Goal: Task Accomplishment & Management: Complete application form

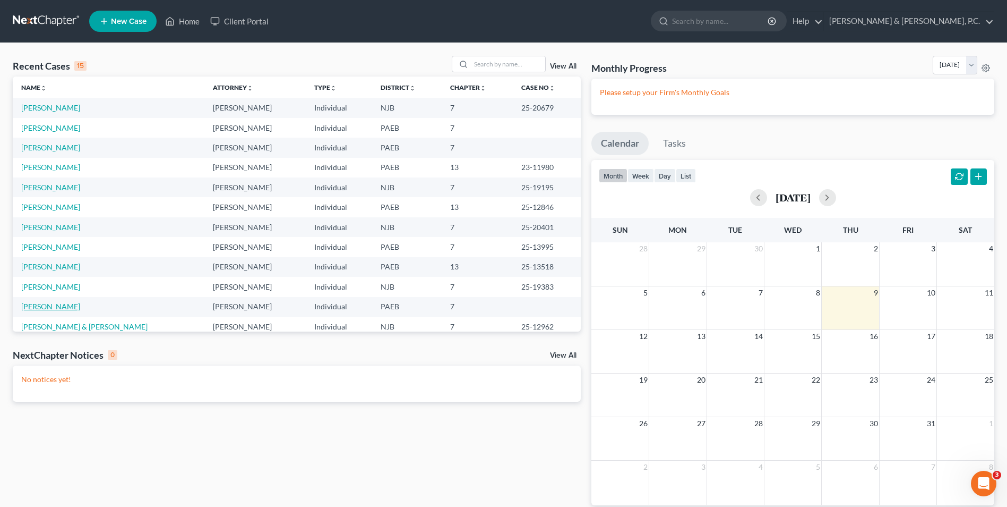
click at [43, 308] on link "[PERSON_NAME]" at bounding box center [50, 306] width 59 height 9
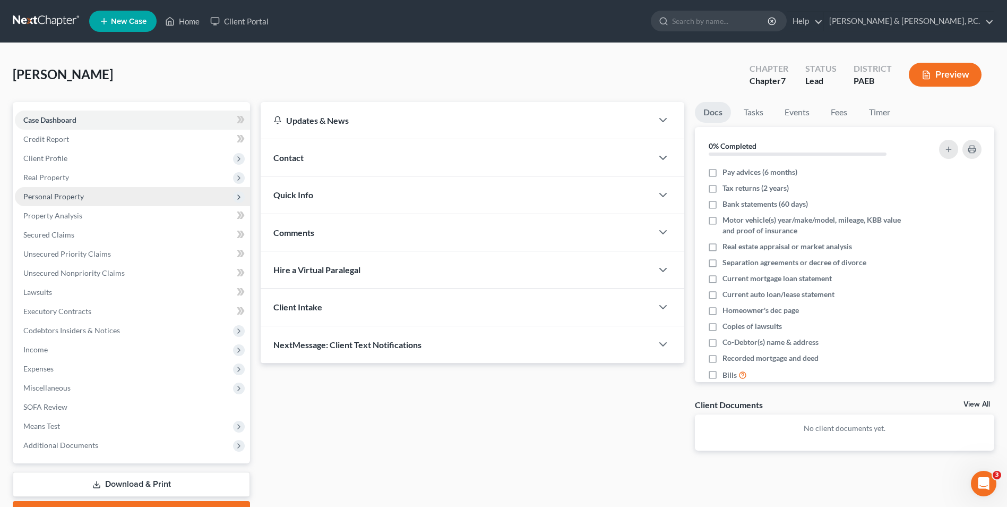
click at [62, 198] on span "Personal Property" at bounding box center [53, 196] width 61 height 9
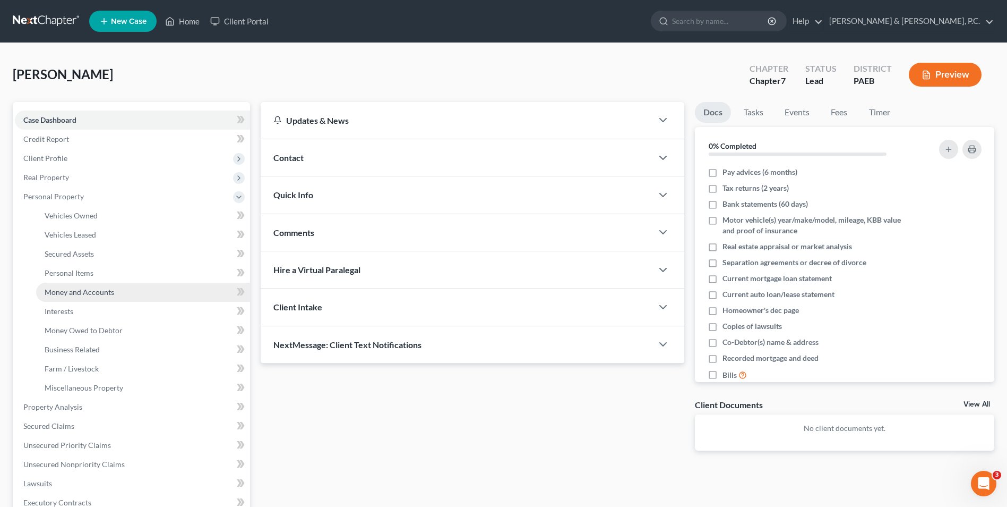
click at [79, 294] on span "Money and Accounts" at bounding box center [80, 291] width 70 height 9
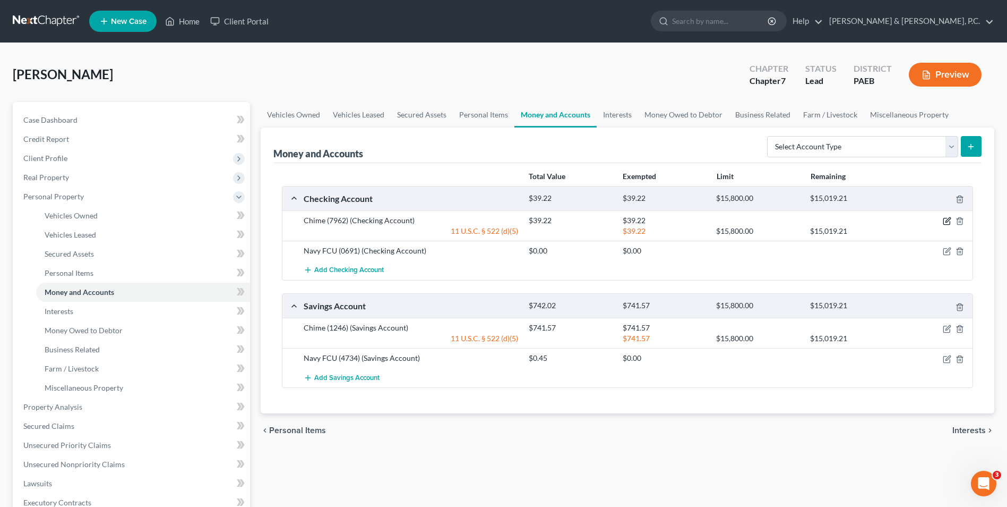
click at [951, 221] on icon "button" at bounding box center [947, 221] width 8 height 8
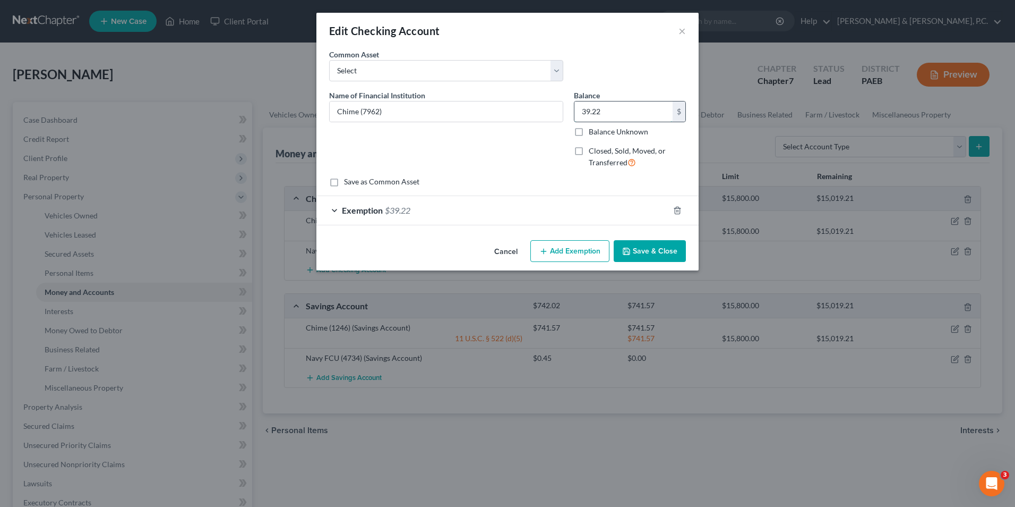
click at [626, 116] on input "39.22" at bounding box center [624, 111] width 98 height 20
type input "17.78"
click at [336, 211] on div "Exemption $39.22" at bounding box center [493, 210] width 353 height 28
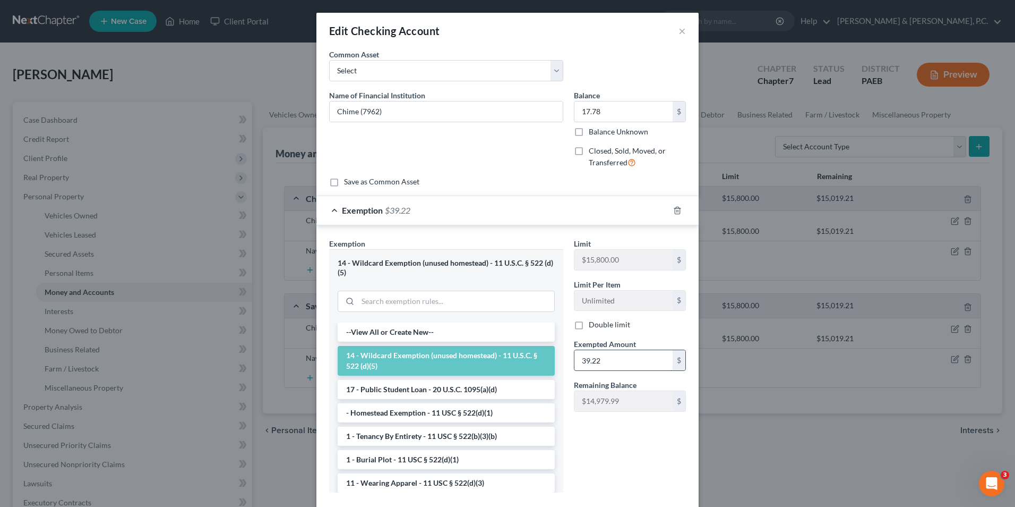
click at [624, 363] on input "39.22" at bounding box center [624, 360] width 98 height 20
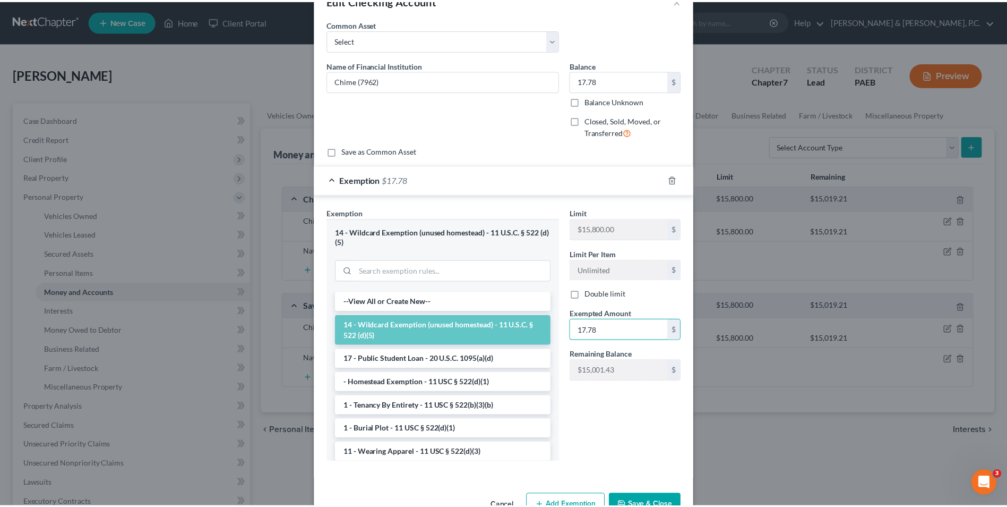
scroll to position [61, 0]
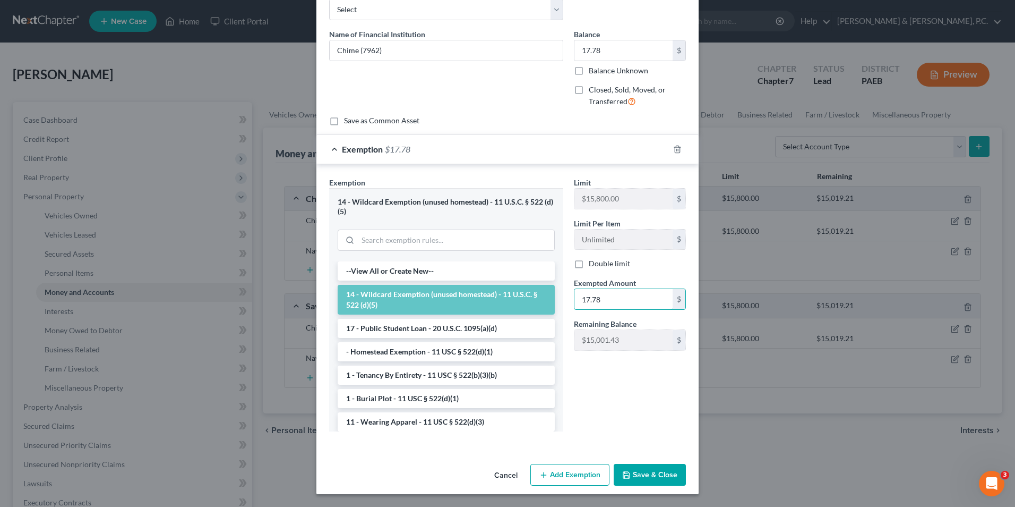
type input "17.78"
click at [643, 472] on button "Save & Close" at bounding box center [650, 475] width 72 height 22
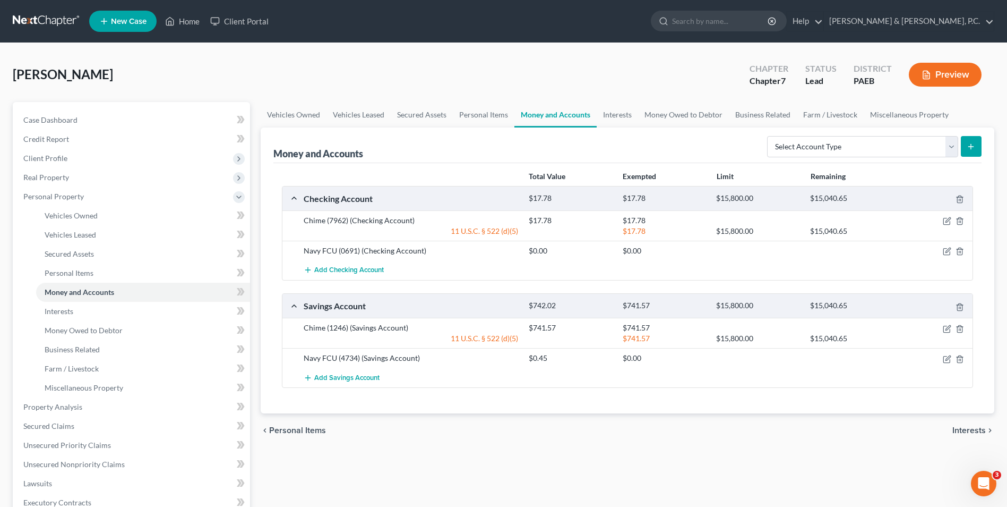
scroll to position [249, 0]
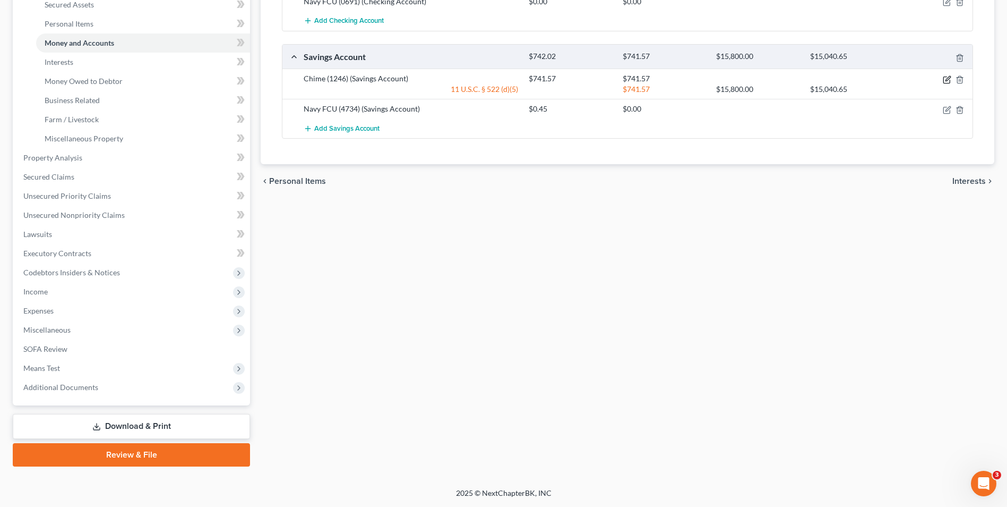
click at [948, 79] on icon "button" at bounding box center [948, 78] width 5 height 5
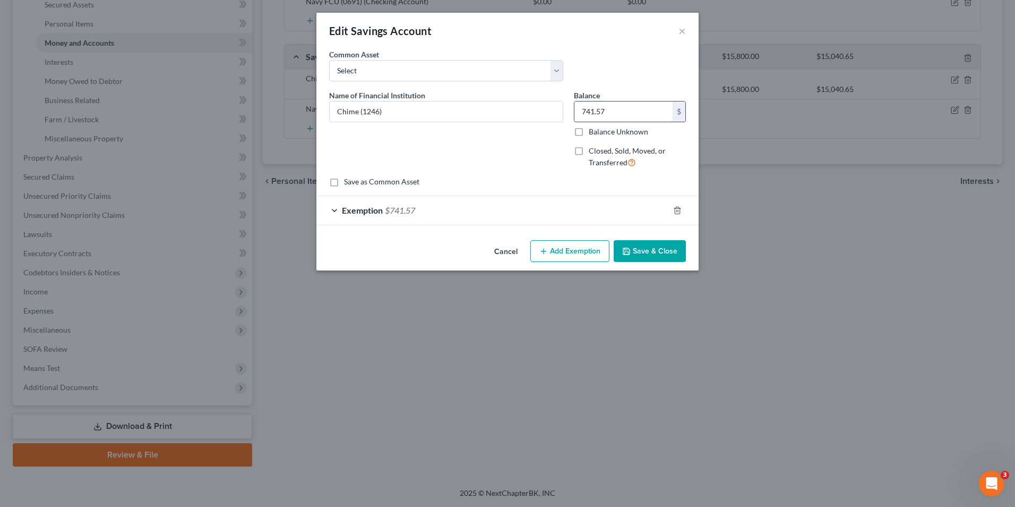
click at [612, 106] on input "741.57" at bounding box center [624, 111] width 98 height 20
type input "751.57"
click at [656, 249] on button "Save & Close" at bounding box center [650, 251] width 72 height 22
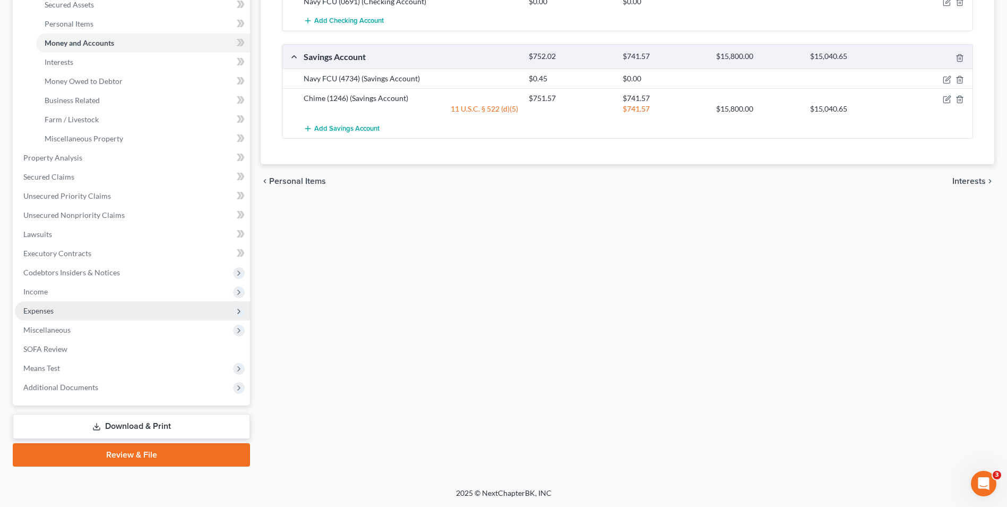
click at [65, 305] on span "Expenses" at bounding box center [132, 310] width 235 height 19
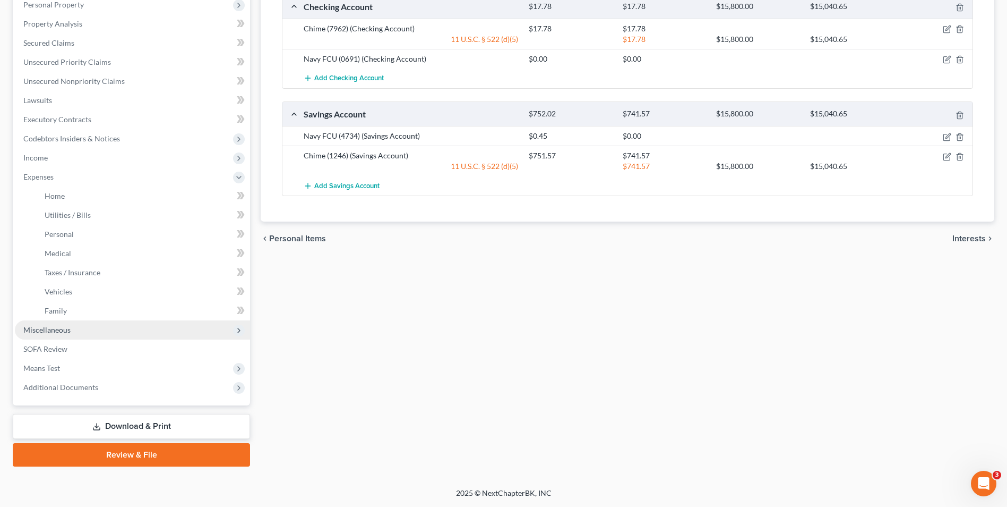
scroll to position [192, 0]
click at [75, 311] on link "Family" at bounding box center [143, 310] width 214 height 19
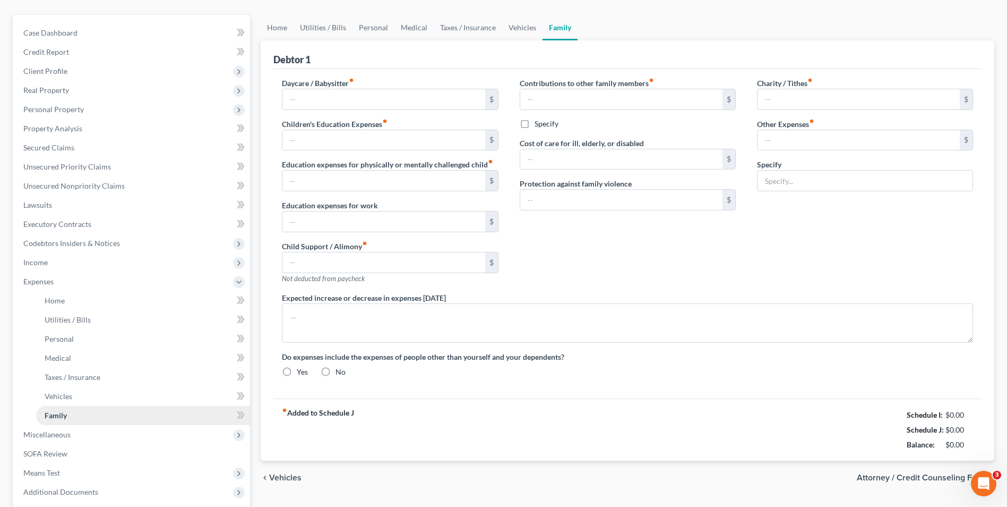
scroll to position [18, 0]
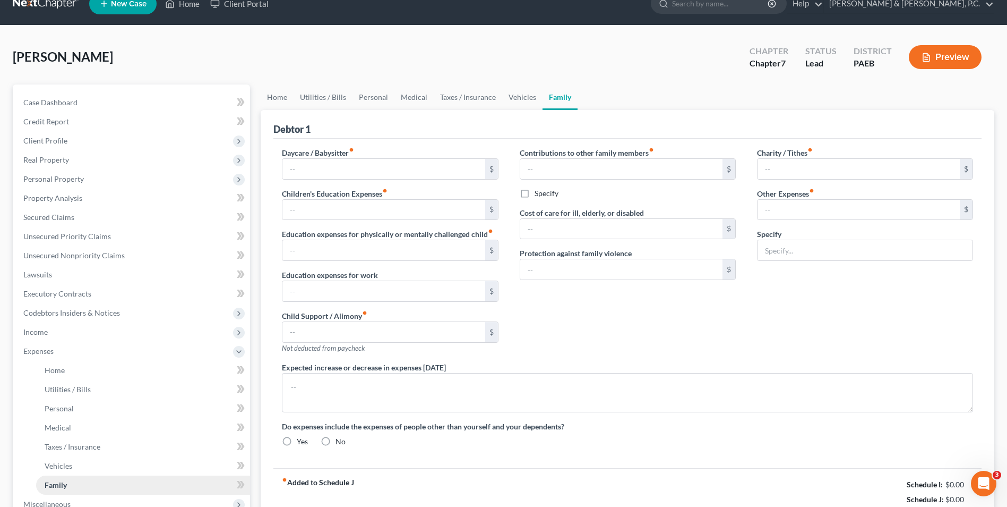
type input "0.00"
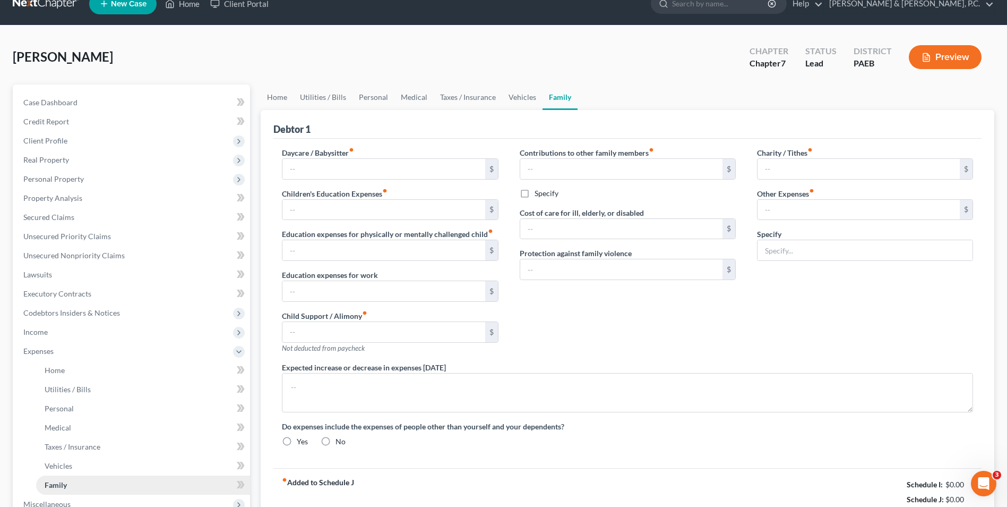
type input "0.00"
type input "20.00"
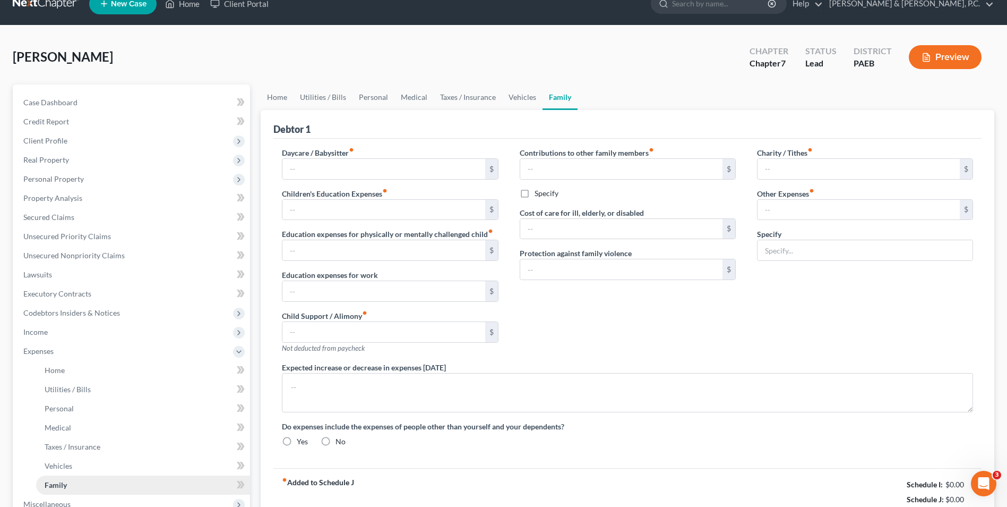
type input "gym"
radio input "true"
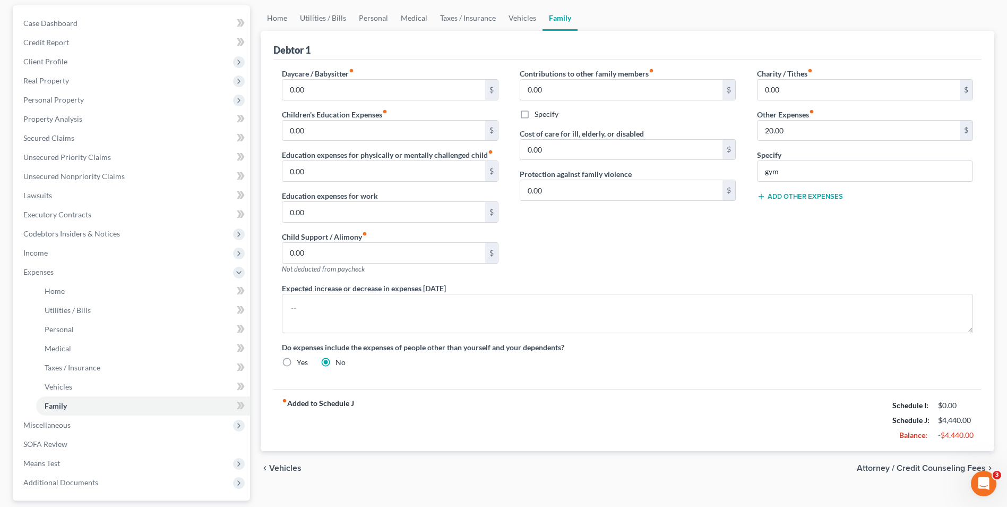
scroll to position [192, 0]
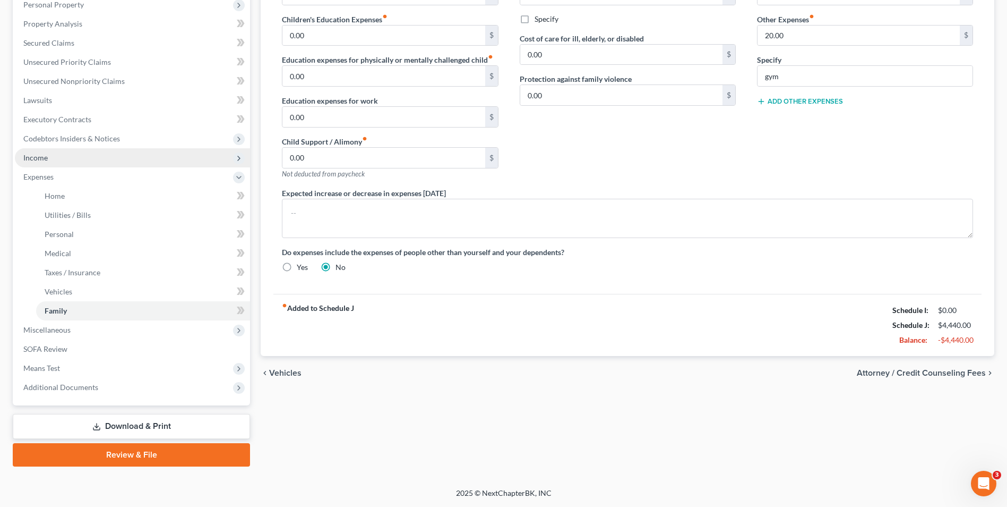
click at [56, 157] on span "Income" at bounding box center [132, 157] width 235 height 19
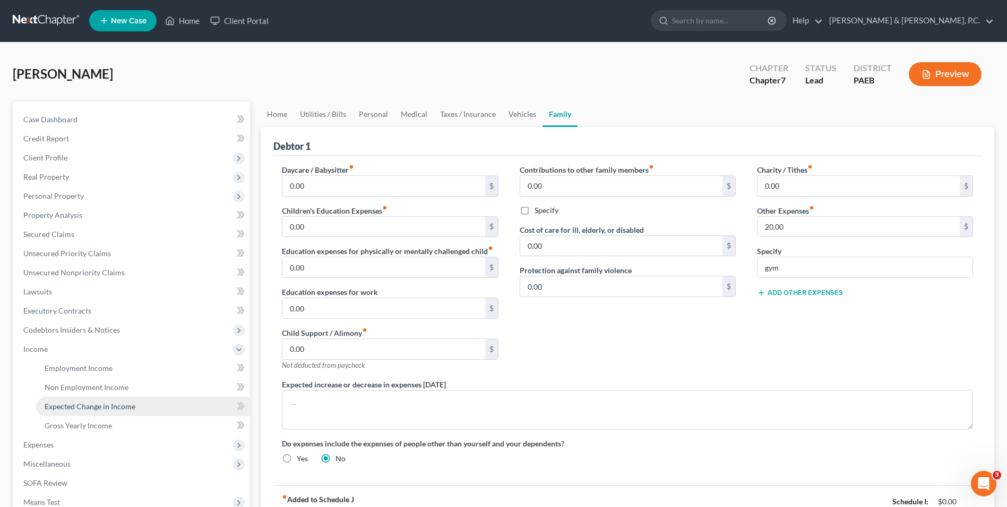
scroll to position [0, 0]
click at [66, 369] on span "Employment Income" at bounding box center [79, 368] width 68 height 9
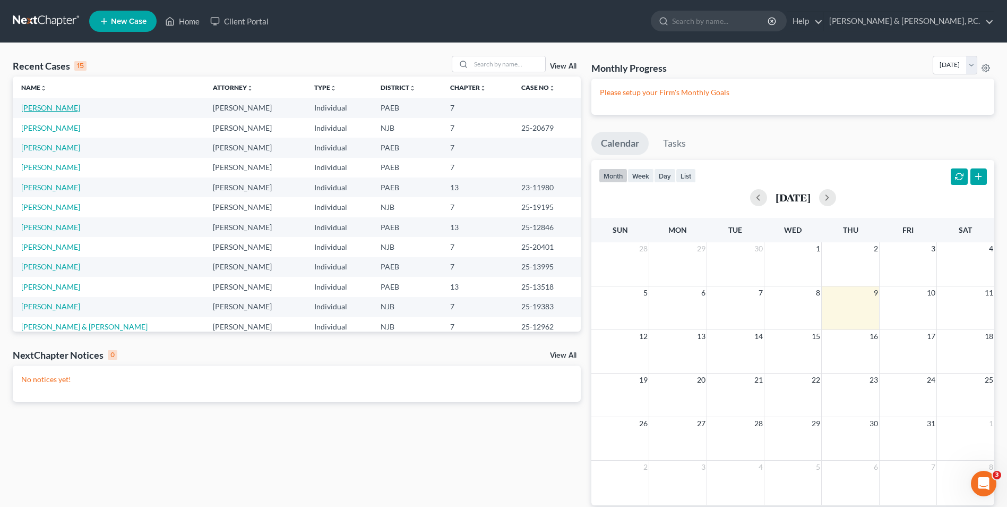
click at [48, 107] on link "[PERSON_NAME]" at bounding box center [50, 107] width 59 height 9
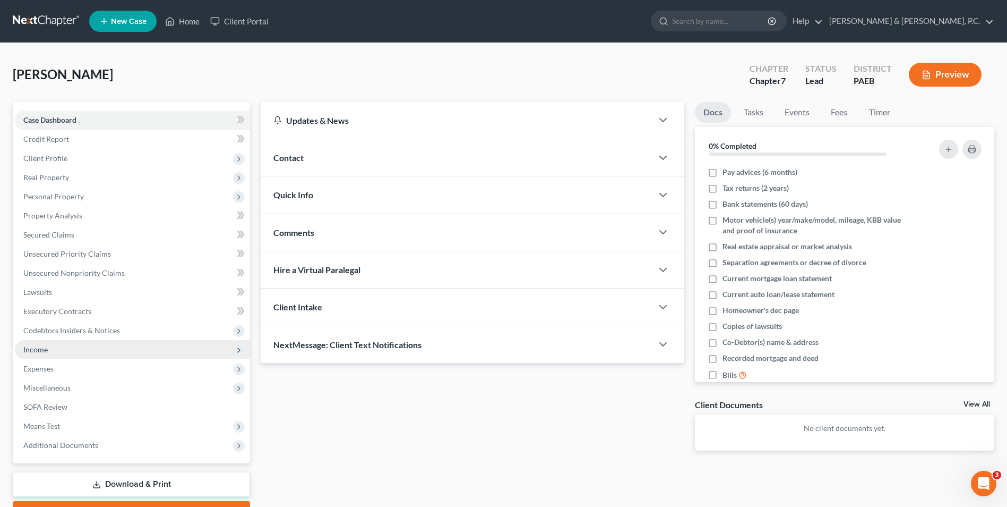
click at [50, 350] on span "Income" at bounding box center [132, 349] width 235 height 19
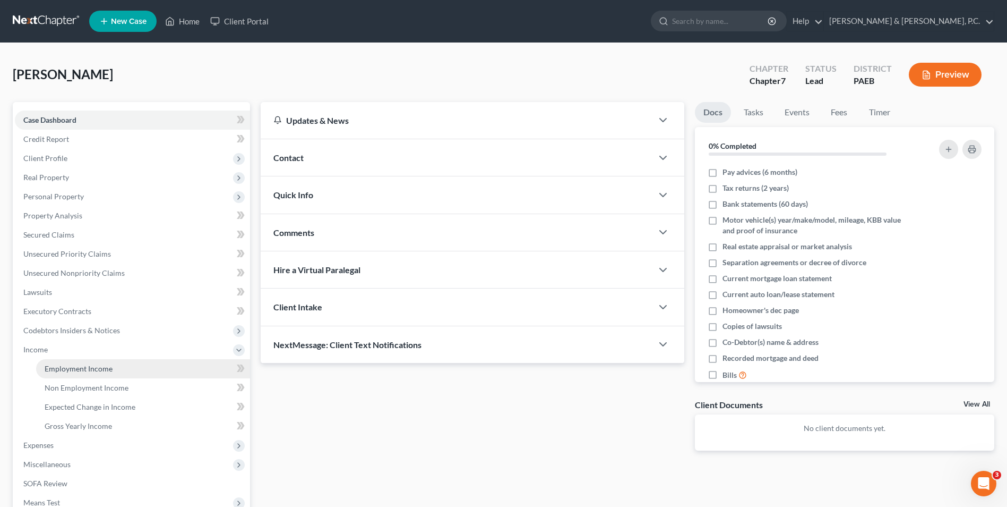
click at [54, 369] on span "Employment Income" at bounding box center [79, 368] width 68 height 9
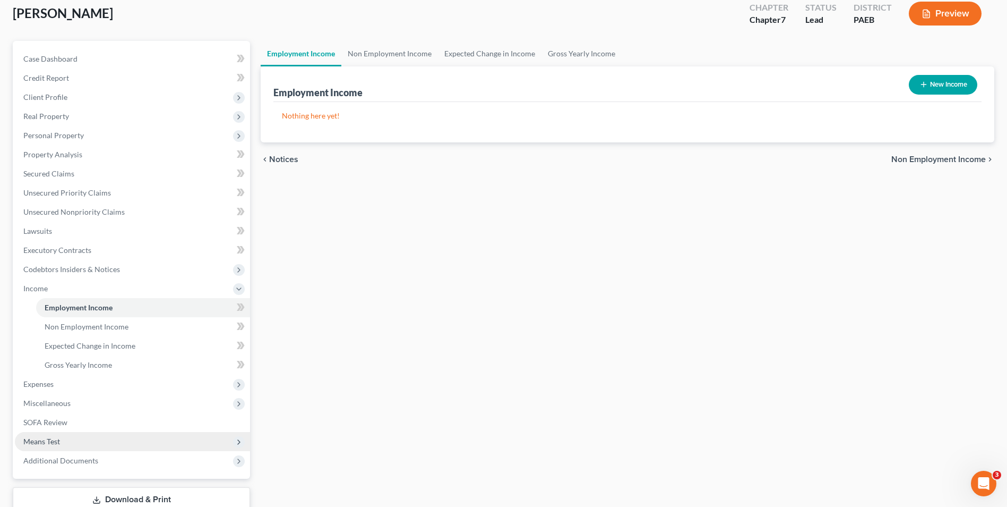
scroll to position [134, 0]
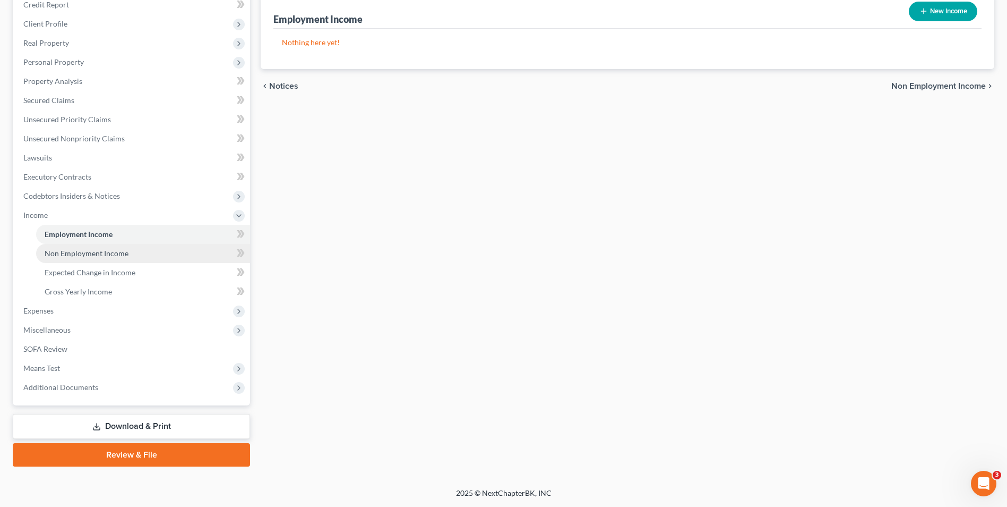
click at [108, 252] on span "Non Employment Income" at bounding box center [87, 253] width 84 height 9
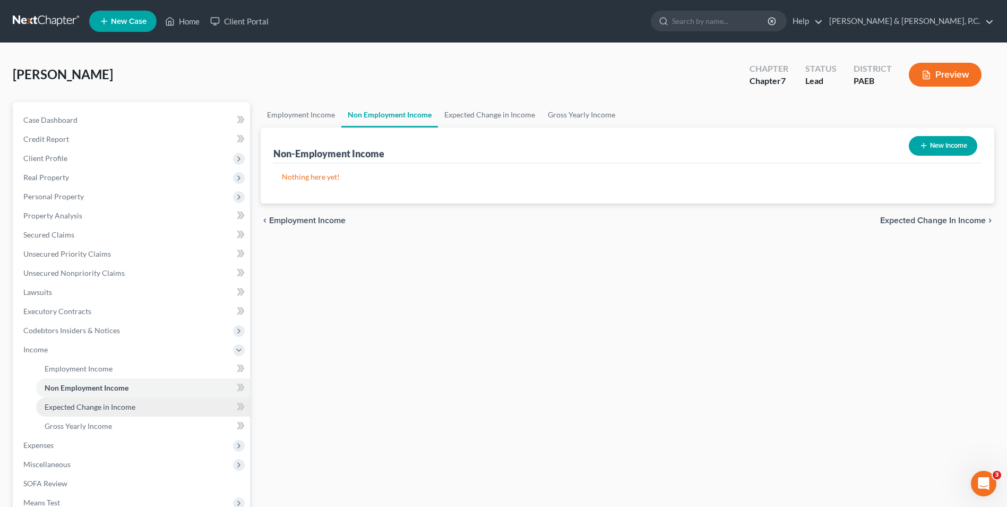
click at [94, 408] on span "Expected Change in Income" at bounding box center [90, 406] width 91 height 9
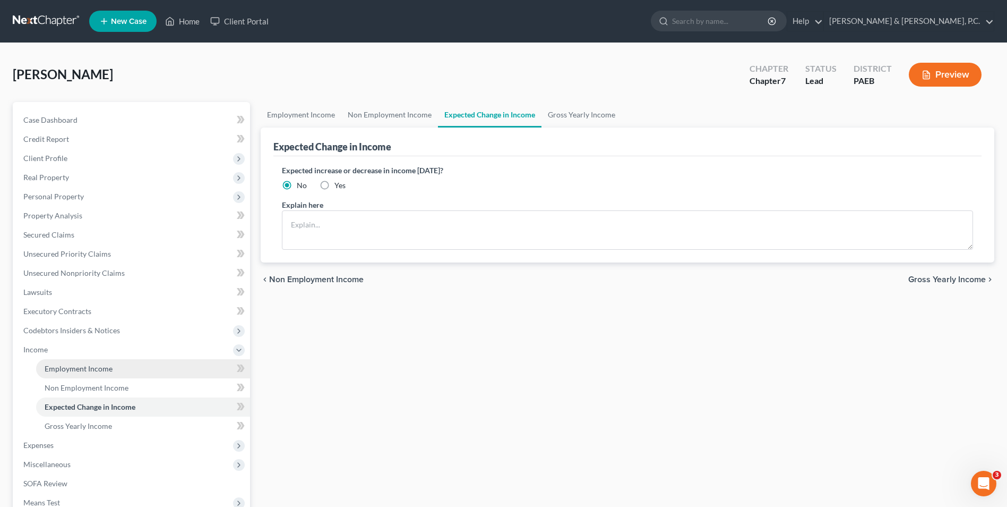
click at [91, 372] on span "Employment Income" at bounding box center [79, 368] width 68 height 9
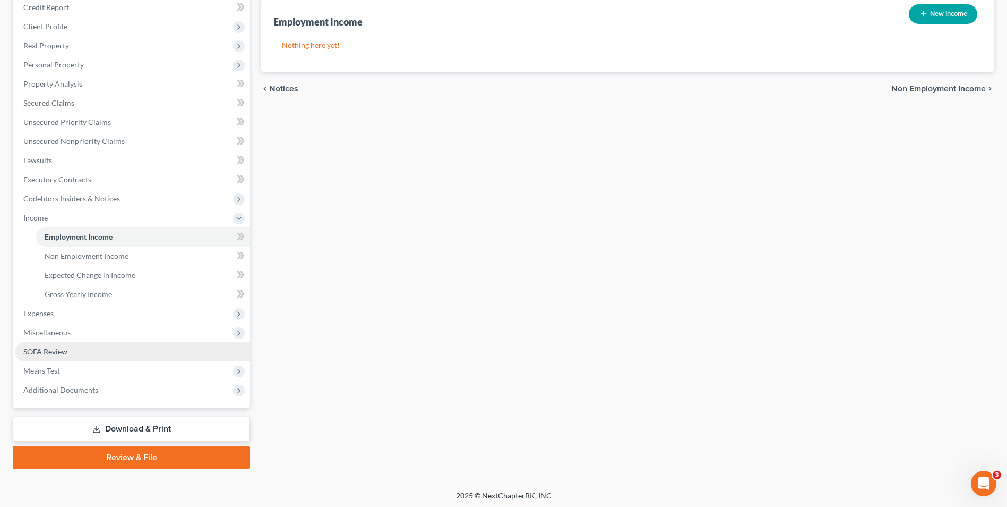
scroll to position [134, 0]
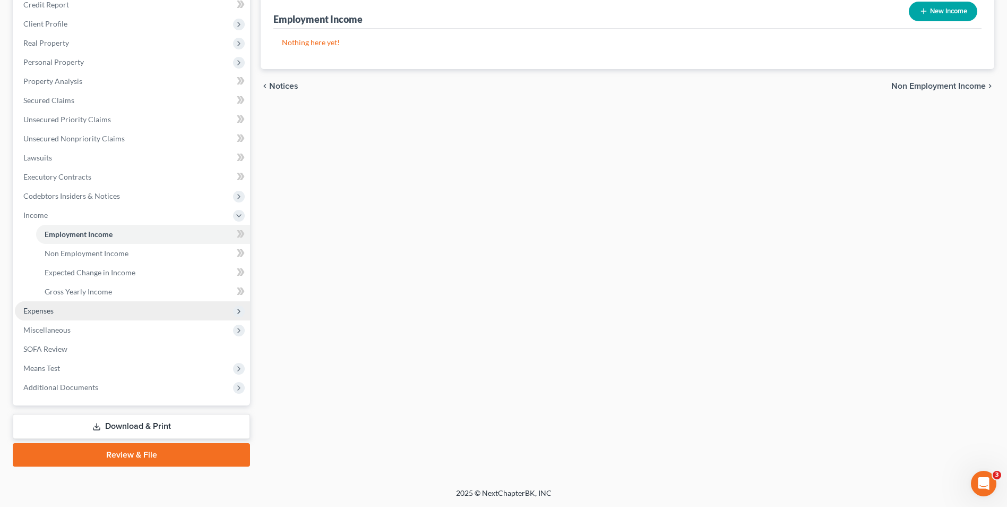
click at [48, 311] on span "Expenses" at bounding box center [38, 310] width 30 height 9
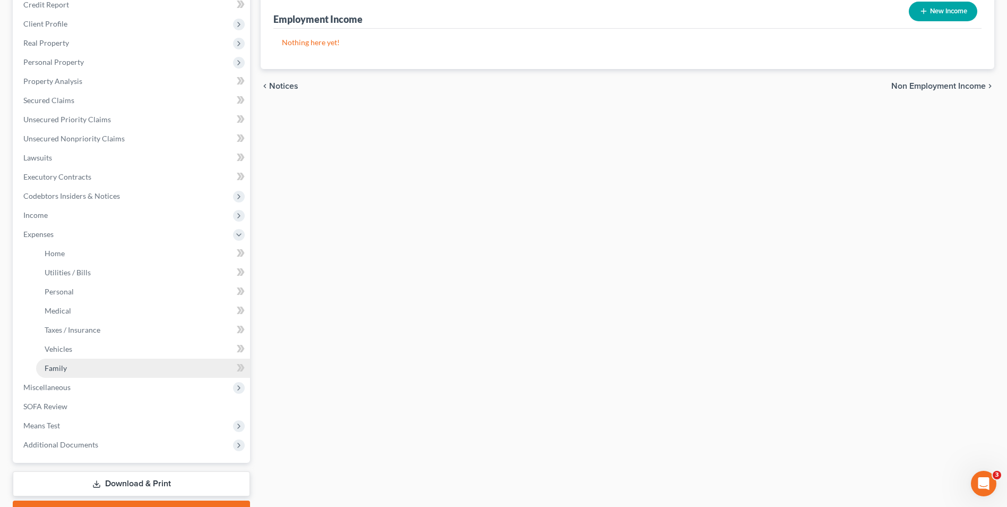
click at [71, 374] on link "Family" at bounding box center [143, 367] width 214 height 19
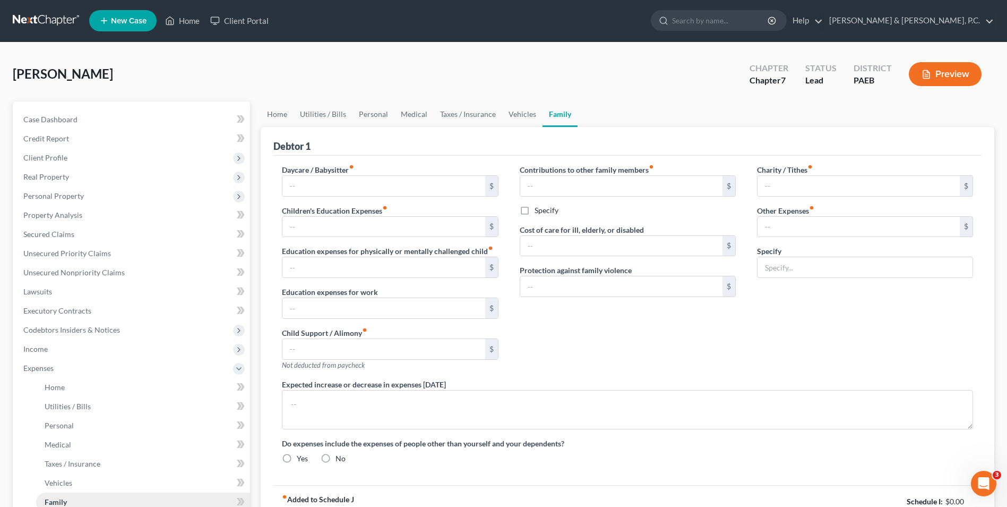
type input "0.00"
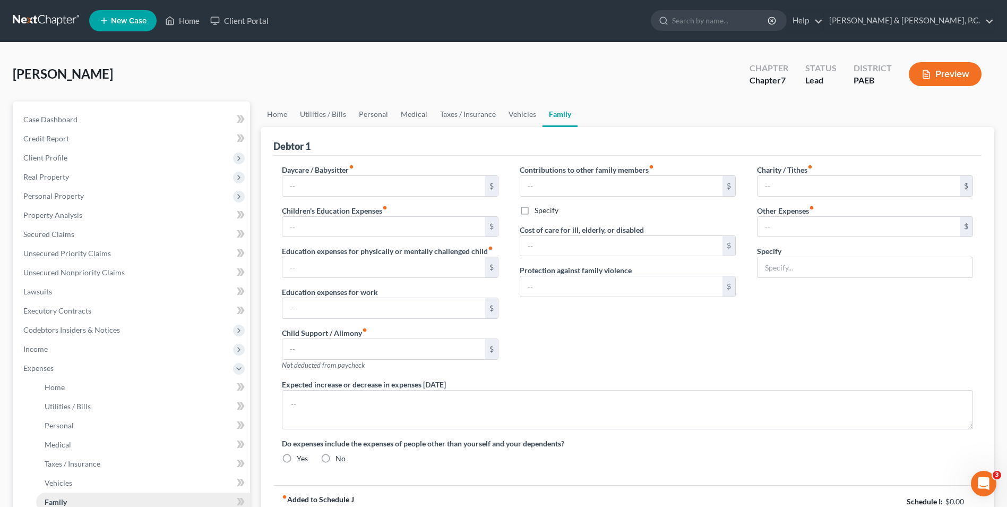
type input "0.00"
type input "20.00"
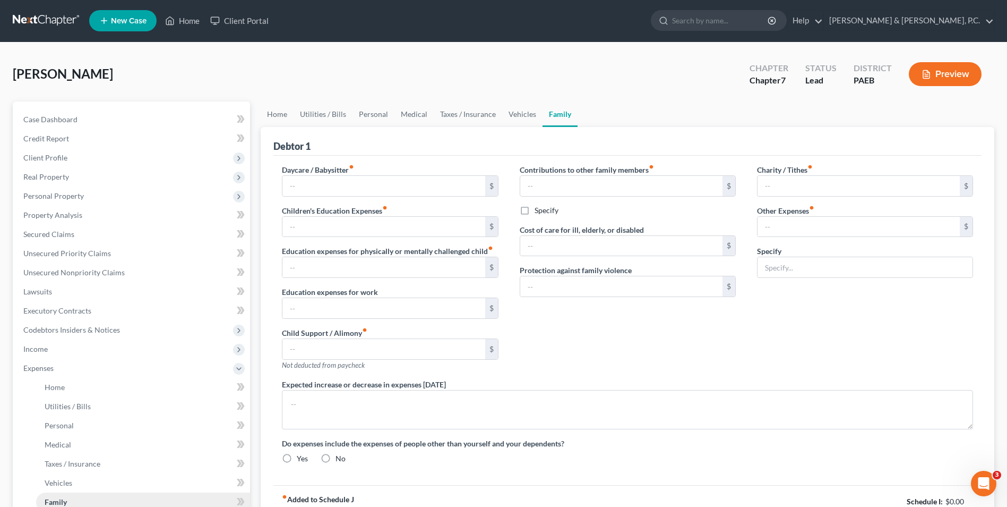
type input "gym"
radio input "true"
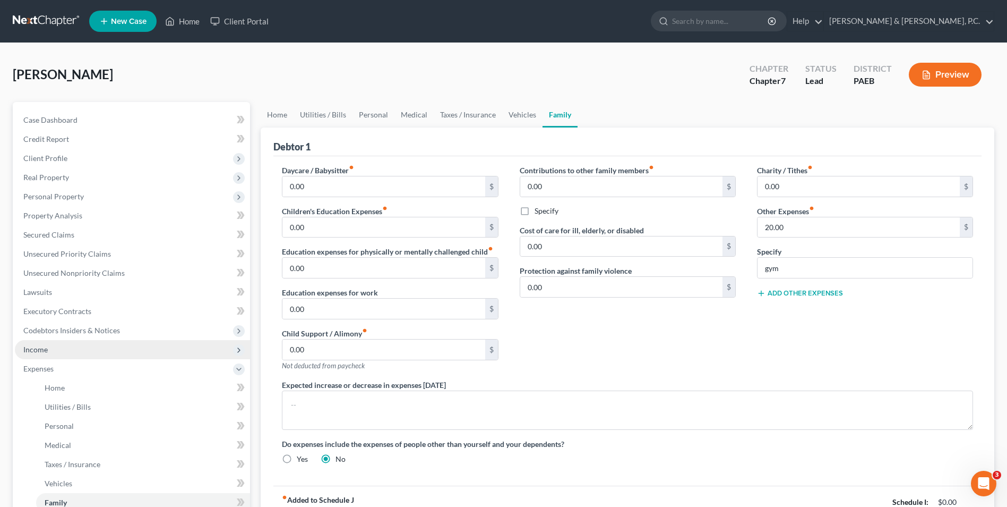
click at [51, 355] on span "Income" at bounding box center [132, 349] width 235 height 19
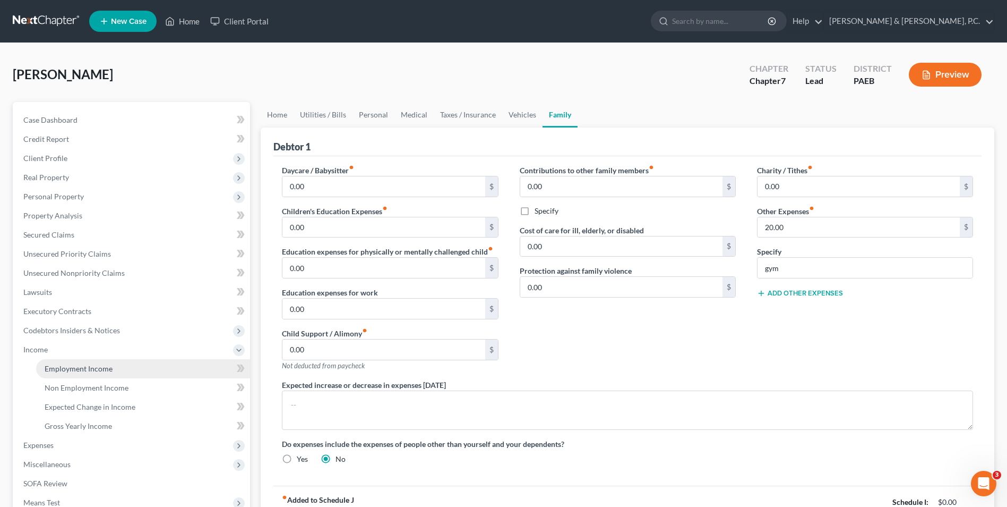
click at [124, 371] on link "Employment Income" at bounding box center [143, 368] width 214 height 19
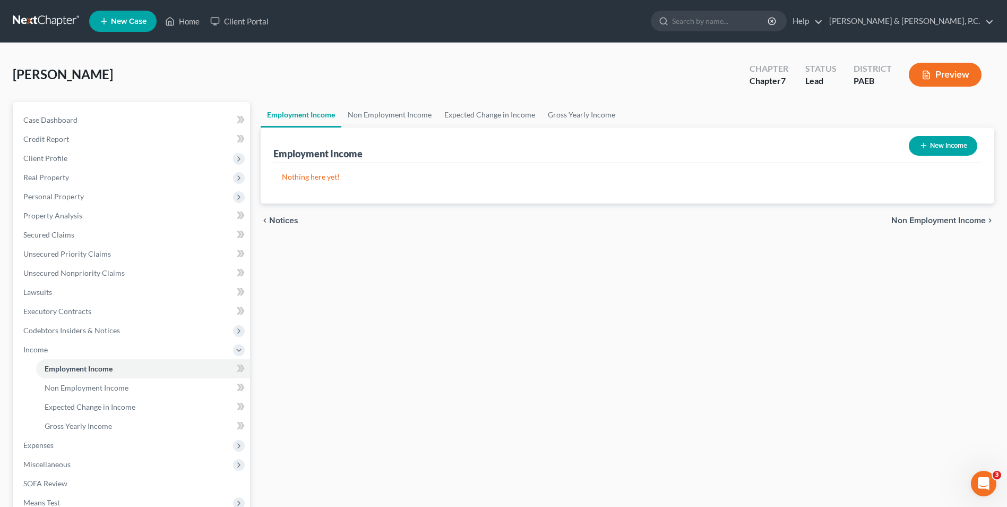
click at [786, 369] on div "Employment Income Non Employment Income Expected Change in Income Gross Yearly …" at bounding box center [627, 351] width 745 height 499
click at [102, 390] on span "Non Employment Income" at bounding box center [87, 387] width 84 height 9
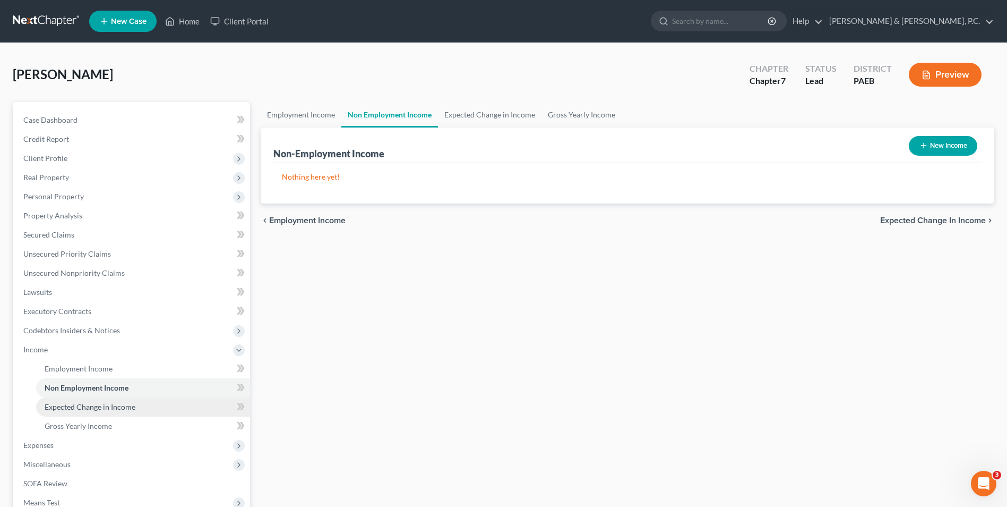
click at [107, 407] on span "Expected Change in Income" at bounding box center [90, 406] width 91 height 9
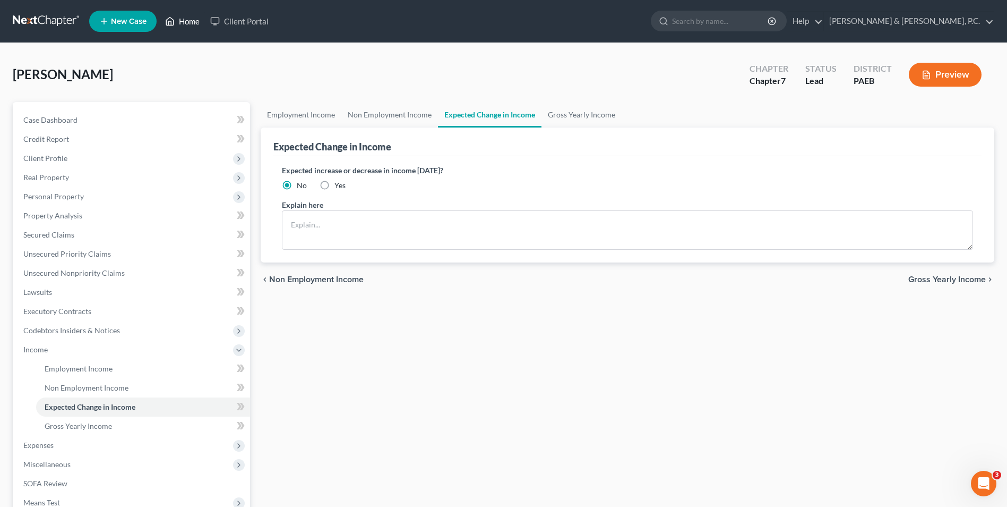
click at [181, 18] on link "Home" at bounding box center [182, 21] width 45 height 19
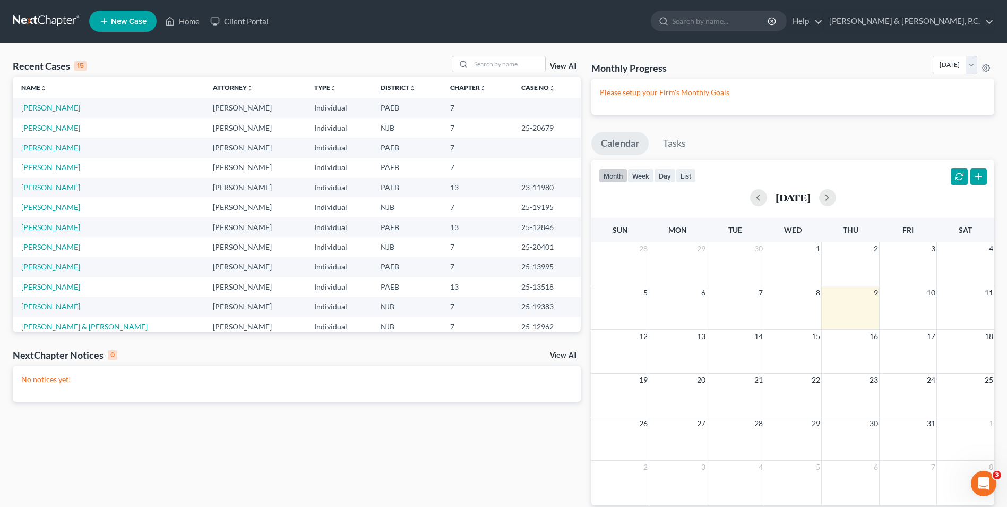
click at [50, 185] on link "[PERSON_NAME]" at bounding box center [50, 187] width 59 height 9
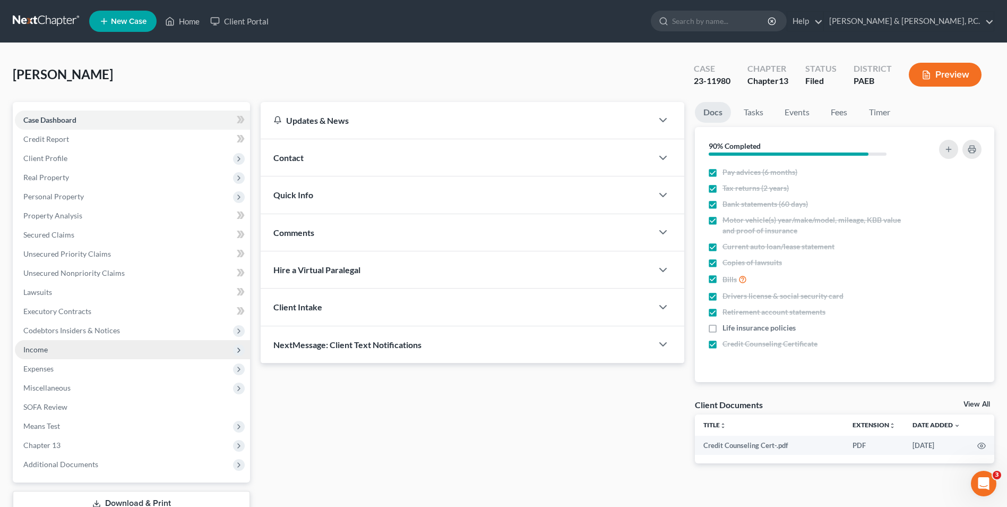
click at [56, 349] on span "Income" at bounding box center [132, 349] width 235 height 19
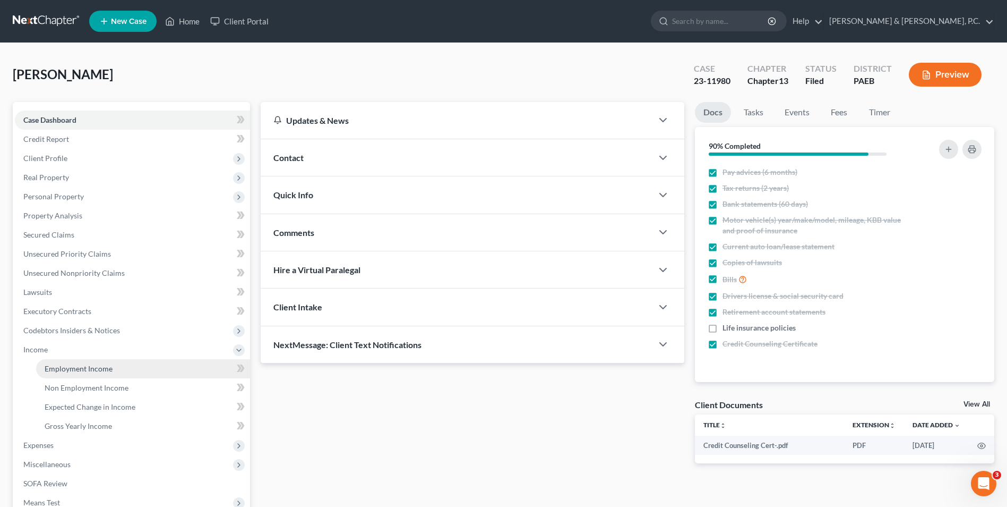
click at [70, 370] on span "Employment Income" at bounding box center [79, 368] width 68 height 9
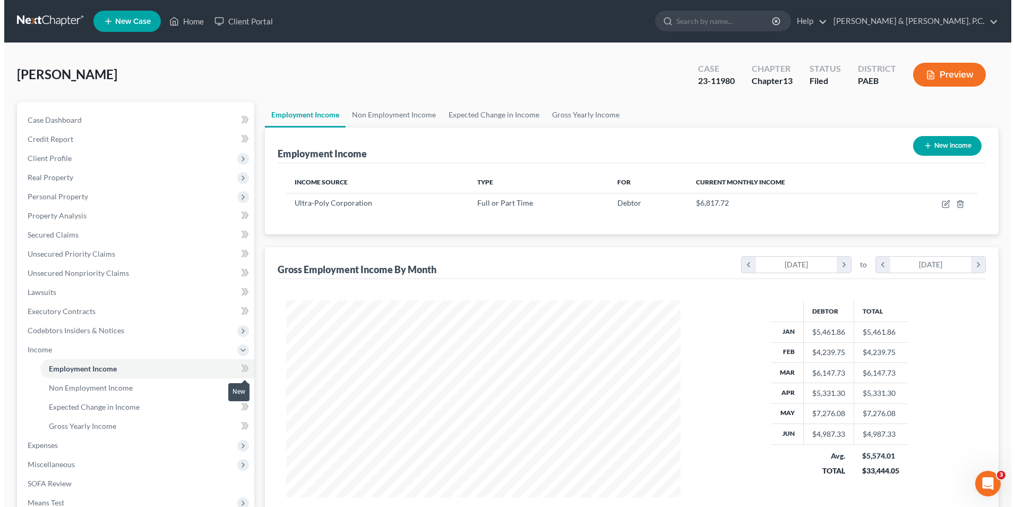
scroll to position [197, 415]
click at [181, 18] on link "Home" at bounding box center [182, 21] width 45 height 19
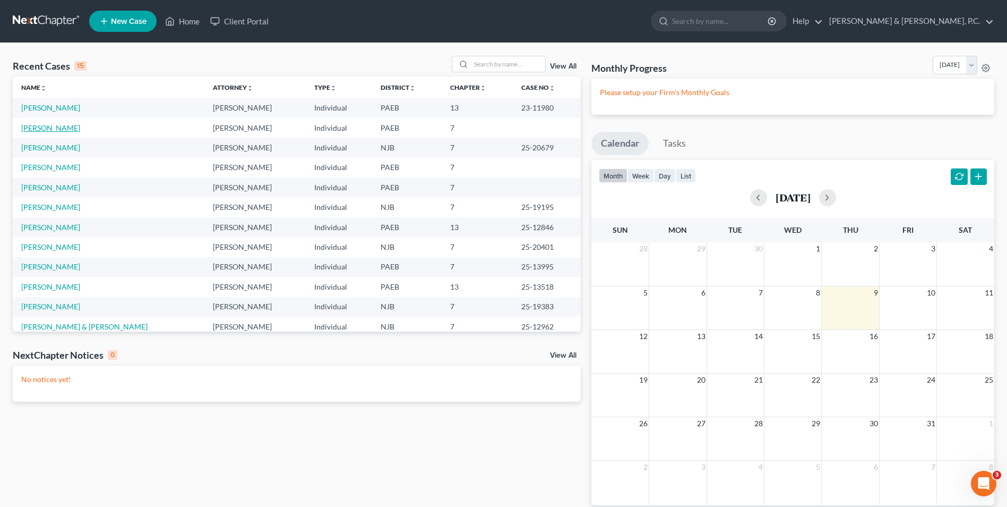
click at [47, 129] on link "[PERSON_NAME]" at bounding box center [50, 127] width 59 height 9
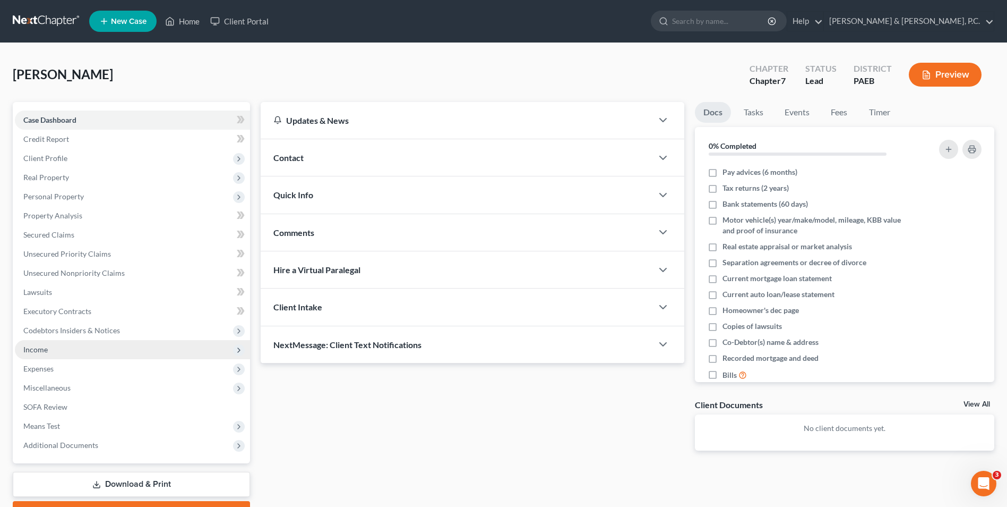
click at [53, 351] on span "Income" at bounding box center [132, 349] width 235 height 19
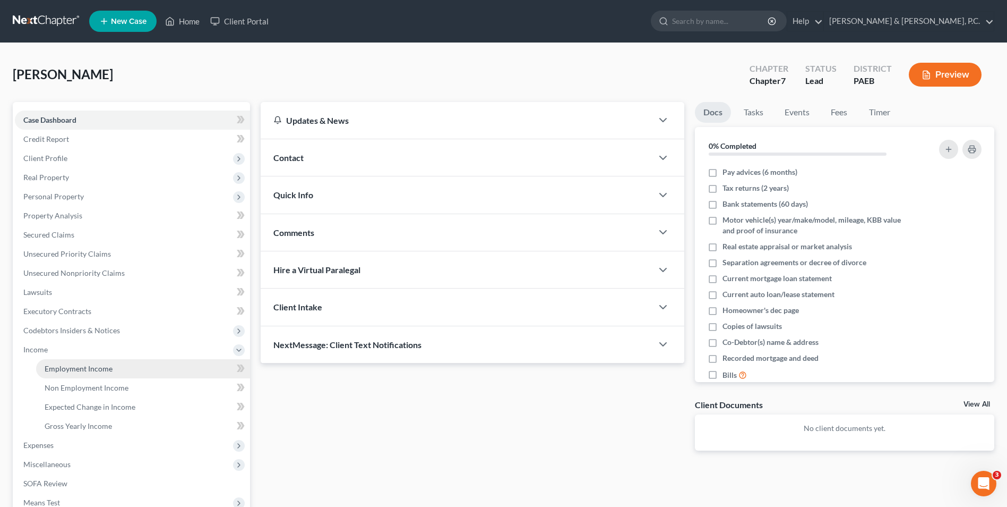
click at [86, 373] on link "Employment Income" at bounding box center [143, 368] width 214 height 19
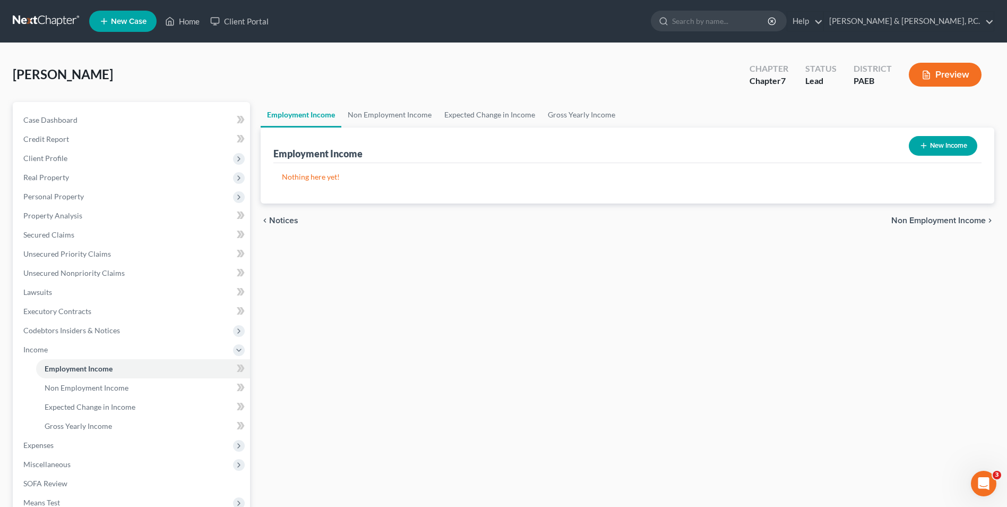
click at [959, 151] on button "New Income" at bounding box center [943, 146] width 69 height 20
select select "0"
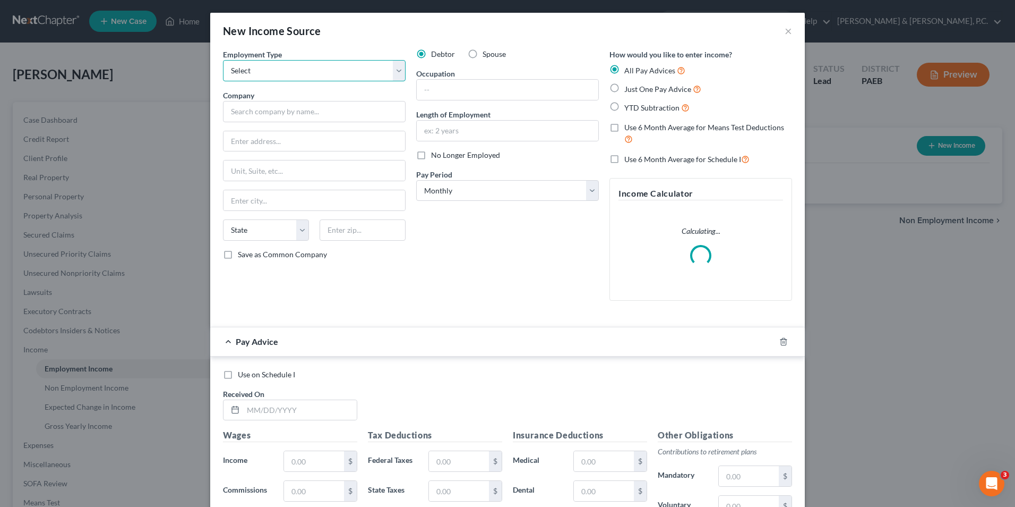
click at [392, 71] on select "Select Full or [DEMOGRAPHIC_DATA] Employment Self Employment" at bounding box center [314, 70] width 183 height 21
select select "0"
click at [223, 60] on select "Select Full or [DEMOGRAPHIC_DATA] Employment Self Employment" at bounding box center [314, 70] width 183 height 21
click at [355, 117] on input "text" at bounding box center [314, 111] width 183 height 21
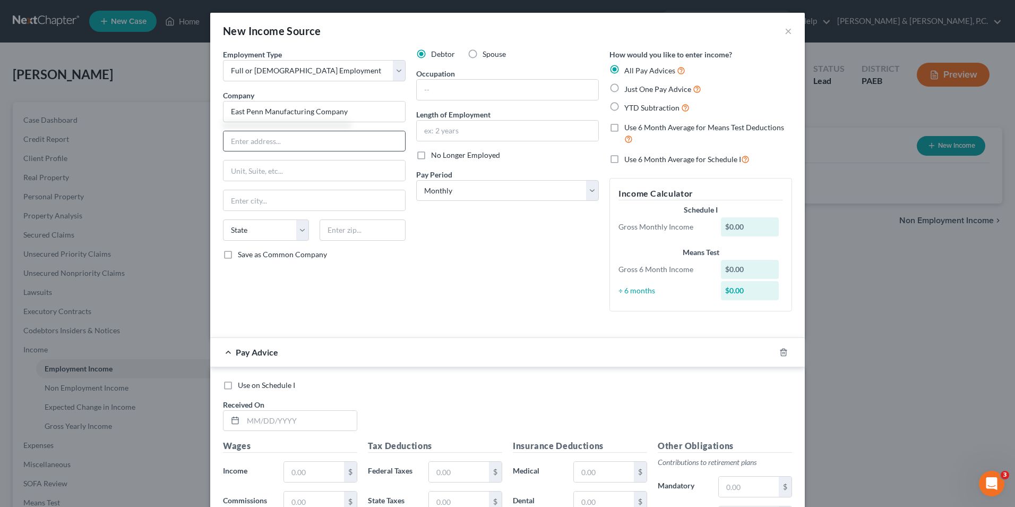
click at [338, 132] on input "text" at bounding box center [315, 141] width 182 height 20
type input "East Penn Manufacturing Company"
type input "[STREET_ADDRESS]"
type input "Kutztown"
select select "39"
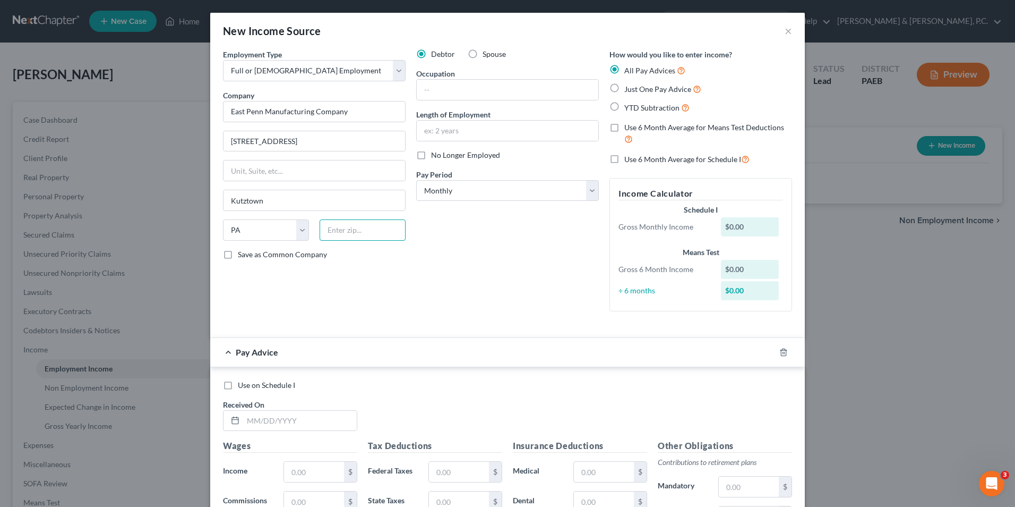
click at [360, 230] on input "text" at bounding box center [363, 229] width 86 height 21
type input "19536"
type input "[GEOGRAPHIC_DATA]"
drag, startPoint x: 286, startPoint y: 197, endPoint x: 199, endPoint y: 198, distance: 87.6
click at [199, 198] on div "New Income Source × Employment Type * Select Full or [DEMOGRAPHIC_DATA] Employm…" at bounding box center [507, 253] width 1015 height 507
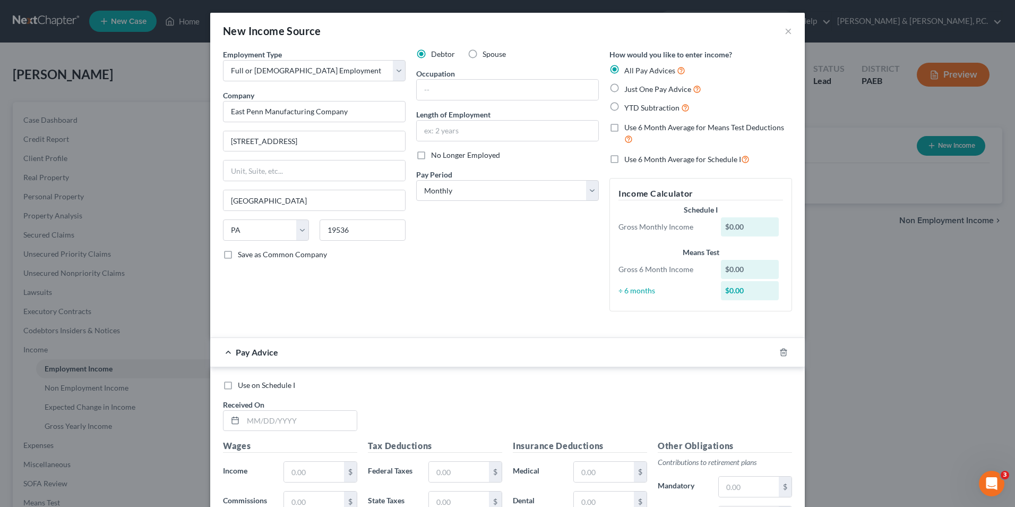
click at [417, 357] on div "Pay Advice" at bounding box center [492, 352] width 565 height 28
click at [514, 96] on input "text" at bounding box center [508, 90] width 182 height 20
type input "c"
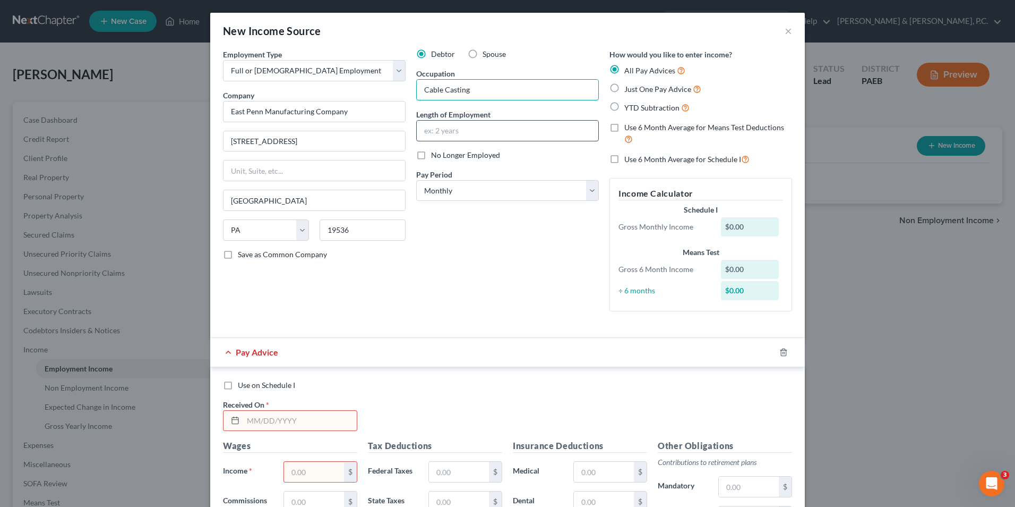
type input "Cable Casting"
click at [527, 130] on input "text" at bounding box center [508, 131] width 182 height 20
type input "1 year"
drag, startPoint x: 517, startPoint y: 358, endPoint x: 522, endPoint y: 317, distance: 41.6
click at [517, 358] on div "Pay Advice" at bounding box center [492, 352] width 565 height 28
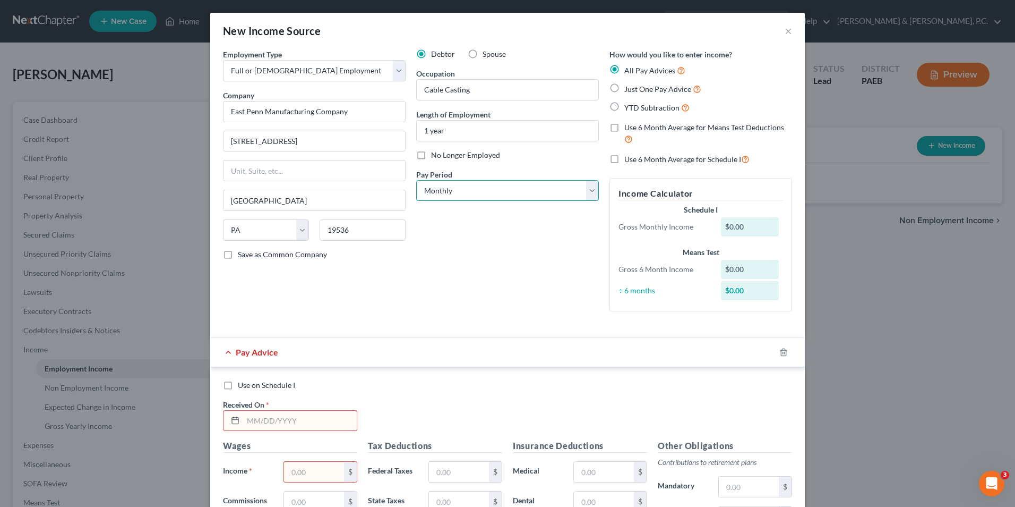
click at [495, 189] on select "Select Monthly Twice Monthly Every Other Week Weekly" at bounding box center [507, 190] width 183 height 21
select select "3"
click at [416, 180] on select "Select Monthly Twice Monthly Every Other Week Weekly" at bounding box center [507, 190] width 183 height 21
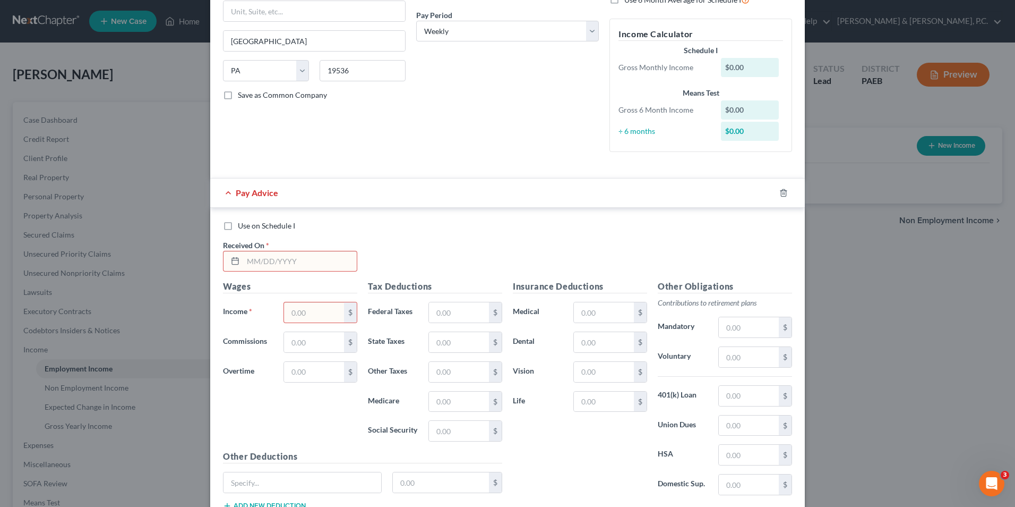
click at [272, 267] on input "text" at bounding box center [300, 261] width 114 height 20
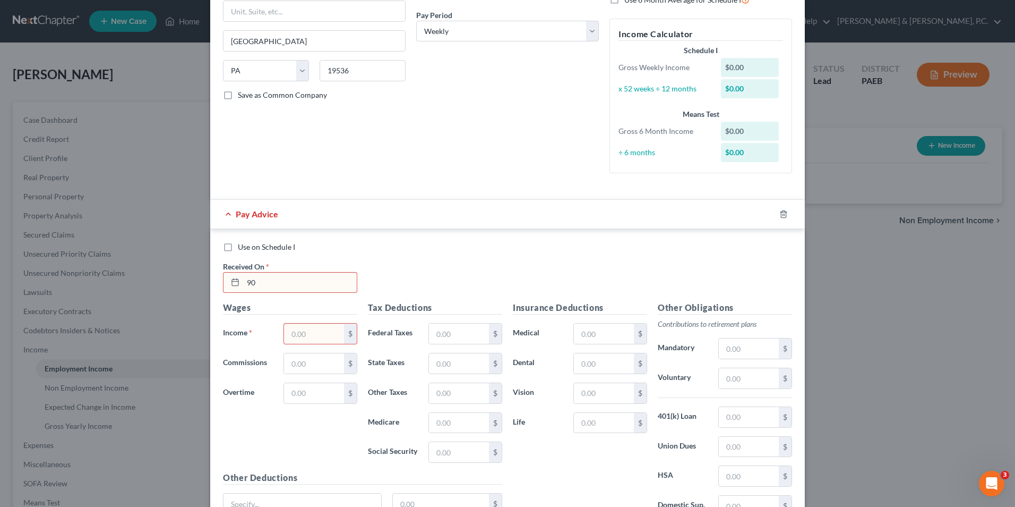
type input "9"
type input "[DATE]"
click at [284, 336] on input "text" at bounding box center [314, 333] width 60 height 20
type input "904.68"
click at [596, 340] on input "text" at bounding box center [604, 333] width 60 height 20
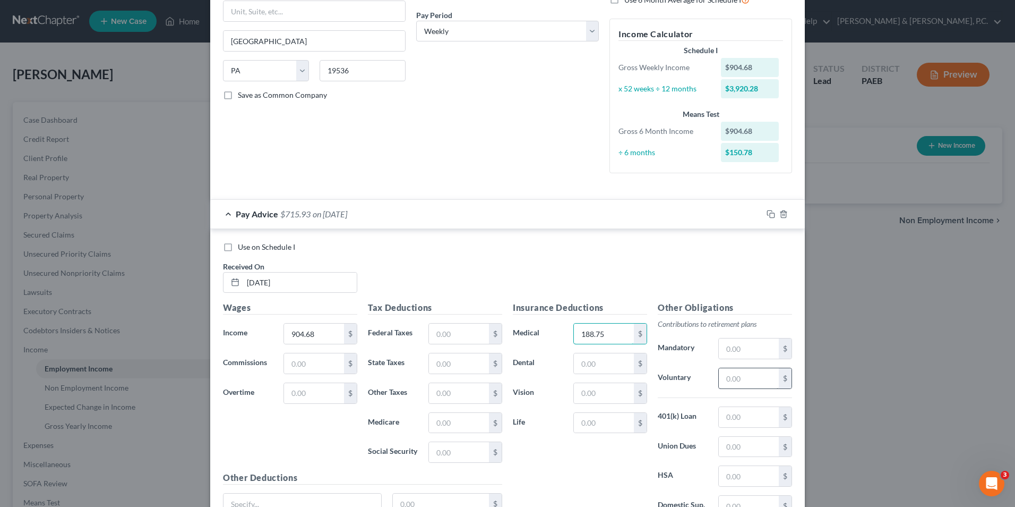
type input "188.75"
click at [736, 381] on input "text" at bounding box center [749, 378] width 60 height 20
type input "27.14"
type input "28.00"
click at [458, 334] on input "text" at bounding box center [459, 333] width 60 height 20
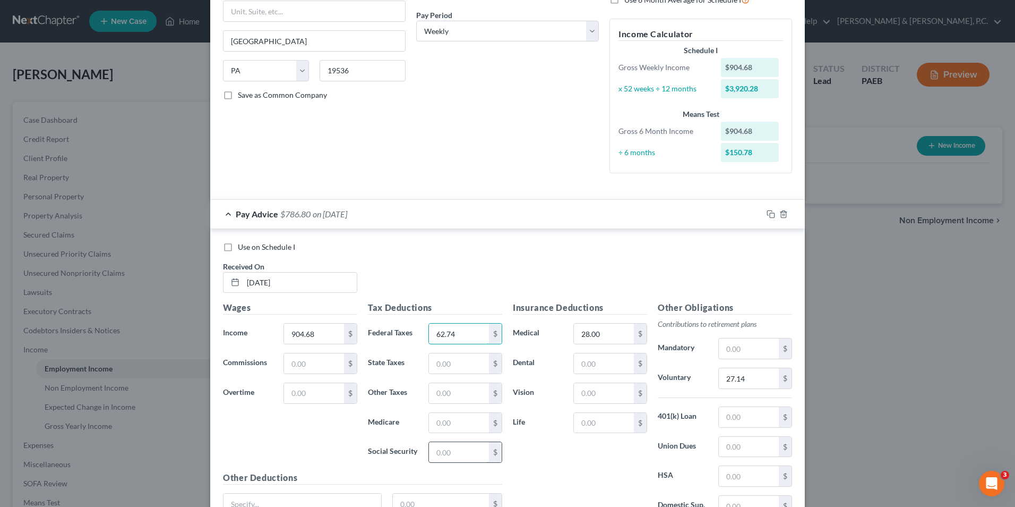
type input "62.74"
click at [457, 458] on input "text" at bounding box center [459, 452] width 60 height 20
type input "54.35"
click at [451, 426] on input "text" at bounding box center [459, 423] width 60 height 20
type input "12.72"
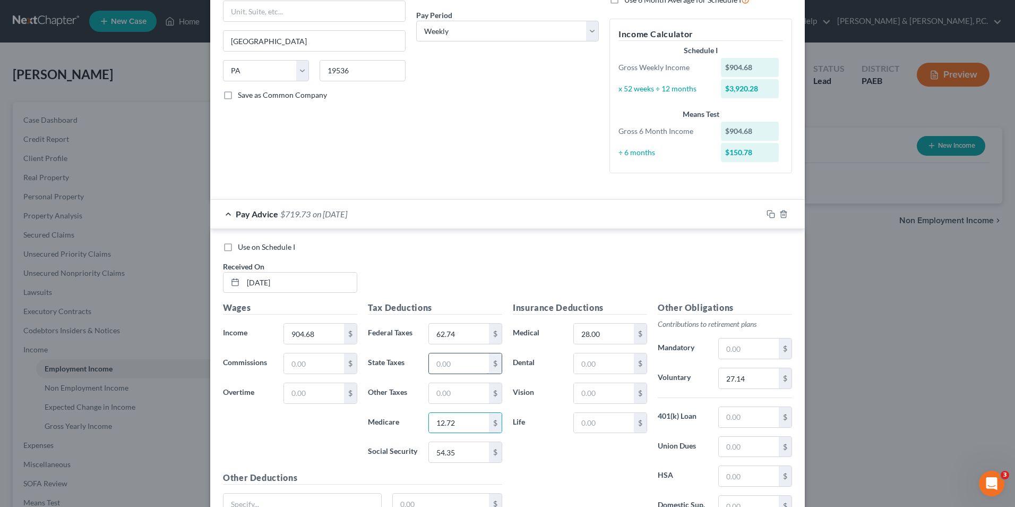
click at [447, 364] on input "text" at bounding box center [459, 363] width 60 height 20
type input "26.91"
click at [447, 396] on input "text" at bounding box center [459, 393] width 60 height 20
type input "19.59"
click at [740, 420] on input "text" at bounding box center [749, 417] width 60 height 20
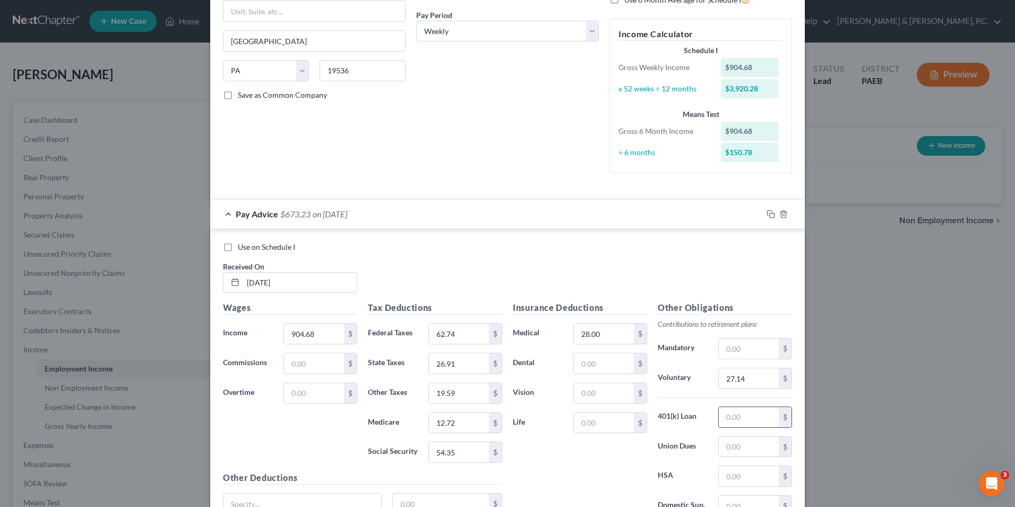
type input "1"
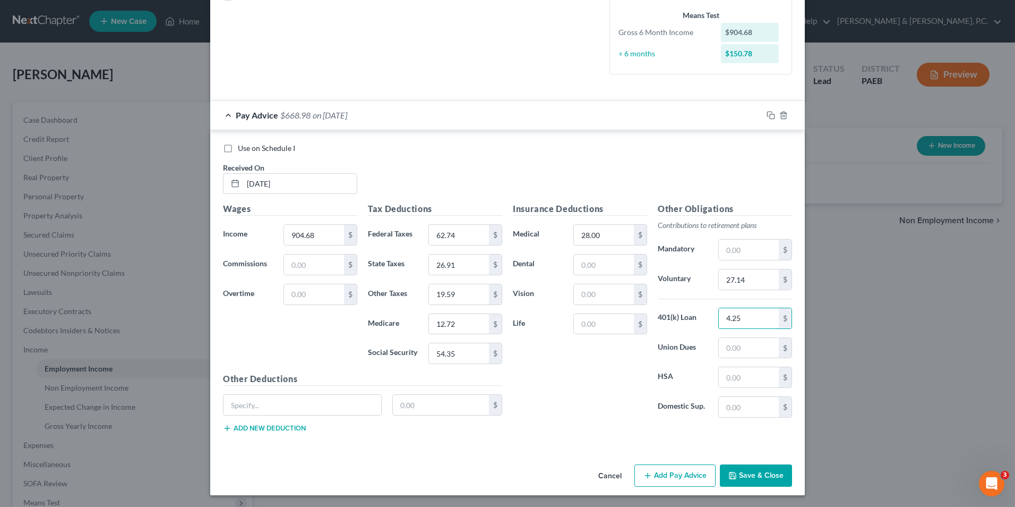
scroll to position [259, 0]
type input "4.25"
click at [342, 410] on input "text" at bounding box center [303, 404] width 158 height 20
type input "t"
type input "Tax Levy"
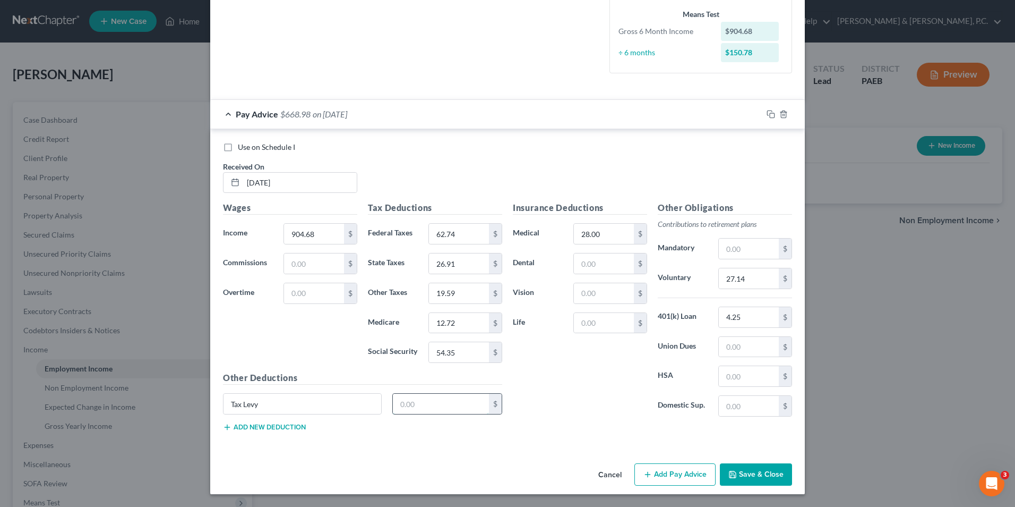
click at [455, 409] on input "text" at bounding box center [441, 404] width 97 height 20
type input "90.47"
click at [466, 408] on input "90.47" at bounding box center [441, 404] width 97 height 20
click at [440, 291] on input "19.59" at bounding box center [459, 293] width 60 height 20
click at [441, 291] on input "19.59" at bounding box center [459, 293] width 60 height 20
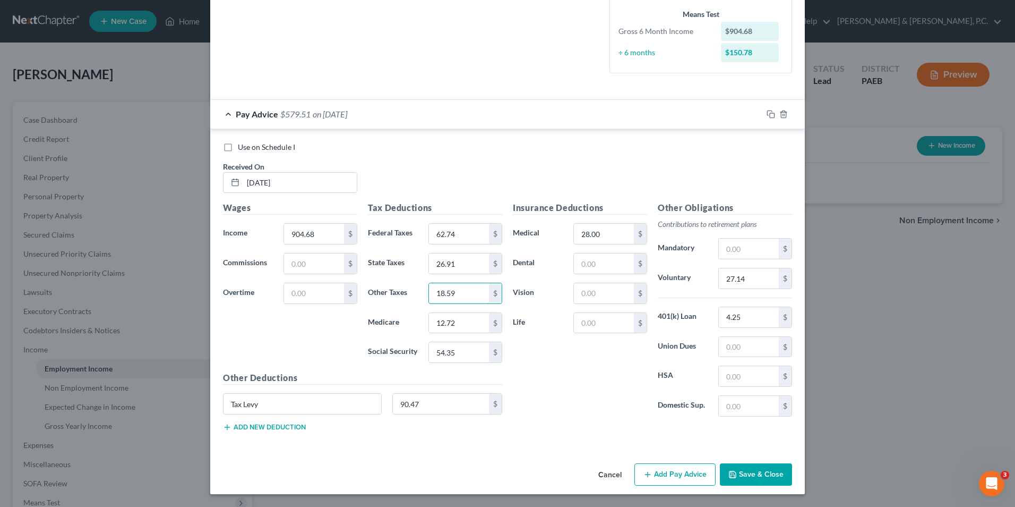
type input "18.59"
click at [606, 426] on div "Insurance Deductions Medical 28.00 $ Dental $ Vision $ Life $ Other Obligations…" at bounding box center [653, 320] width 290 height 238
click at [755, 474] on button "Save & Close" at bounding box center [756, 474] width 72 height 22
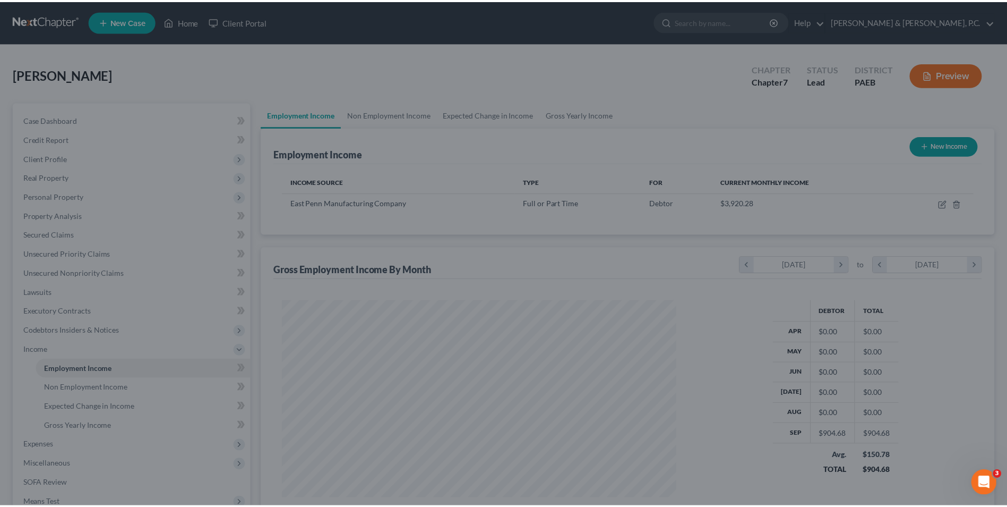
scroll to position [197, 415]
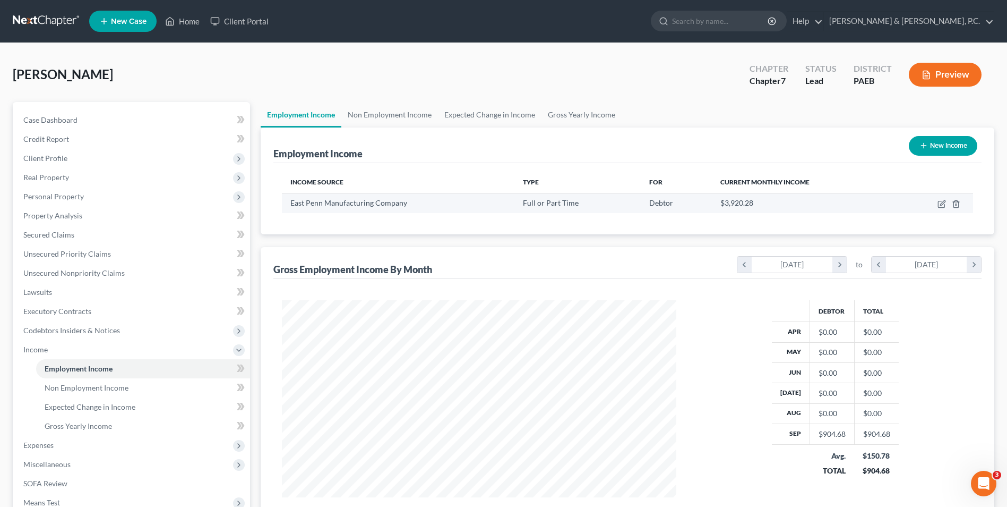
drag, startPoint x: 901, startPoint y: 114, endPoint x: 902, endPoint y: 210, distance: 96.7
click at [901, 114] on ul "Employment Income Non Employment Income Expected Change in Income Gross Yearly …" at bounding box center [628, 114] width 734 height 25
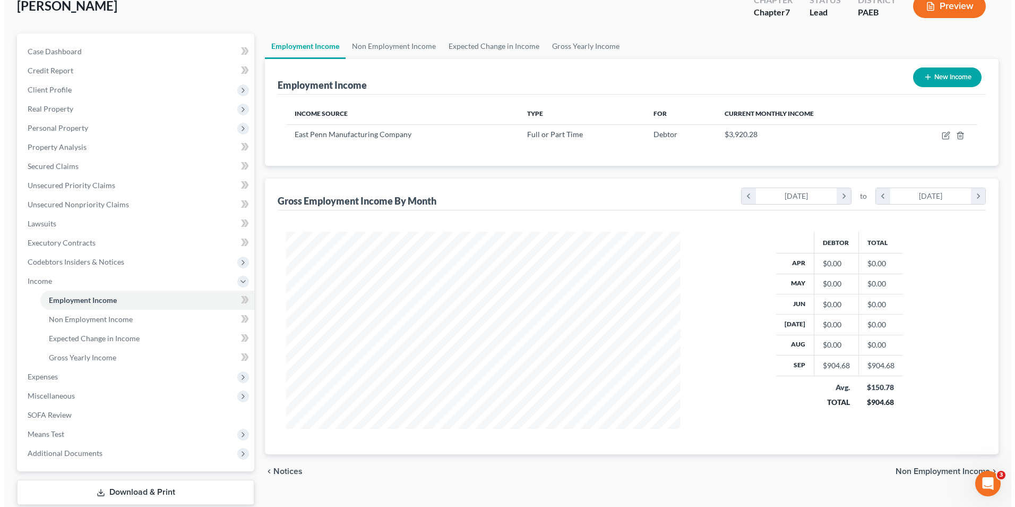
scroll to position [134, 0]
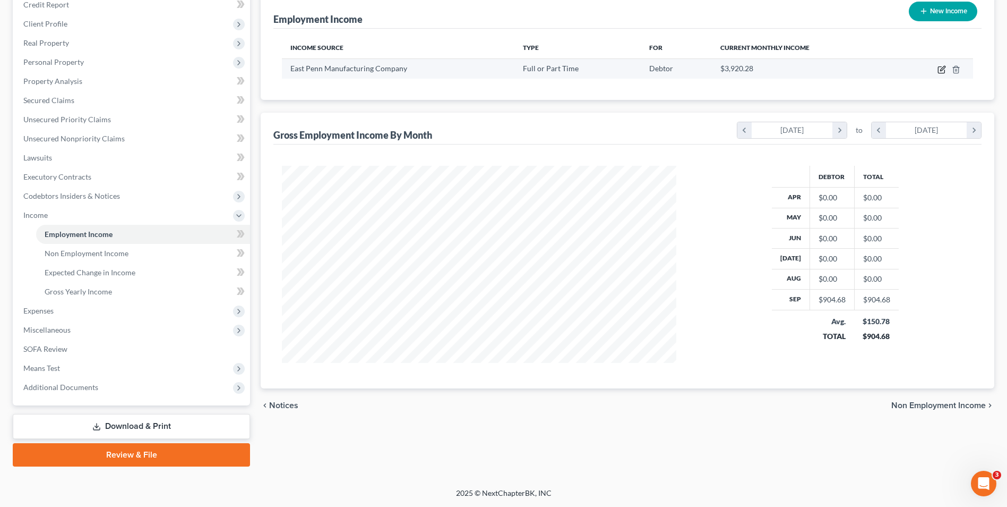
click at [941, 66] on icon "button" at bounding box center [942, 69] width 8 height 8
select select "0"
select select "39"
select select "3"
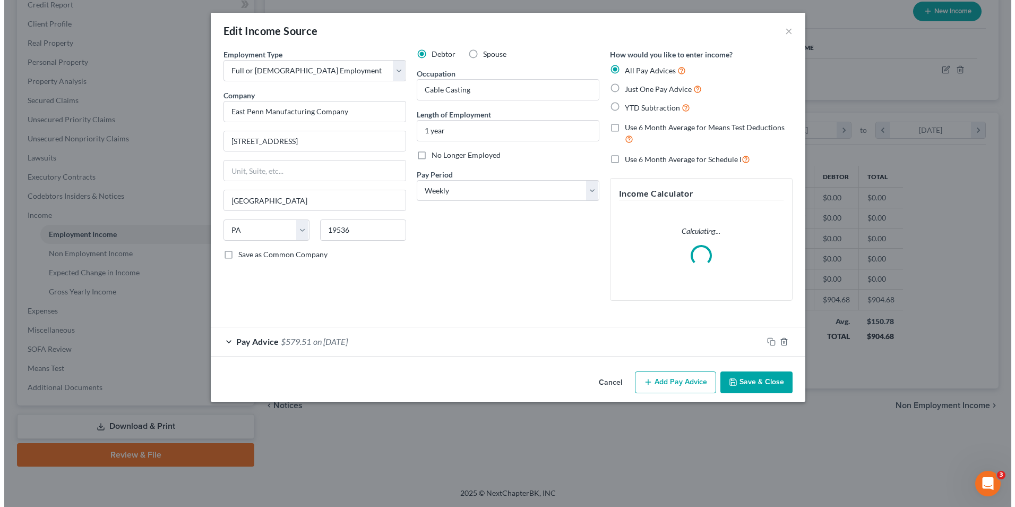
scroll to position [199, 420]
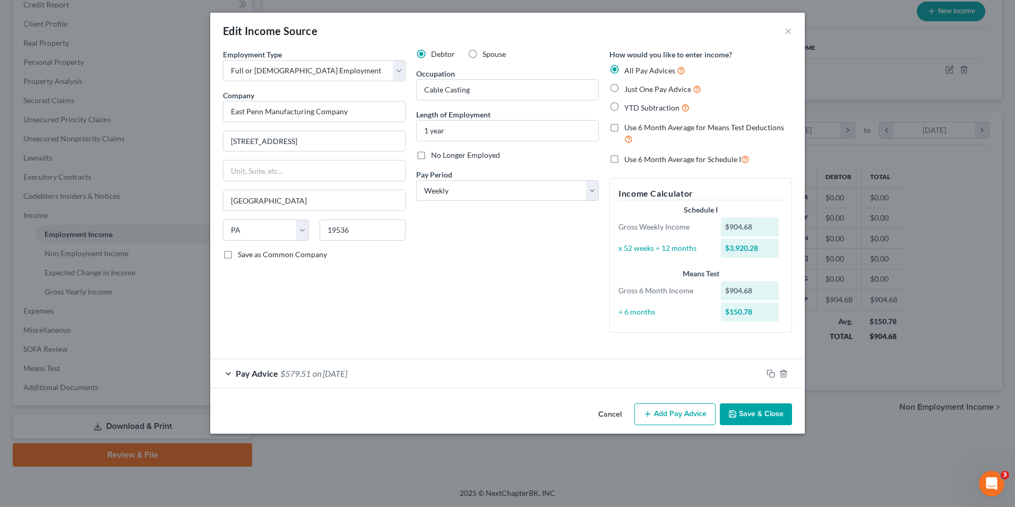
click at [770, 342] on div "Employment Type * Select Full or [DEMOGRAPHIC_DATA] Employment Self Employment …" at bounding box center [508, 199] width 580 height 301
click at [770, 374] on rect "button" at bounding box center [772, 374] width 5 height 5
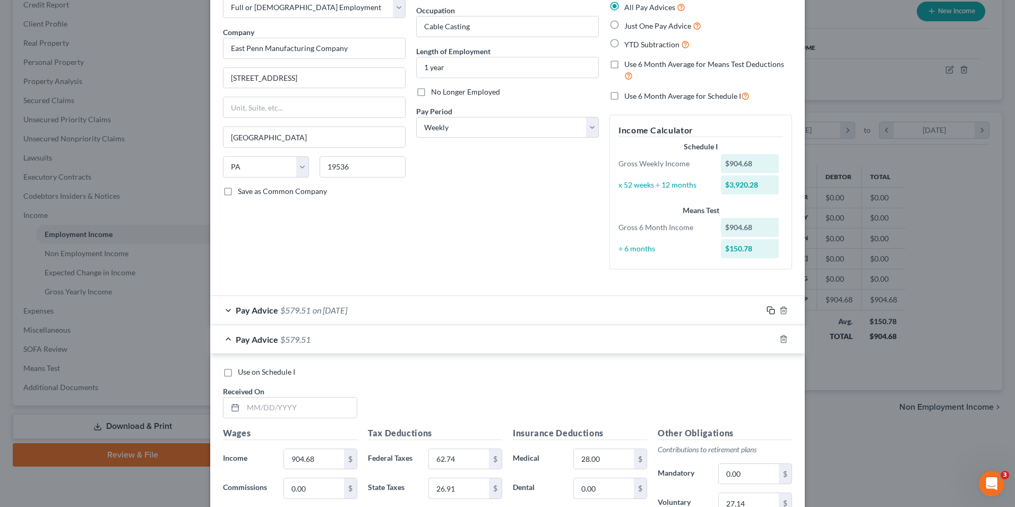
scroll to position [212, 0]
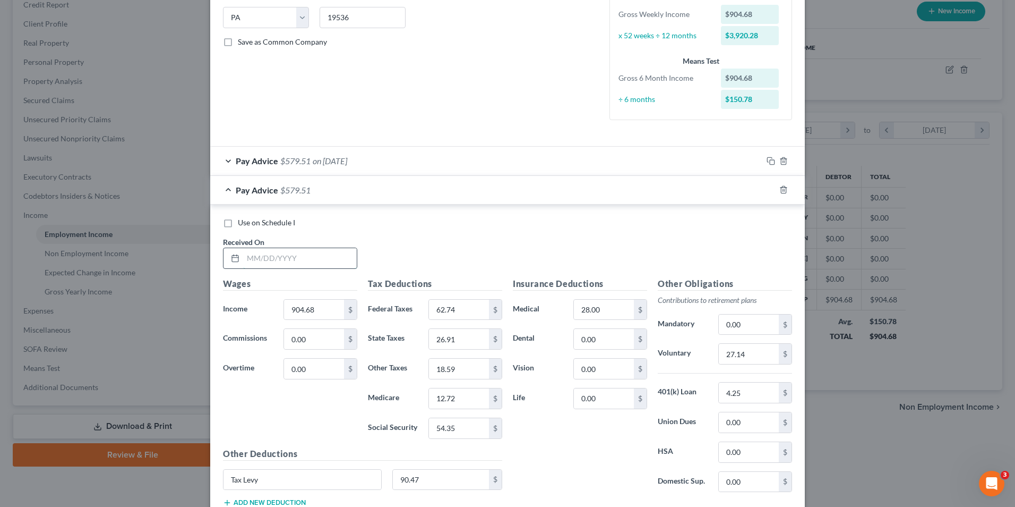
click at [245, 259] on input "text" at bounding box center [300, 258] width 114 height 20
type input "[DATE]"
click at [336, 307] on input "904.68" at bounding box center [314, 310] width 60 height 20
type input "1,020.02"
click at [753, 356] on input "27.14" at bounding box center [749, 354] width 60 height 20
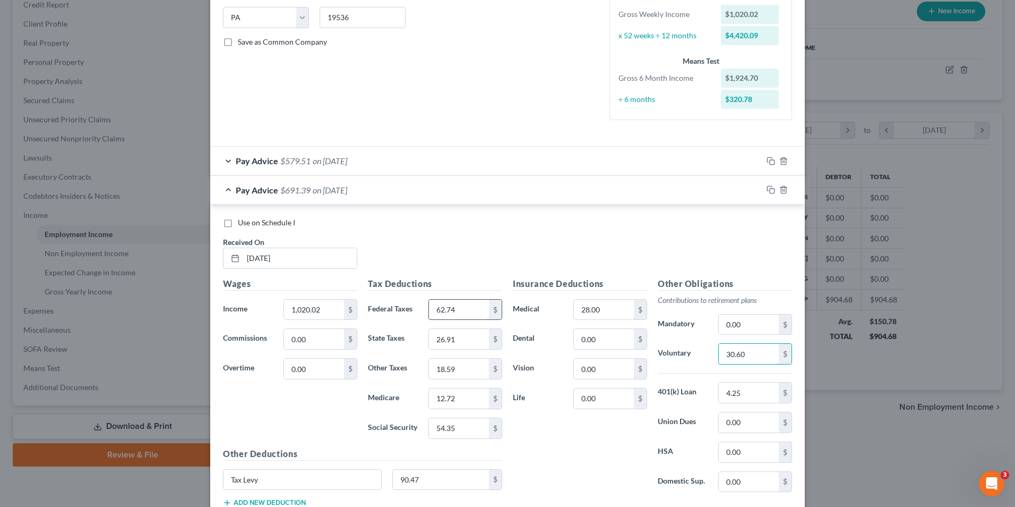
type input "30.60"
click at [456, 311] on input "62.74" at bounding box center [459, 310] width 60 height 20
type input "76.17"
click at [458, 429] on input "54.35" at bounding box center [459, 428] width 60 height 20
type input "61.51"
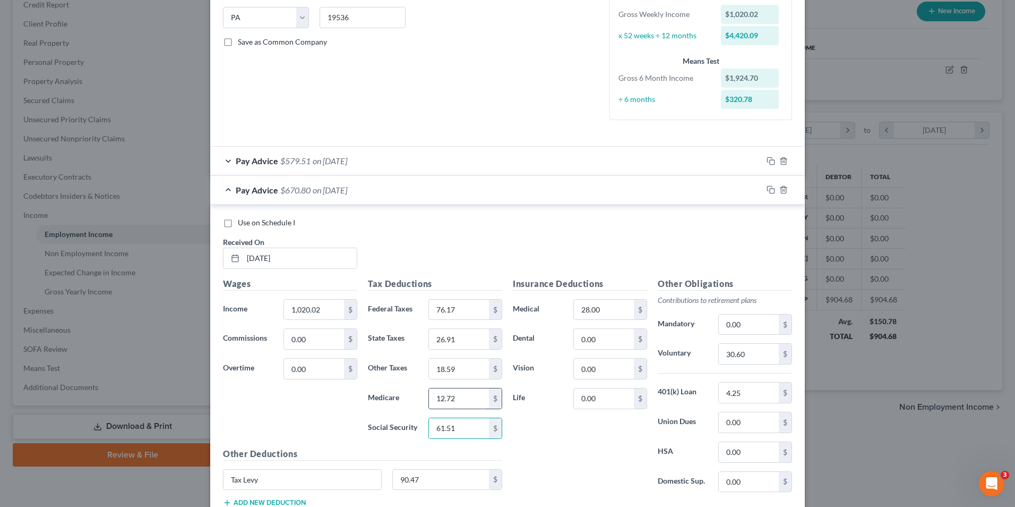
click at [459, 400] on input "12.72" at bounding box center [459, 398] width 60 height 20
type input "14.38"
click at [458, 336] on input "26.91" at bounding box center [459, 339] width 60 height 20
type input "30.46"
click at [473, 371] on input "18.59" at bounding box center [459, 368] width 60 height 20
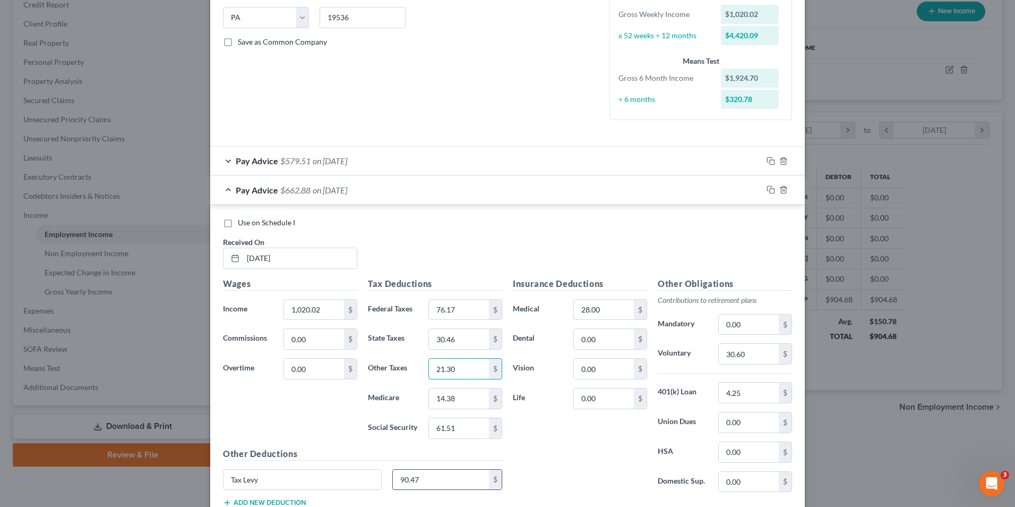
type input "21.30"
click at [417, 479] on input "90.47" at bounding box center [441, 479] width 97 height 20
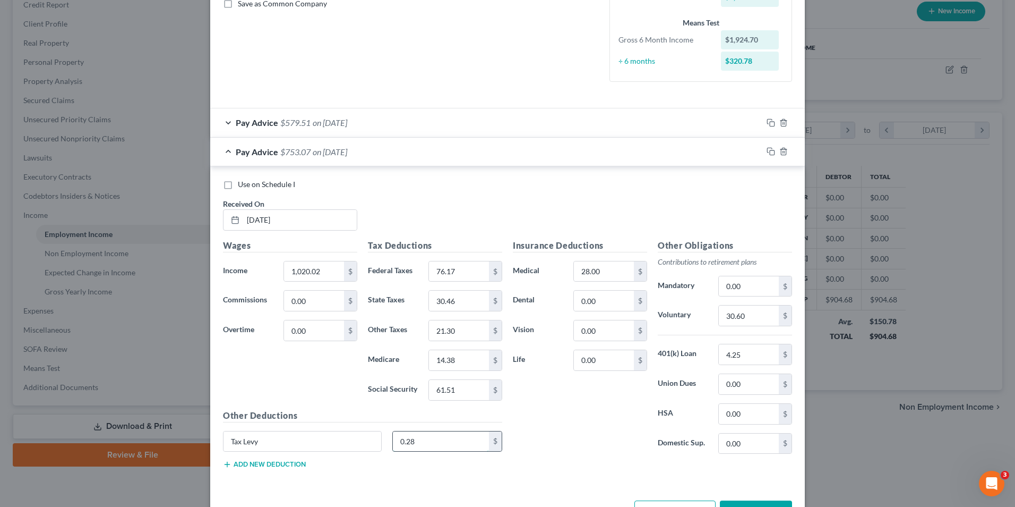
scroll to position [288, 0]
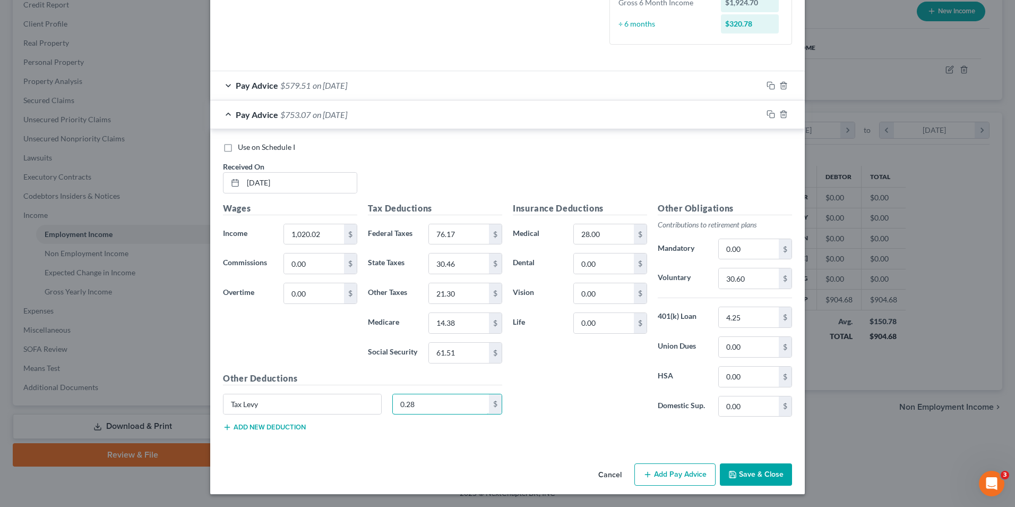
type input "0.28"
click at [254, 426] on button "Add new deduction" at bounding box center [264, 427] width 83 height 8
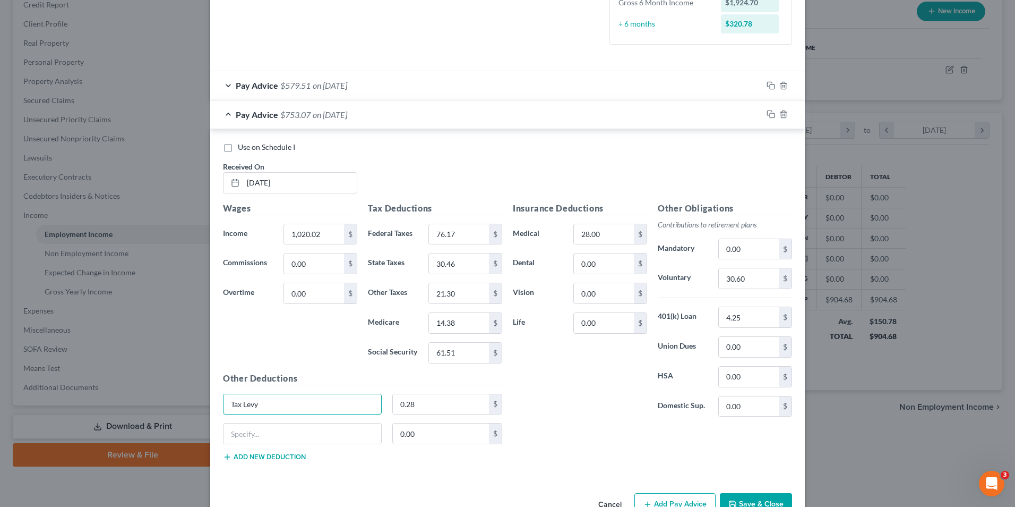
click at [196, 405] on div "Edit Income Source × Employment Type * Select Full or [DEMOGRAPHIC_DATA] Employ…" at bounding box center [507, 253] width 1015 height 507
click at [240, 405] on input "Tax Levy" at bounding box center [303, 404] width 158 height 20
drag, startPoint x: 276, startPoint y: 403, endPoint x: 225, endPoint y: 403, distance: 51.0
click at [225, 403] on input "TaxLevy" at bounding box center [303, 404] width 158 height 20
type input "TaxLevy"
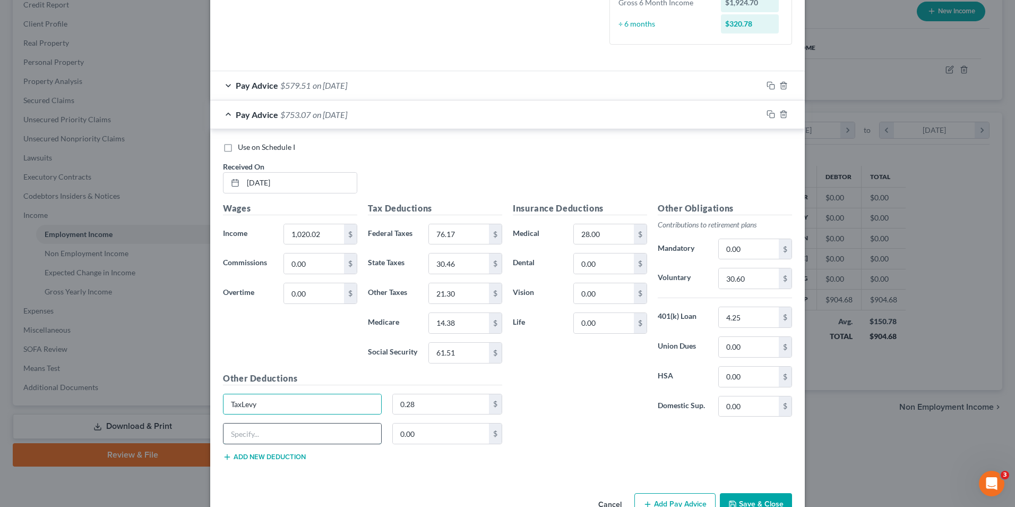
click at [292, 437] on input "text" at bounding box center [303, 433] width 158 height 20
paste input "TaxLevy"
type input "TaxLevy Fees"
click at [426, 434] on input "0.00" at bounding box center [441, 433] width 97 height 20
type input "0.01"
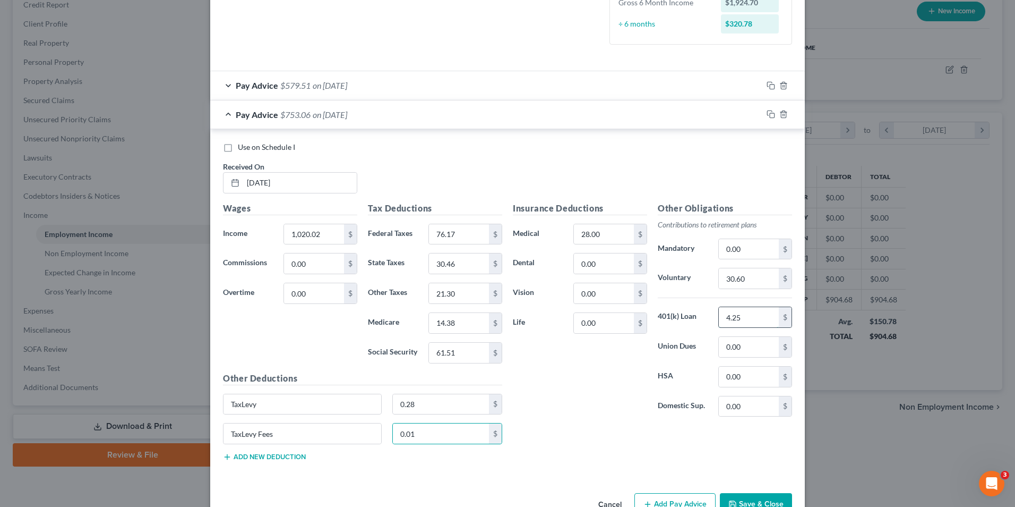
click at [738, 318] on input "4.25" at bounding box center [749, 317] width 60 height 20
click at [604, 442] on div "Insurance Deductions Medical 28.00 $ Dental 0.00 $ Vision 0.00 $ Life 0.00 $ Ot…" at bounding box center [653, 336] width 290 height 268
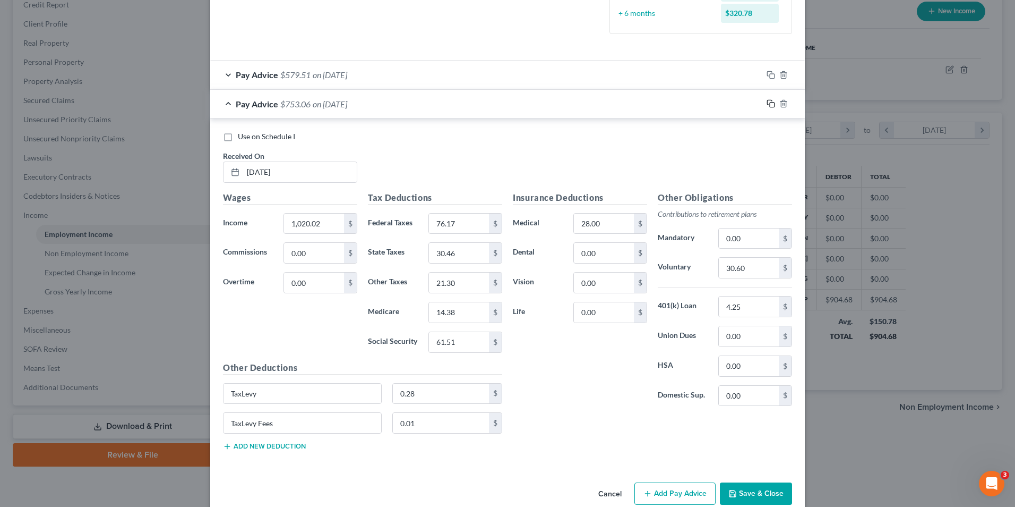
scroll to position [318, 0]
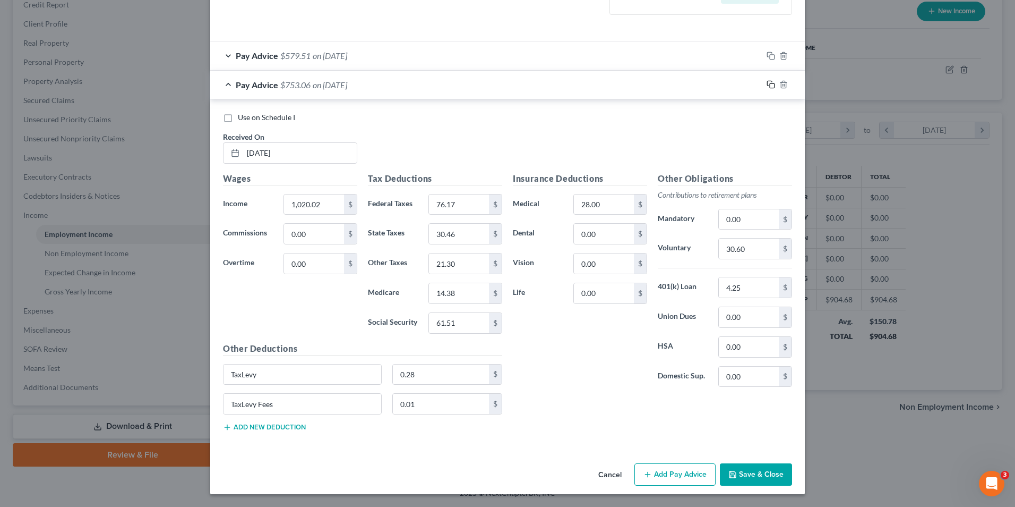
click at [771, 86] on icon "button" at bounding box center [771, 84] width 8 height 8
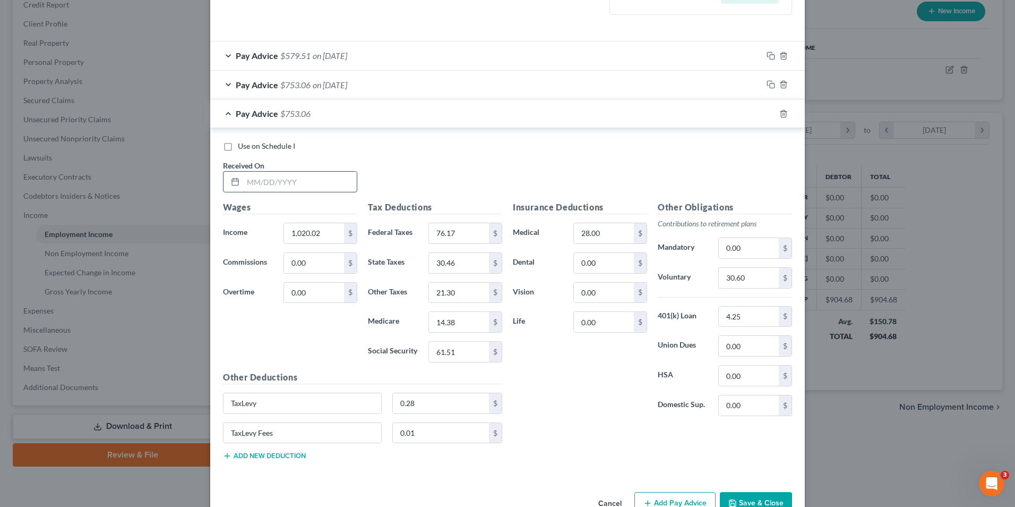
click at [289, 184] on input "text" at bounding box center [300, 182] width 114 height 20
type input "[DATE]"
click at [316, 235] on input "1,020.02" at bounding box center [314, 233] width 60 height 20
type input "1,292.53"
click at [747, 279] on input "30.60" at bounding box center [749, 278] width 60 height 20
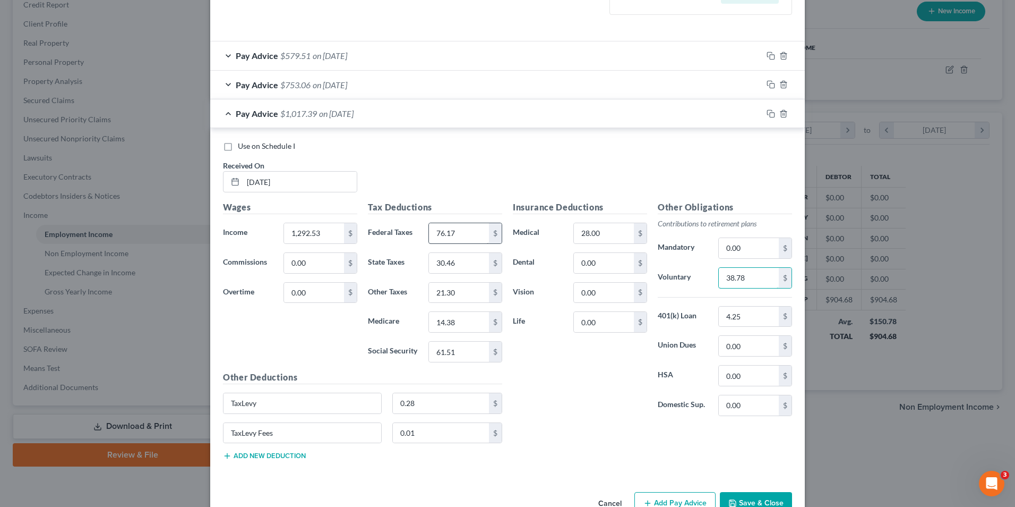
type input "38.78"
click at [461, 229] on input "76.17" at bounding box center [459, 233] width 60 height 20
type input "108.40"
click at [455, 350] on input "61.51" at bounding box center [459, 351] width 60 height 20
type input "78.4"
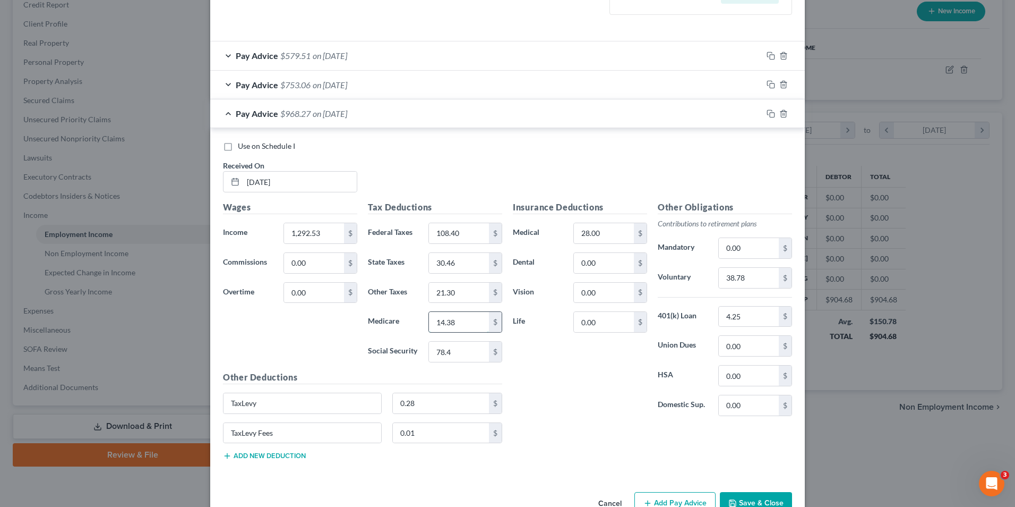
click at [476, 322] on input "14.38" at bounding box center [459, 322] width 60 height 20
type input "18.34"
click at [460, 261] on input "30.46" at bounding box center [459, 263] width 60 height 20
type input "38.82"
click at [452, 288] on input "21.30" at bounding box center [459, 293] width 60 height 20
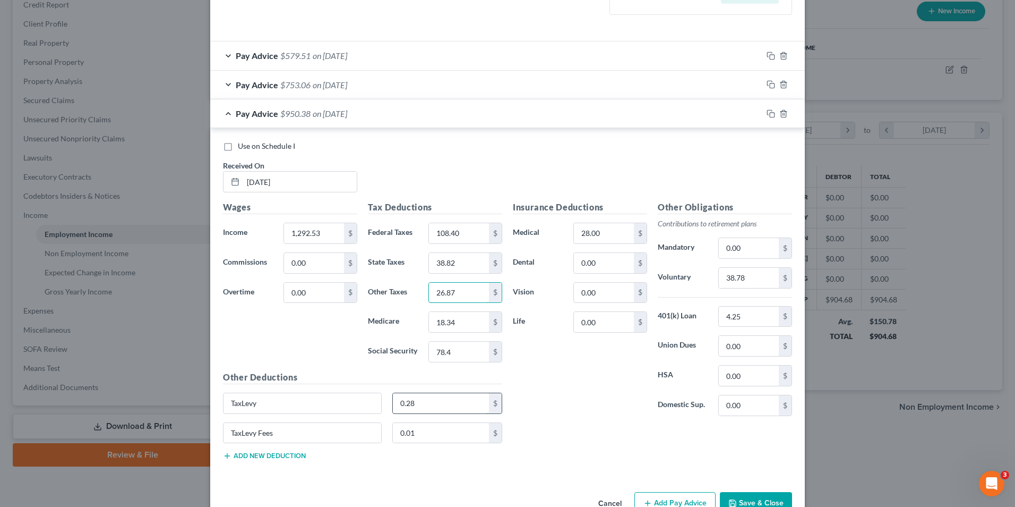
type input "26.87"
click at [439, 401] on input "0.28" at bounding box center [441, 403] width 97 height 20
click at [424, 430] on input "0.01" at bounding box center [441, 433] width 97 height 20
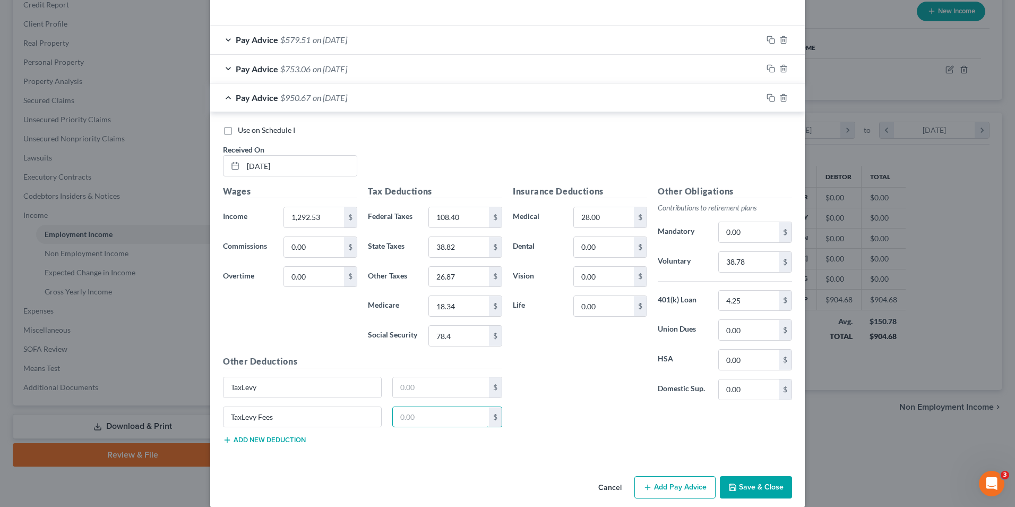
scroll to position [346, 0]
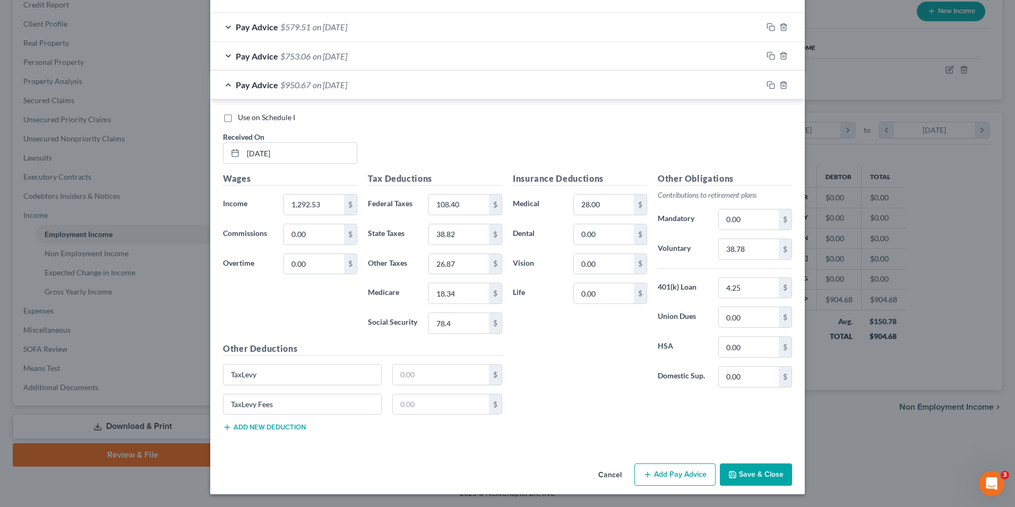
click at [669, 474] on button "Add Pay Advice" at bounding box center [675, 474] width 81 height 22
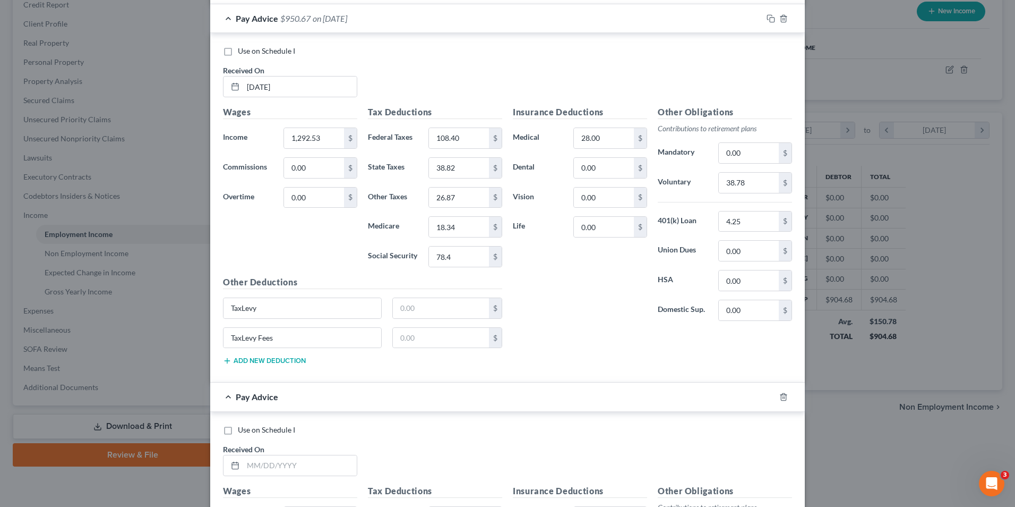
scroll to position [506, 0]
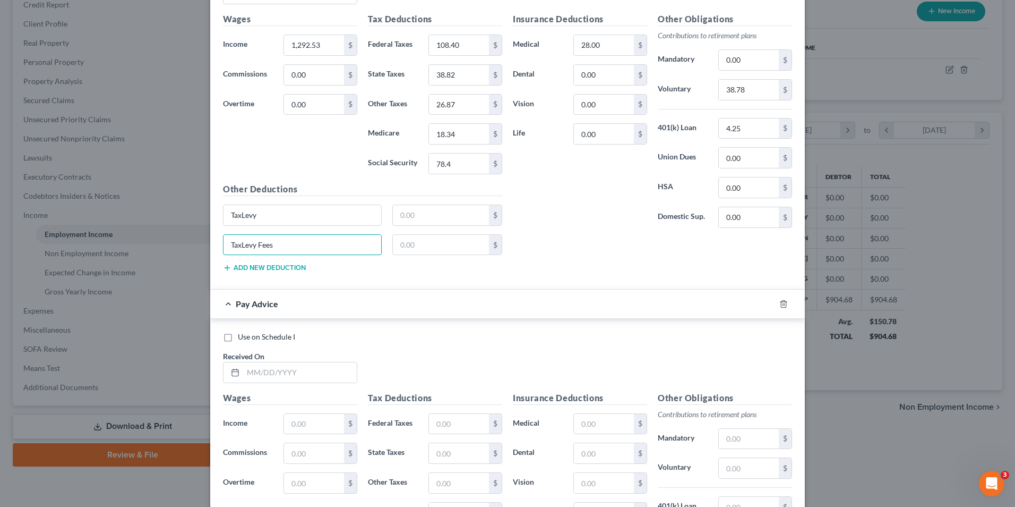
drag, startPoint x: 300, startPoint y: 245, endPoint x: 207, endPoint y: 242, distance: 93.0
click at [210, 242] on div "Use on Schedule I Received On * [DATE] Wages Income * 1,292.53 $ Commissions 0.…" at bounding box center [507, 114] width 595 height 349
drag, startPoint x: 263, startPoint y: 211, endPoint x: 190, endPoint y: 211, distance: 73.3
click at [190, 211] on div "Edit Income Source × Employment Type * Select Full or [DEMOGRAPHIC_DATA] Employ…" at bounding box center [507, 253] width 1015 height 507
click at [263, 375] on input "text" at bounding box center [300, 372] width 114 height 20
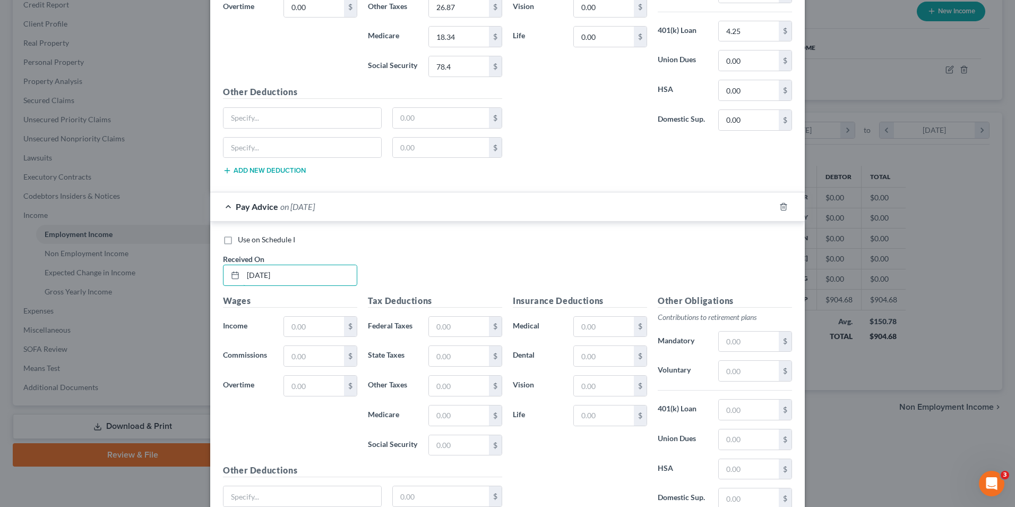
scroll to position [612, 0]
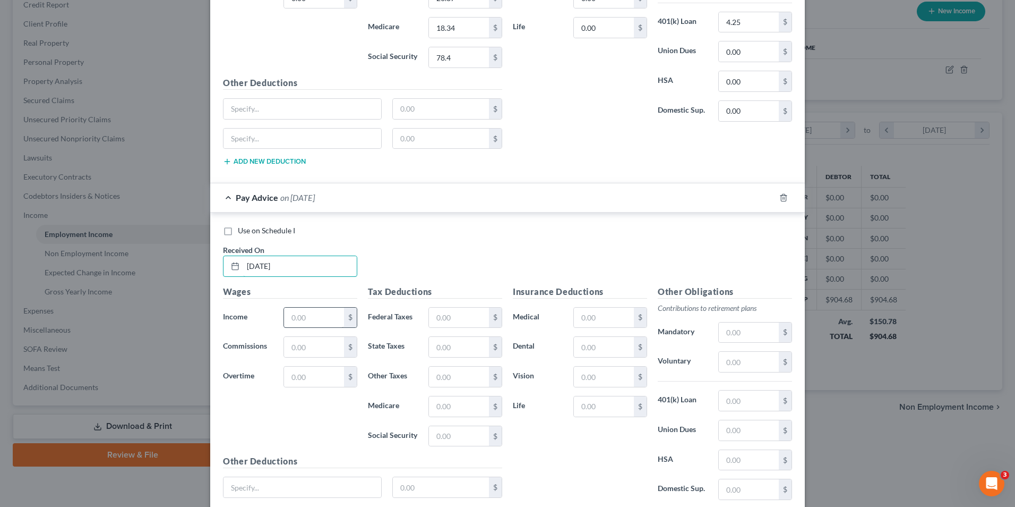
type input "[DATE]"
click at [308, 321] on input "text" at bounding box center [314, 317] width 60 height 20
type input "550"
click at [439, 321] on input "text" at bounding box center [459, 317] width 60 height 20
type input "26.80"
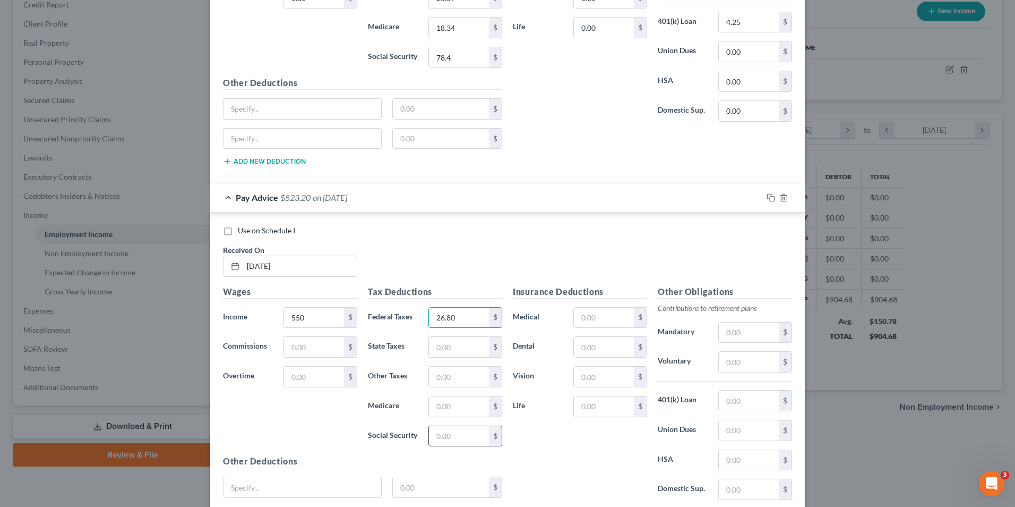
click at [437, 437] on input "text" at bounding box center [459, 436] width 60 height 20
type input "34.10"
click at [478, 407] on input "text" at bounding box center [459, 406] width 60 height 20
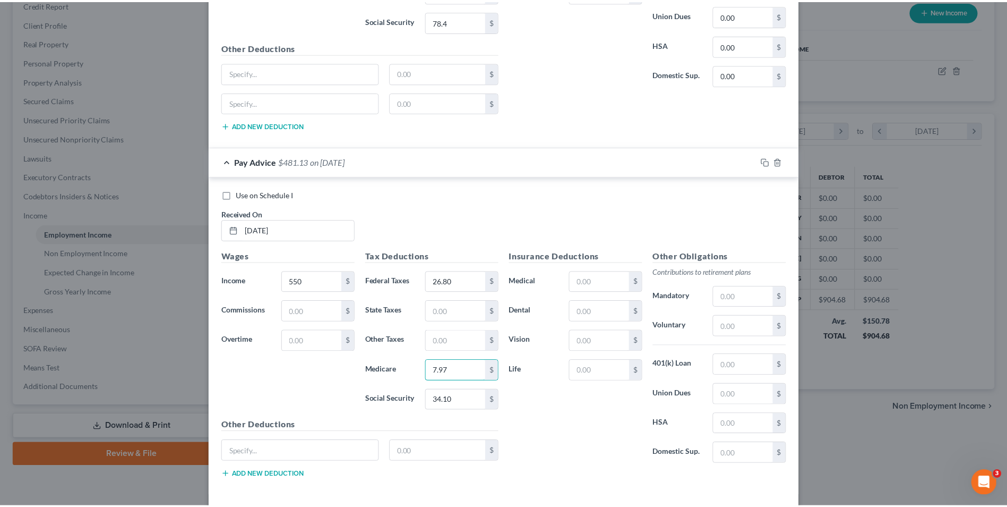
scroll to position [695, 0]
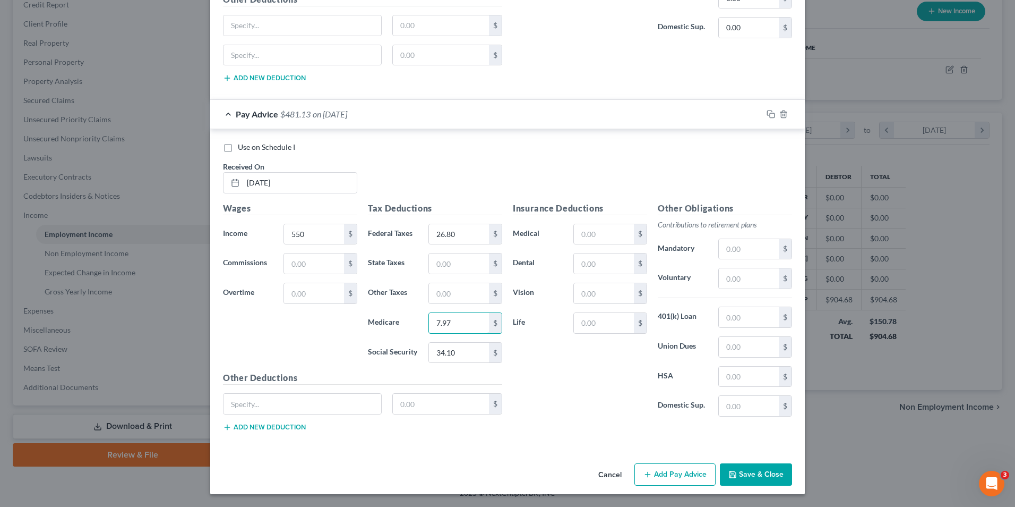
type input "7.97"
click at [765, 482] on button "Save & Close" at bounding box center [756, 474] width 72 height 22
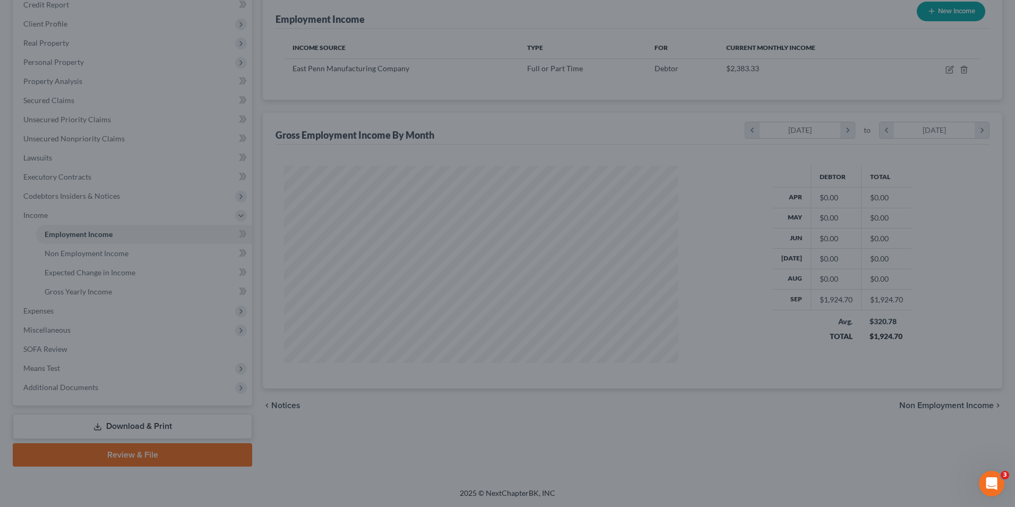
scroll to position [530862, 530644]
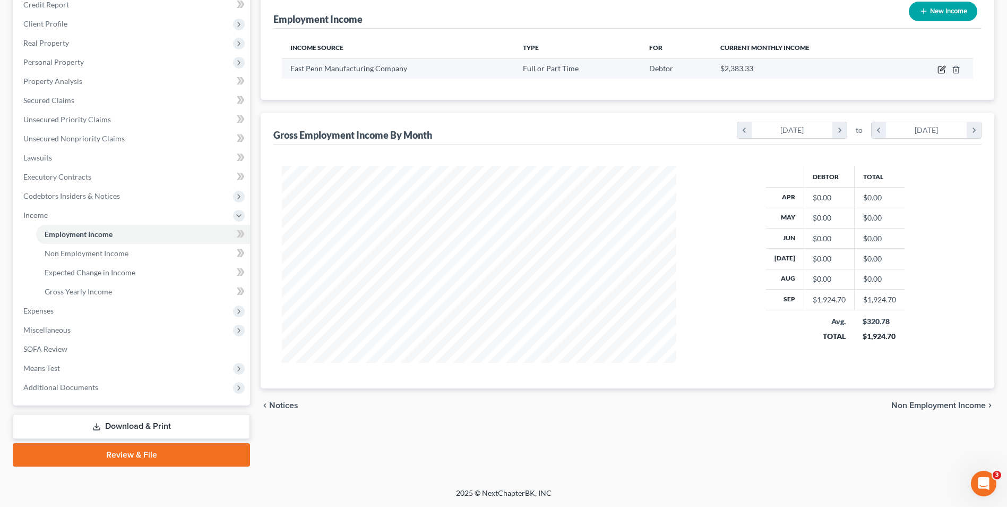
click at [941, 73] on icon "button" at bounding box center [941, 70] width 6 height 6
select select "0"
select select "39"
select select "3"
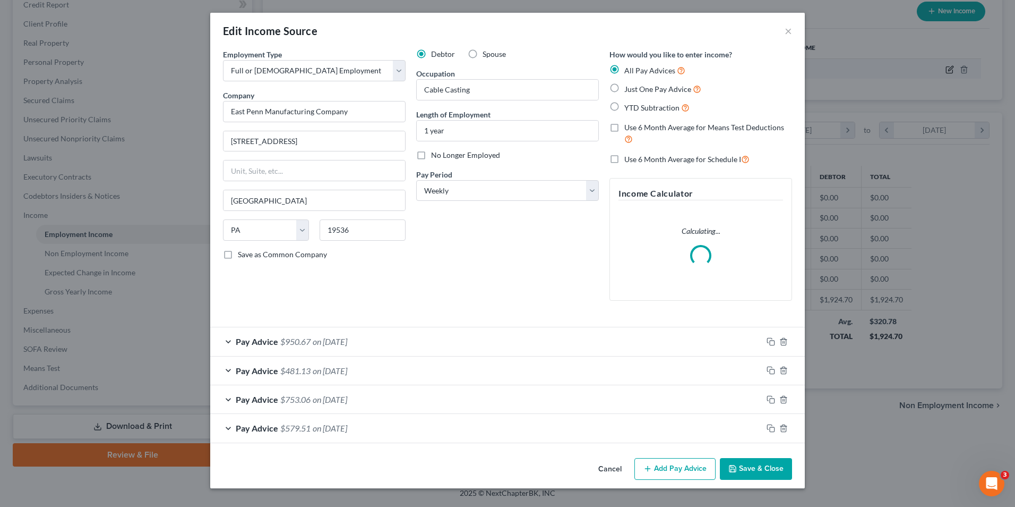
scroll to position [199, 420]
click at [772, 344] on icon "button" at bounding box center [771, 341] width 8 height 8
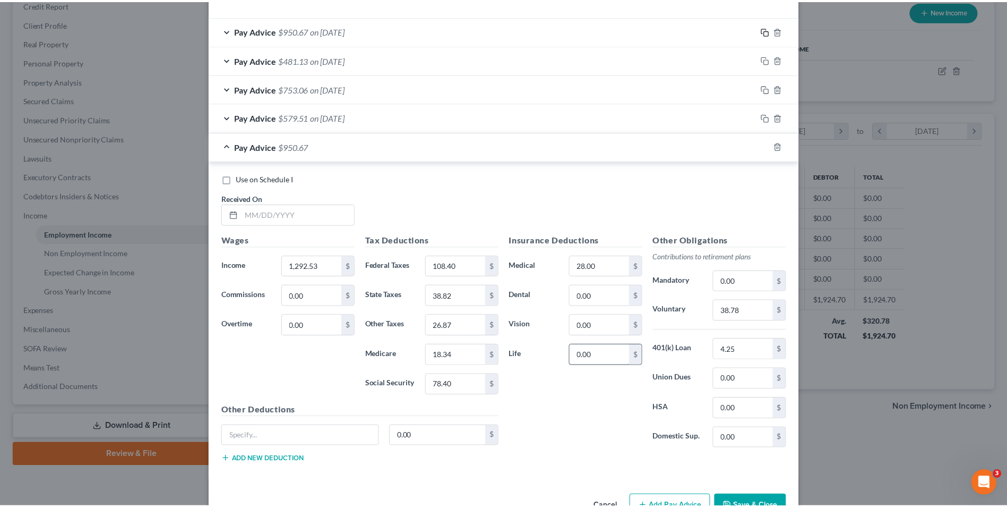
scroll to position [374, 0]
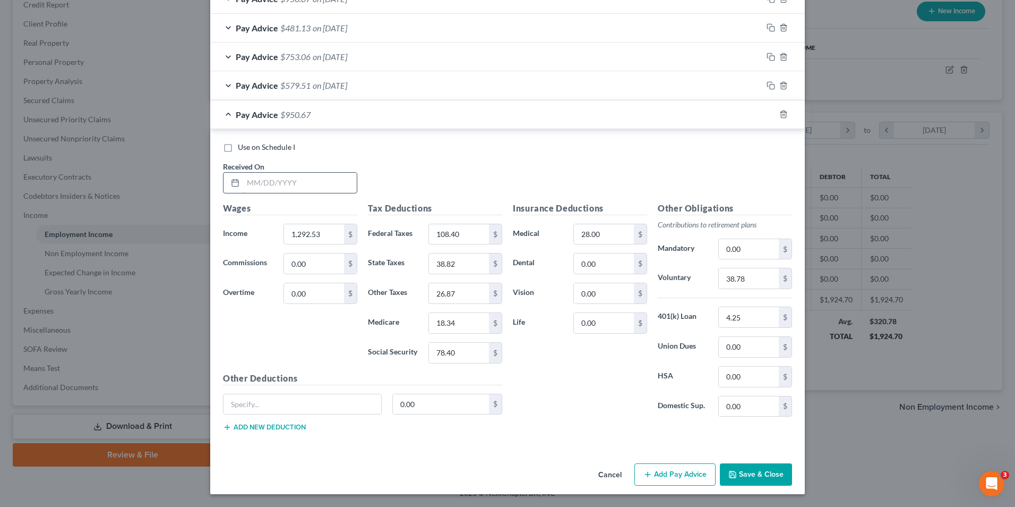
click at [274, 183] on input "text" at bounding box center [300, 183] width 114 height 20
click at [331, 228] on input "1,292.53" at bounding box center [314, 234] width 60 height 20
click at [278, 180] on input "[DATE]" at bounding box center [300, 183] width 114 height 20
drag, startPoint x: 278, startPoint y: 180, endPoint x: 180, endPoint y: 176, distance: 98.3
click at [180, 176] on div "Edit Income Source × Employment Type * Select Full or [DEMOGRAPHIC_DATA] Employ…" at bounding box center [507, 253] width 1015 height 507
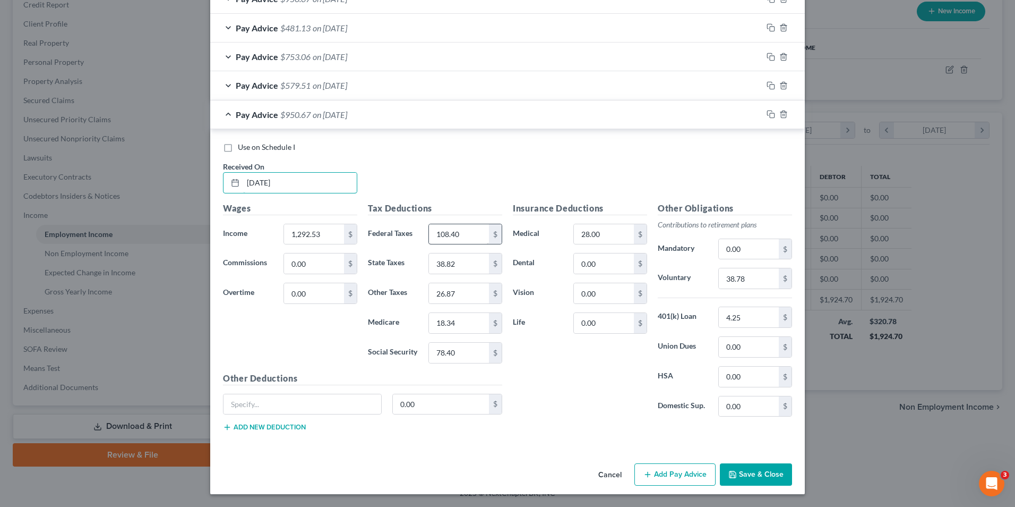
type input "[DATE]"
click at [465, 236] on input "108.40" at bounding box center [459, 234] width 60 height 20
click at [336, 230] on input "1,292.53" at bounding box center [314, 234] width 60 height 20
type input "952.99"
click at [753, 274] on input "38.78" at bounding box center [749, 278] width 60 height 20
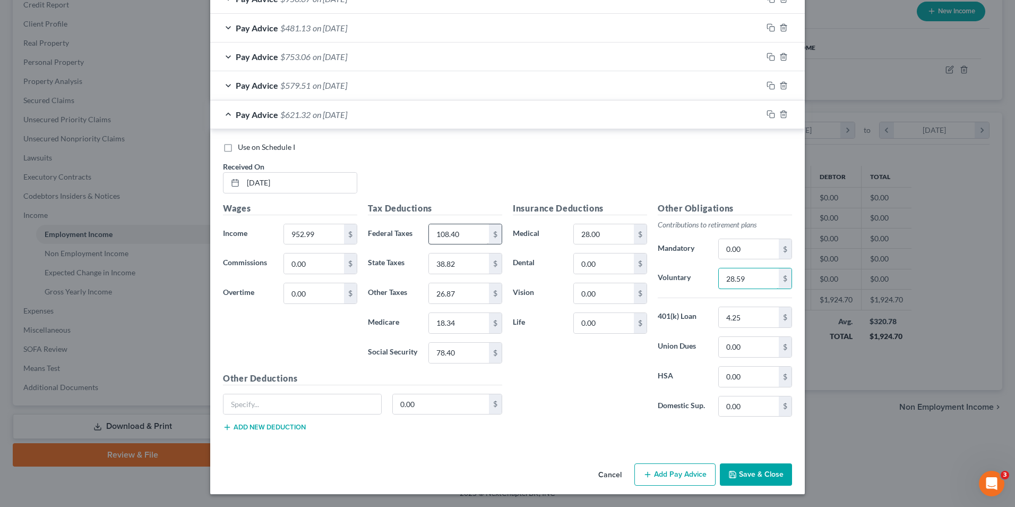
type input "28.59"
click at [482, 236] on input "108.40" at bounding box center [459, 234] width 60 height 20
type input "68.37"
click at [463, 356] on input "78.40" at bounding box center [459, 353] width 60 height 20
type input "57.35"
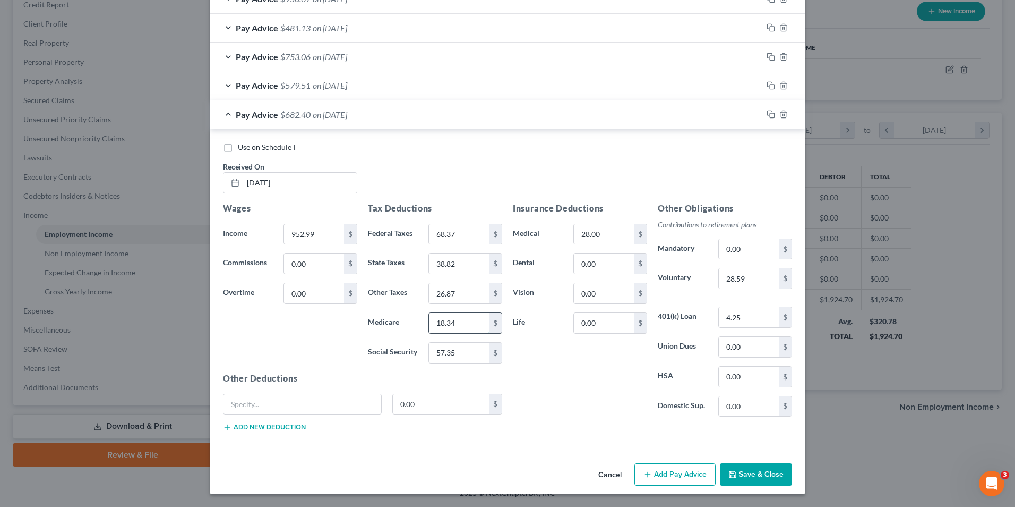
click at [472, 328] on input "18.34" at bounding box center [459, 323] width 60 height 20
type input "13.41"
click at [465, 258] on input "38.82" at bounding box center [459, 263] width 60 height 20
type input "28.40"
click at [465, 297] on input "26.87" at bounding box center [459, 293] width 60 height 20
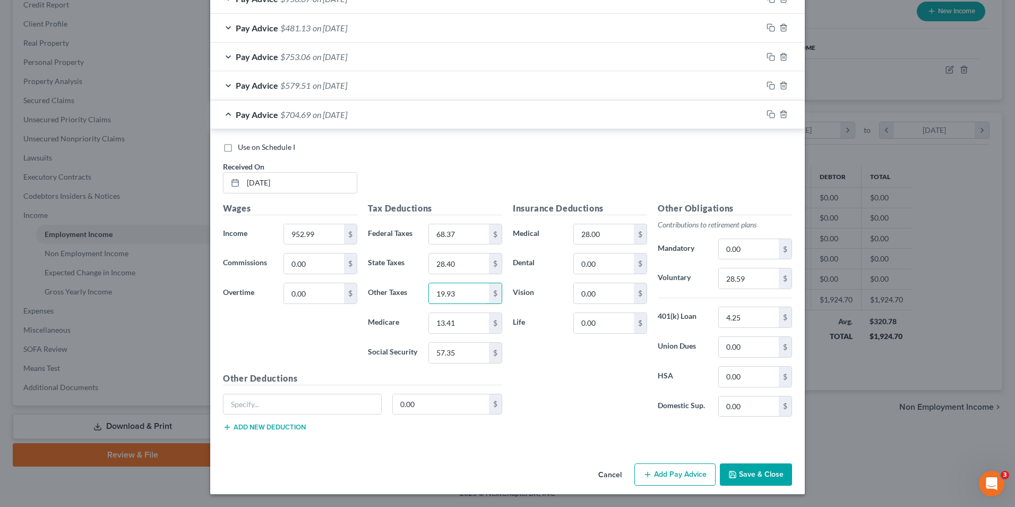
type input "19.93"
click at [749, 474] on button "Save & Close" at bounding box center [756, 474] width 72 height 22
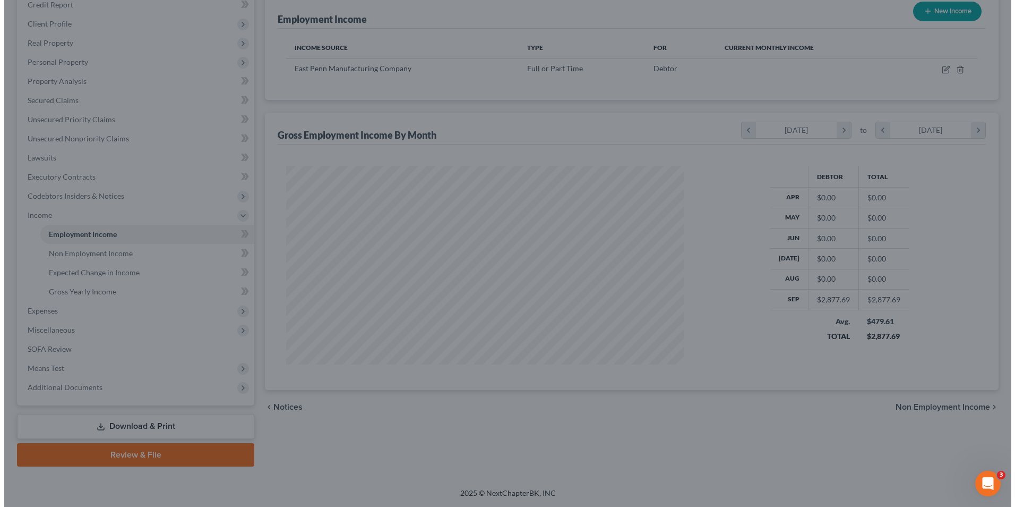
scroll to position [530862, 530644]
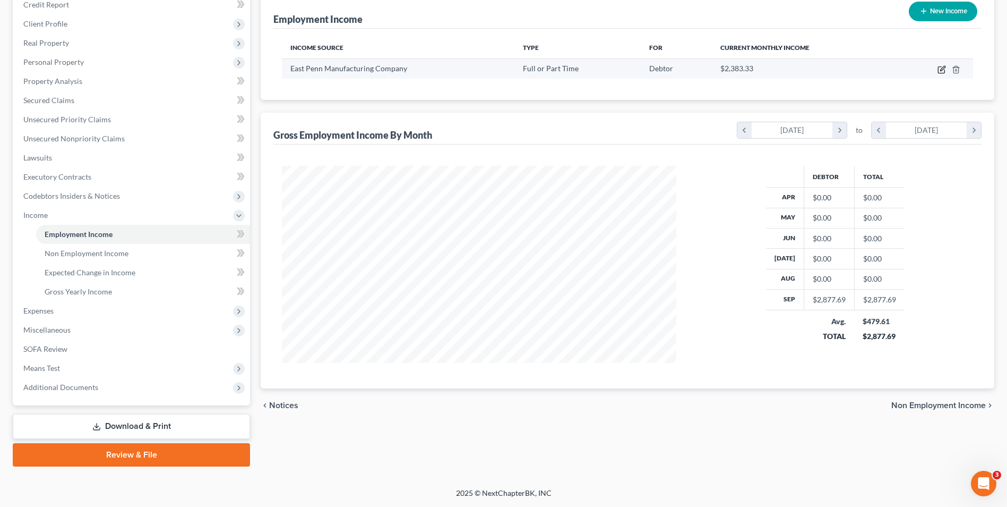
click at [945, 70] on icon "button" at bounding box center [941, 70] width 6 height 6
select select "0"
select select "39"
select select "3"
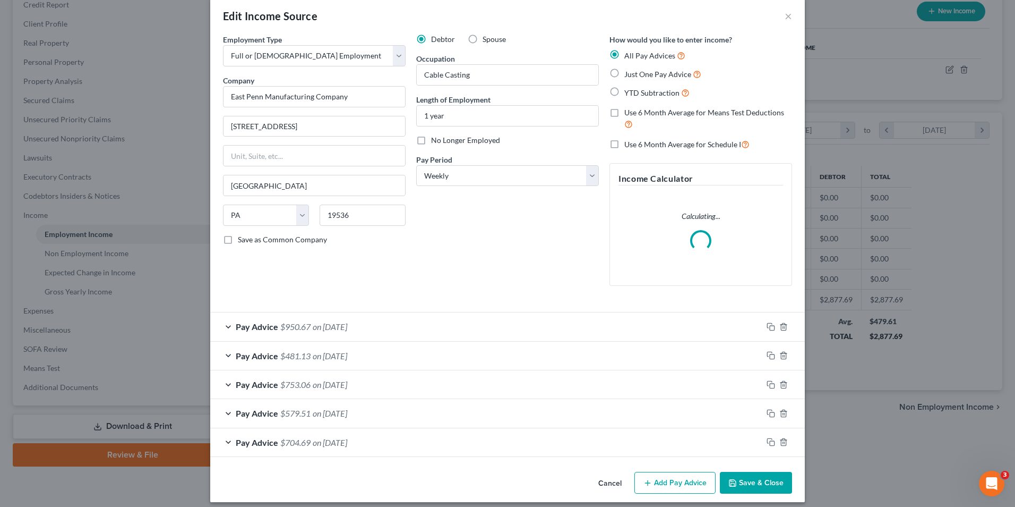
scroll to position [23, 0]
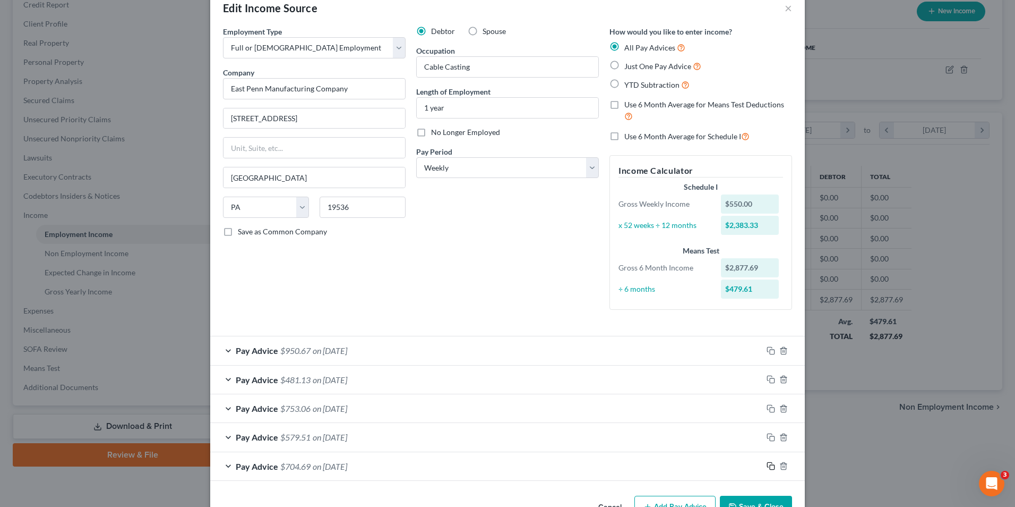
click at [767, 464] on icon "button" at bounding box center [771, 465] width 8 height 8
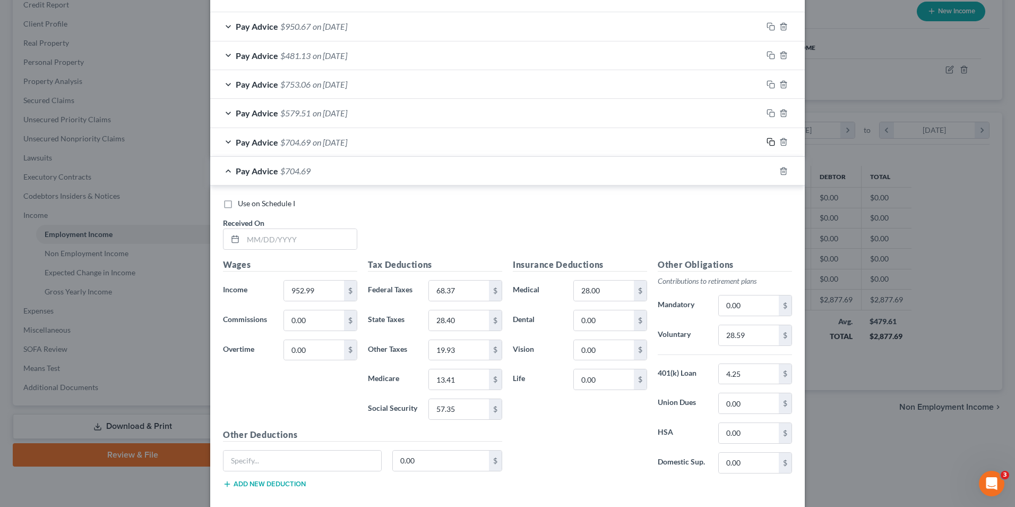
scroll to position [403, 0]
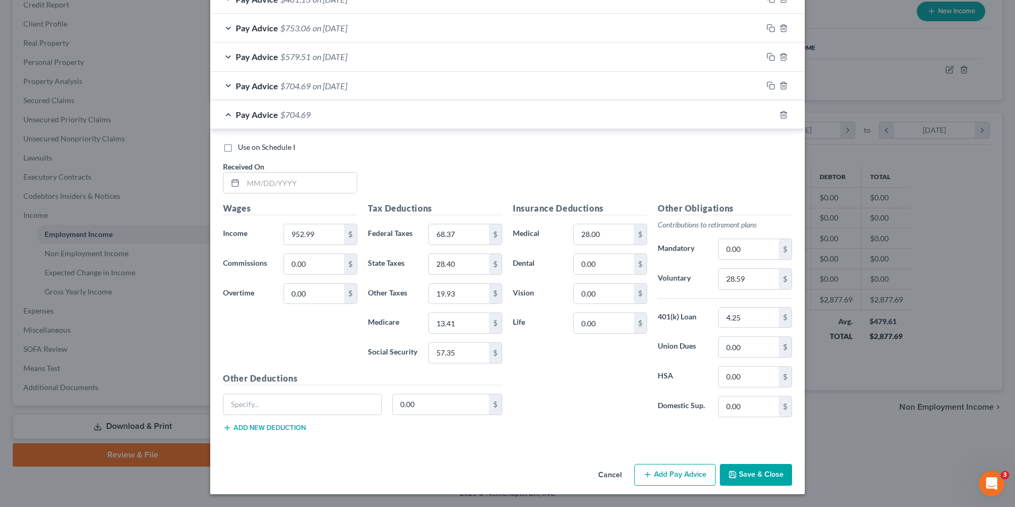
click at [295, 194] on div "Use on Schedule I Received On *" at bounding box center [508, 172] width 580 height 60
click at [283, 182] on input "text" at bounding box center [300, 183] width 114 height 20
click at [334, 234] on input "952.99" at bounding box center [314, 234] width 60 height 20
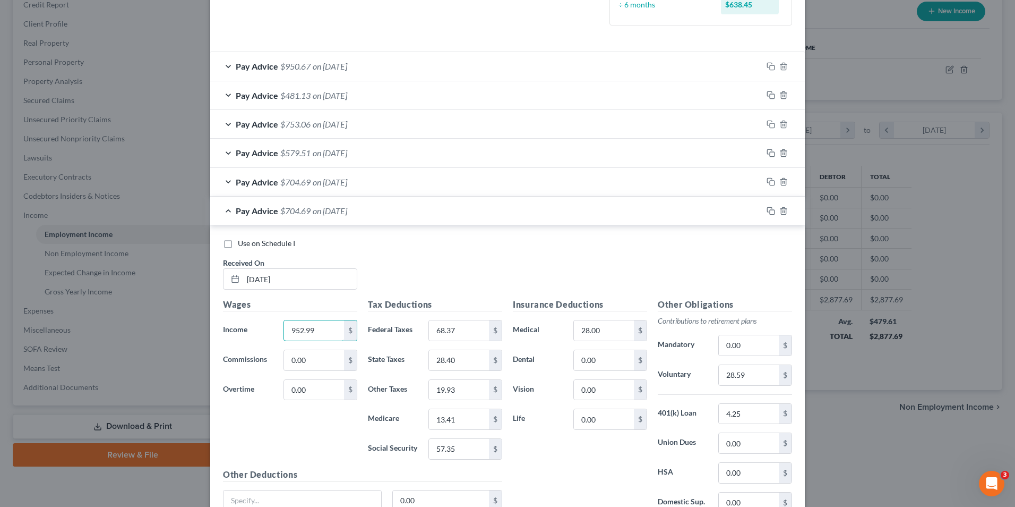
scroll to position [297, 0]
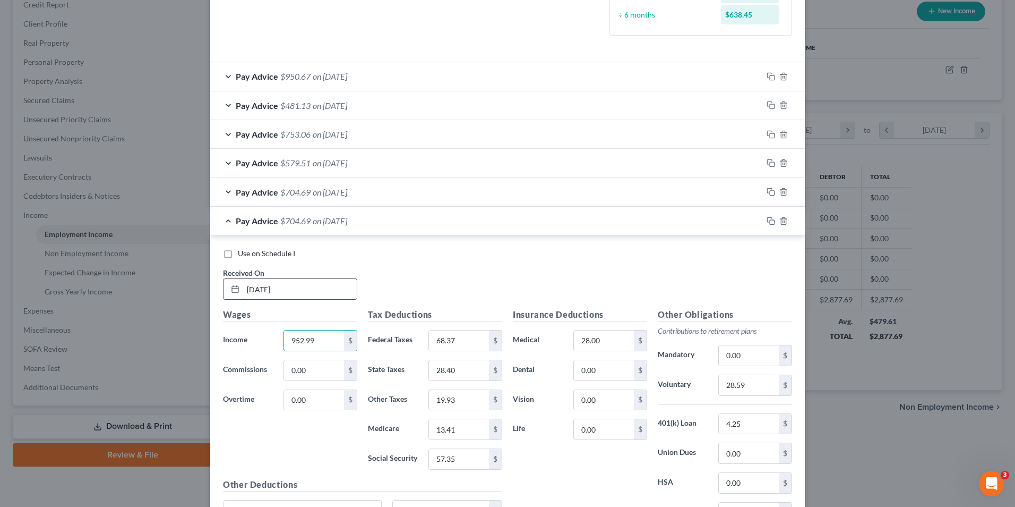
click at [296, 288] on input "[DATE]" at bounding box center [300, 289] width 114 height 20
drag, startPoint x: 296, startPoint y: 288, endPoint x: 232, endPoint y: 288, distance: 64.8
click at [232, 288] on div "[DATE]" at bounding box center [290, 288] width 134 height 21
type input "[DATE]"
click at [324, 340] on input "952.99" at bounding box center [314, 340] width 60 height 20
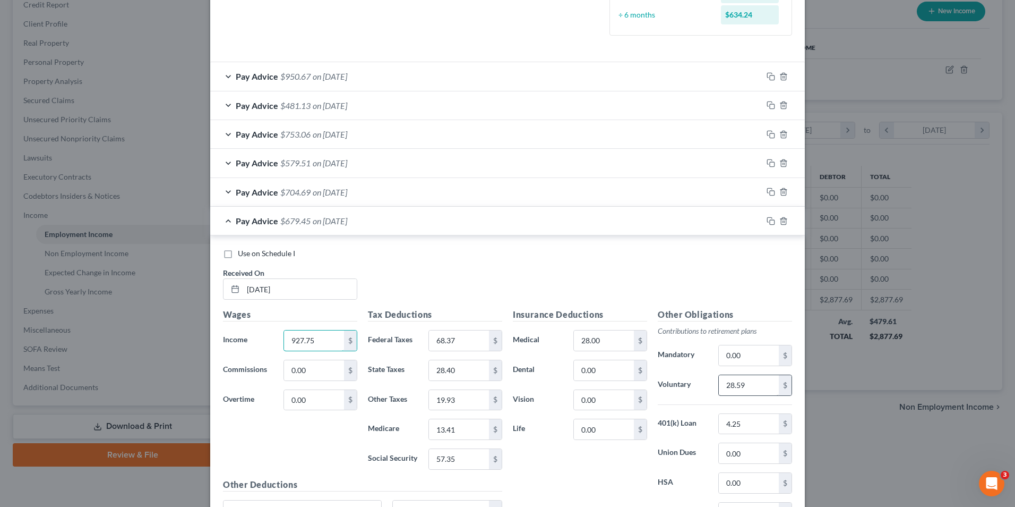
type input "927.75"
click at [752, 382] on input "28.59" at bounding box center [749, 385] width 60 height 20
type input "27.83"
click at [457, 343] on input "68.37" at bounding box center [459, 340] width 60 height 20
type input "65.43"
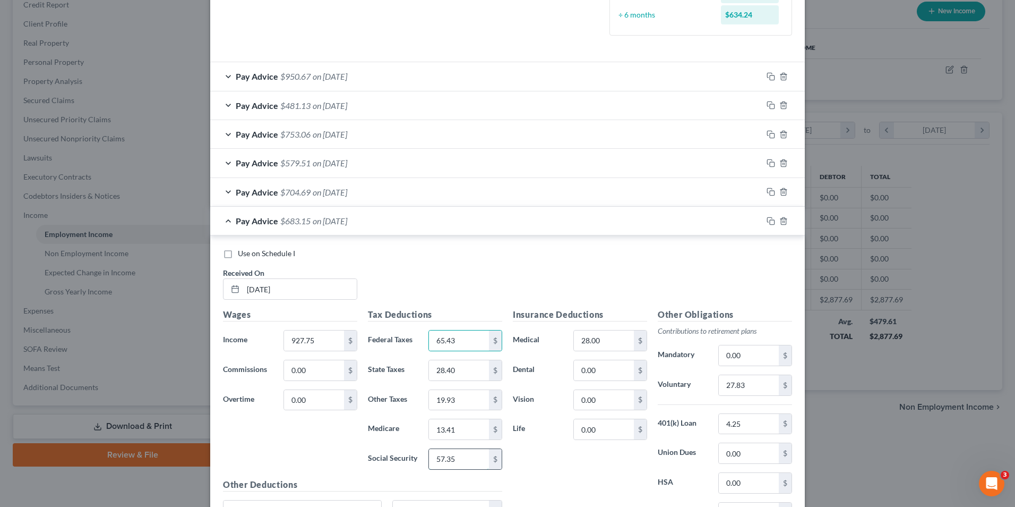
click at [458, 463] on input "57.35" at bounding box center [459, 459] width 60 height 20
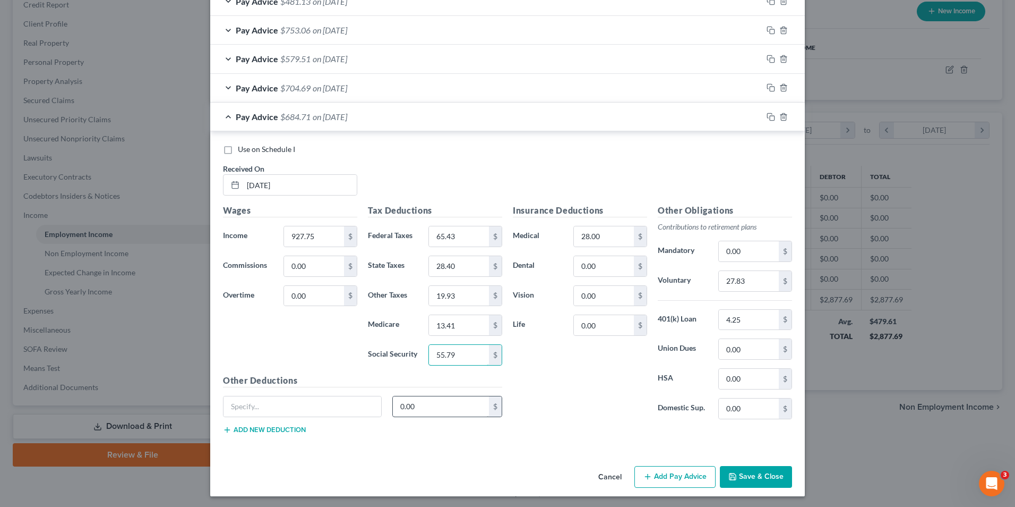
scroll to position [403, 0]
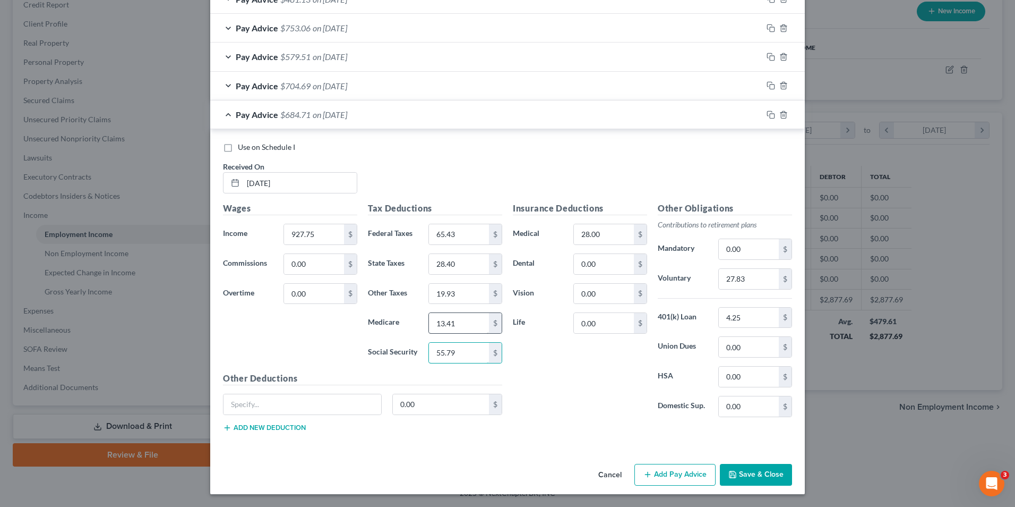
type input "55.79"
click at [461, 326] on input "13.41" at bounding box center [459, 323] width 60 height 20
type input "13.05"
click at [456, 263] on input "28.40" at bounding box center [459, 264] width 60 height 20
type input "27.62"
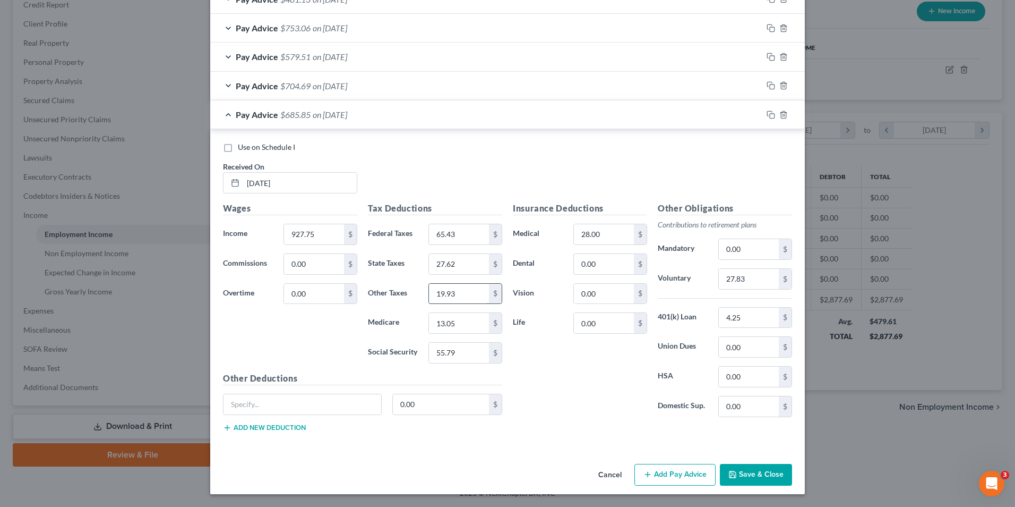
click at [458, 295] on input "19.93" at bounding box center [459, 294] width 60 height 20
type input "19.42"
click at [770, 114] on rect "button" at bounding box center [772, 116] width 5 height 5
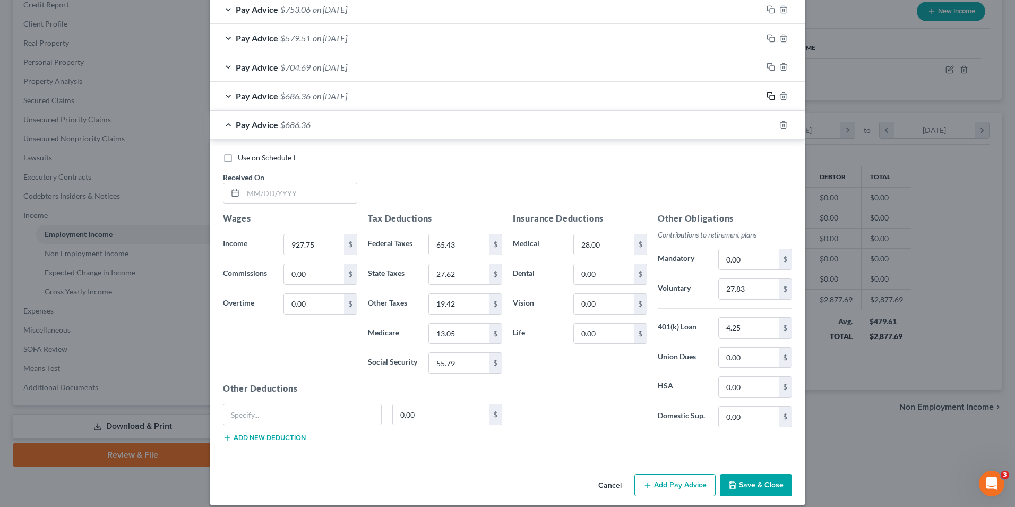
scroll to position [432, 0]
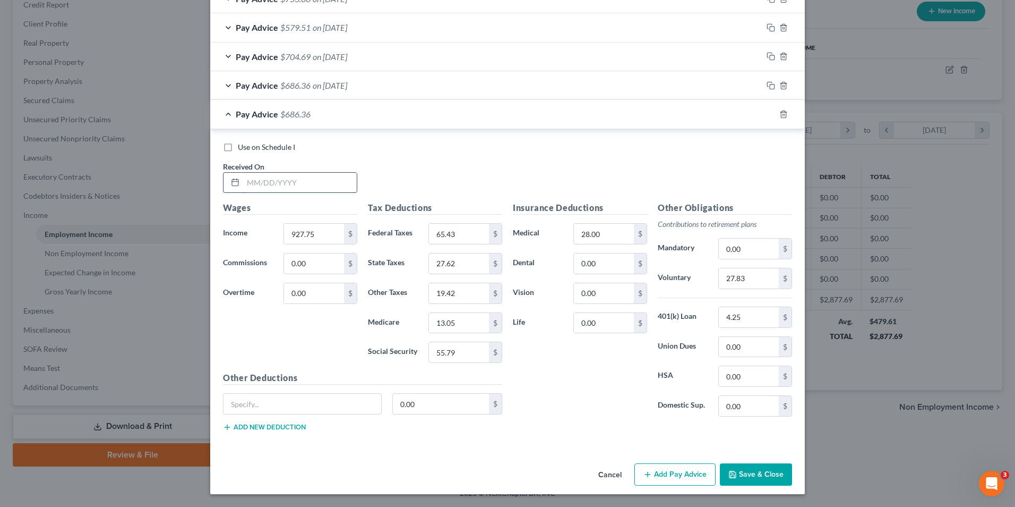
click at [285, 181] on input "text" at bounding box center [300, 183] width 114 height 20
type input "[DATE]"
click at [324, 235] on input "927.75" at bounding box center [314, 234] width 60 height 20
type input "1,266.61"
click at [751, 280] on input "27.83" at bounding box center [749, 278] width 60 height 20
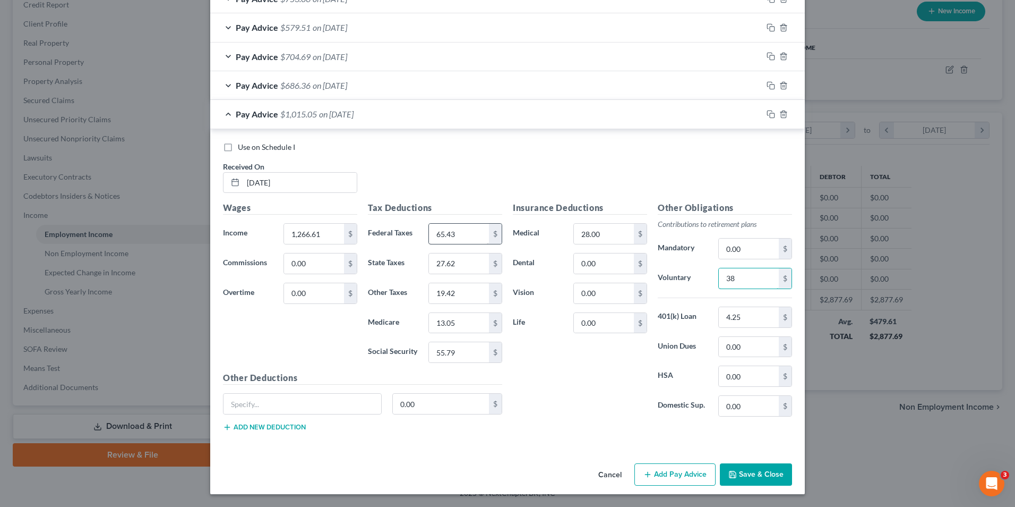
type input "38"
click at [469, 233] on input "65.43" at bounding box center [459, 234] width 60 height 20
type input "104.87"
click at [466, 354] on input "55.79" at bounding box center [459, 352] width 60 height 20
type input "76.79"
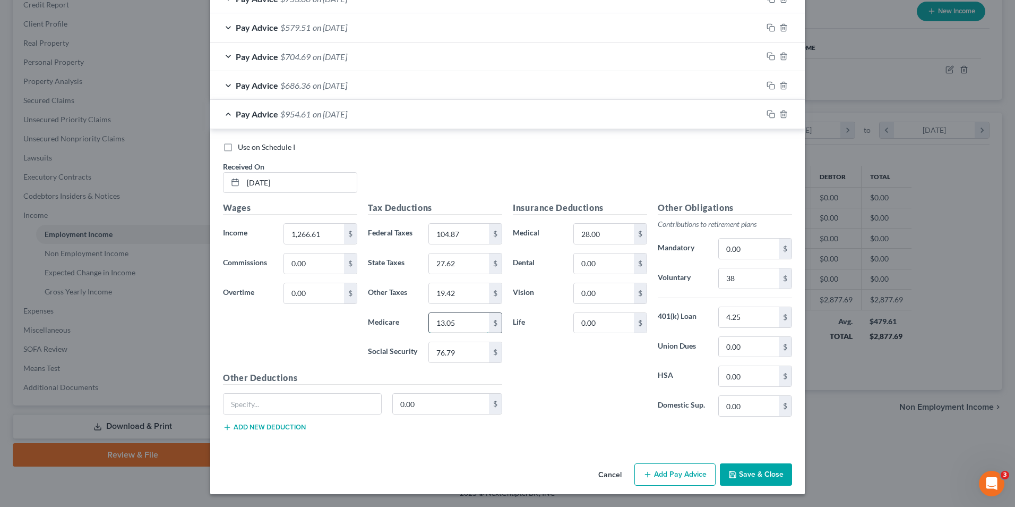
click at [466, 323] on input "13.05" at bounding box center [459, 323] width 60 height 20
type input "17.96"
click at [454, 262] on input "27.62" at bounding box center [459, 263] width 60 height 20
type input "38.03"
click at [461, 289] on input "19.42" at bounding box center [459, 293] width 60 height 20
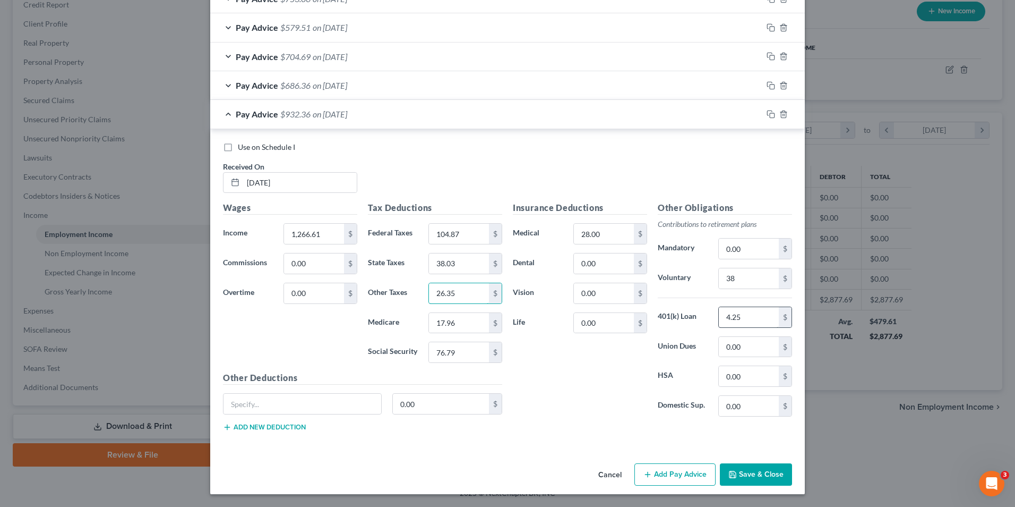
type input "26.35"
click at [750, 315] on input "4.25" at bounding box center [749, 317] width 60 height 20
click at [770, 113] on rect "button" at bounding box center [772, 115] width 5 height 5
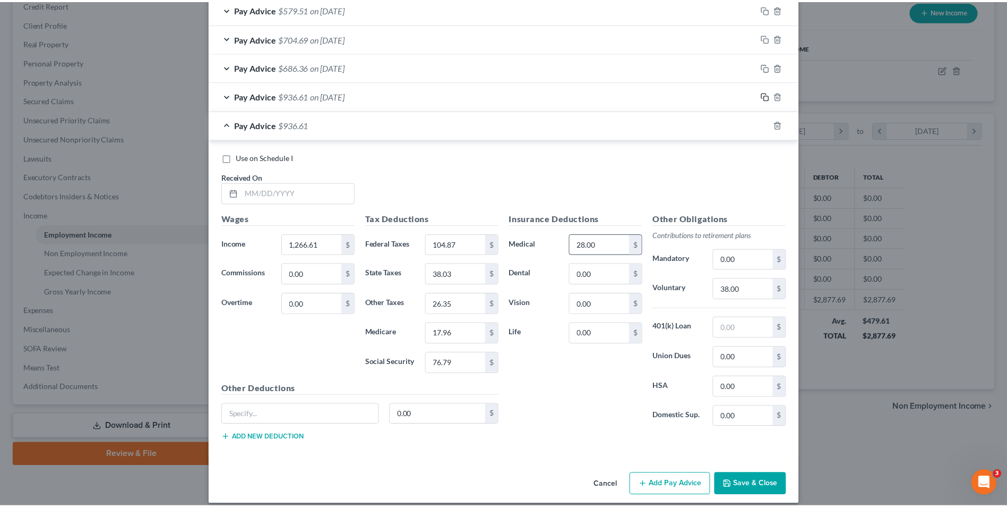
scroll to position [461, 0]
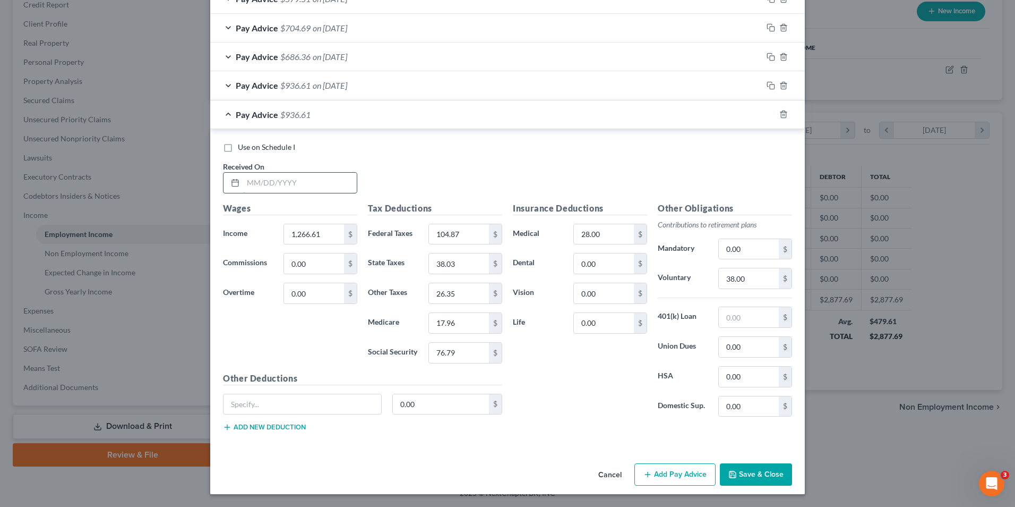
click at [296, 186] on input "text" at bounding box center [300, 183] width 114 height 20
type input "[DATE]"
click at [329, 235] on input "1,266.61" at bounding box center [314, 234] width 60 height 20
type input "1,348.67"
click at [745, 278] on input "38.00" at bounding box center [749, 278] width 60 height 20
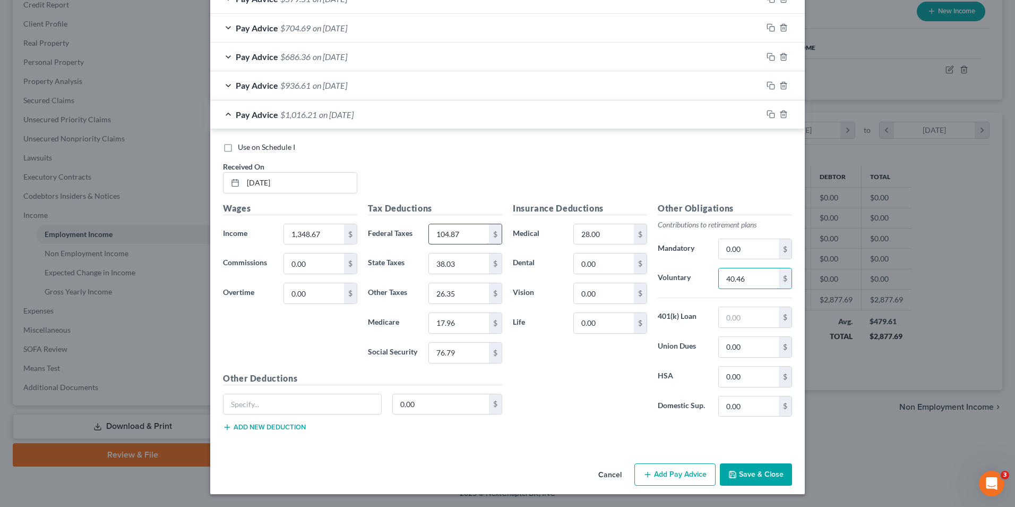
type input "40.46"
click at [469, 233] on input "104.87" at bounding box center [459, 234] width 60 height 20
type input "120.38"
click at [465, 351] on input "76.79" at bounding box center [459, 353] width 60 height 20
type input "81.88"
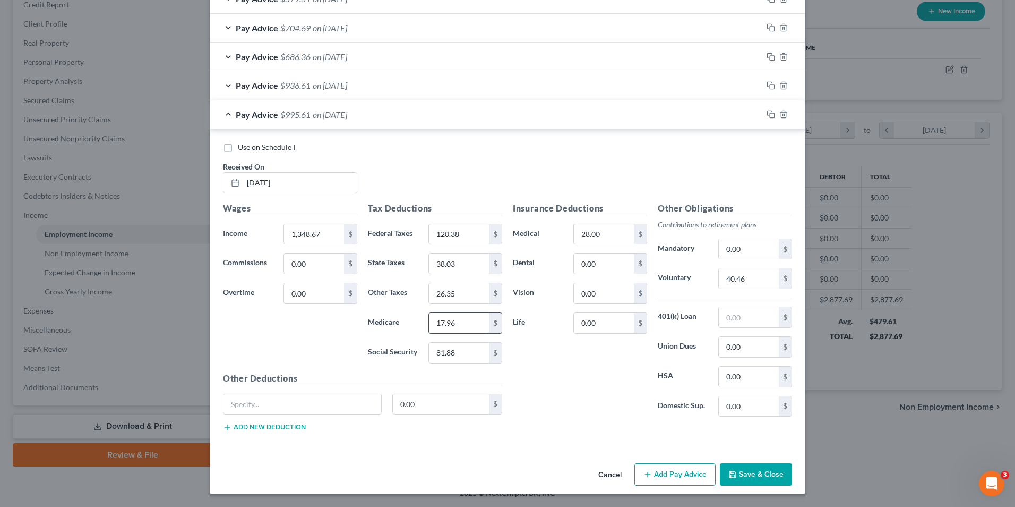
click at [454, 319] on input "17.96" at bounding box center [459, 323] width 60 height 20
type input "19.15"
click at [467, 267] on input "38.03" at bounding box center [459, 263] width 60 height 20
type input "40.54"
click at [464, 291] on input "26.35" at bounding box center [459, 293] width 60 height 20
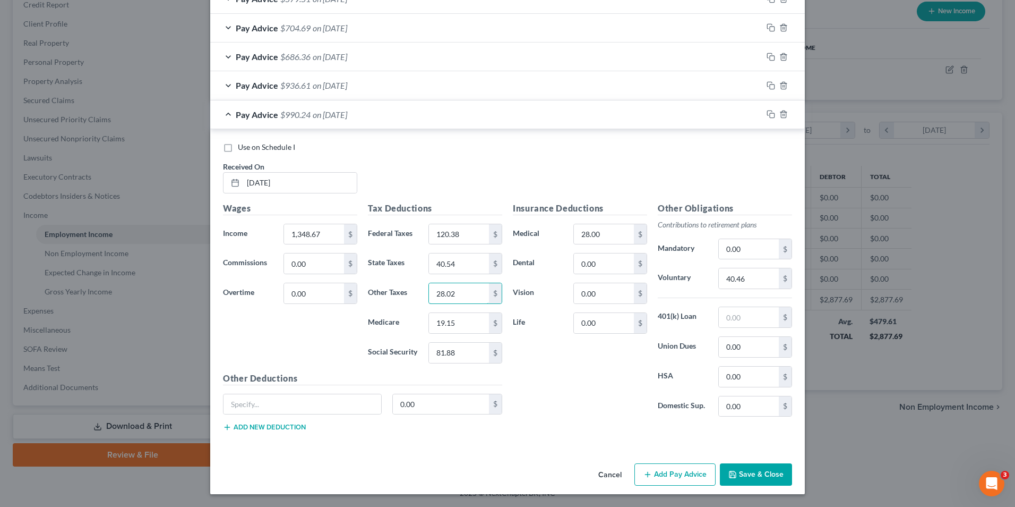
type input "28.02"
click at [763, 476] on button "Save & Close" at bounding box center [756, 474] width 72 height 22
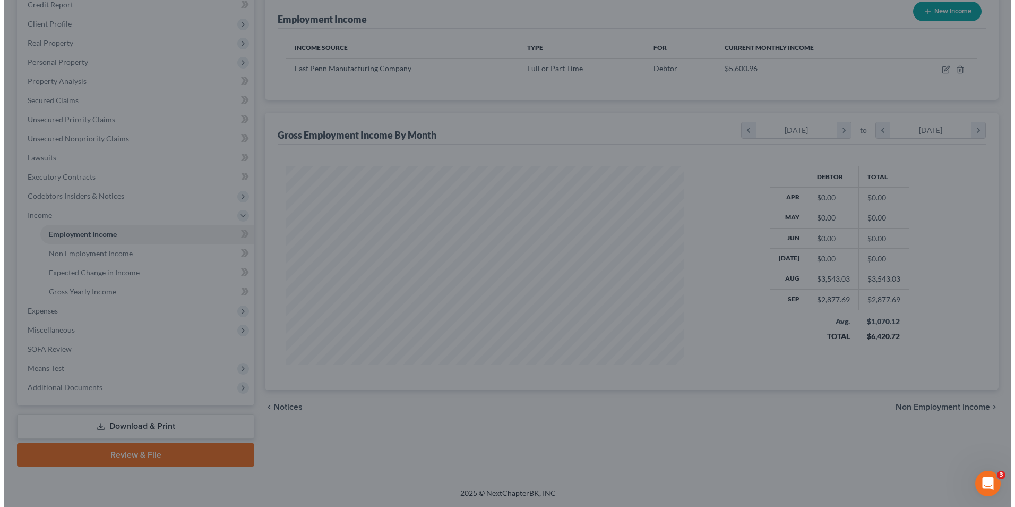
scroll to position [530862, 530644]
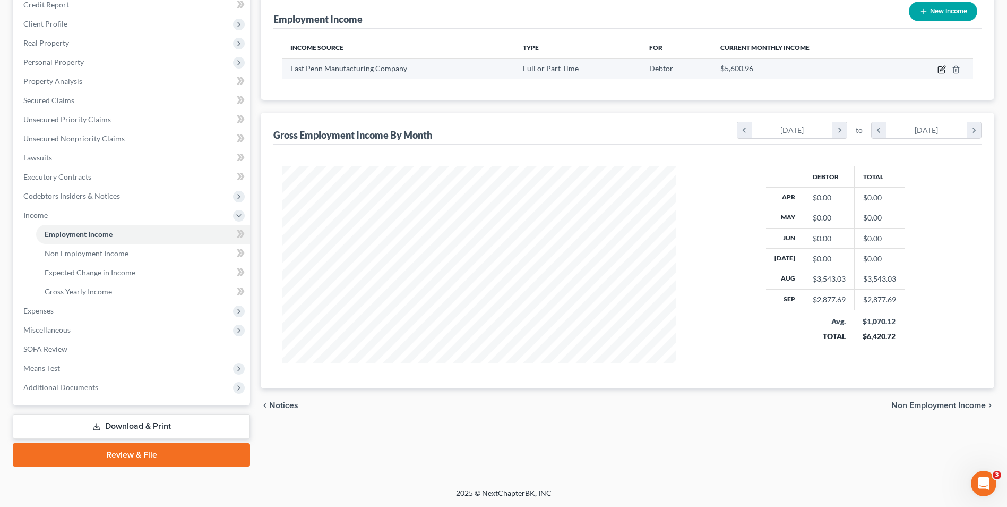
click at [938, 71] on icon "button" at bounding box center [942, 69] width 8 height 8
select select "0"
select select "39"
select select "3"
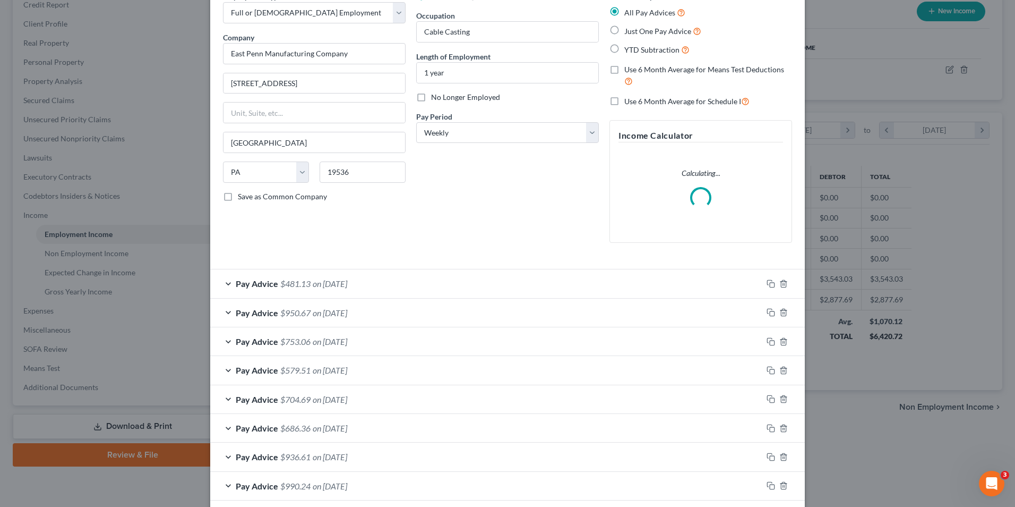
scroll to position [109, 0]
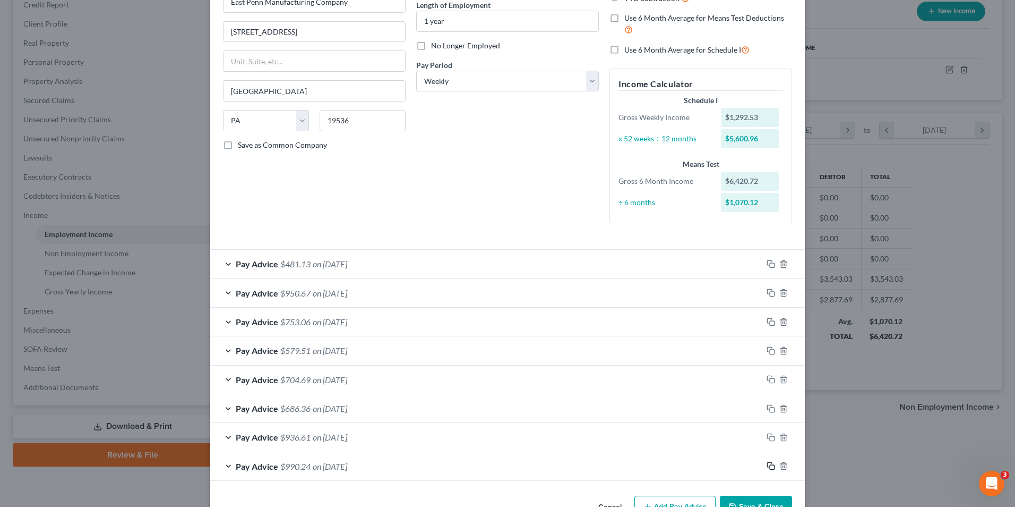
click at [767, 469] on icon "button" at bounding box center [771, 465] width 8 height 8
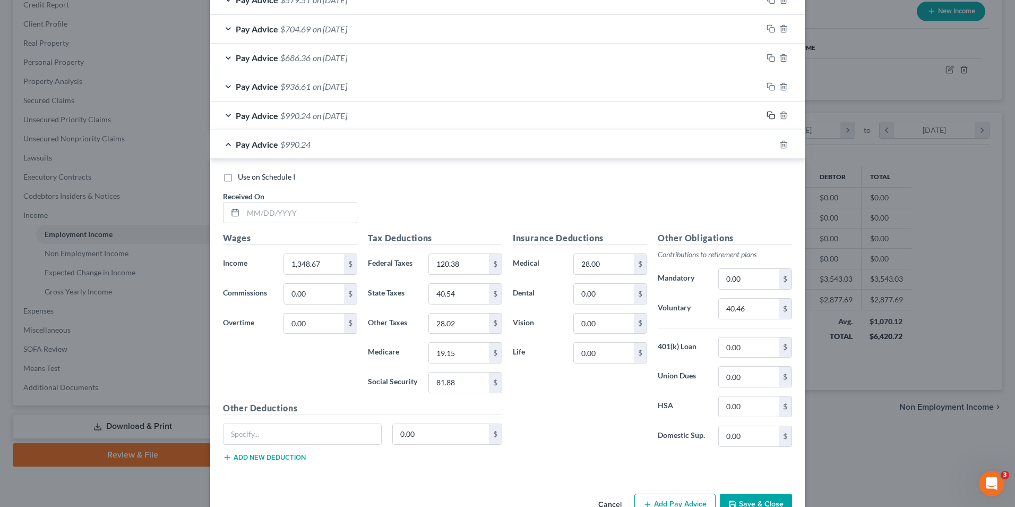
scroll to position [490, 0]
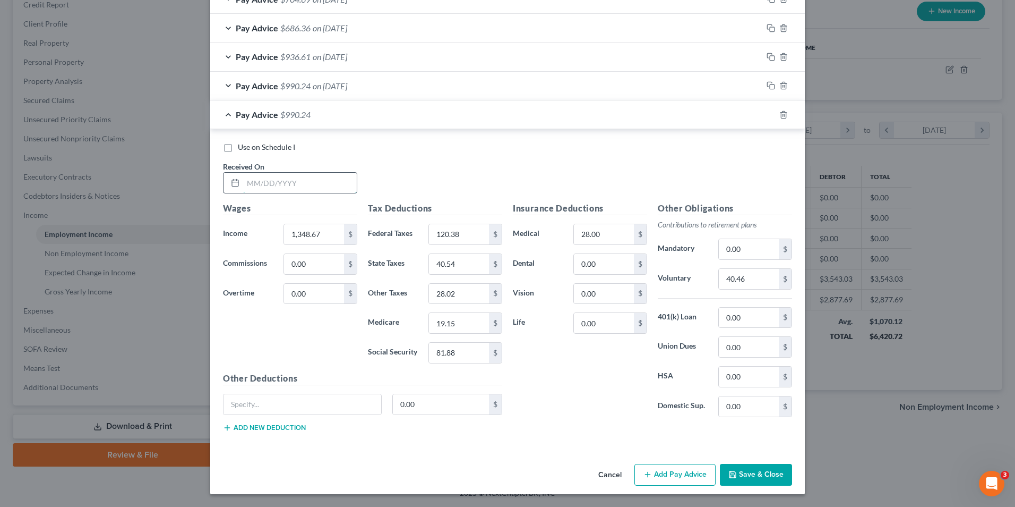
click at [281, 176] on input "text" at bounding box center [300, 183] width 114 height 20
type input "[DATE]"
click at [312, 237] on input "1,348.67" at bounding box center [314, 234] width 60 height 20
type input "1,282.81"
click at [748, 279] on input "40.46" at bounding box center [749, 279] width 60 height 20
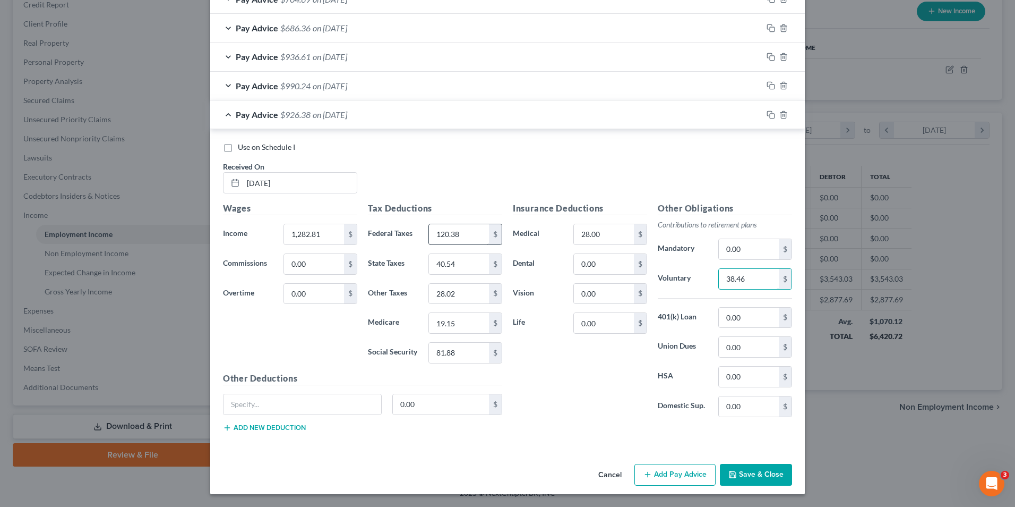
type input "38.46"
click at [459, 230] on input "120.38" at bounding box center [459, 234] width 60 height 20
type input "106.76"
click at [471, 353] on input "81.88" at bounding box center [459, 353] width 60 height 20
type input "77.80"
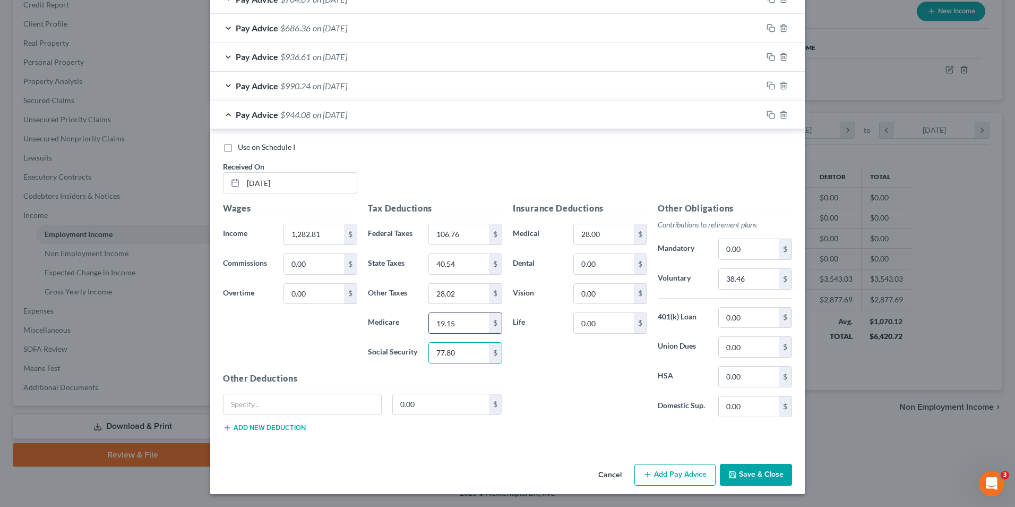
click at [476, 321] on input "19.15" at bounding box center [459, 323] width 60 height 20
type input "18.19"
click at [460, 262] on input "40.54" at bounding box center [459, 264] width 60 height 20
type input "38.52"
click at [458, 292] on input "28.02" at bounding box center [459, 294] width 60 height 20
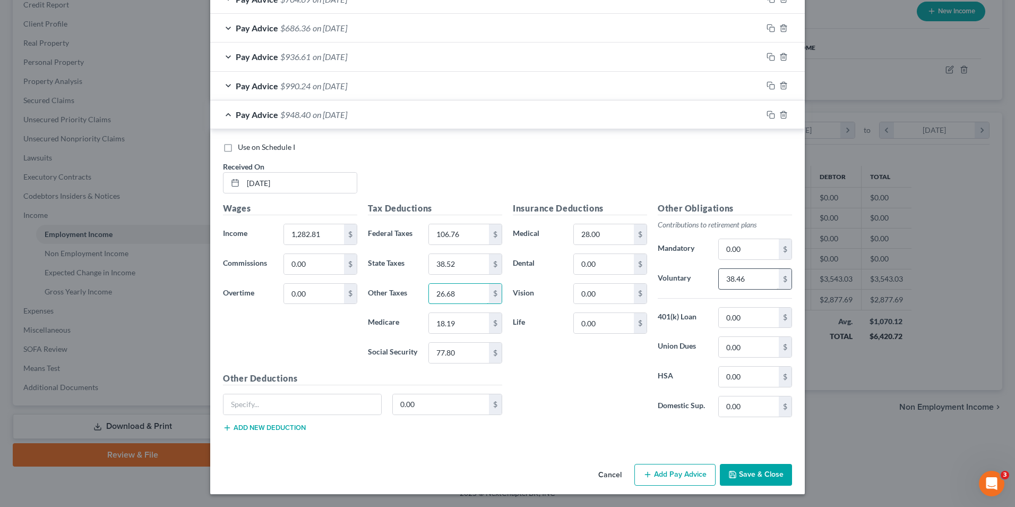
type input "26.68"
click at [755, 275] on input "38.46" at bounding box center [749, 279] width 60 height 20
type input "38.48"
click at [768, 117] on icon "button" at bounding box center [771, 114] width 8 height 8
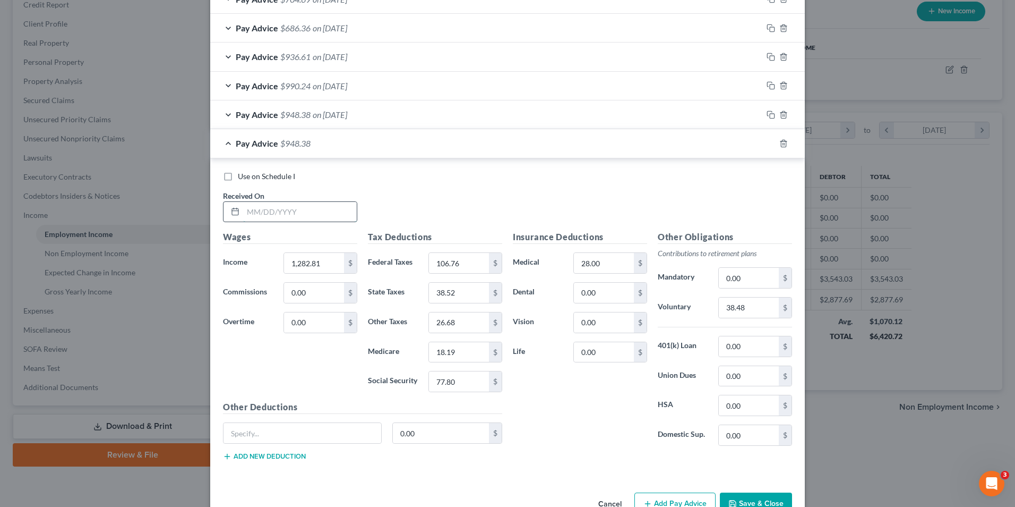
click at [316, 207] on input "text" at bounding box center [300, 212] width 114 height 20
type input "[DATE]"
click at [329, 261] on input "1,282.81" at bounding box center [314, 263] width 60 height 20
type input "1,051.20"
click at [745, 304] on input "38.48" at bounding box center [749, 307] width 60 height 20
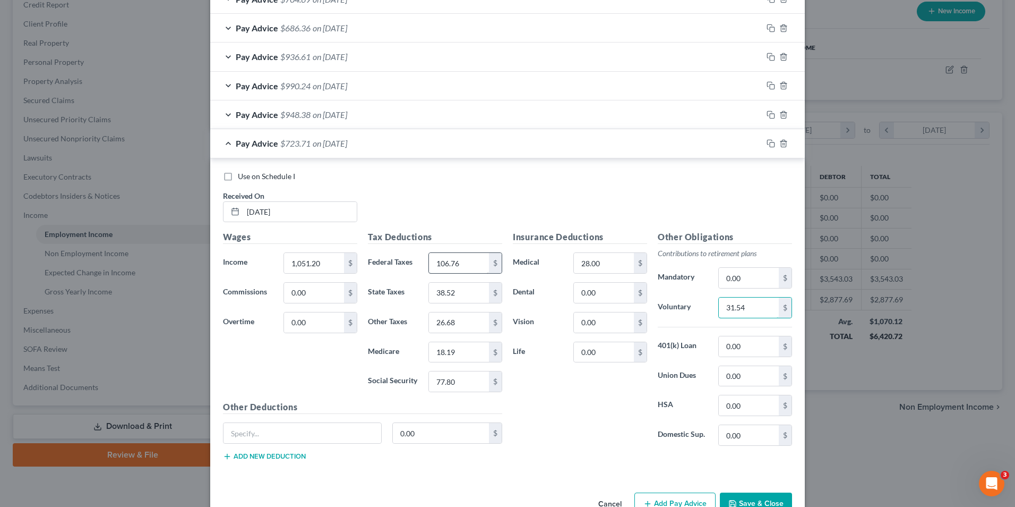
type input "31.54"
click at [471, 261] on input "106.76" at bounding box center [459, 263] width 60 height 20
type input "79.80"
click at [484, 379] on input "77.80" at bounding box center [459, 381] width 60 height 20
type input "63.44"
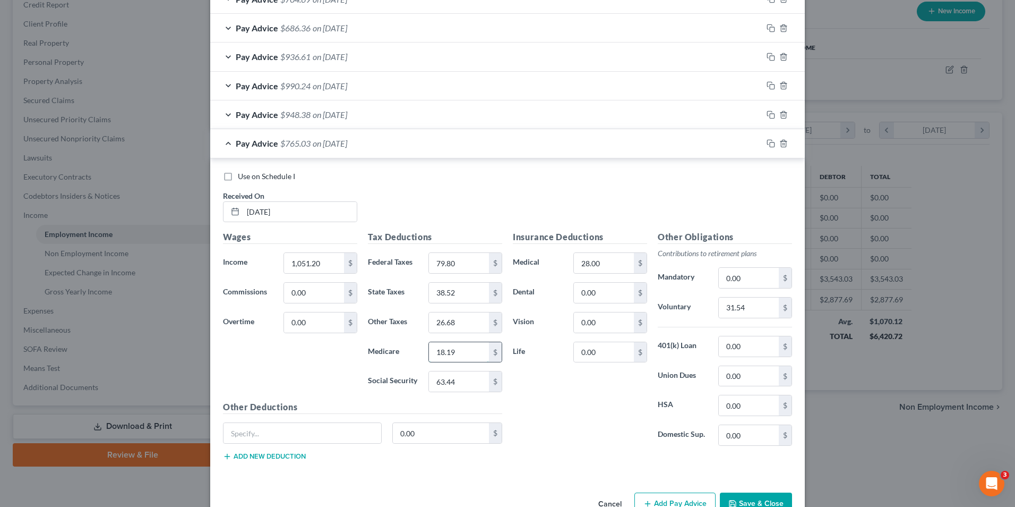
click at [469, 346] on input "18.19" at bounding box center [459, 352] width 60 height 20
type input "14.83"
click at [456, 287] on input "38.52" at bounding box center [459, 293] width 60 height 20
type input "31.41"
click at [461, 328] on input "26.68" at bounding box center [459, 322] width 60 height 20
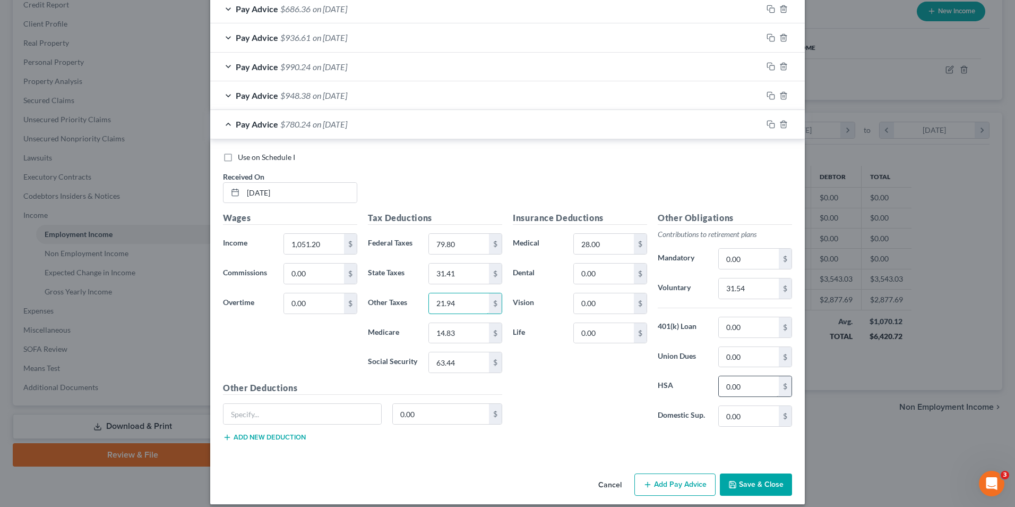
scroll to position [519, 0]
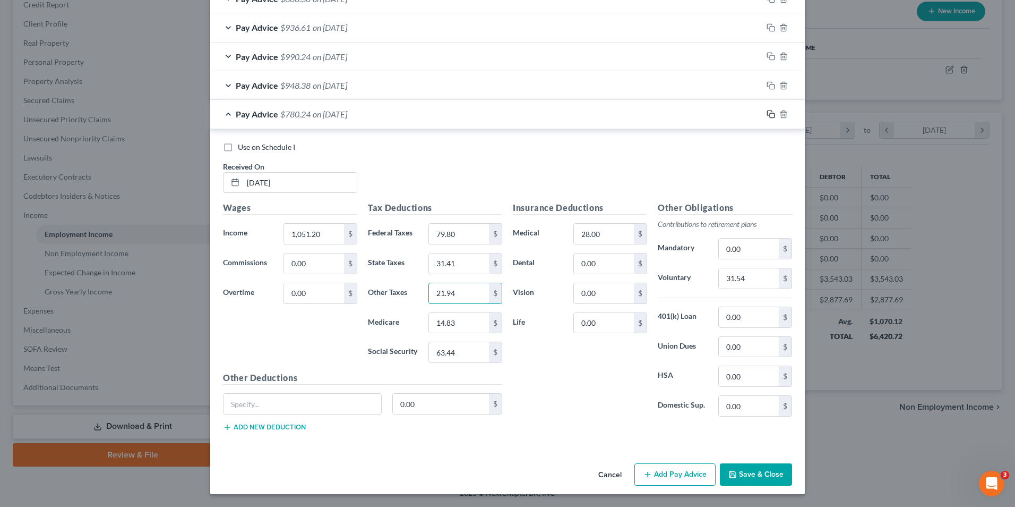
type input "21.94"
click at [768, 115] on icon "button" at bounding box center [771, 114] width 8 height 8
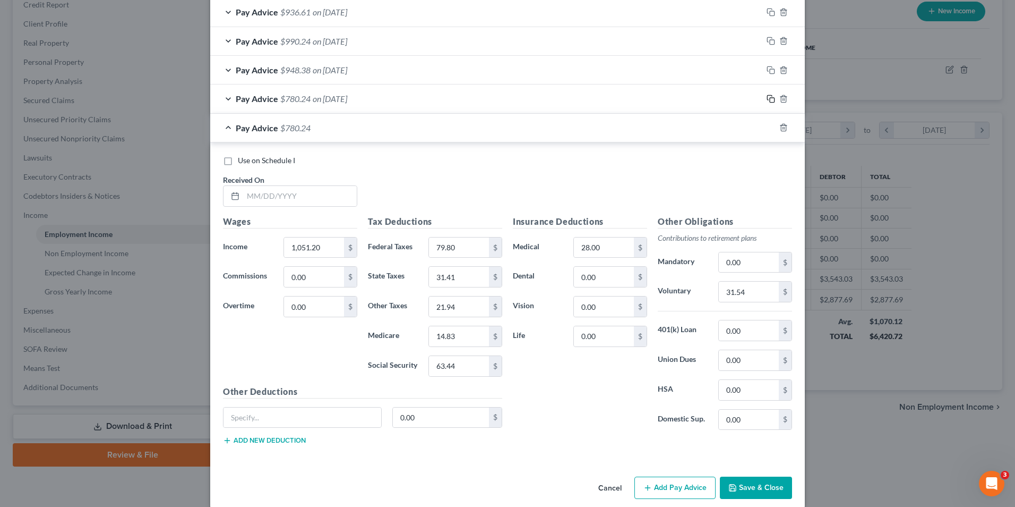
scroll to position [548, 0]
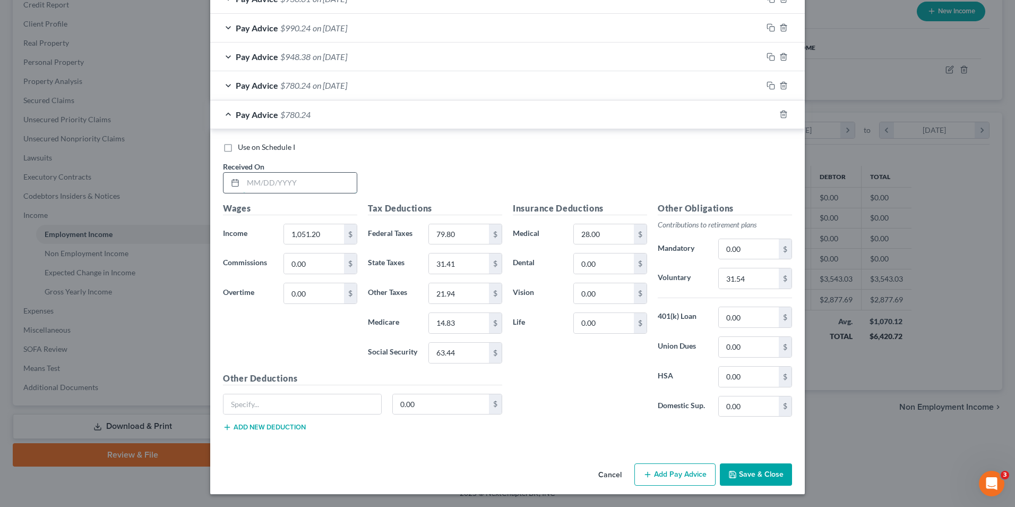
click at [321, 182] on input "text" at bounding box center [300, 183] width 114 height 20
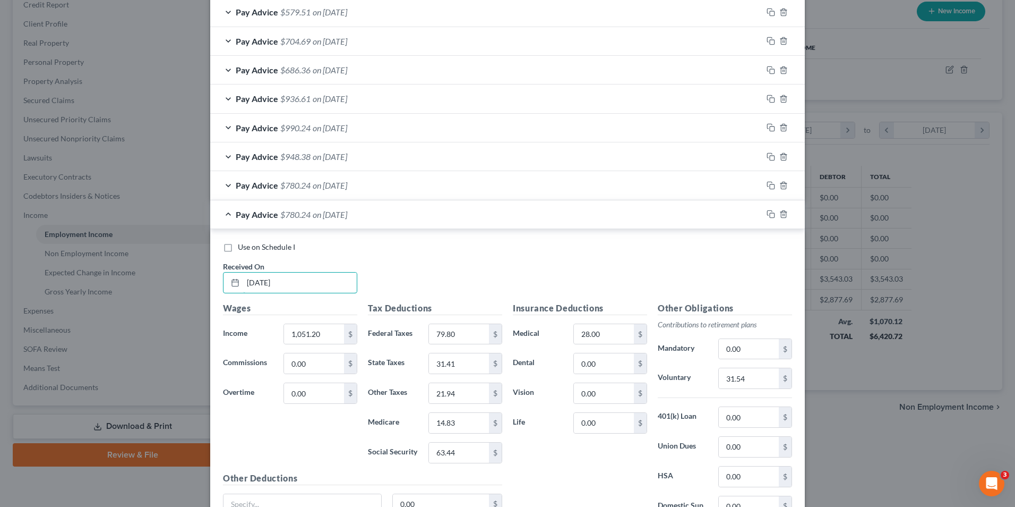
scroll to position [441, 0]
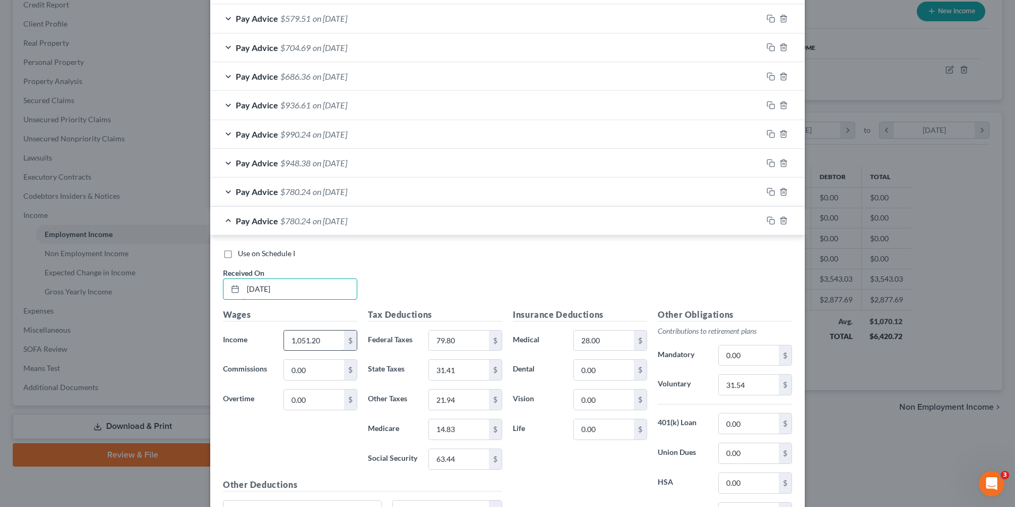
type input "[DATE]"
click at [324, 338] on input "1,051.20" at bounding box center [314, 340] width 60 height 20
type input "966.48"
click at [748, 380] on input "31.54" at bounding box center [749, 384] width 60 height 20
type input "28.99"
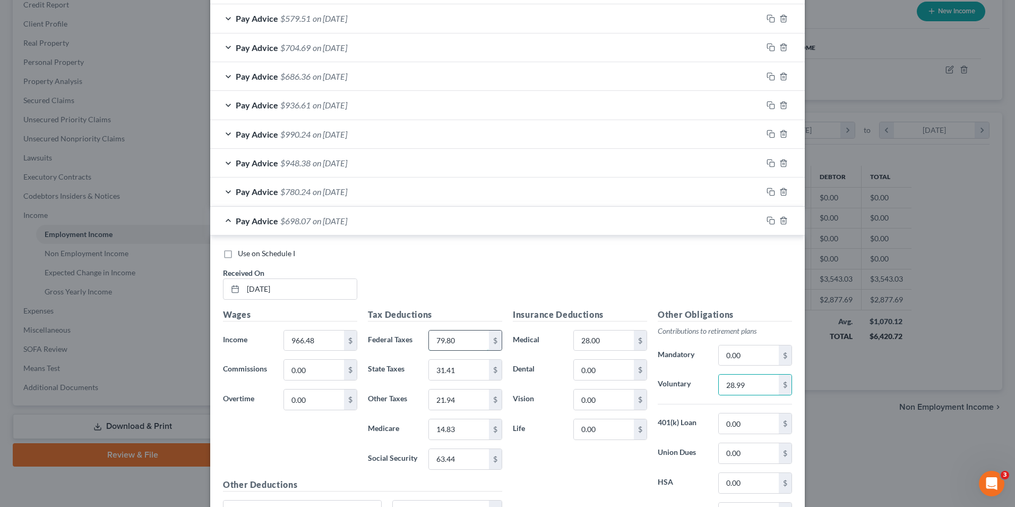
click at [454, 342] on input "79.80" at bounding box center [459, 340] width 60 height 20
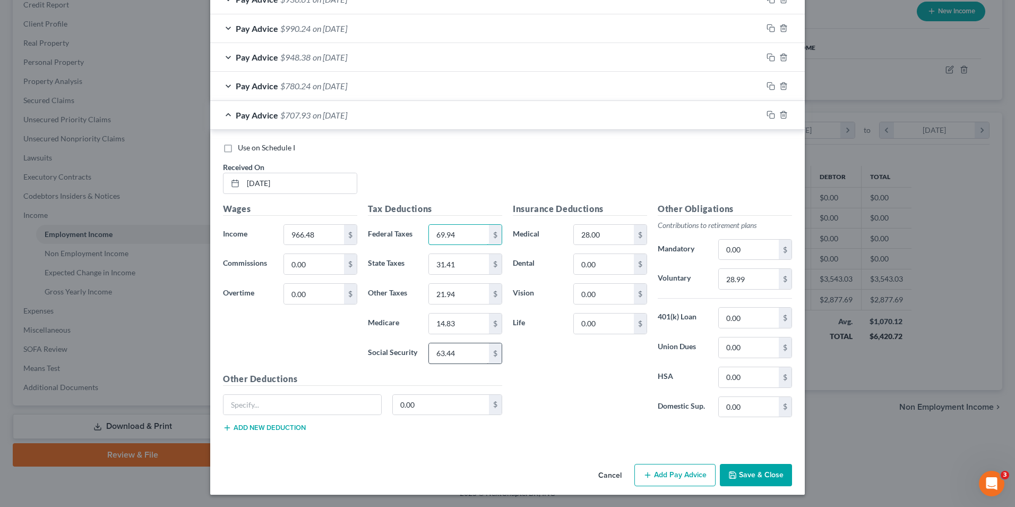
scroll to position [548, 0]
type input "69.94"
click at [459, 352] on input "63.44" at bounding box center [459, 353] width 60 height 20
type input "58.19"
click at [465, 326] on input "14.83" at bounding box center [459, 323] width 60 height 20
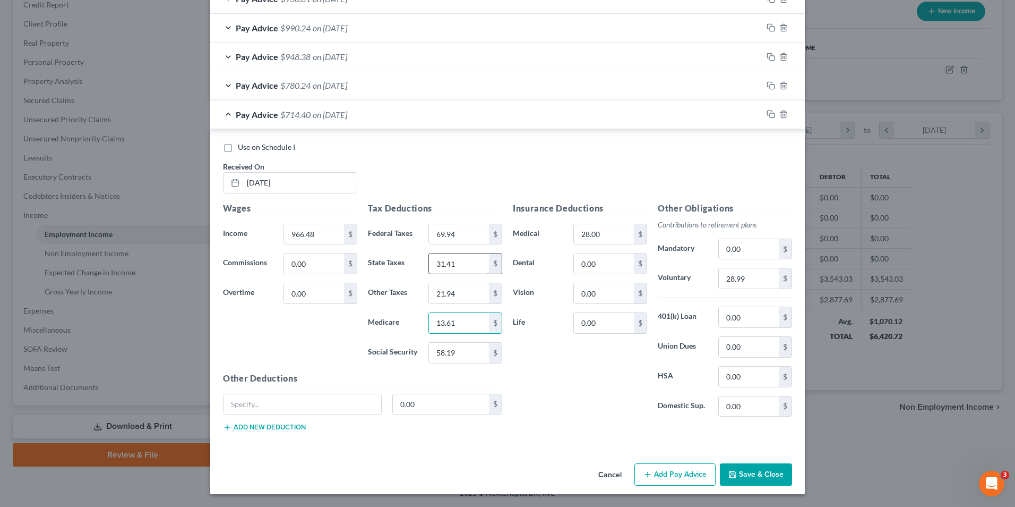
type input "13.61"
click at [463, 262] on input "31.41" at bounding box center [459, 263] width 60 height 20
type input "28.81"
click at [452, 321] on input "13.61" at bounding box center [459, 323] width 60 height 20
click at [452, 294] on input "21.94" at bounding box center [459, 293] width 60 height 20
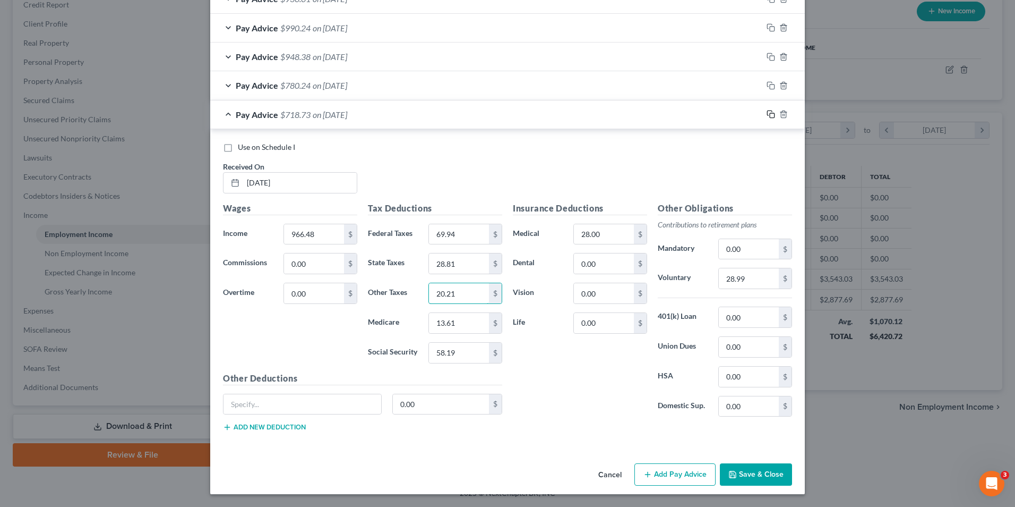
type input "20.21"
click at [767, 117] on icon "button" at bounding box center [771, 114] width 8 height 8
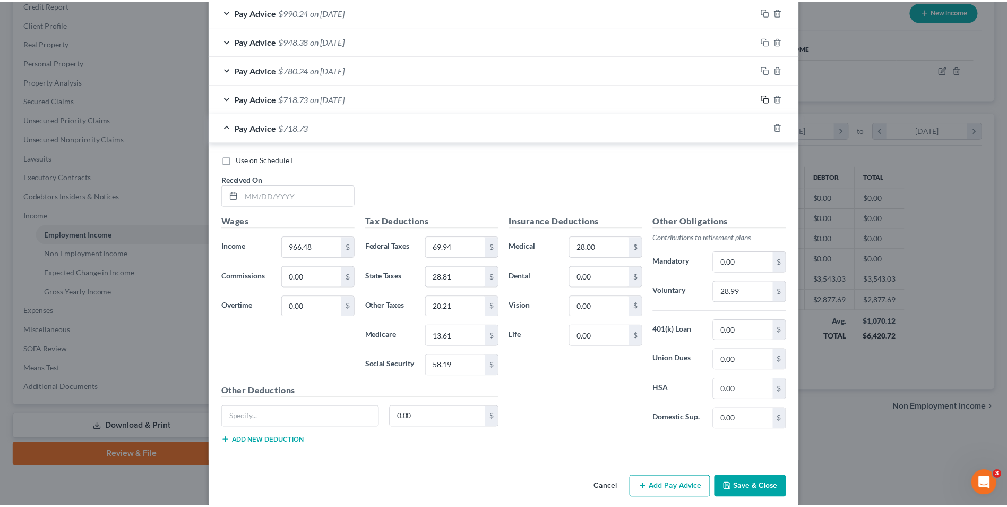
scroll to position [576, 0]
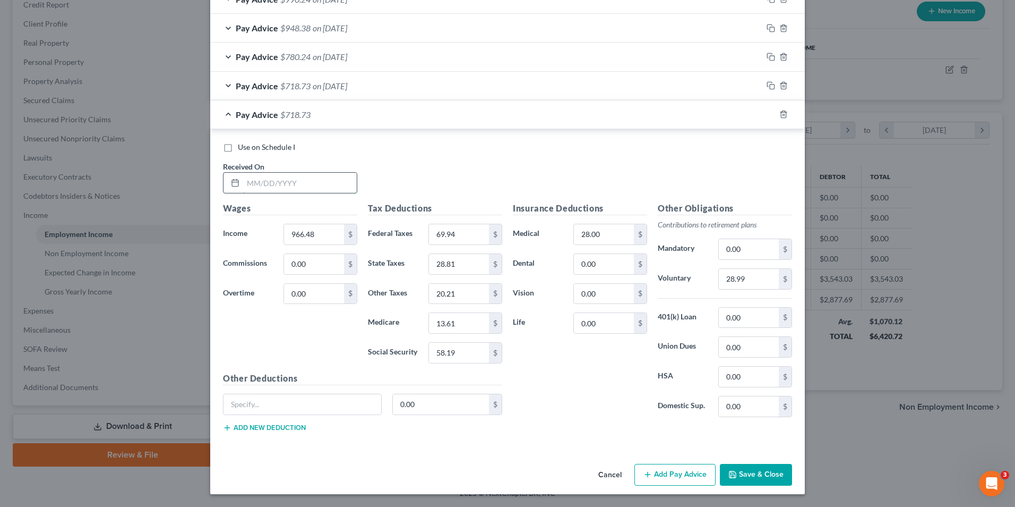
click at [292, 182] on input "text" at bounding box center [300, 183] width 114 height 20
type input "[DATE]"
click at [317, 236] on input "966.48" at bounding box center [314, 234] width 60 height 20
type input "1,095.18"
click at [753, 276] on input "28.99" at bounding box center [749, 279] width 60 height 20
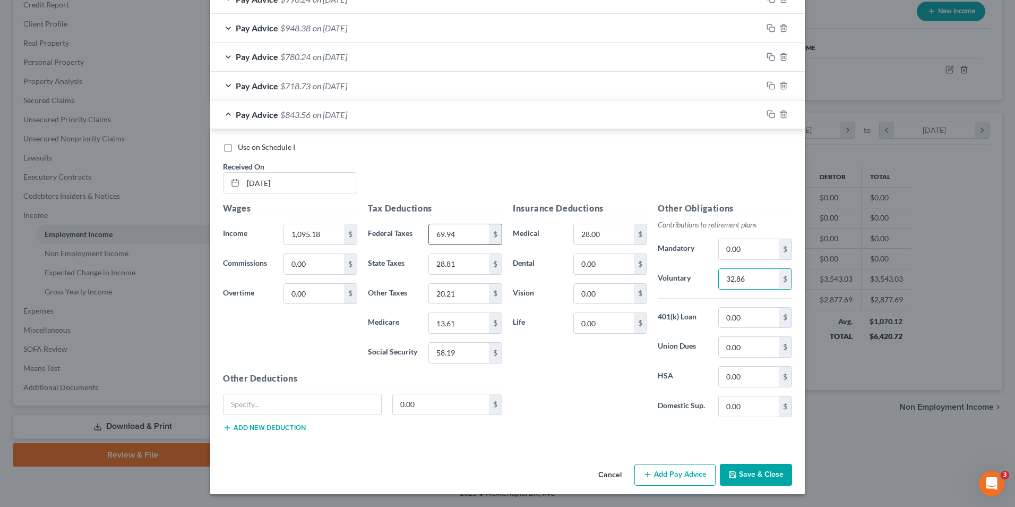
type input "32.86"
click at [456, 234] on input "69.94" at bounding box center [459, 234] width 60 height 20
type input "84.92"
click at [472, 357] on input "58.19" at bounding box center [459, 353] width 60 height 20
type input "66.16"
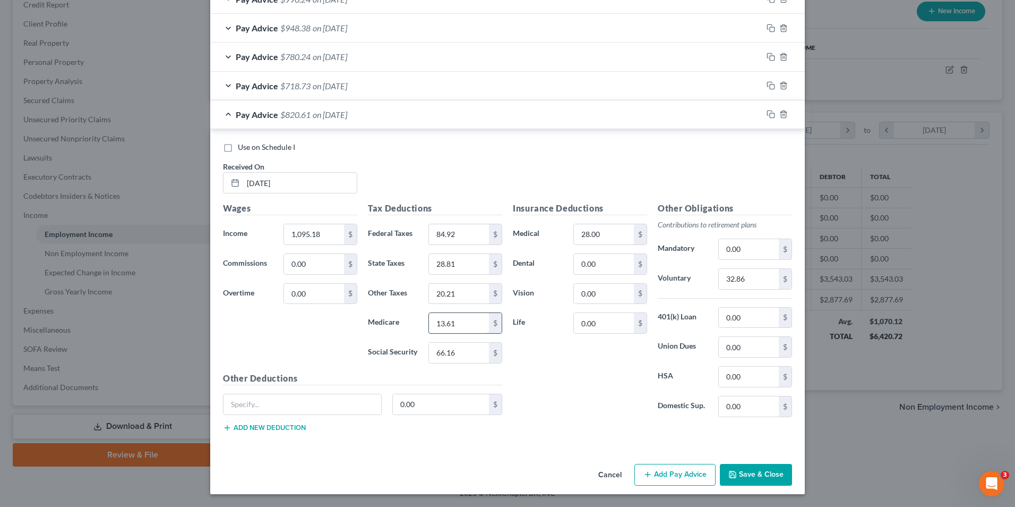
click at [456, 323] on input "13.61" at bounding box center [459, 323] width 60 height 20
type input "15.47"
click at [469, 266] on input "28.81" at bounding box center [459, 264] width 60 height 20
type input "32.76"
click at [463, 295] on input "20.21" at bounding box center [459, 294] width 60 height 20
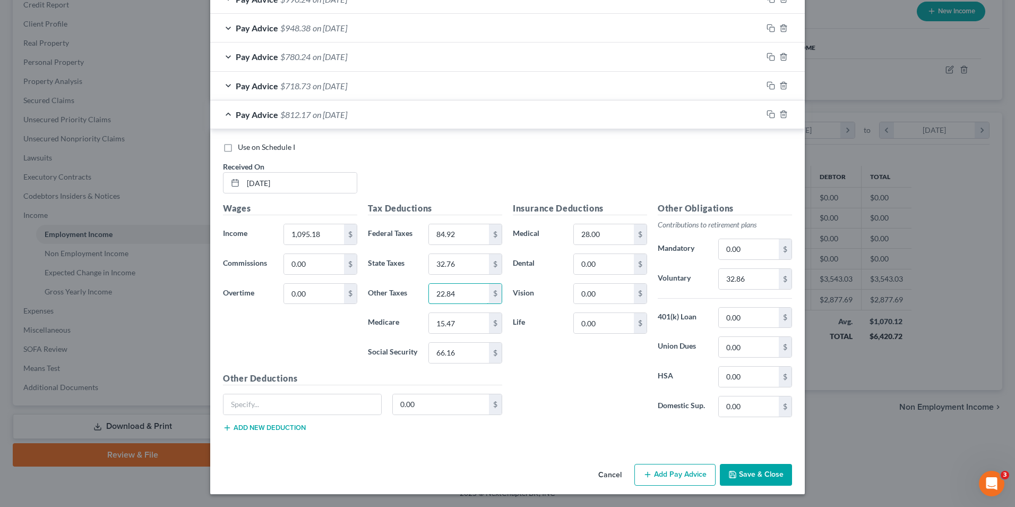
type input "22.84"
click at [750, 474] on button "Save & Close" at bounding box center [756, 475] width 72 height 22
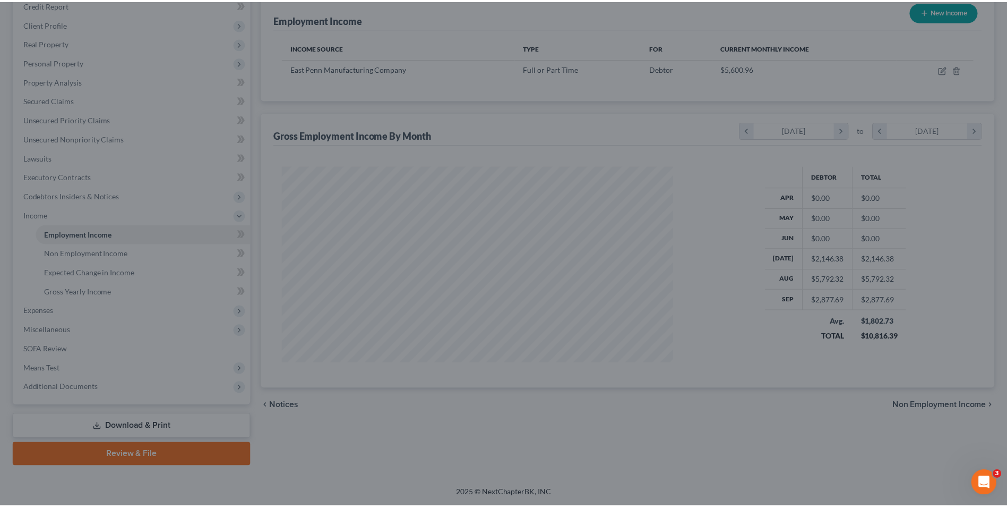
scroll to position [530862, 530644]
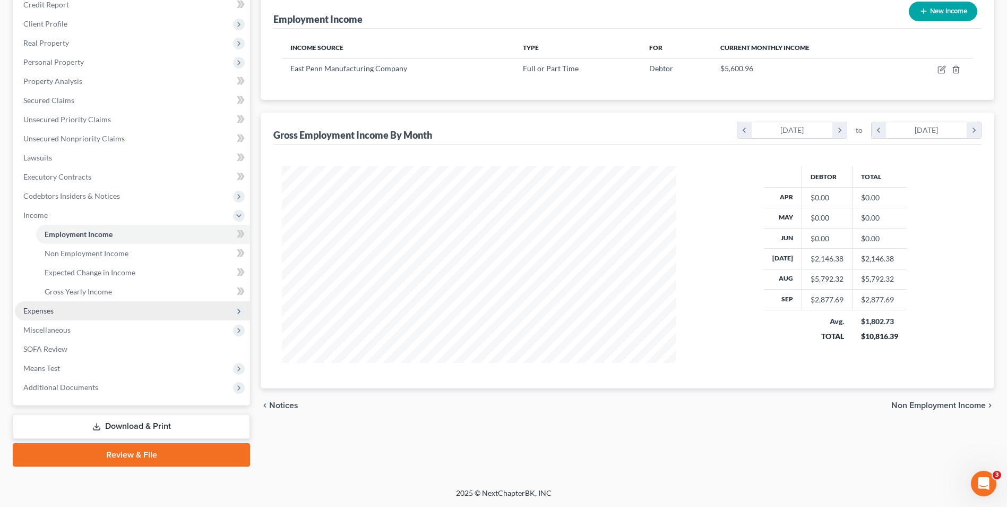
click at [42, 313] on span "Expenses" at bounding box center [38, 310] width 30 height 9
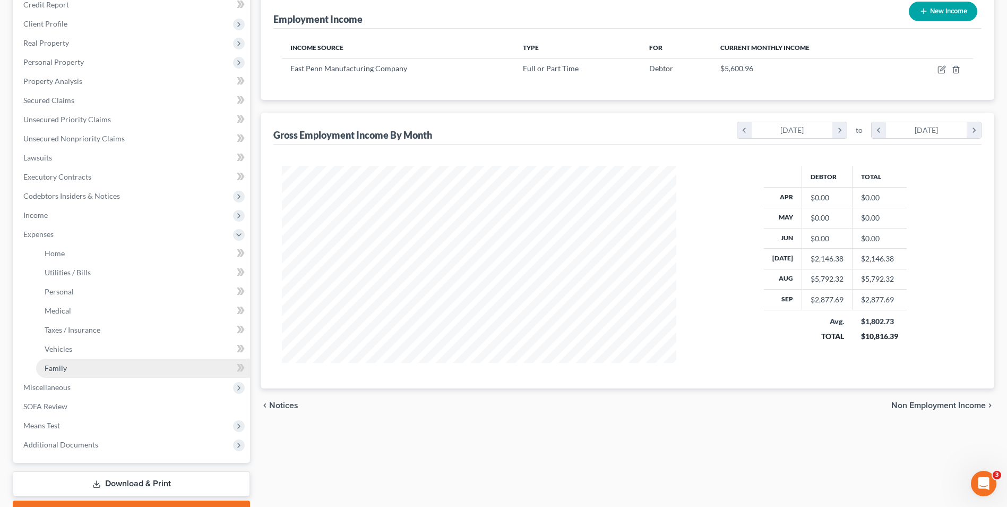
click at [62, 365] on span "Family" at bounding box center [56, 367] width 22 height 9
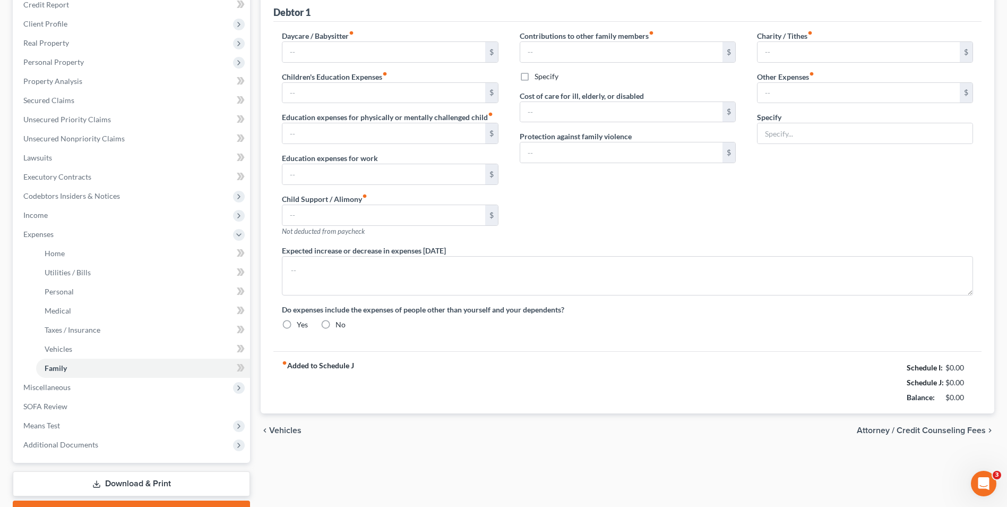
type input "0.00"
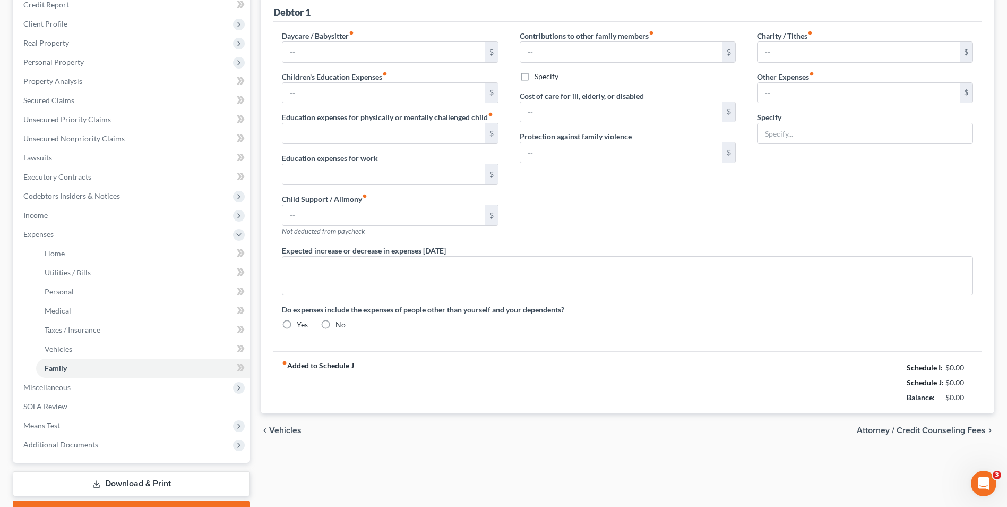
type input "0.00"
type input "20.00"
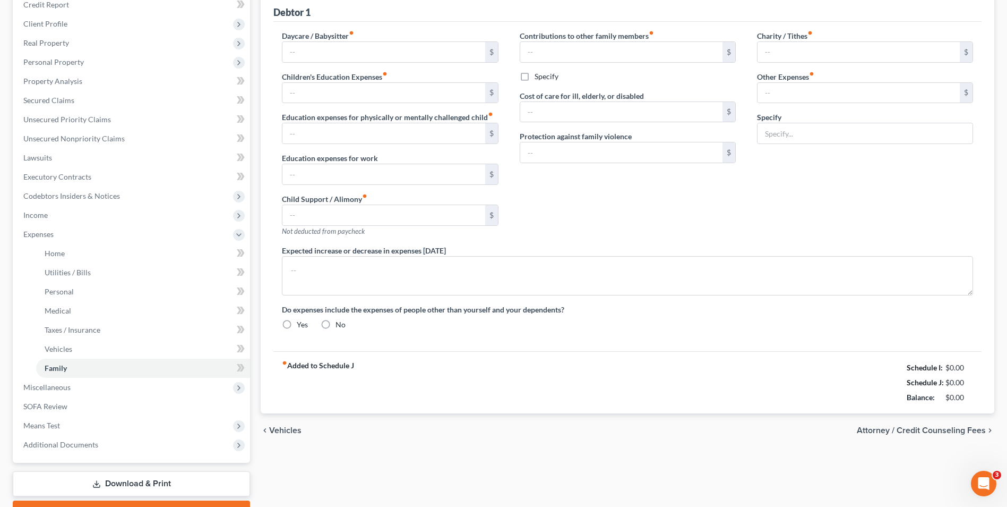
type input "gym"
radio input "true"
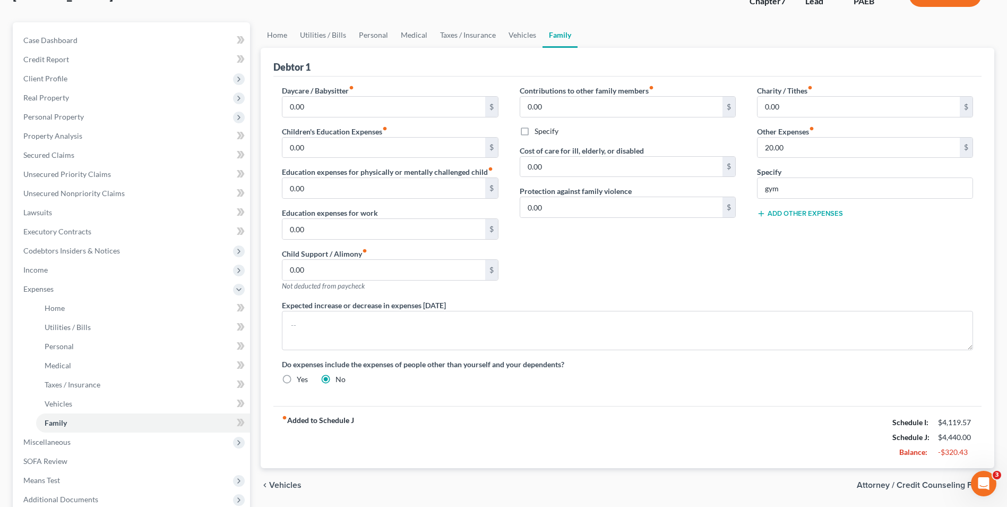
scroll to position [192, 0]
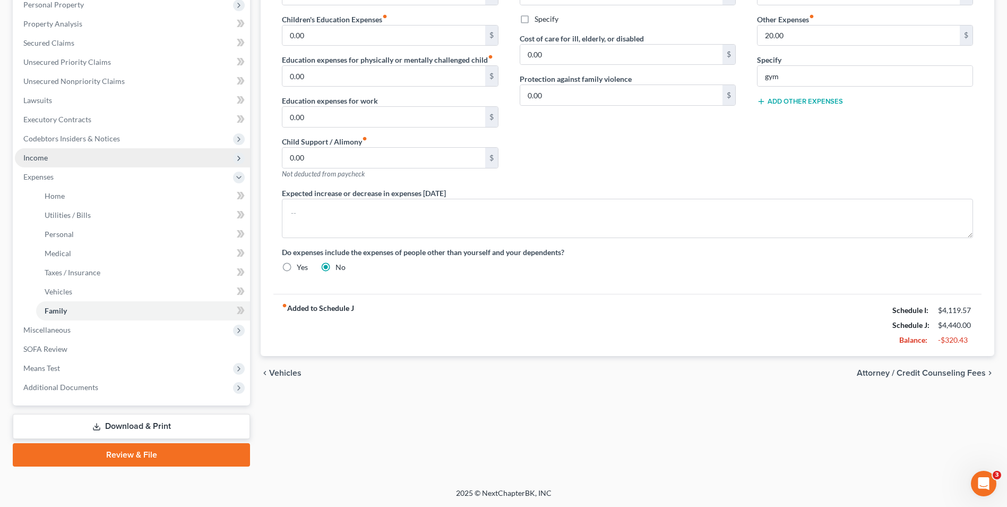
click at [41, 160] on span "Income" at bounding box center [35, 157] width 24 height 9
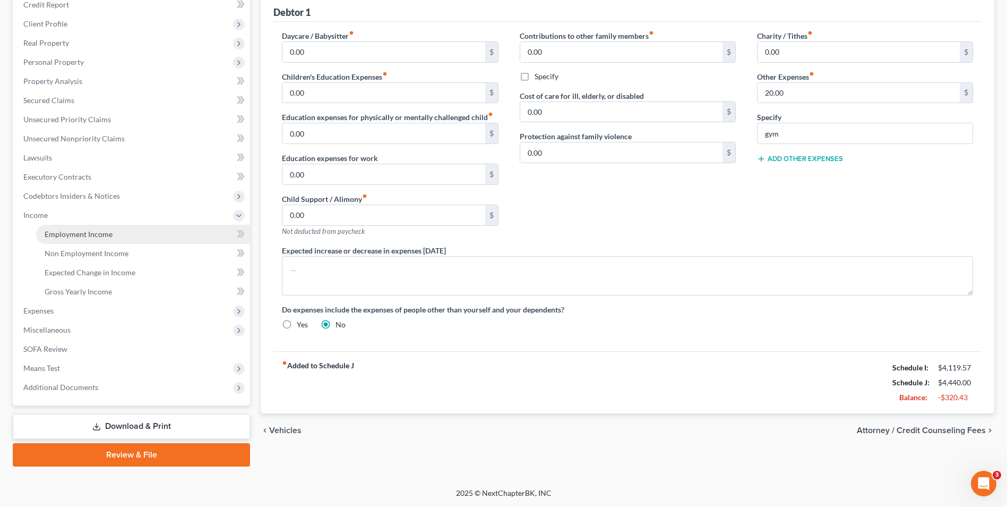
scroll to position [134, 0]
click at [68, 237] on span "Employment Income" at bounding box center [79, 233] width 68 height 9
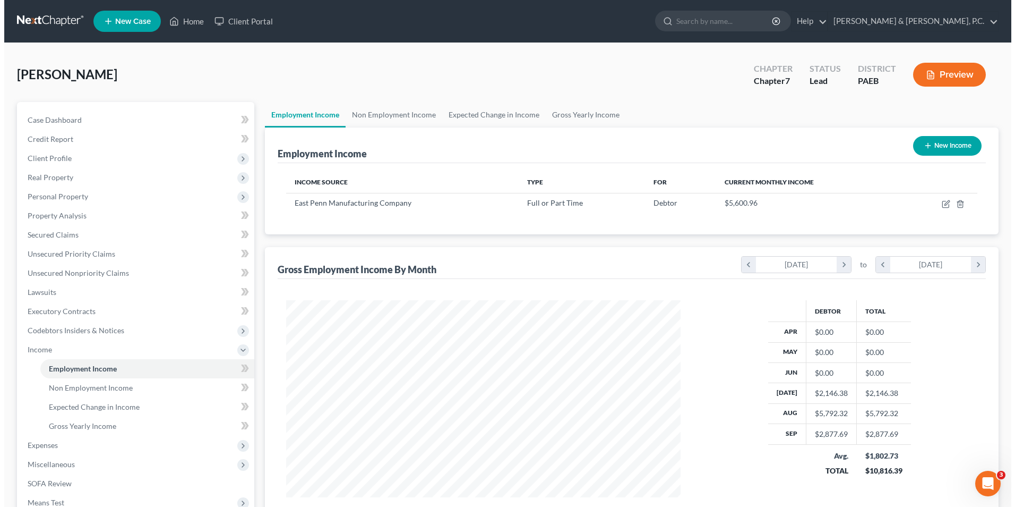
scroll to position [197, 415]
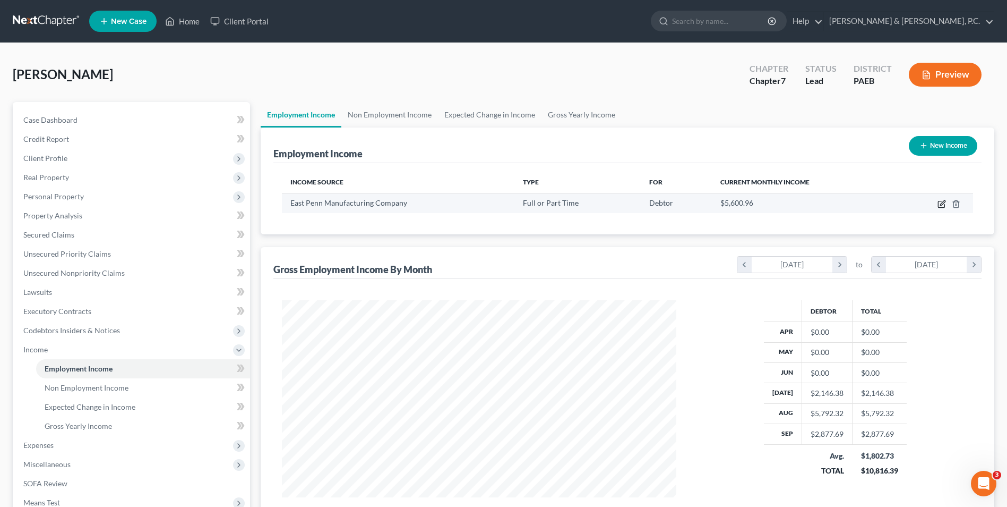
click at [942, 205] on icon "button" at bounding box center [943, 202] width 5 height 5
select select "0"
select select "39"
select select "3"
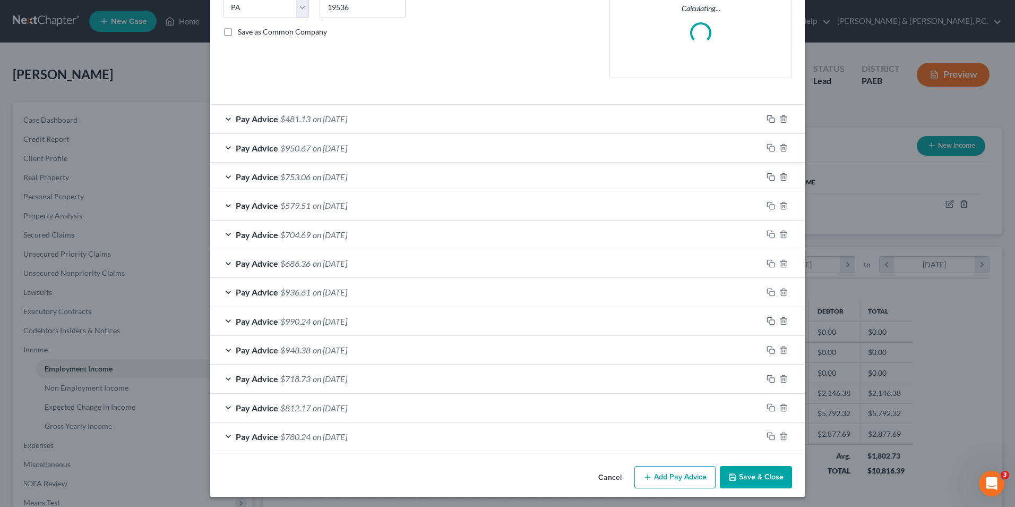
scroll to position [225, 0]
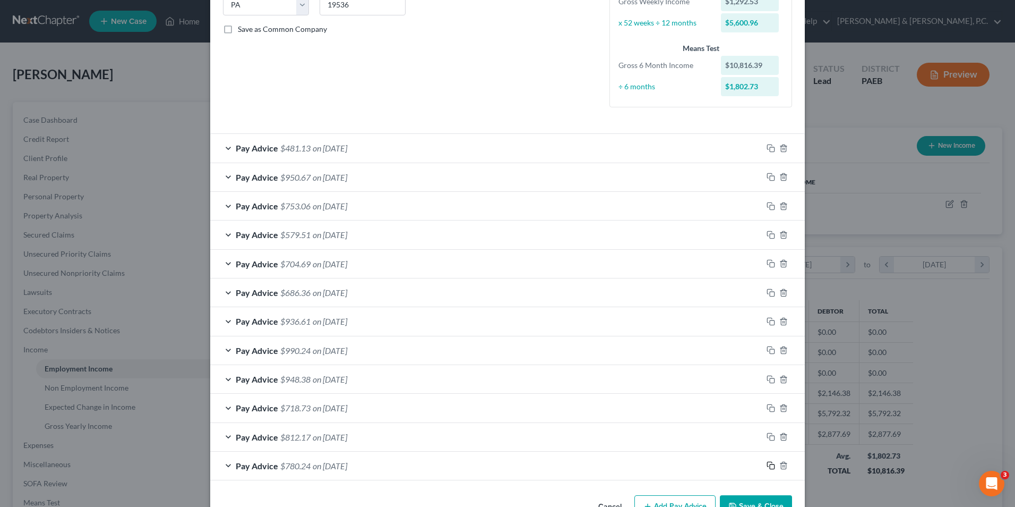
click at [769, 468] on icon "button" at bounding box center [771, 465] width 8 height 8
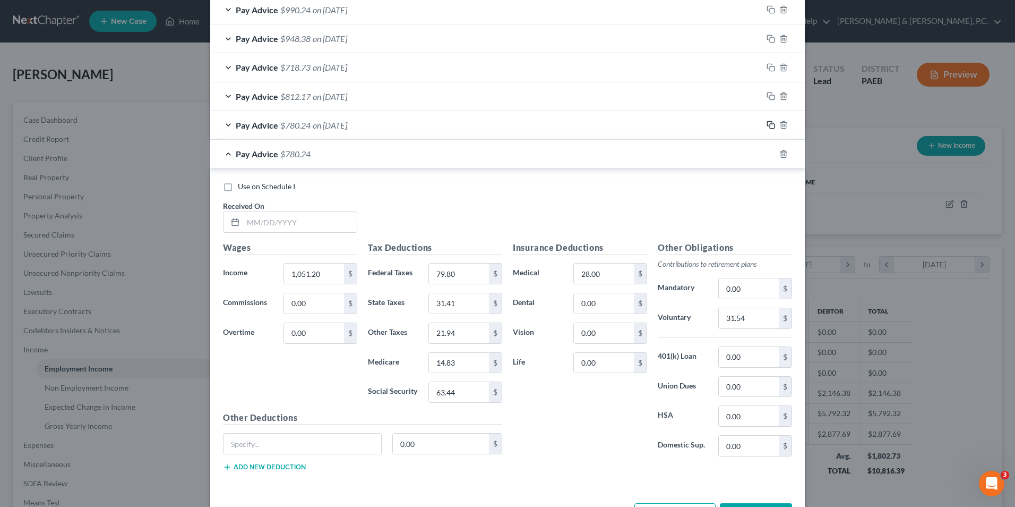
scroll to position [597, 0]
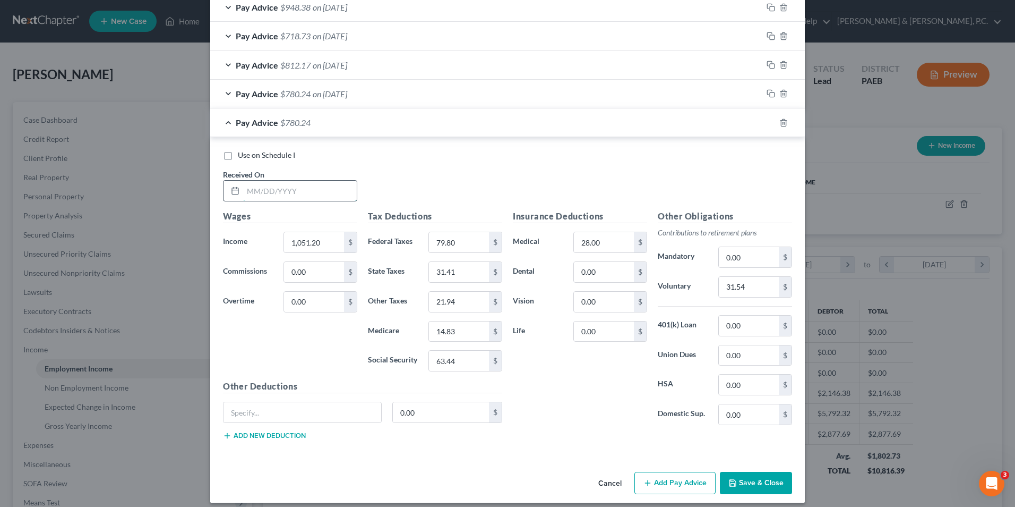
click at [273, 194] on input "text" at bounding box center [300, 191] width 114 height 20
type input "[DATE]"
click at [332, 243] on input "1,051.20" at bounding box center [314, 242] width 60 height 20
type input "1,058.58"
click at [749, 279] on input "31.54" at bounding box center [749, 287] width 60 height 20
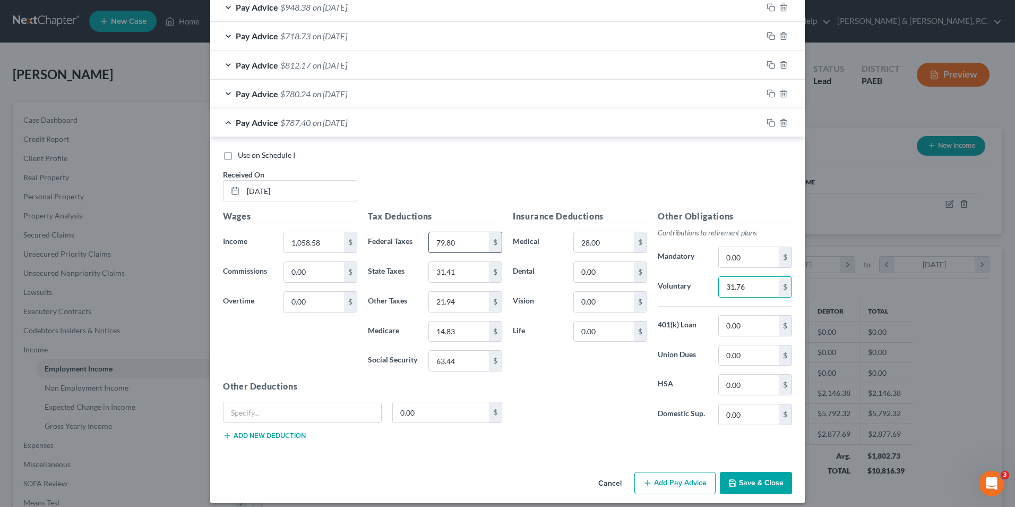
type input "31.76"
click at [452, 245] on input "79.80" at bounding box center [459, 242] width 60 height 20
type input "80.66"
click at [468, 362] on input "63.44" at bounding box center [459, 360] width 60 height 20
type input "63.90"
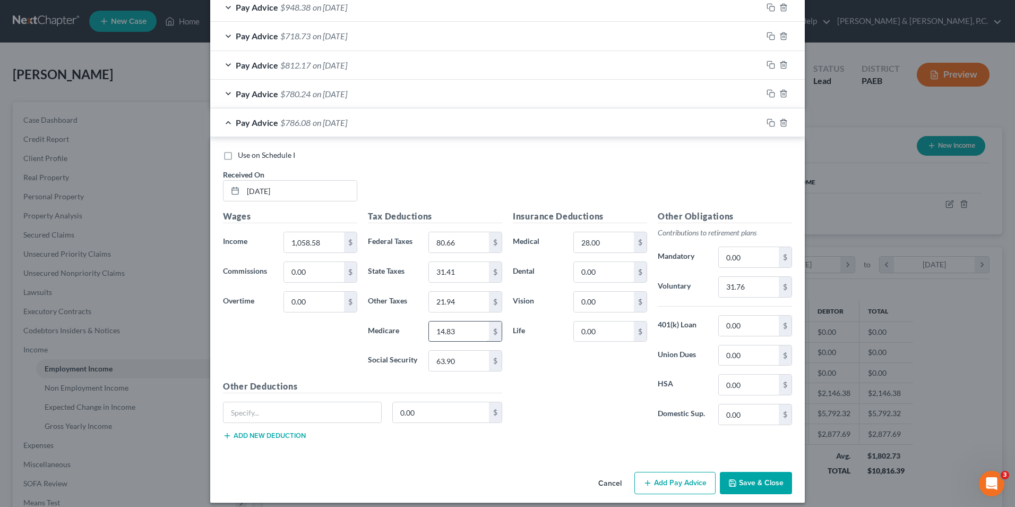
click at [466, 332] on input "14.83" at bounding box center [459, 331] width 60 height 20
type input "14.95"
click at [463, 268] on input "31.41" at bounding box center [459, 272] width 60 height 20
type input "31.64"
click at [463, 300] on input "21.94" at bounding box center [459, 302] width 60 height 20
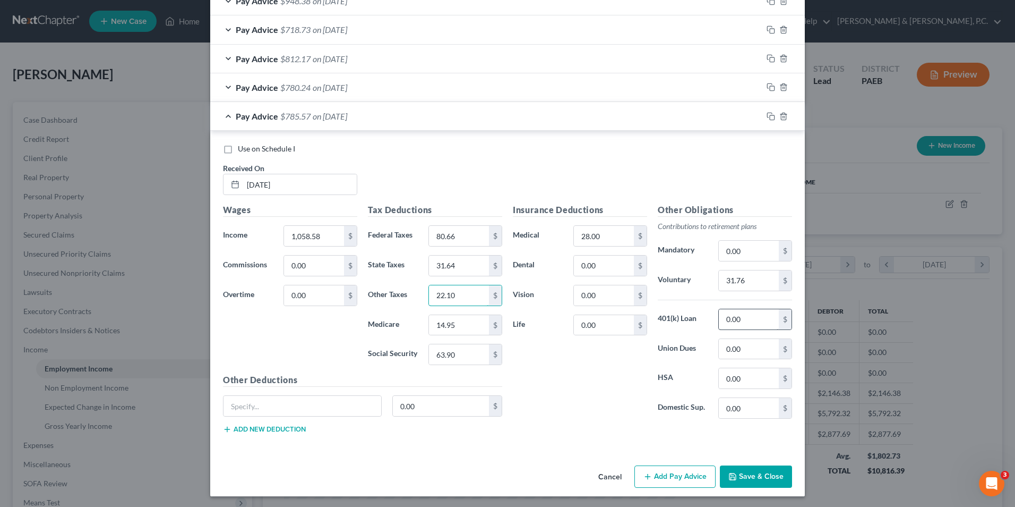
scroll to position [605, 0]
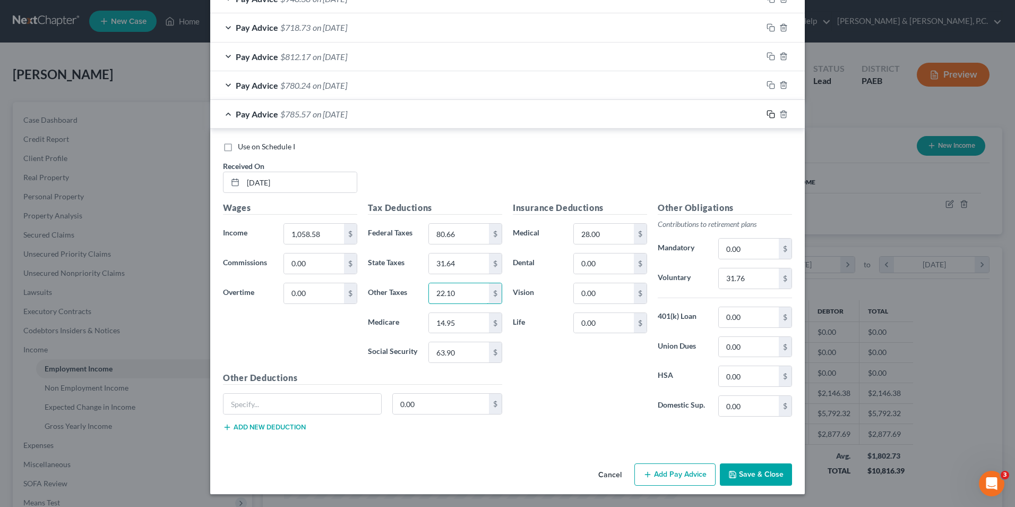
type input "22.10"
click at [767, 117] on icon "button" at bounding box center [771, 114] width 8 height 8
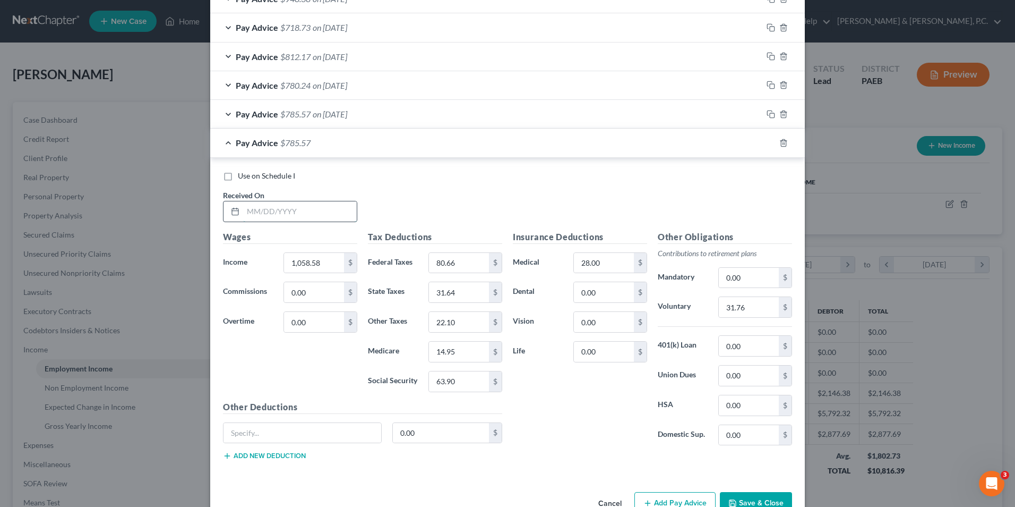
click at [285, 212] on input "text" at bounding box center [300, 211] width 114 height 20
type input "[DATE]"
click at [327, 264] on input "1,058.58" at bounding box center [314, 263] width 60 height 20
type input "940.65"
click at [752, 308] on input "31.76" at bounding box center [749, 307] width 60 height 20
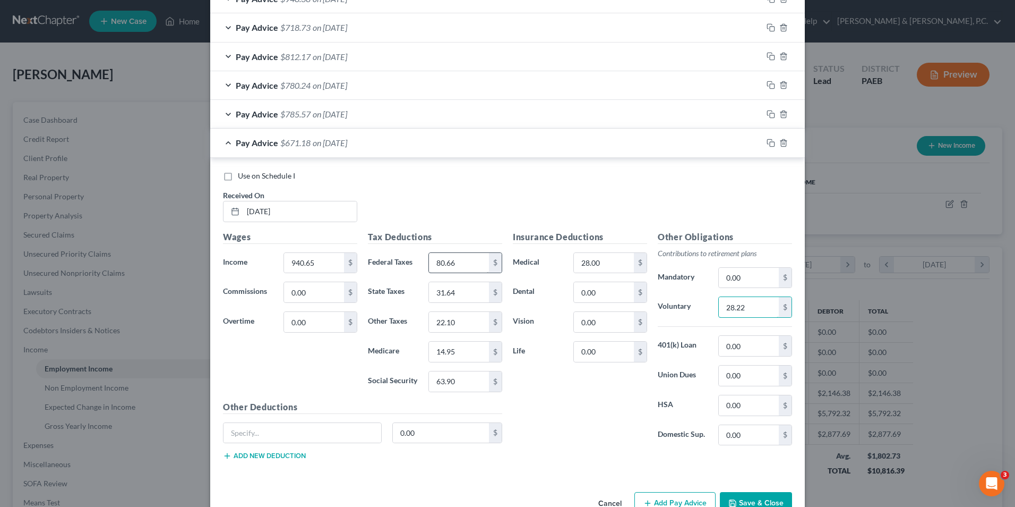
type input "28.22"
click at [457, 261] on input "80.66" at bounding box center [459, 263] width 60 height 20
type input "66.93"
click at [466, 381] on input "63.90" at bounding box center [459, 381] width 60 height 20
type input "56.58"
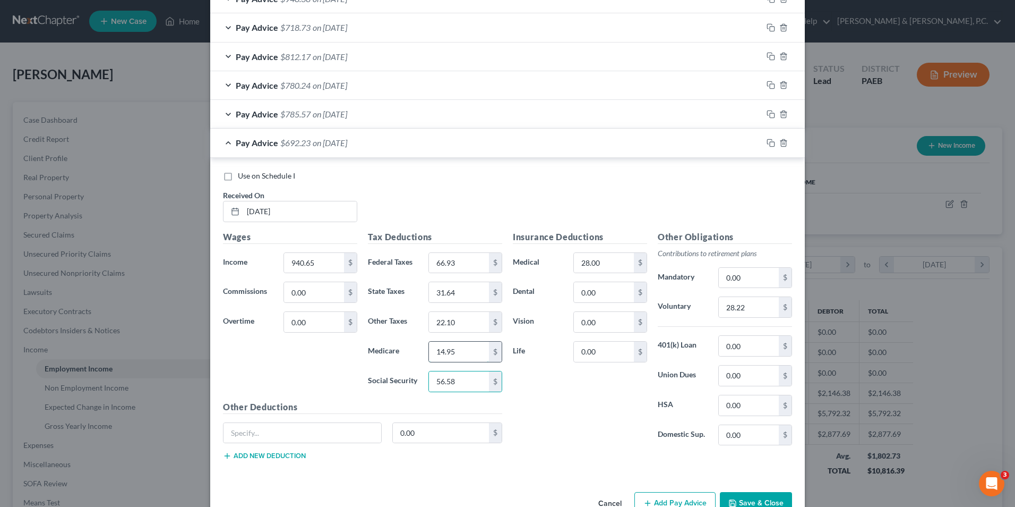
click at [457, 351] on input "14.95" at bounding box center [459, 351] width 60 height 20
type input "13.24"
click at [455, 289] on input "31.64" at bounding box center [459, 292] width 60 height 20
type input "28.02"
click at [456, 326] on input "22.10" at bounding box center [459, 322] width 60 height 20
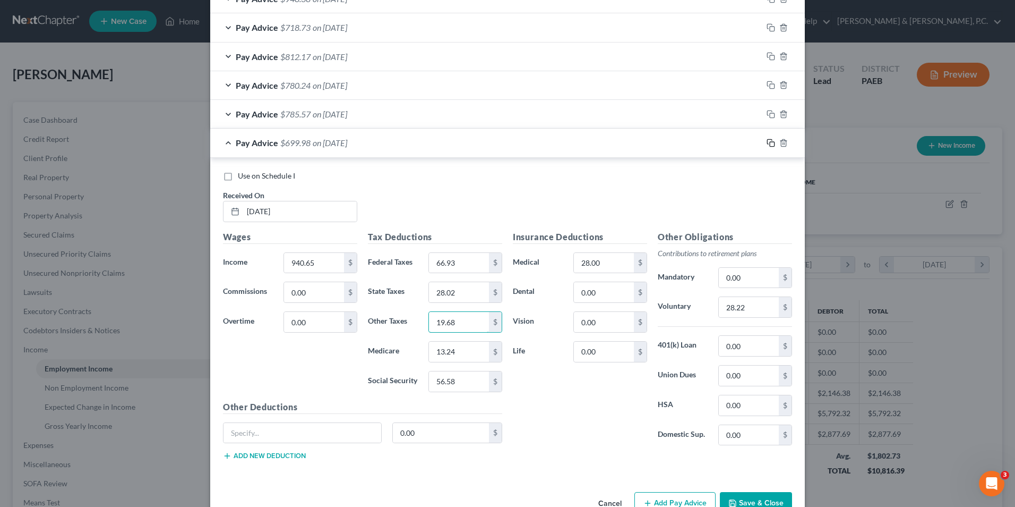
type input "19.68"
click at [770, 146] on rect "button" at bounding box center [772, 144] width 5 height 5
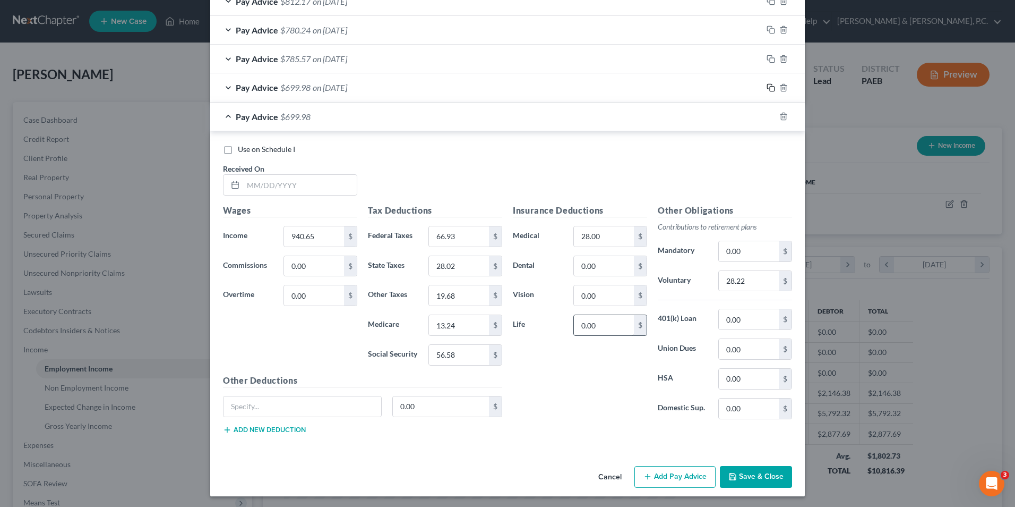
scroll to position [663, 0]
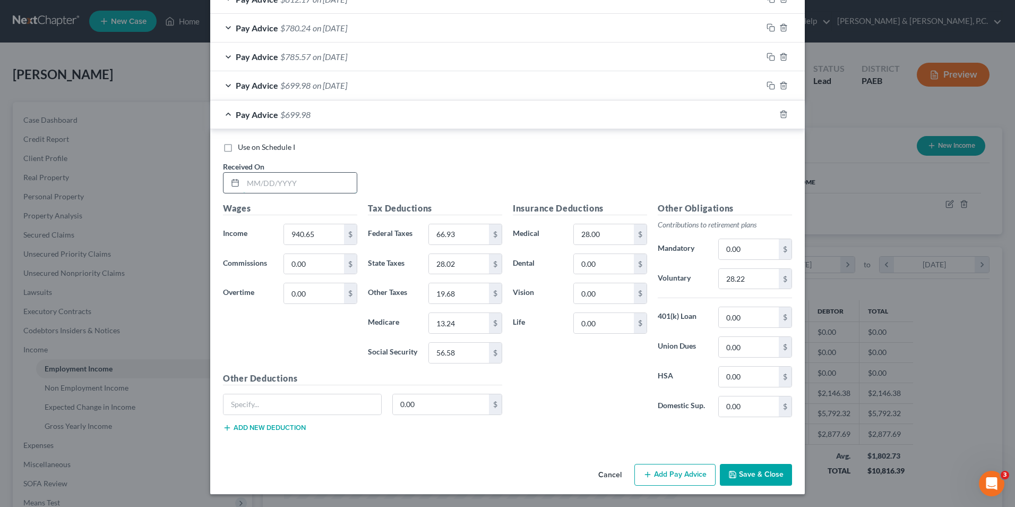
click at [294, 181] on input "text" at bounding box center [300, 183] width 114 height 20
type input "[DATE]"
click at [321, 233] on input "940.65" at bounding box center [314, 234] width 60 height 20
type input "1,309.32"
click at [745, 280] on input "28.22" at bounding box center [749, 279] width 60 height 20
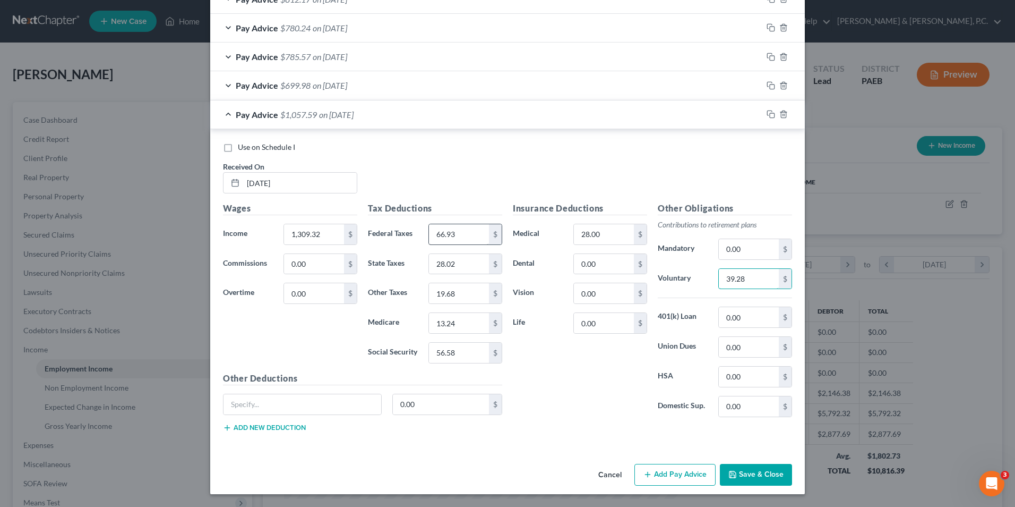
type input "39.28"
click at [458, 234] on input "66.93" at bounding box center [459, 234] width 60 height 20
type input "111.98"
click at [456, 353] on input "56.58" at bounding box center [459, 353] width 60 height 20
type input "79.44"
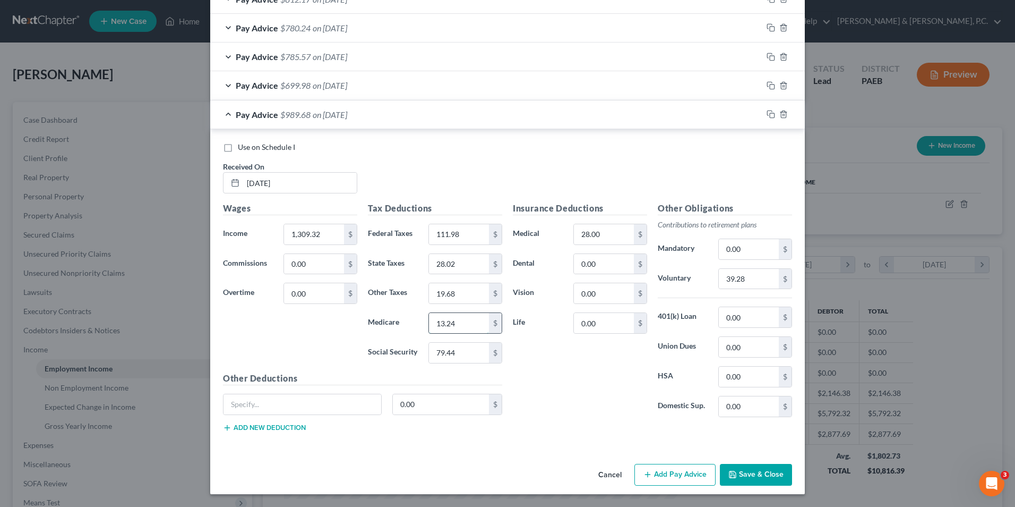
click at [462, 322] on input "13.24" at bounding box center [459, 323] width 60 height 20
type input "18.58"
click at [473, 268] on input "28.02" at bounding box center [459, 264] width 60 height 20
type input "39.34"
click at [454, 293] on input "19.68" at bounding box center [459, 293] width 60 height 20
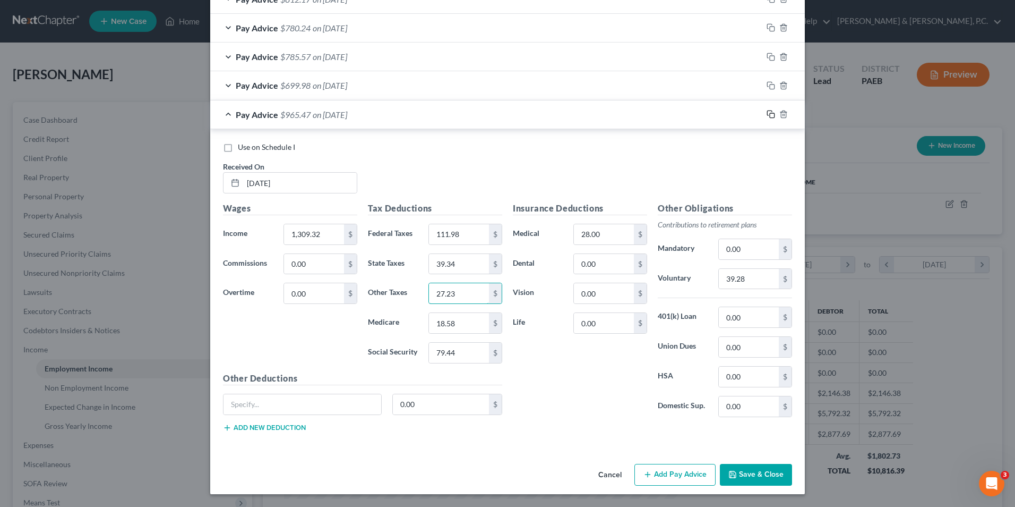
type input "27.23"
click at [769, 116] on icon "button" at bounding box center [771, 114] width 8 height 8
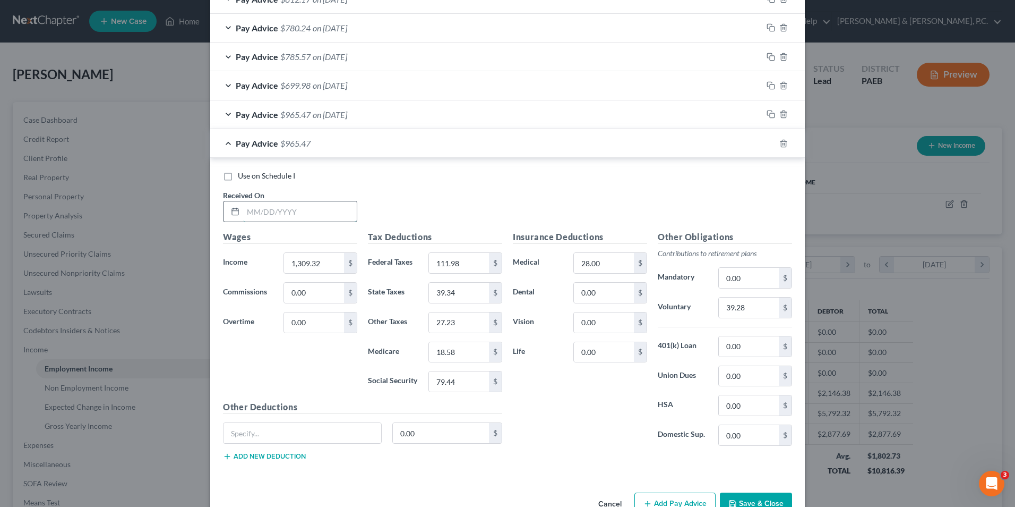
click at [346, 207] on input "text" at bounding box center [300, 211] width 114 height 20
type input "[DATE]"
click at [326, 263] on input "1,309.32" at bounding box center [314, 263] width 60 height 20
type input "1,042.91"
click at [756, 308] on input "39.28" at bounding box center [749, 307] width 60 height 20
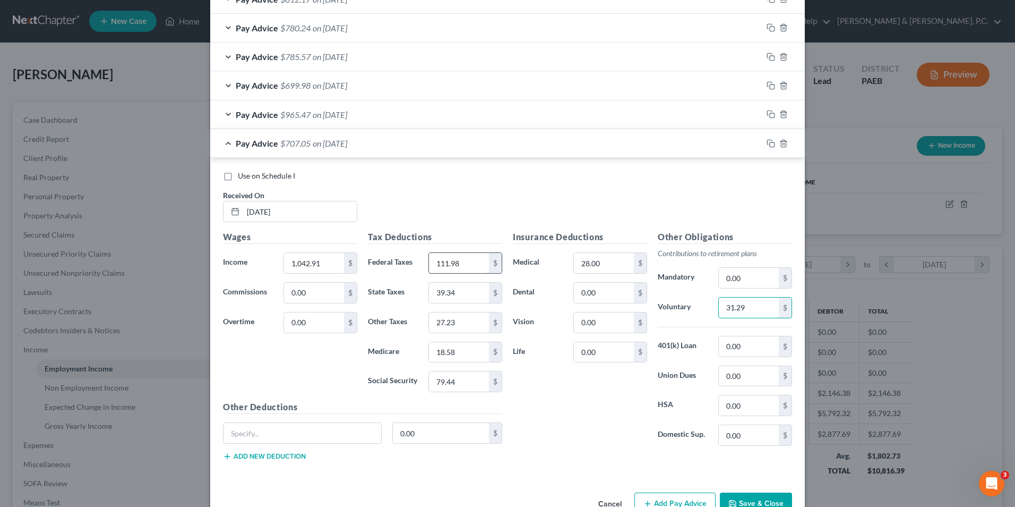
type input "31.29"
click at [469, 266] on input "111.98" at bounding box center [459, 263] width 60 height 20
type input "78.83"
click at [460, 386] on input "79.44" at bounding box center [459, 381] width 60 height 20
type input "62.93"
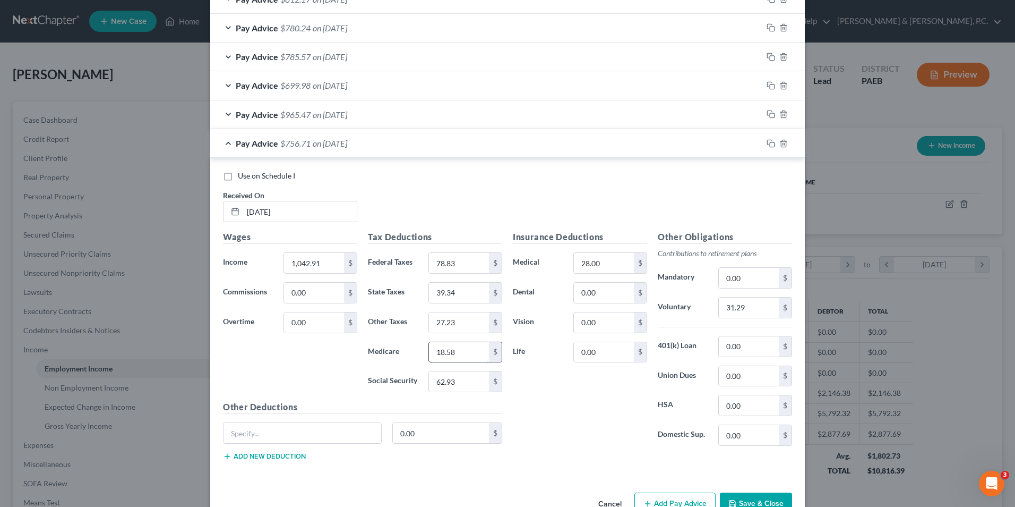
click at [456, 353] on input "18.58" at bounding box center [459, 352] width 60 height 20
type input "14.72"
click at [453, 290] on input "39.34" at bounding box center [459, 293] width 60 height 20
type input "31.16"
click at [462, 323] on input "27.23" at bounding box center [459, 322] width 60 height 20
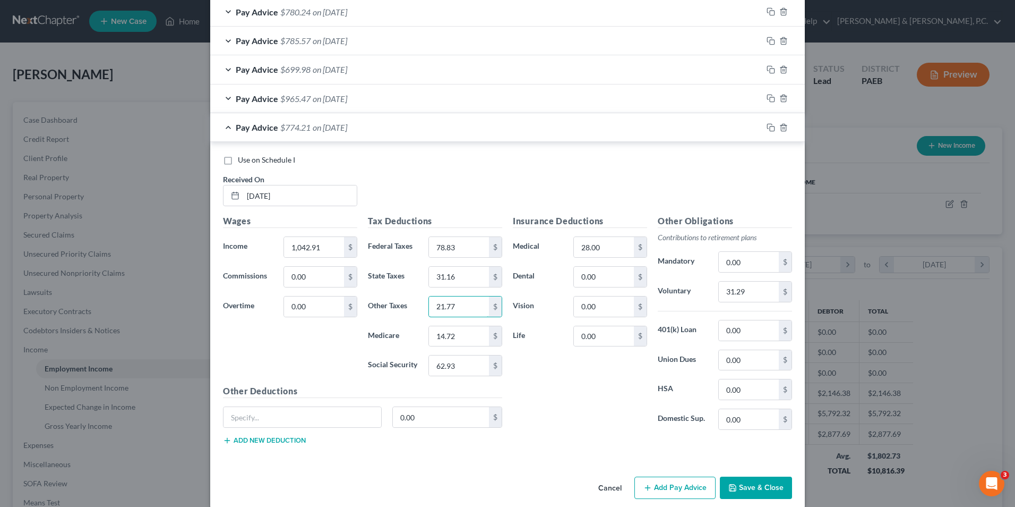
scroll to position [692, 0]
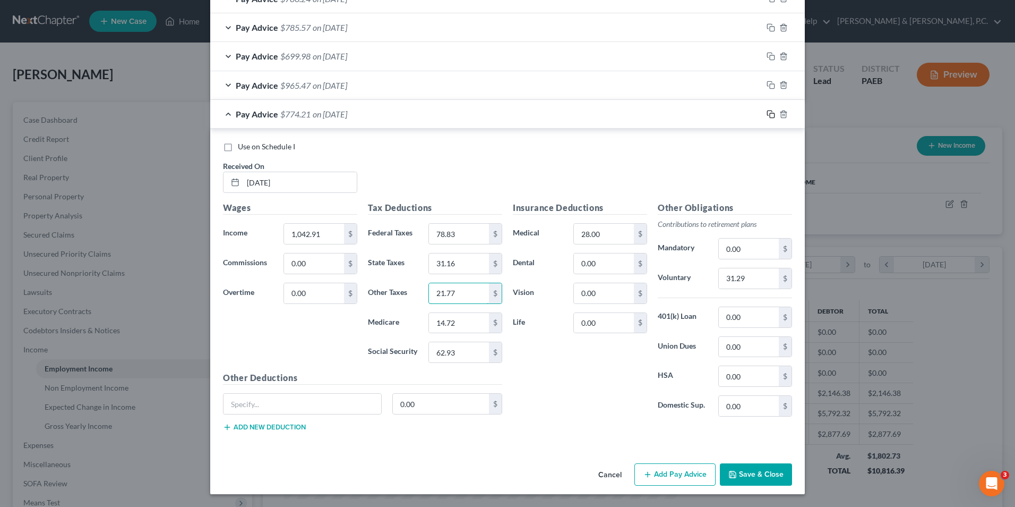
type input "21.77"
click at [770, 113] on rect "button" at bounding box center [772, 115] width 5 height 5
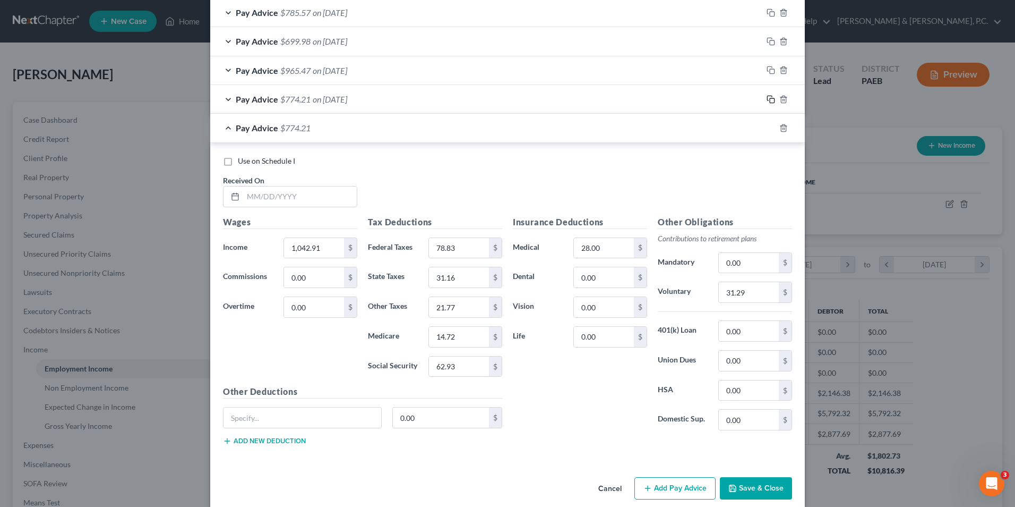
scroll to position [721, 0]
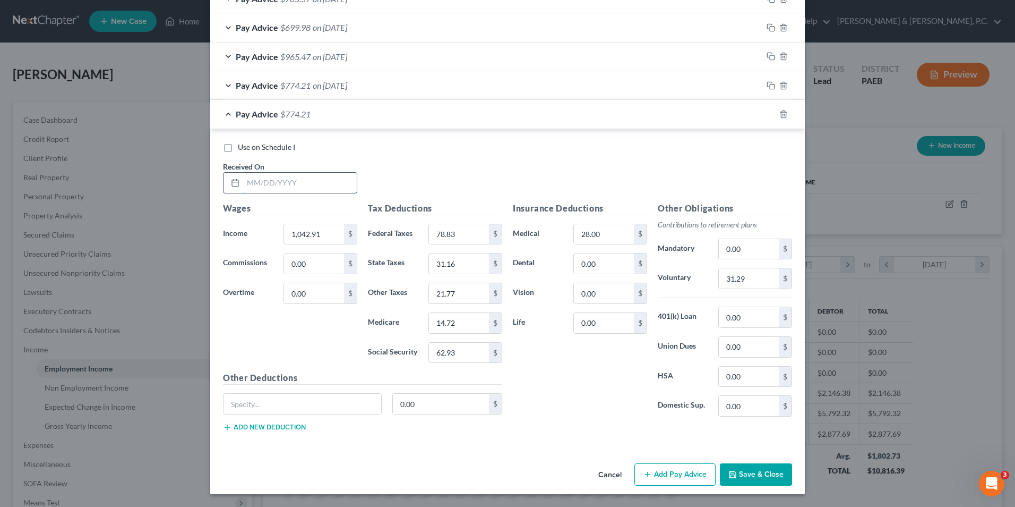
click at [313, 183] on input "text" at bounding box center [300, 183] width 114 height 20
type input "[DATE]"
click at [329, 228] on input "1,042.91" at bounding box center [314, 234] width 60 height 20
type input "1,027.88"
click at [750, 280] on input "31.29" at bounding box center [749, 278] width 60 height 20
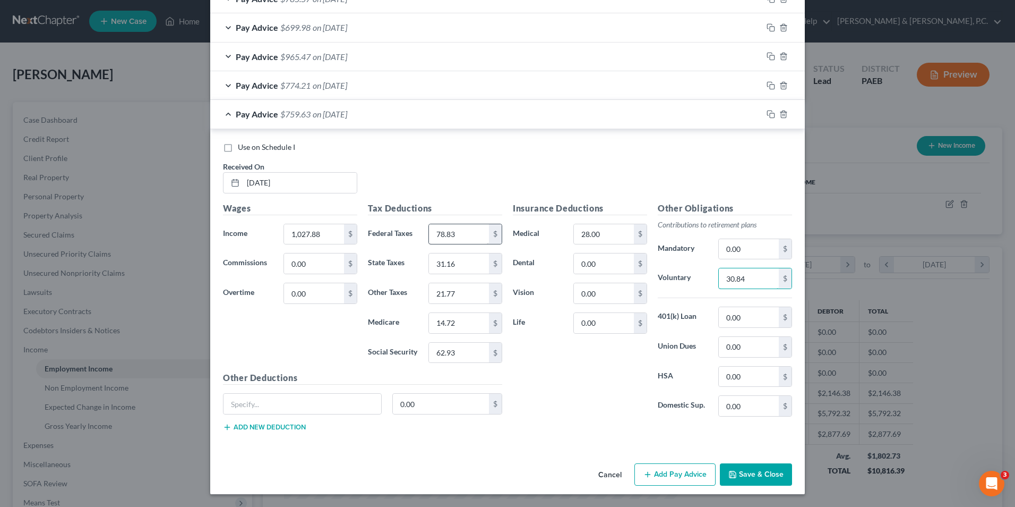
type input "30.84"
click at [451, 237] on input "78.83" at bounding box center [459, 234] width 60 height 20
type input "77.08"
click at [455, 350] on input "62.93" at bounding box center [459, 353] width 60 height 20
type input "61.99"
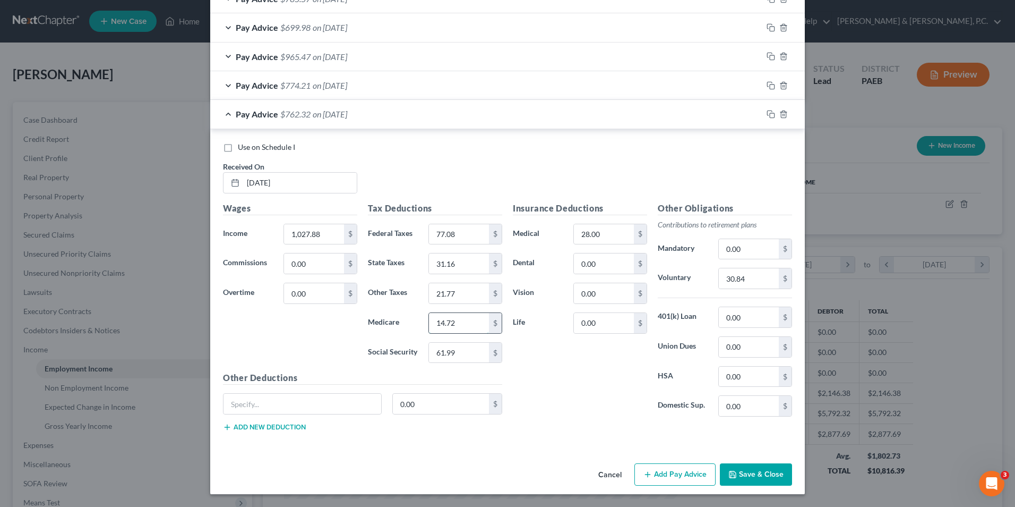
click at [457, 323] on input "14.72" at bounding box center [459, 323] width 60 height 20
click at [458, 264] on input "31.16" at bounding box center [459, 263] width 60 height 20
click at [458, 290] on input "21.77" at bounding box center [459, 293] width 60 height 20
click at [769, 117] on icon "button" at bounding box center [771, 114] width 8 height 8
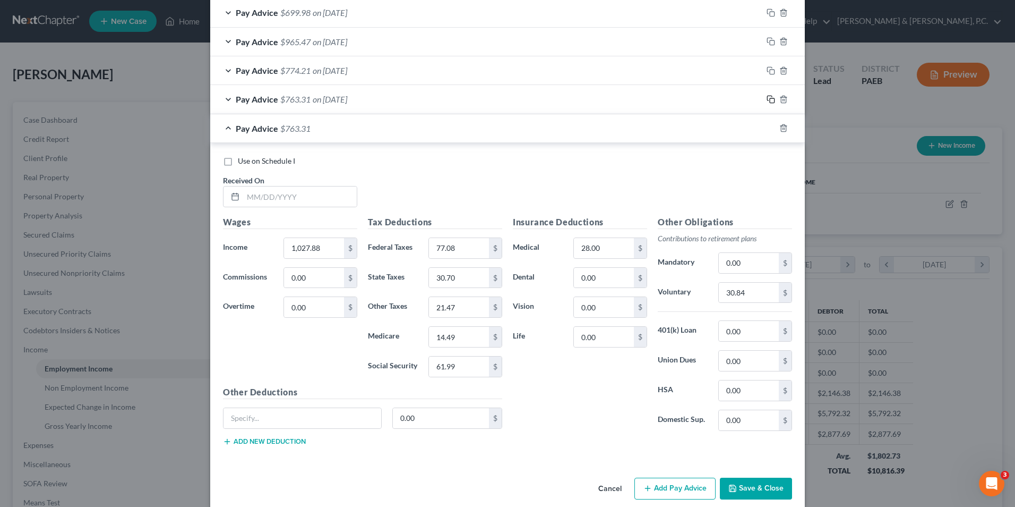
scroll to position [749, 0]
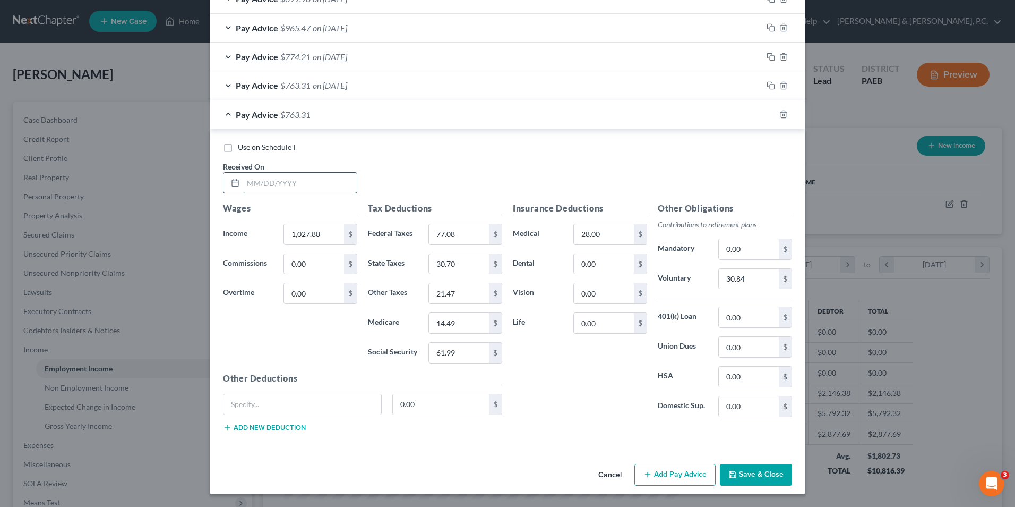
click at [290, 181] on input "text" at bounding box center [300, 183] width 114 height 20
click at [323, 235] on input "1,027.88" at bounding box center [314, 234] width 60 height 20
click at [756, 275] on input "30.84" at bounding box center [749, 279] width 60 height 20
click at [466, 234] on input "77.08" at bounding box center [459, 234] width 60 height 20
click at [470, 351] on input "61.99" at bounding box center [459, 353] width 60 height 20
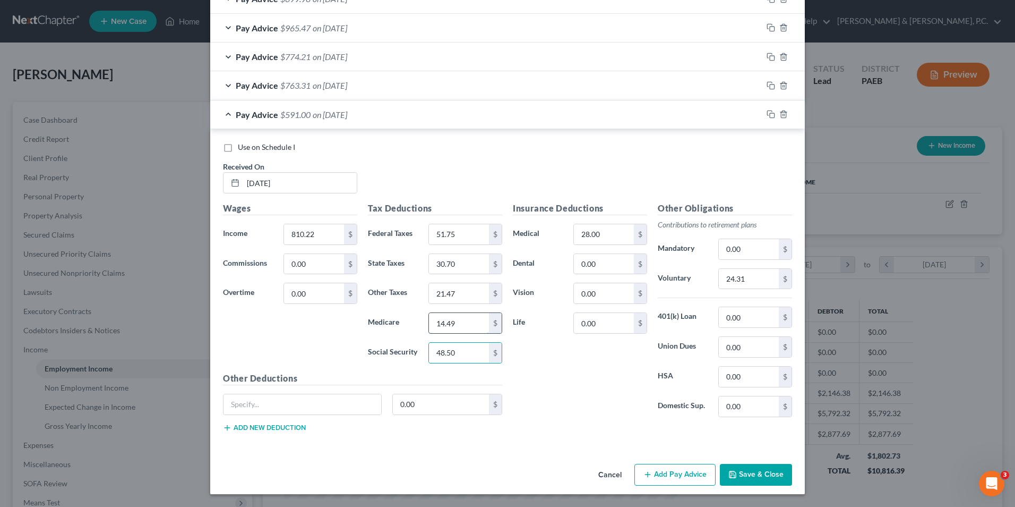
click at [468, 323] on input "14.49" at bounding box center [459, 323] width 60 height 20
click at [460, 263] on input "30.70" at bounding box center [459, 264] width 60 height 20
click at [464, 292] on input "21.47" at bounding box center [459, 293] width 60 height 20
click at [768, 115] on icon "button" at bounding box center [771, 114] width 8 height 8
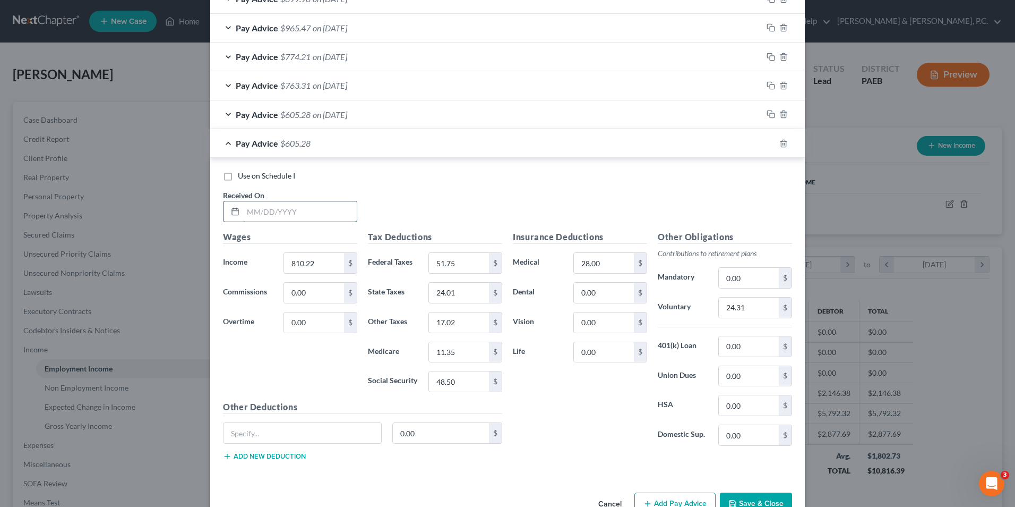
click at [278, 211] on input "text" at bounding box center [300, 211] width 114 height 20
click at [323, 264] on input "810.22" at bounding box center [314, 263] width 60 height 20
click at [745, 310] on input "24.31" at bounding box center [749, 307] width 60 height 20
click at [466, 266] on input "51.75" at bounding box center [459, 263] width 60 height 20
click at [461, 382] on input "48.50" at bounding box center [459, 381] width 60 height 20
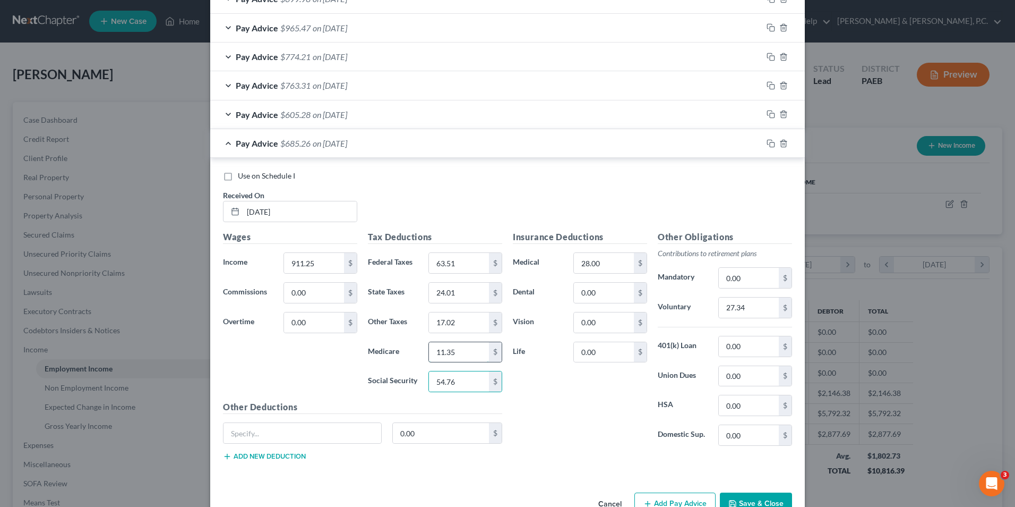
click at [451, 353] on input "11.35" at bounding box center [459, 352] width 60 height 20
click at [454, 288] on input "24.01" at bounding box center [459, 293] width 60 height 20
click at [467, 326] on input "17.02" at bounding box center [459, 322] width 60 height 20
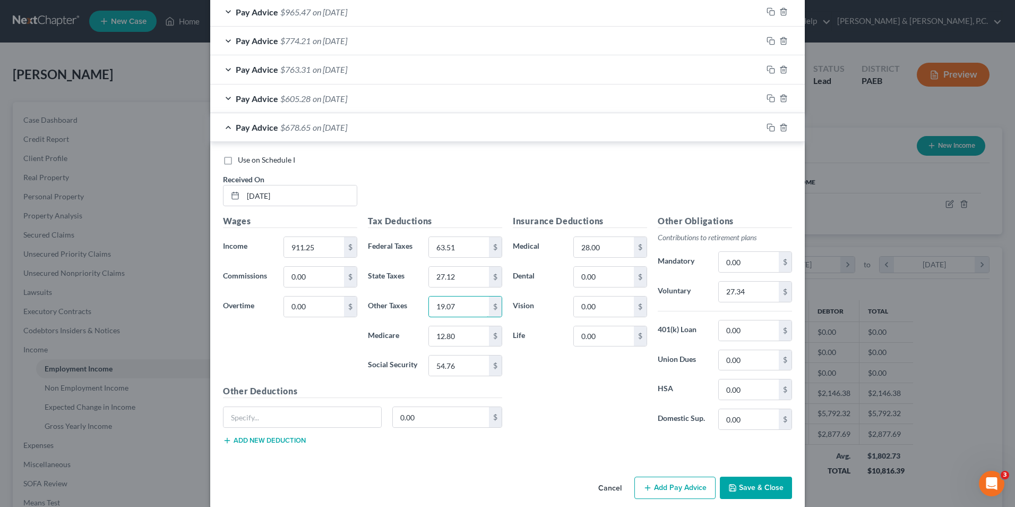
scroll to position [779, 0]
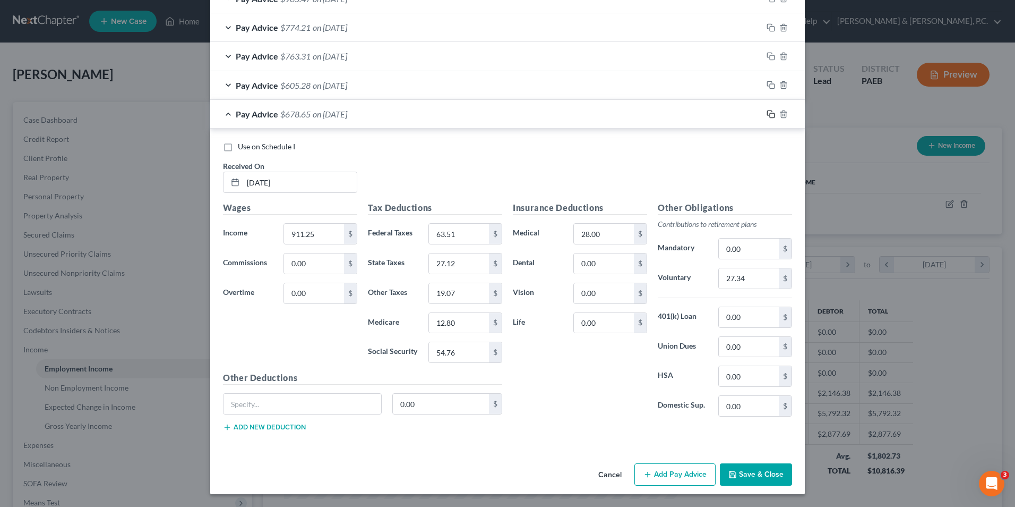
click at [767, 114] on icon "button" at bounding box center [771, 114] width 8 height 8
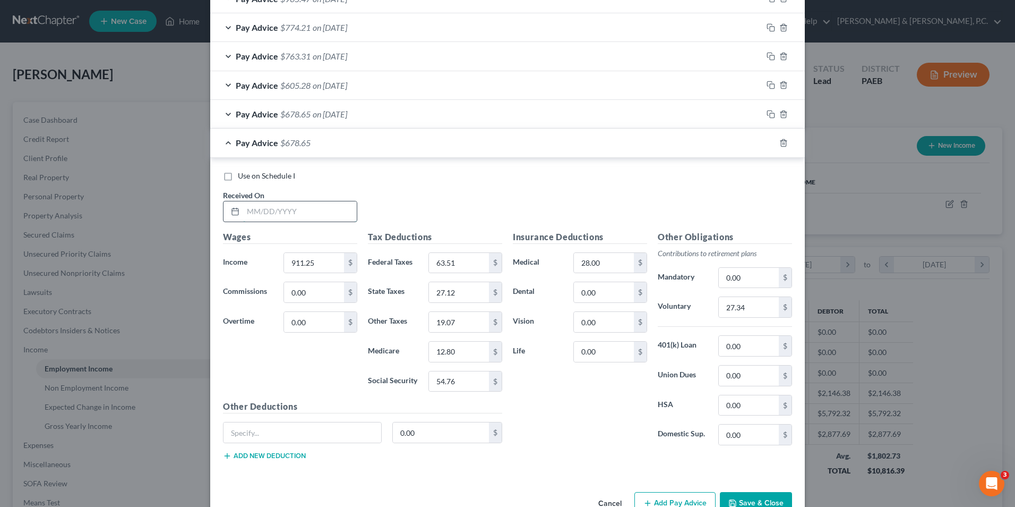
click at [248, 210] on input "text" at bounding box center [300, 211] width 114 height 20
click at [315, 266] on input "911.25" at bounding box center [314, 263] width 60 height 20
click at [748, 307] on input "27.34" at bounding box center [749, 307] width 60 height 20
click at [466, 264] on input "63.51" at bounding box center [459, 263] width 60 height 20
click at [468, 376] on input "54.76" at bounding box center [459, 381] width 60 height 20
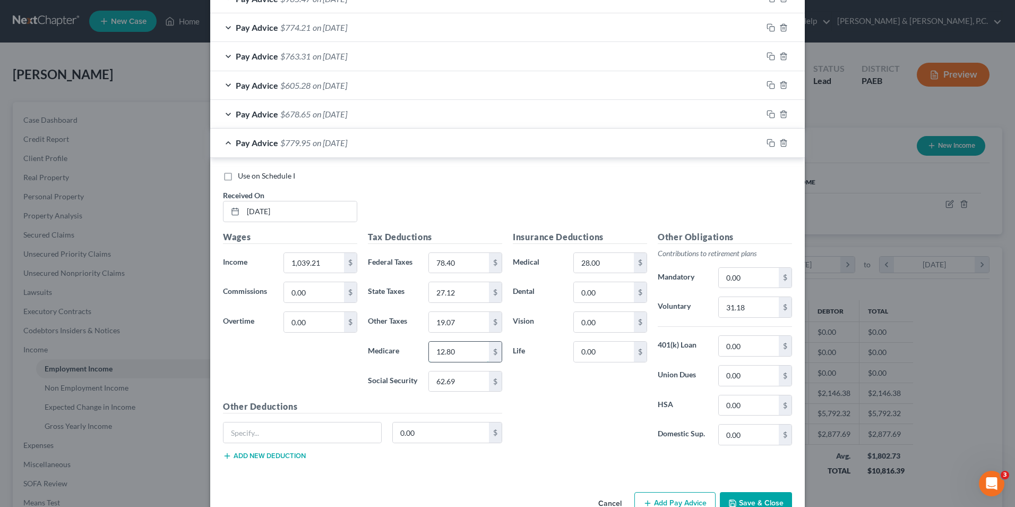
click at [461, 352] on input "12.80" at bounding box center [459, 351] width 60 height 20
click at [465, 288] on input "27.12" at bounding box center [459, 292] width 60 height 20
click at [468, 328] on input "19.07" at bounding box center [459, 322] width 60 height 20
click at [770, 142] on rect "button" at bounding box center [772, 144] width 5 height 5
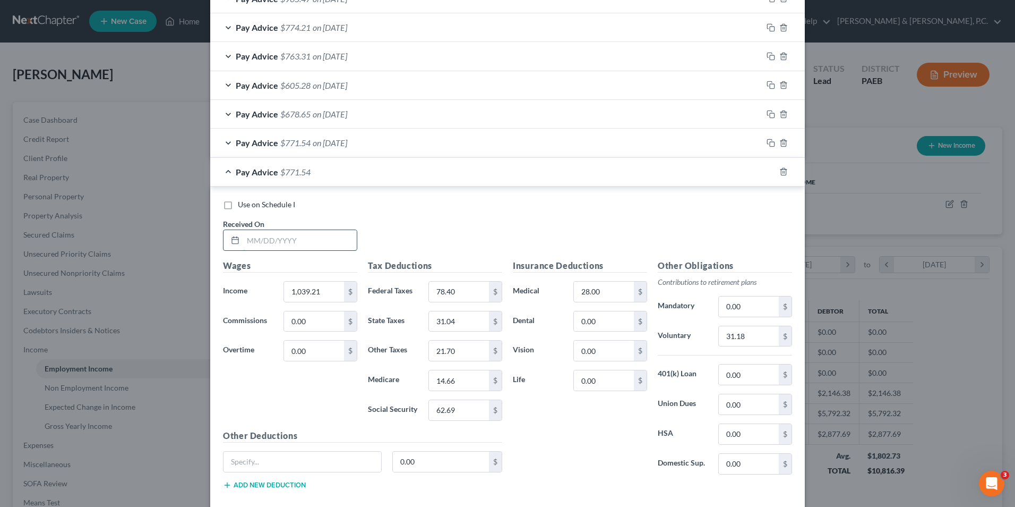
click at [273, 242] on input "text" at bounding box center [300, 240] width 114 height 20
click at [320, 291] on input "1,039.21" at bounding box center [314, 291] width 60 height 20
click at [758, 332] on input "31.18" at bounding box center [749, 336] width 60 height 20
click at [473, 297] on input "78.40" at bounding box center [459, 291] width 60 height 20
click at [473, 403] on input "62.69" at bounding box center [459, 410] width 60 height 20
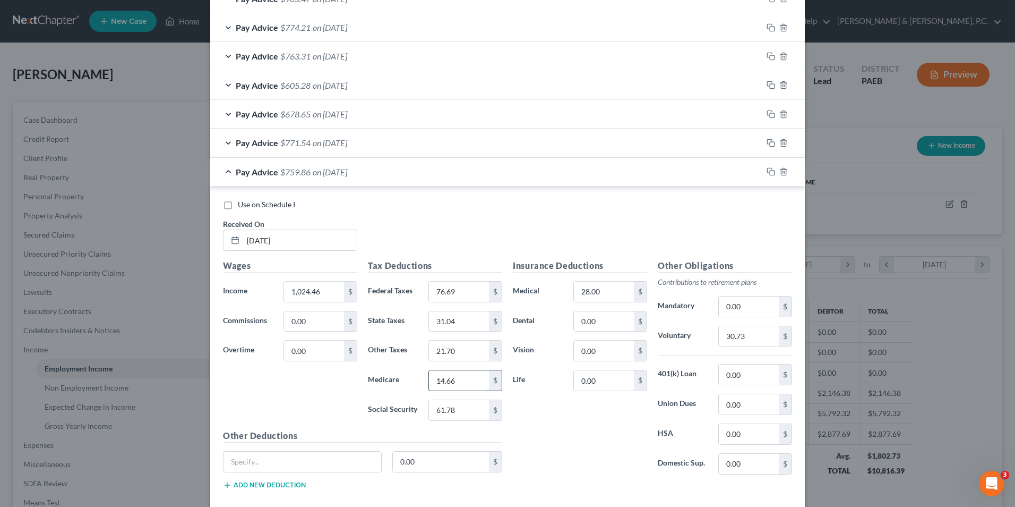
click at [476, 384] on input "14.66" at bounding box center [459, 380] width 60 height 20
click at [470, 321] on input "31.04" at bounding box center [459, 321] width 60 height 20
click at [462, 353] on input "21.70" at bounding box center [459, 350] width 60 height 20
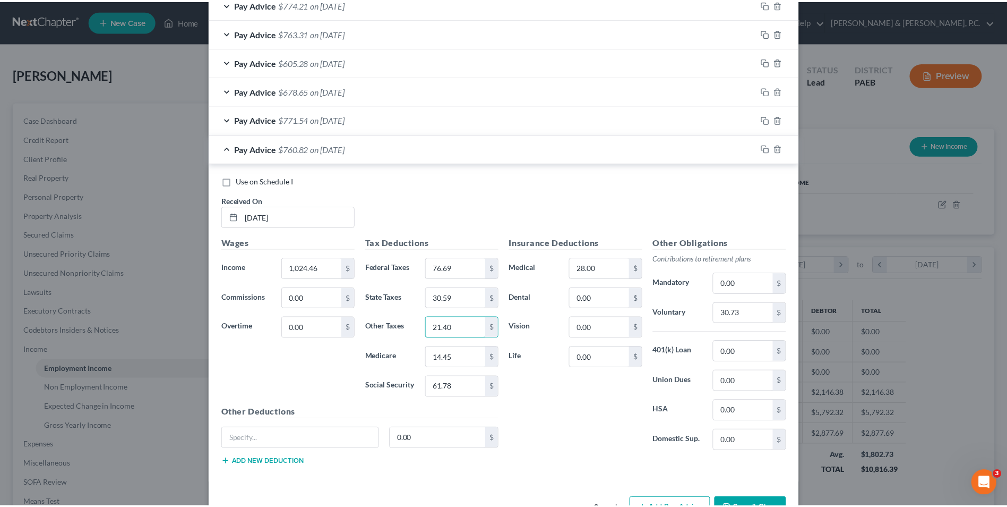
scroll to position [836, 0]
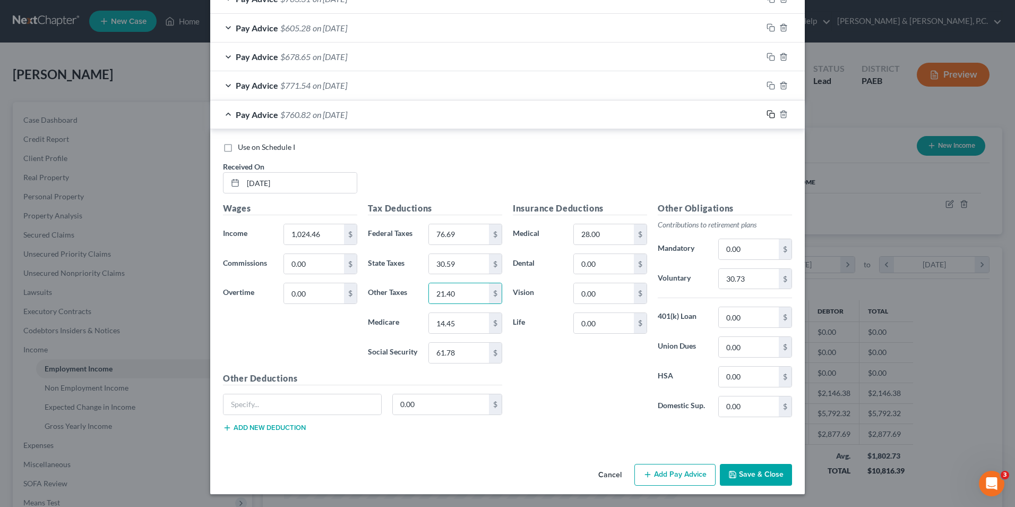
click at [770, 115] on rect "button" at bounding box center [772, 115] width 5 height 5
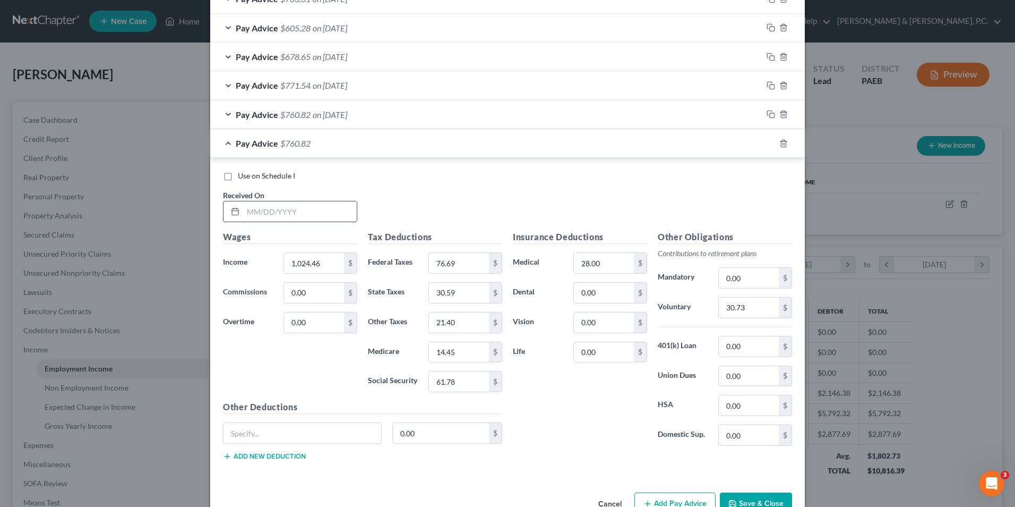
click at [284, 206] on input "text" at bounding box center [300, 211] width 114 height 20
click at [320, 257] on input "1,024.46" at bounding box center [314, 263] width 60 height 20
click at [748, 309] on input "30.73" at bounding box center [749, 307] width 60 height 20
click at [477, 258] on input "76.69" at bounding box center [459, 263] width 60 height 20
click at [456, 381] on input "61.78" at bounding box center [459, 381] width 60 height 20
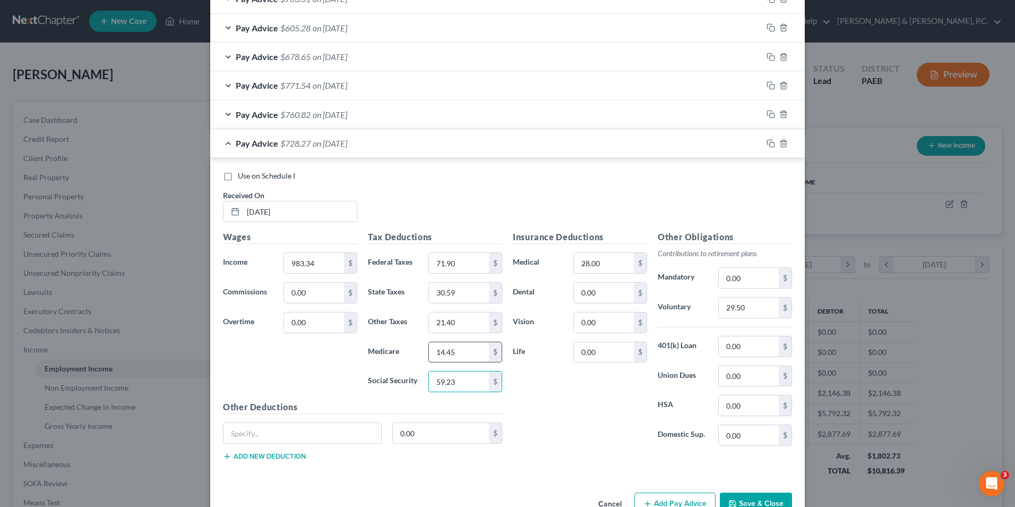
click at [458, 355] on input "14.45" at bounding box center [459, 352] width 60 height 20
click at [452, 293] on input "30.59" at bounding box center [459, 293] width 60 height 20
click at [472, 318] on input "21.40" at bounding box center [459, 322] width 60 height 20
click at [754, 499] on button "Save & Close" at bounding box center [756, 503] width 72 height 22
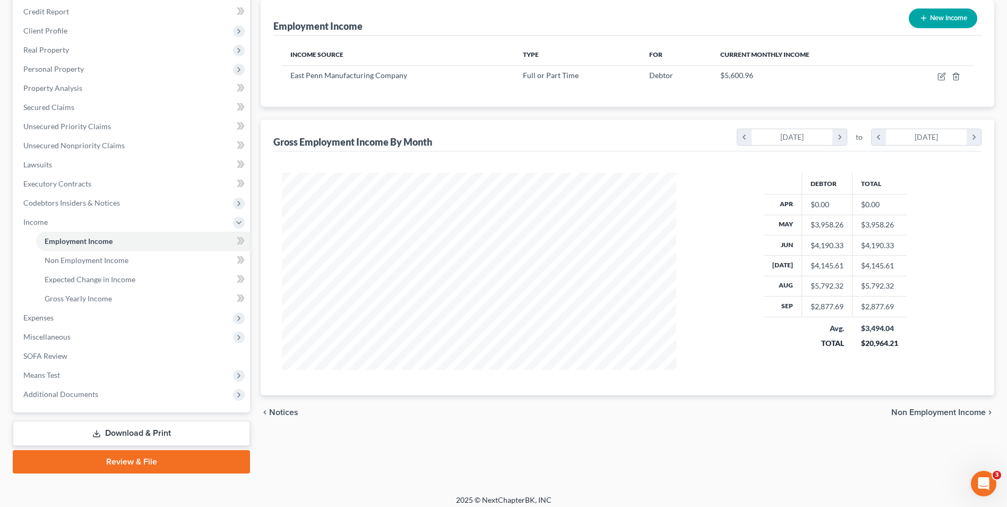
scroll to position [134, 0]
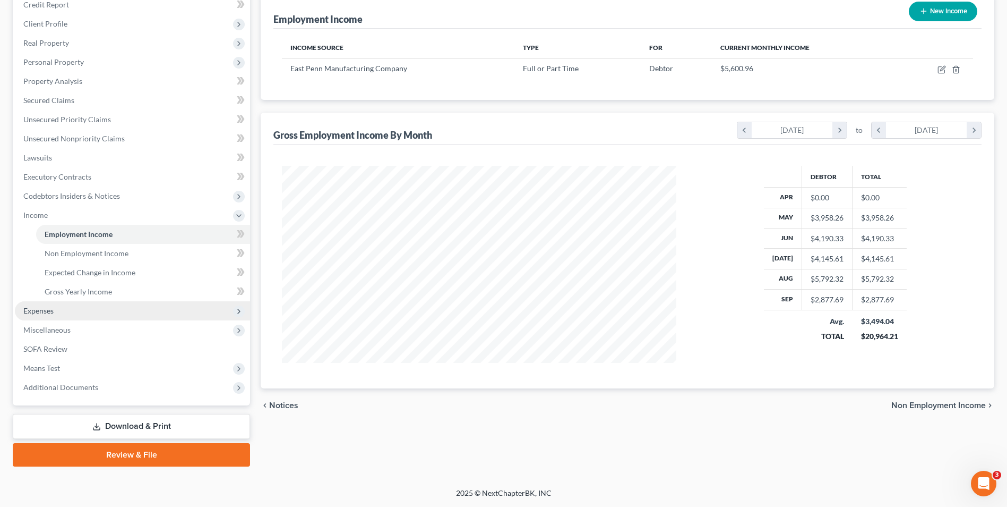
click at [59, 317] on span "Expenses" at bounding box center [132, 310] width 235 height 19
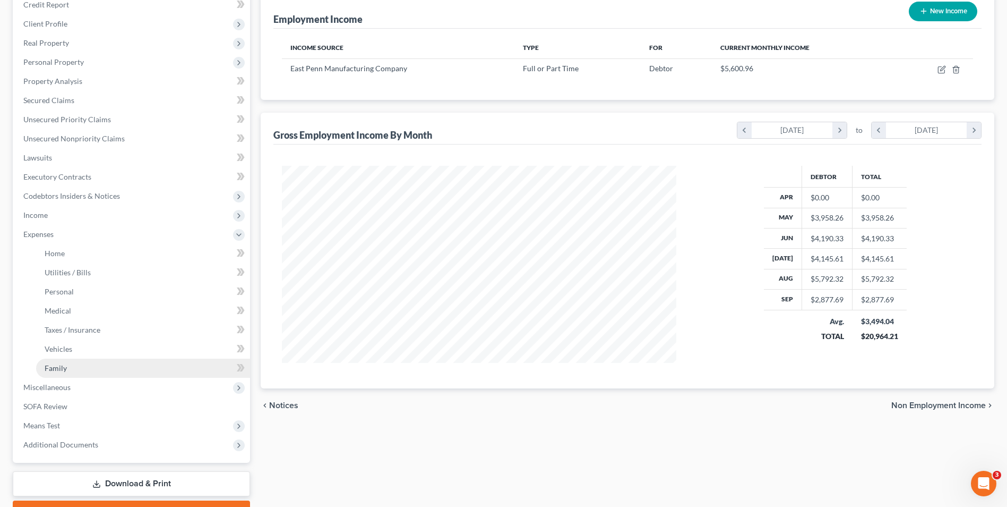
click at [73, 365] on link "Family" at bounding box center [143, 367] width 214 height 19
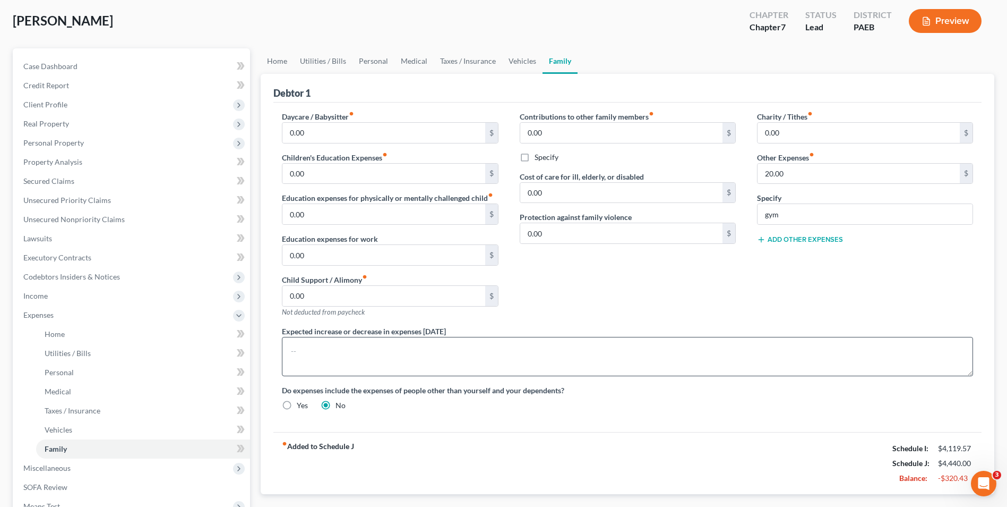
scroll to position [53, 0]
click at [64, 301] on span "Income" at bounding box center [132, 296] width 235 height 19
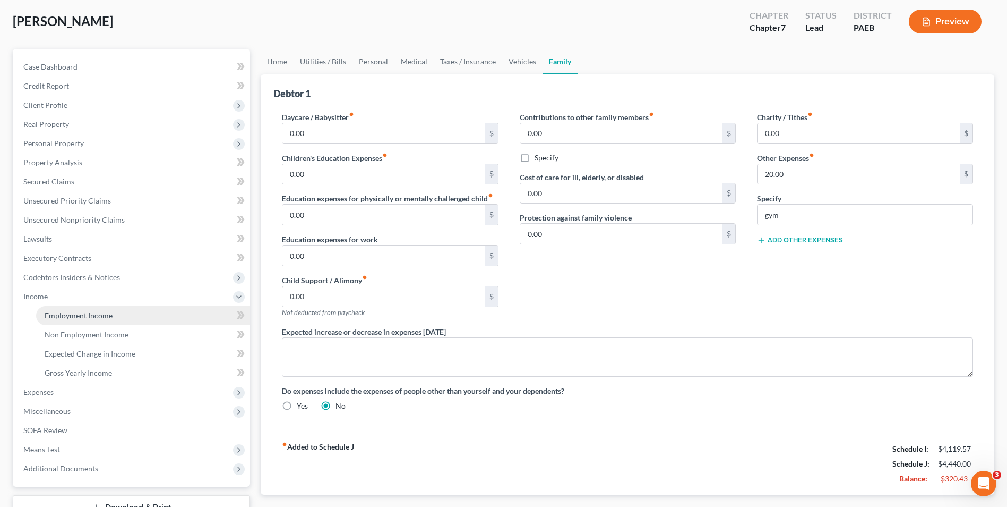
click at [95, 315] on span "Employment Income" at bounding box center [79, 315] width 68 height 9
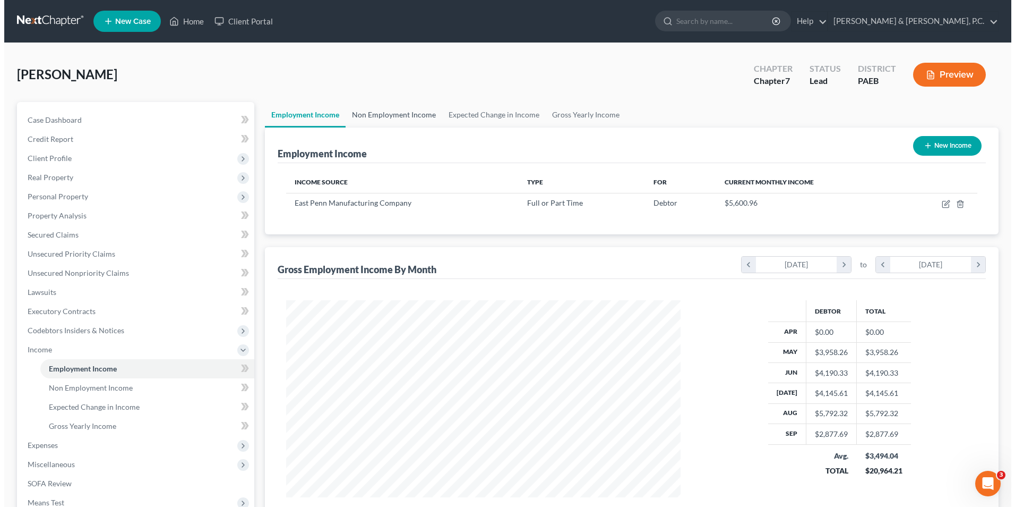
scroll to position [197, 415]
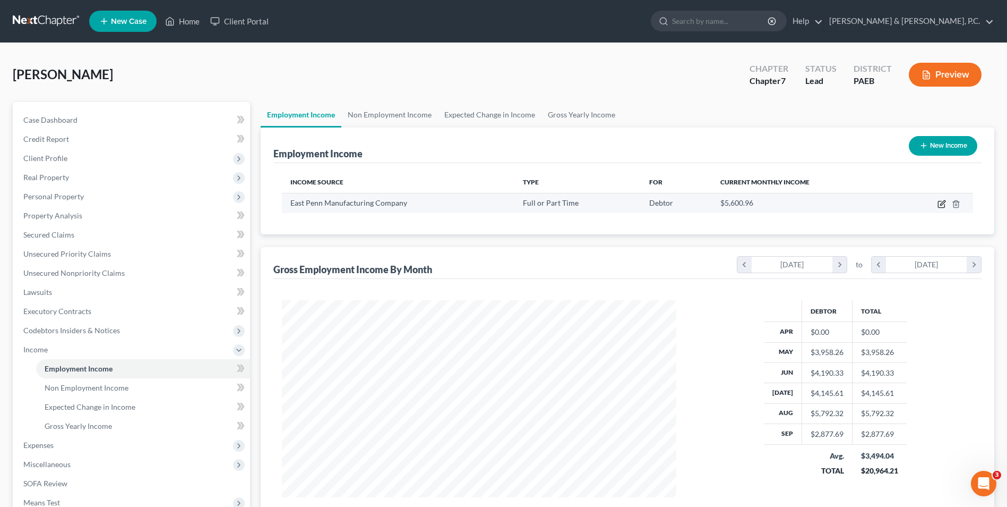
click at [941, 205] on icon "button" at bounding box center [943, 202] width 5 height 5
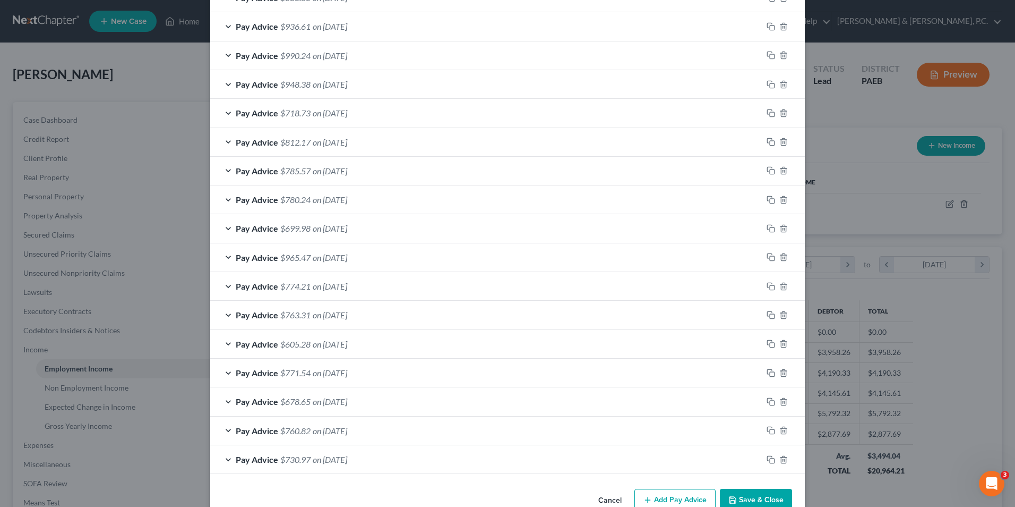
scroll to position [545, 0]
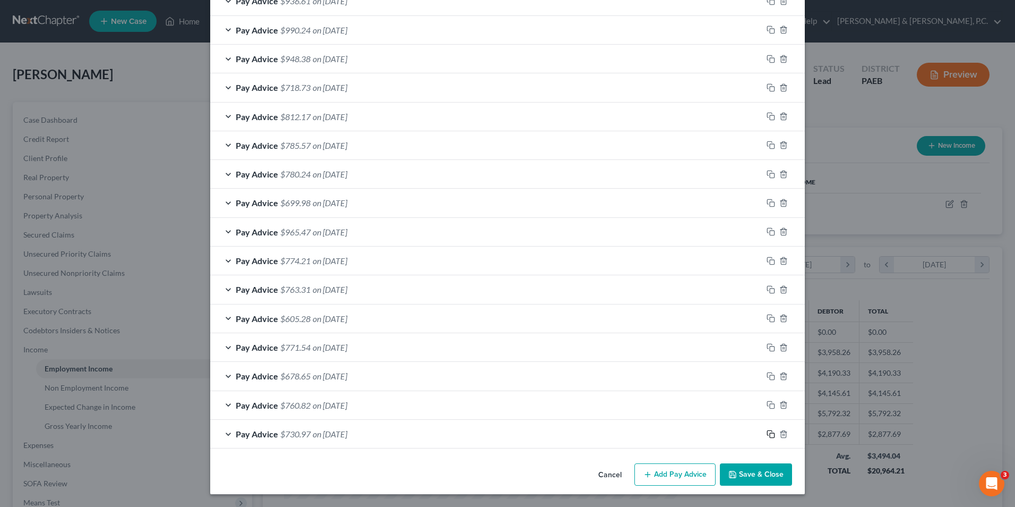
click at [767, 431] on icon "button" at bounding box center [771, 434] width 8 height 8
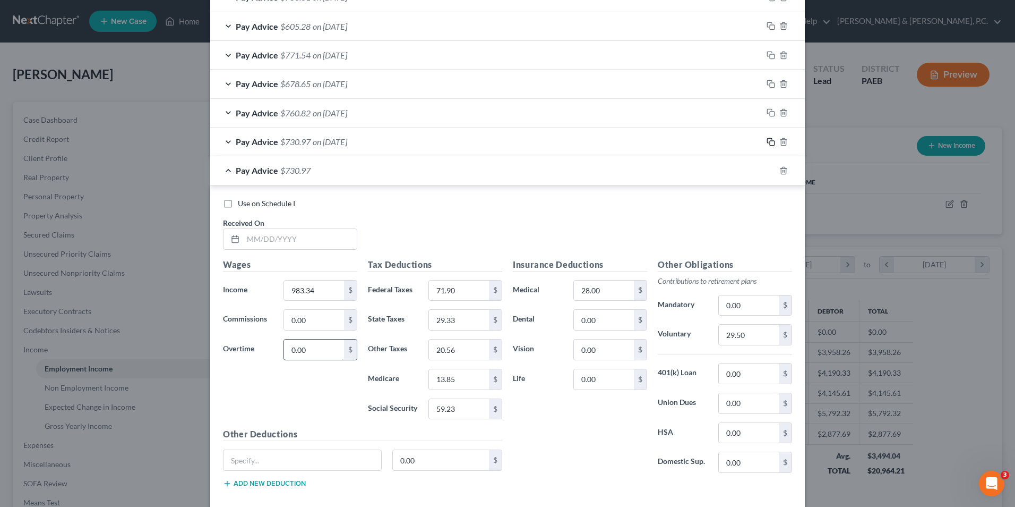
scroll to position [894, 0]
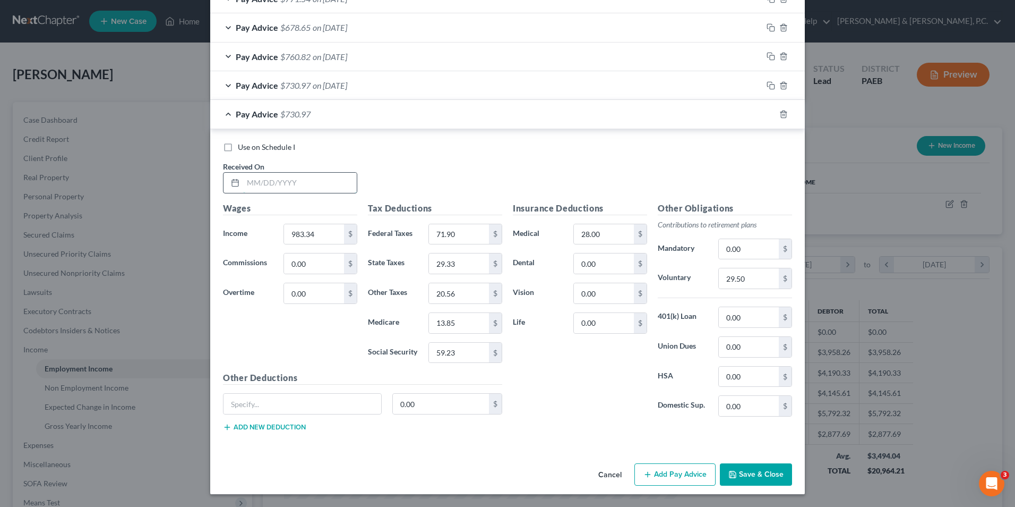
click at [268, 176] on input "text" at bounding box center [300, 183] width 114 height 20
click at [314, 230] on input "983.34" at bounding box center [314, 234] width 60 height 20
click at [748, 278] on input "29.50" at bounding box center [749, 278] width 60 height 20
click at [476, 238] on input "71.90" at bounding box center [459, 234] width 60 height 20
click at [473, 344] on input "59.23" at bounding box center [459, 353] width 60 height 20
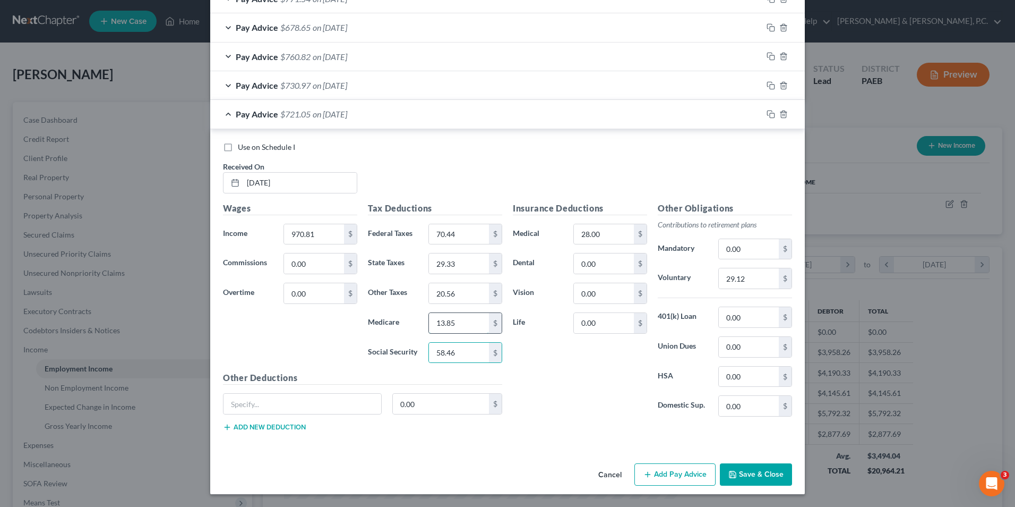
click at [466, 321] on input "13.85" at bounding box center [459, 323] width 60 height 20
click at [452, 265] on input "29.33" at bounding box center [459, 263] width 60 height 20
click at [464, 295] on input "20.56" at bounding box center [459, 293] width 60 height 20
click at [767, 115] on icon "button" at bounding box center [771, 114] width 8 height 8
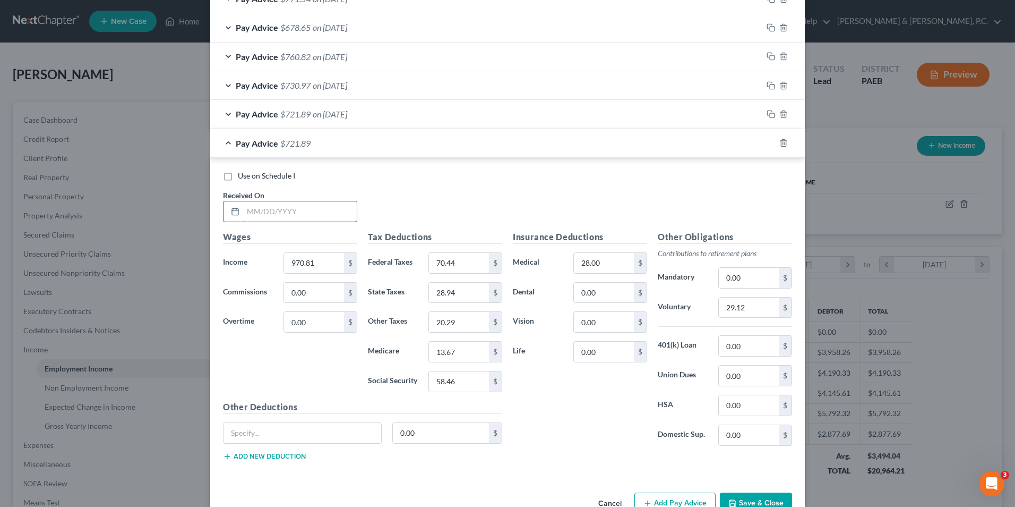
click at [291, 213] on input "text" at bounding box center [300, 211] width 114 height 20
click at [313, 261] on input "970.81" at bounding box center [314, 263] width 60 height 20
click at [759, 305] on input "29.12" at bounding box center [749, 307] width 60 height 20
click at [465, 267] on input "70.44" at bounding box center [459, 263] width 60 height 20
click at [461, 390] on input "58.46" at bounding box center [459, 381] width 60 height 20
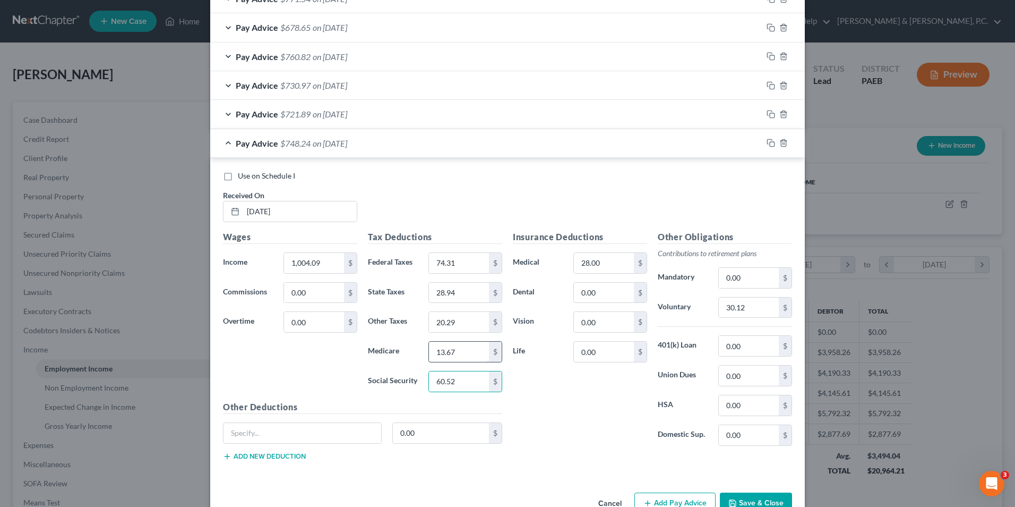
click at [463, 354] on input "13.67" at bounding box center [459, 351] width 60 height 20
click at [469, 296] on input "28.94" at bounding box center [459, 293] width 60 height 20
click at [469, 319] on input "20.29" at bounding box center [459, 322] width 60 height 20
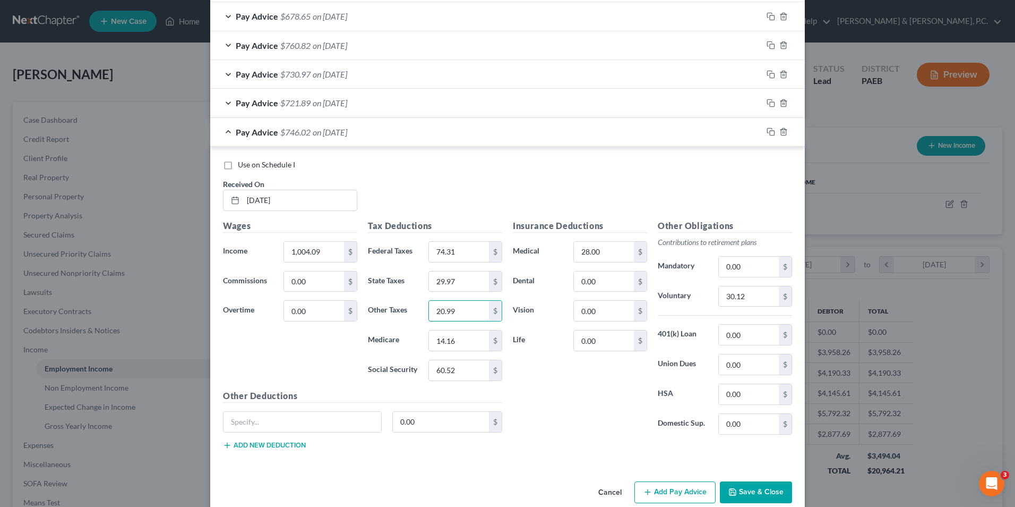
scroll to position [922, 0]
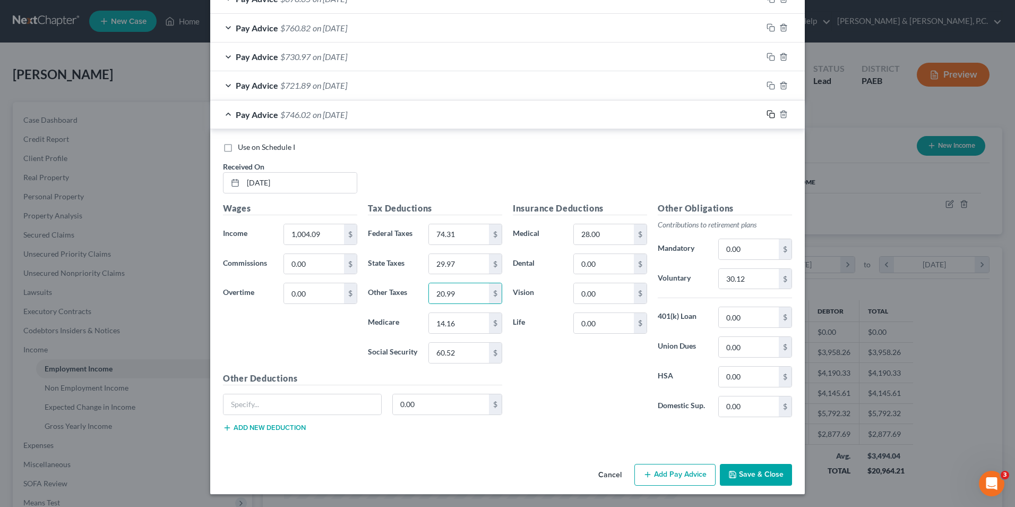
click at [767, 116] on icon "button" at bounding box center [771, 114] width 8 height 8
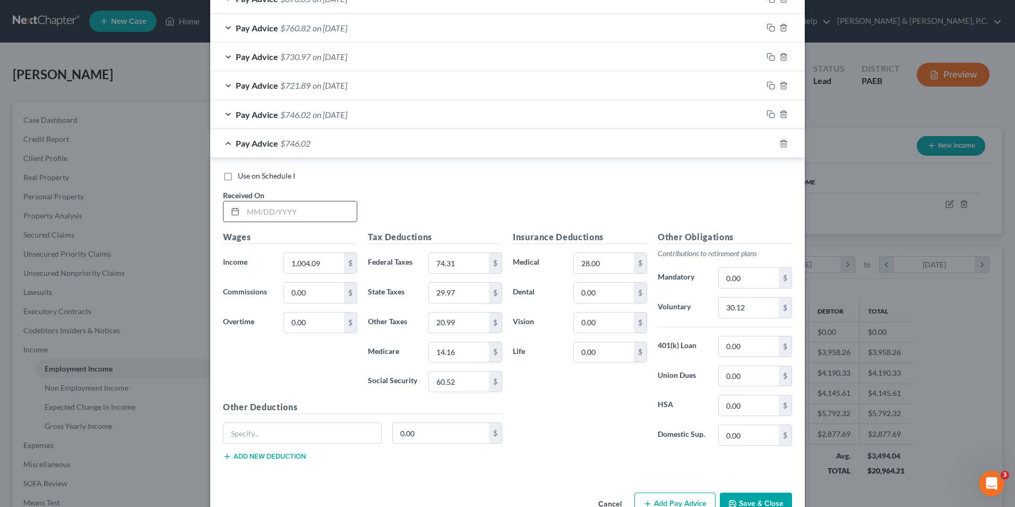
click at [288, 218] on input "text" at bounding box center [300, 211] width 114 height 20
click at [320, 258] on input "1,004.09" at bounding box center [314, 263] width 60 height 20
click at [753, 305] on input "30.12" at bounding box center [749, 307] width 60 height 20
click at [458, 260] on input "74.31" at bounding box center [459, 263] width 60 height 20
click at [475, 375] on input "60.52" at bounding box center [459, 381] width 60 height 20
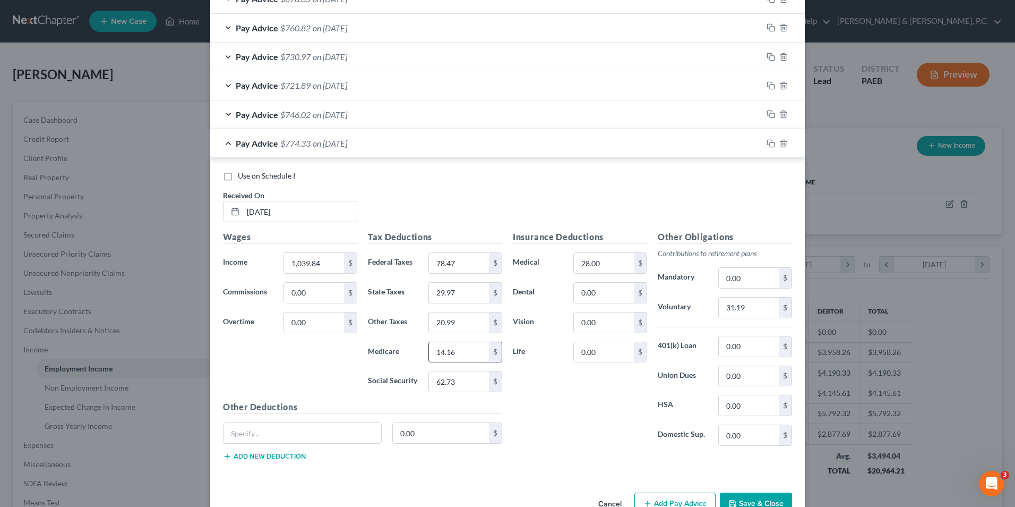
click at [463, 347] on input "14.16" at bounding box center [459, 352] width 60 height 20
click at [464, 292] on input "29.97" at bounding box center [459, 293] width 60 height 20
click at [464, 322] on input "20.99" at bounding box center [459, 322] width 60 height 20
click at [319, 262] on input "1,039.84" at bounding box center [314, 263] width 60 height 20
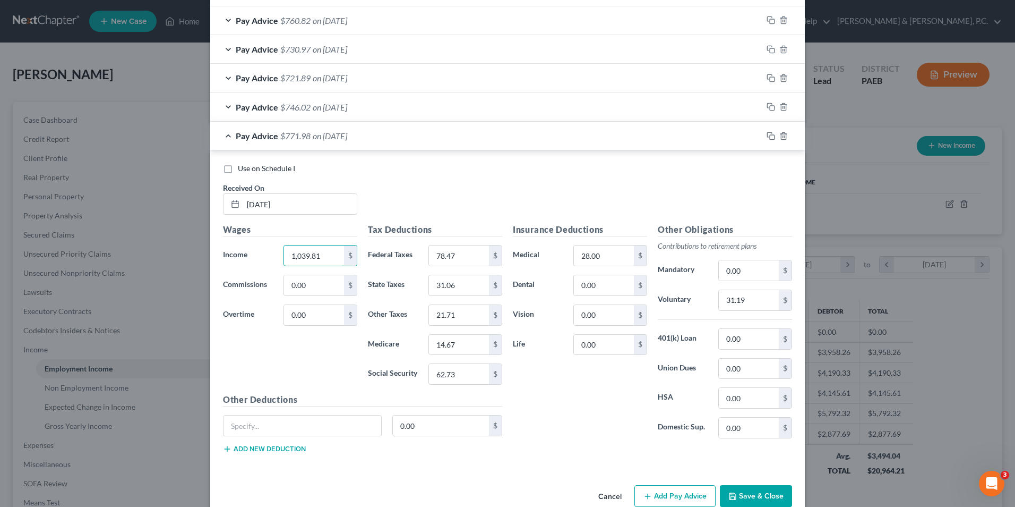
scroll to position [951, 0]
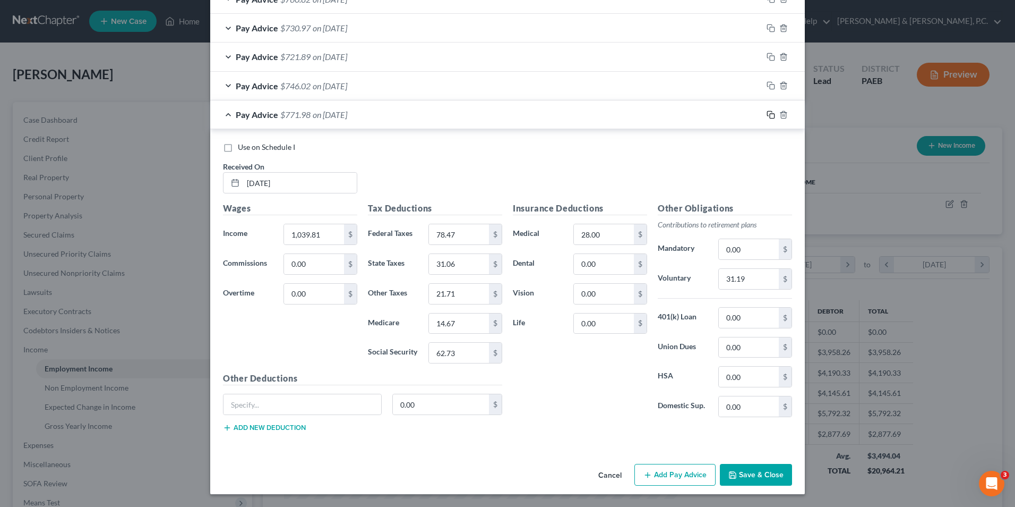
click at [768, 116] on icon "button" at bounding box center [771, 114] width 8 height 8
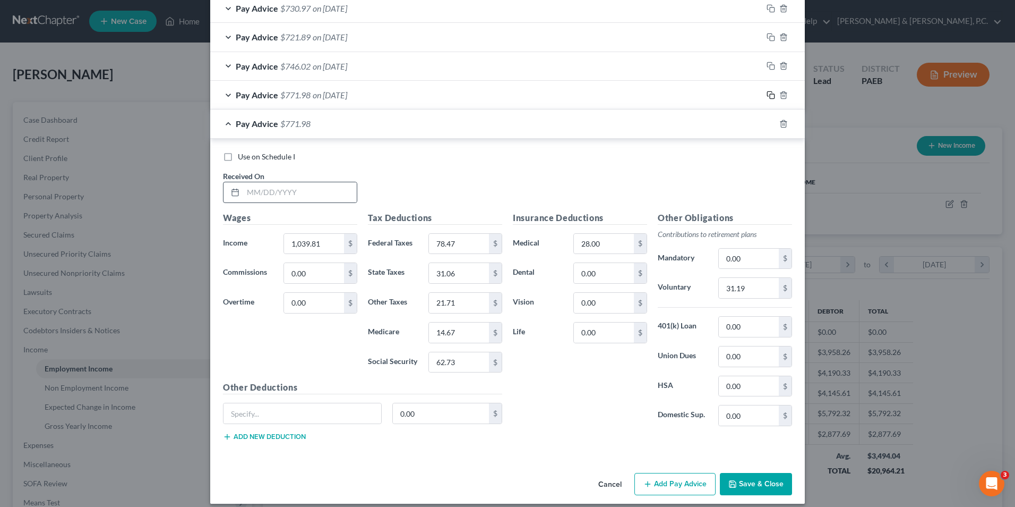
scroll to position [980, 0]
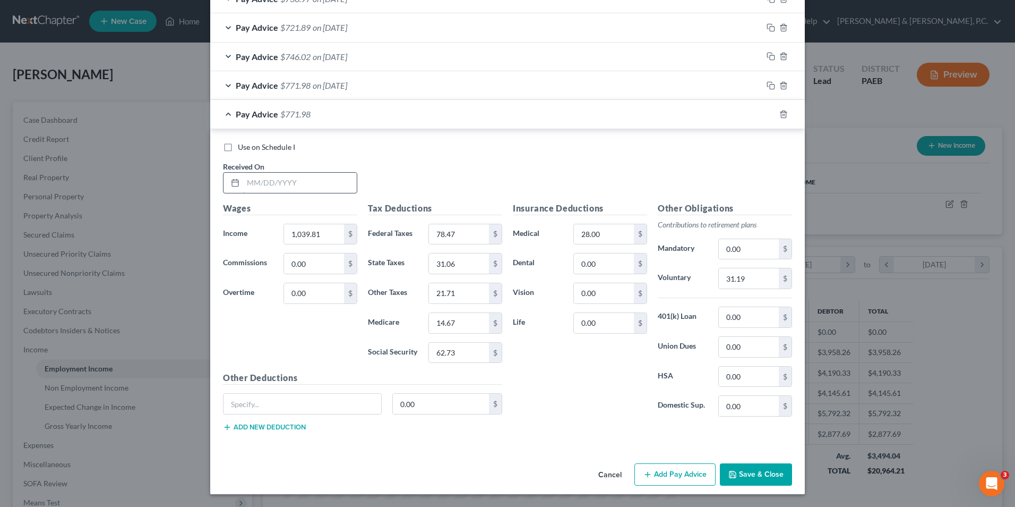
click at [290, 177] on input "text" at bounding box center [300, 183] width 114 height 20
click at [315, 238] on input "1,039.81" at bounding box center [314, 234] width 60 height 20
click at [755, 281] on input "31.19" at bounding box center [749, 278] width 60 height 20
click at [469, 238] on input "78.47" at bounding box center [459, 234] width 60 height 20
click at [465, 357] on input "62.73" at bounding box center [459, 353] width 60 height 20
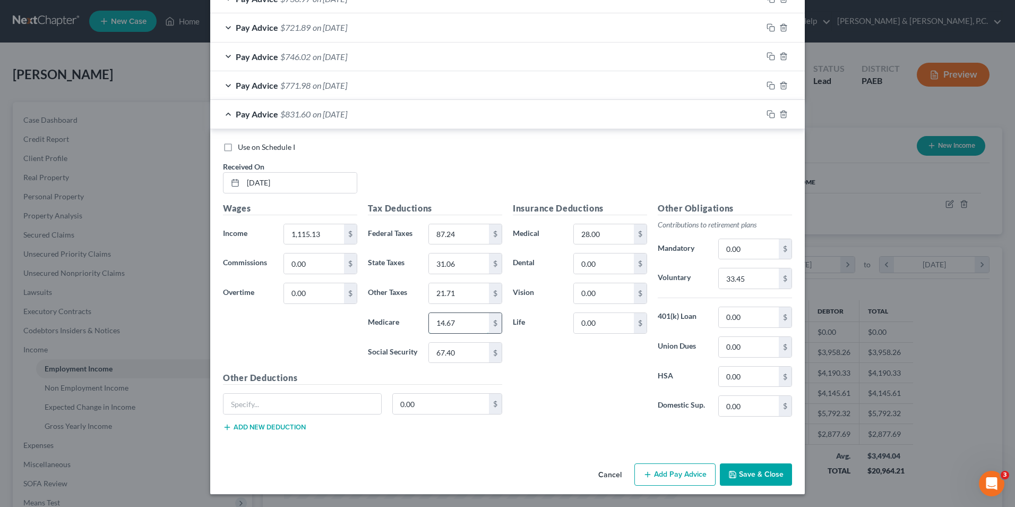
click at [476, 323] on input "14.67" at bounding box center [459, 323] width 60 height 20
click at [465, 264] on input "31.06" at bounding box center [459, 263] width 60 height 20
click at [455, 295] on input "21.71" at bounding box center [459, 293] width 60 height 20
click at [767, 115] on icon "button" at bounding box center [771, 114] width 8 height 8
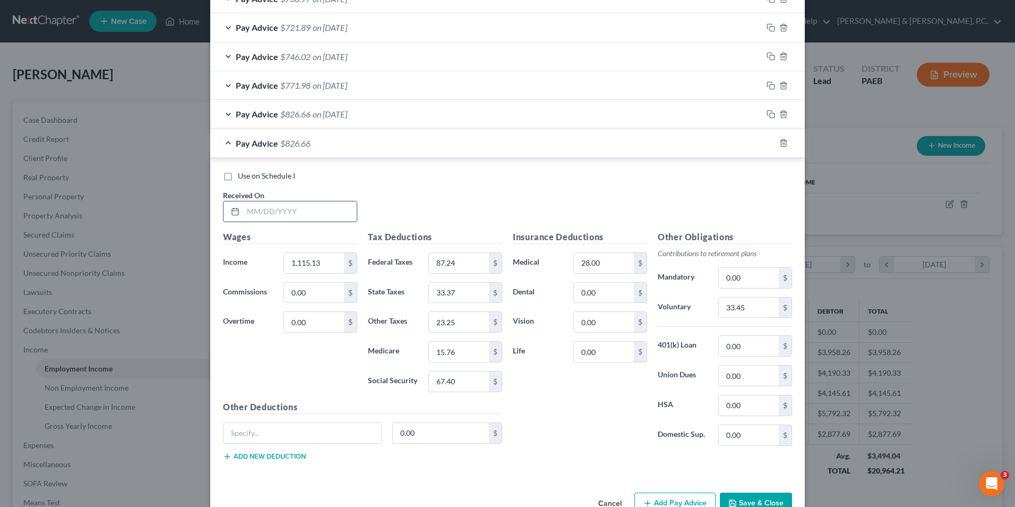
click at [309, 213] on input "text" at bounding box center [300, 211] width 114 height 20
click at [329, 264] on input "1,115.13" at bounding box center [314, 263] width 60 height 20
click at [750, 304] on input "33.45" at bounding box center [749, 307] width 60 height 20
click at [463, 264] on input "87.24" at bounding box center [459, 263] width 60 height 20
click at [464, 381] on input "67.40" at bounding box center [459, 381] width 60 height 20
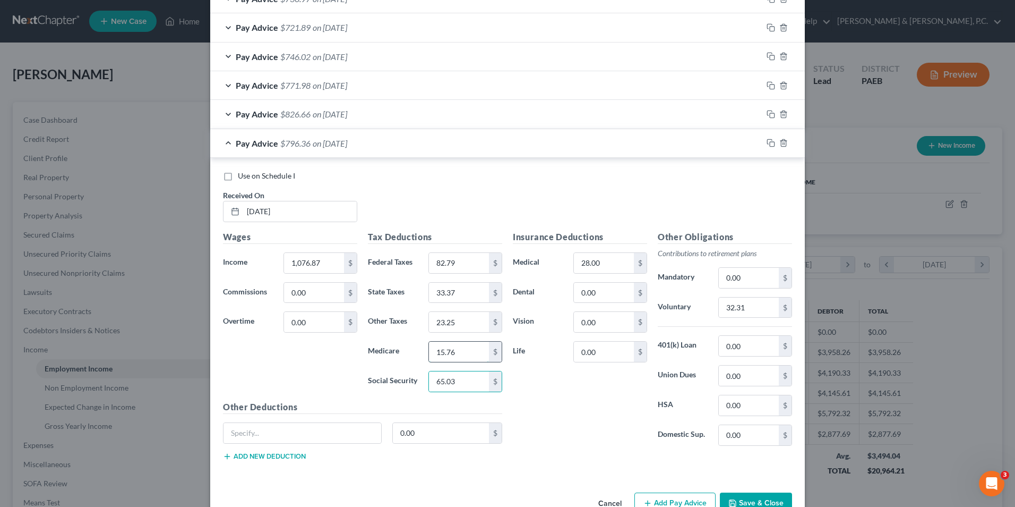
click at [454, 354] on input "15.76" at bounding box center [459, 351] width 60 height 20
click at [450, 289] on input "33.37" at bounding box center [459, 293] width 60 height 20
click at [457, 322] on input "23.25" at bounding box center [459, 322] width 60 height 20
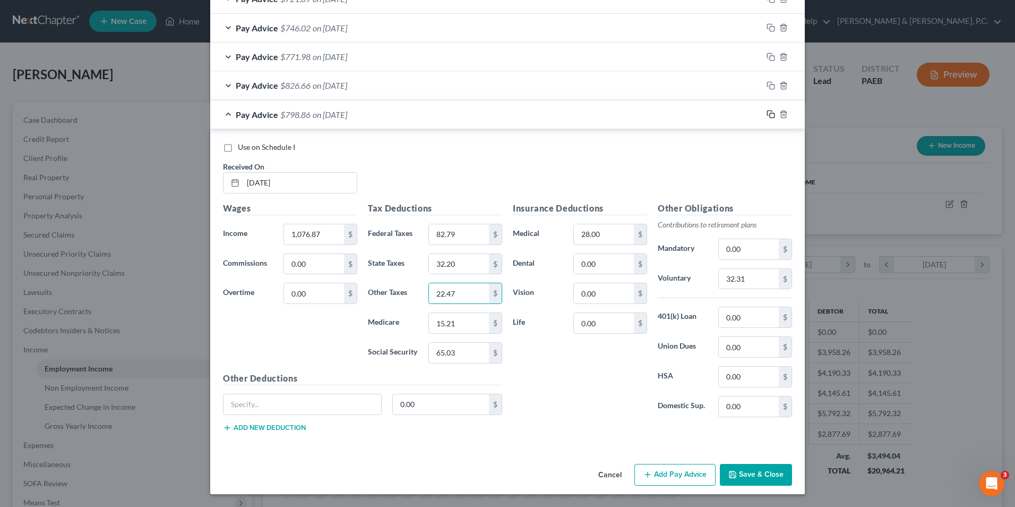
click at [768, 116] on icon "button" at bounding box center [771, 114] width 8 height 8
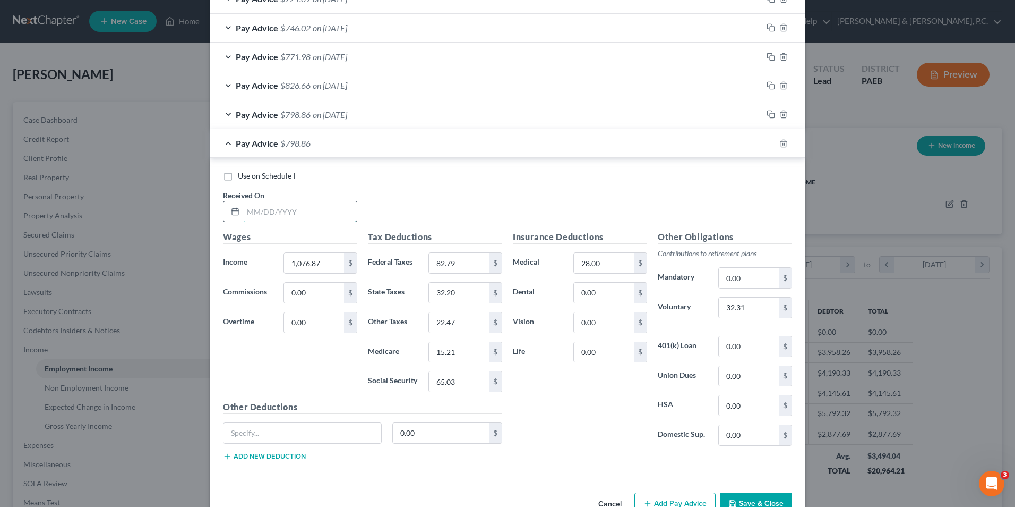
click at [307, 218] on input "text" at bounding box center [300, 211] width 114 height 20
click at [319, 264] on input "1,076.87" at bounding box center [314, 263] width 60 height 20
click at [746, 310] on input "32.31" at bounding box center [749, 307] width 60 height 20
click at [466, 262] on input "82.79" at bounding box center [459, 263] width 60 height 20
click at [465, 382] on input "65.03" at bounding box center [459, 381] width 60 height 20
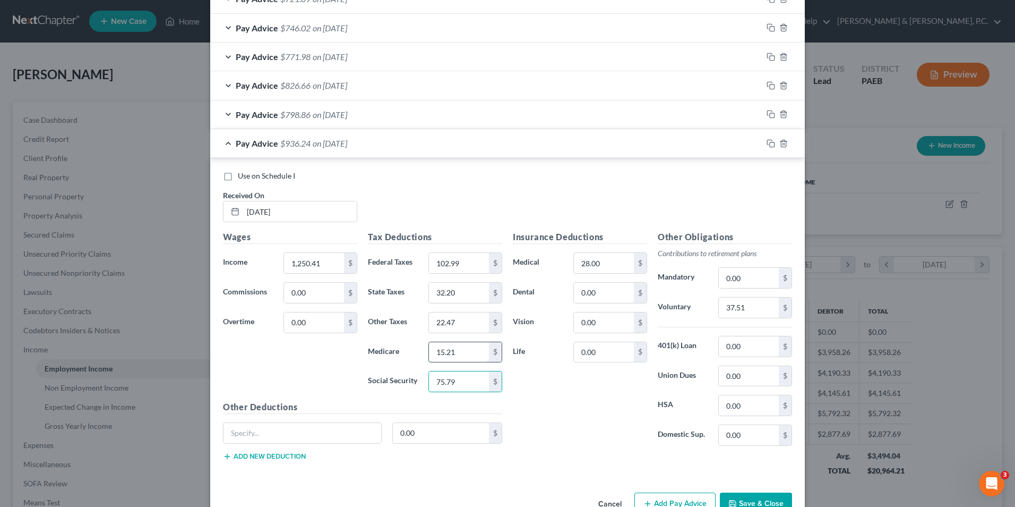
click at [458, 351] on input "15.21" at bounding box center [459, 352] width 60 height 20
click at [463, 285] on input "32.20" at bounding box center [459, 293] width 60 height 20
click at [464, 329] on input "22.47" at bounding box center [459, 322] width 60 height 20
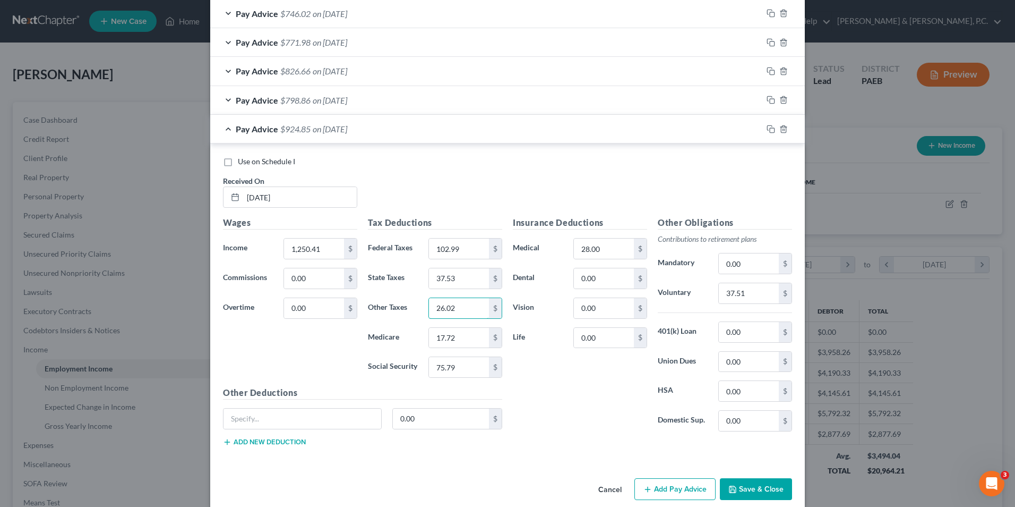
scroll to position [1038, 0]
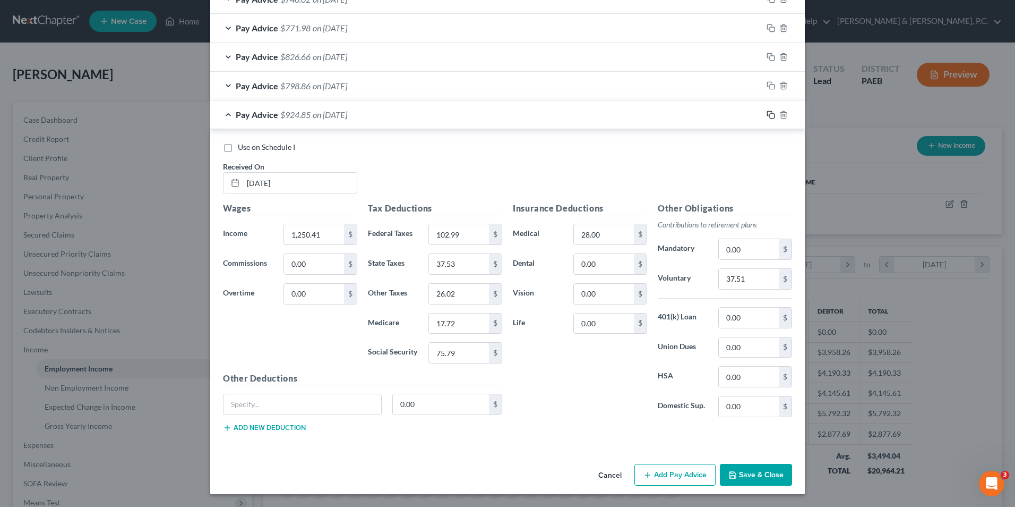
click at [770, 115] on icon "button" at bounding box center [771, 114] width 8 height 8
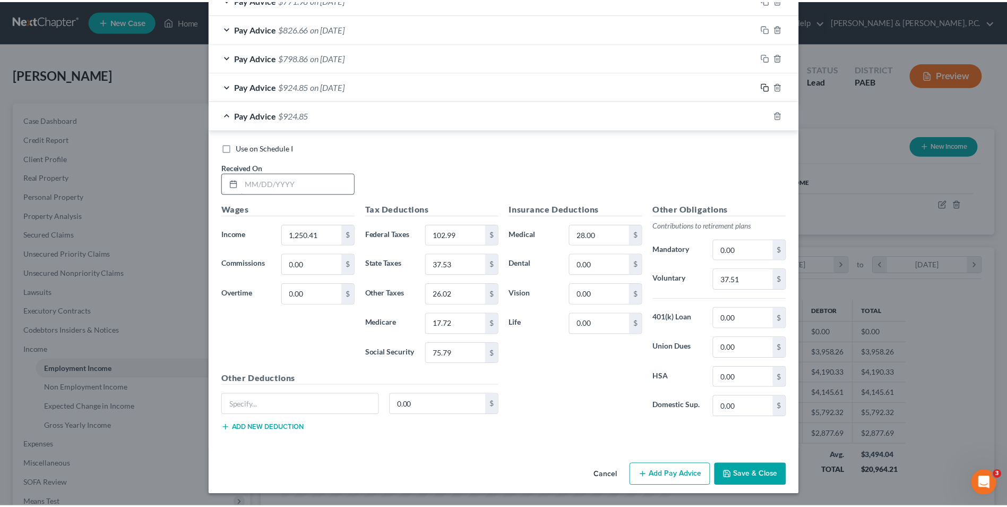
scroll to position [1067, 0]
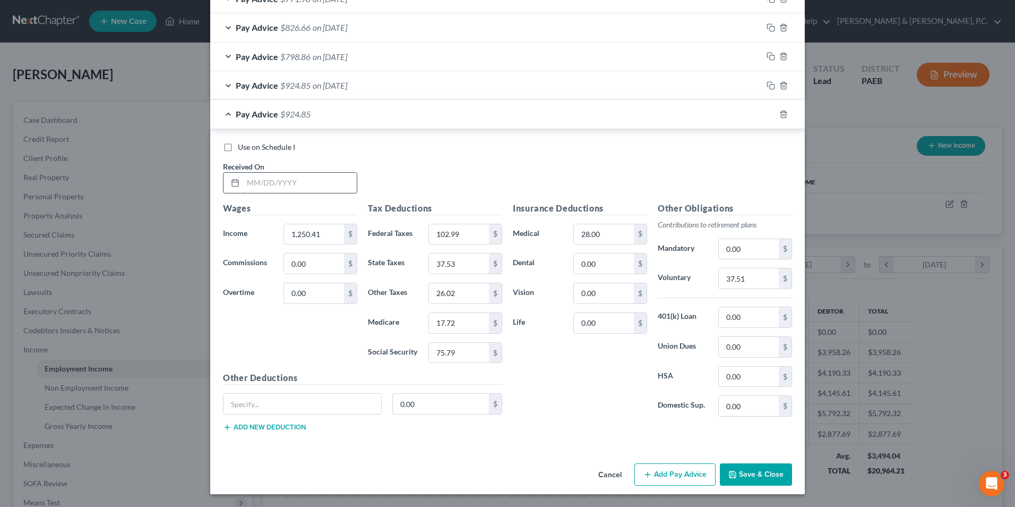
click at [298, 179] on input "text" at bounding box center [300, 183] width 114 height 20
click at [324, 232] on input "1,250.41" at bounding box center [314, 234] width 60 height 20
click at [743, 279] on input "37.51" at bounding box center [749, 278] width 60 height 20
click at [472, 238] on input "102.99" at bounding box center [459, 234] width 60 height 20
click at [476, 354] on input "75.79" at bounding box center [459, 353] width 60 height 20
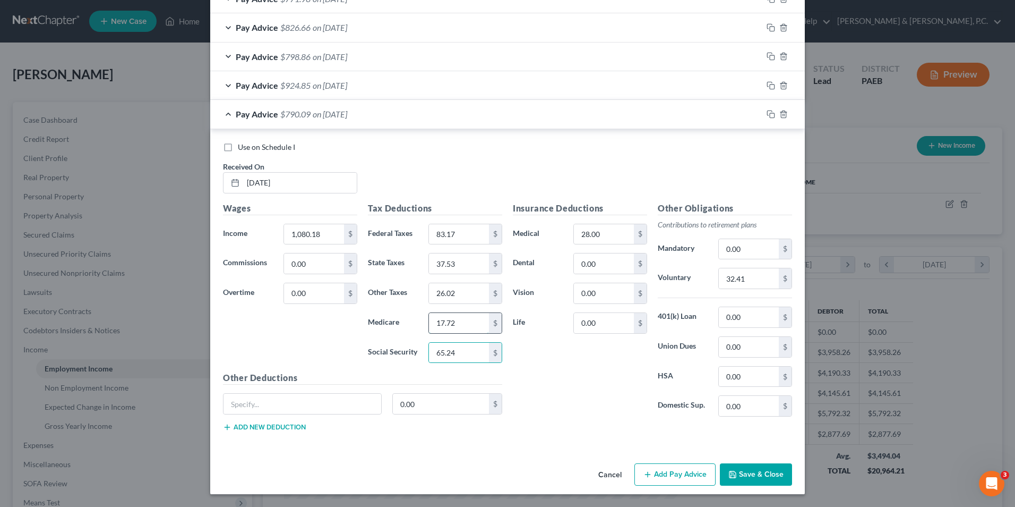
click at [466, 322] on input "17.72" at bounding box center [459, 323] width 60 height 20
click at [464, 265] on input "37.53" at bounding box center [459, 263] width 60 height 20
click at [751, 471] on button "Save & Close" at bounding box center [756, 474] width 72 height 22
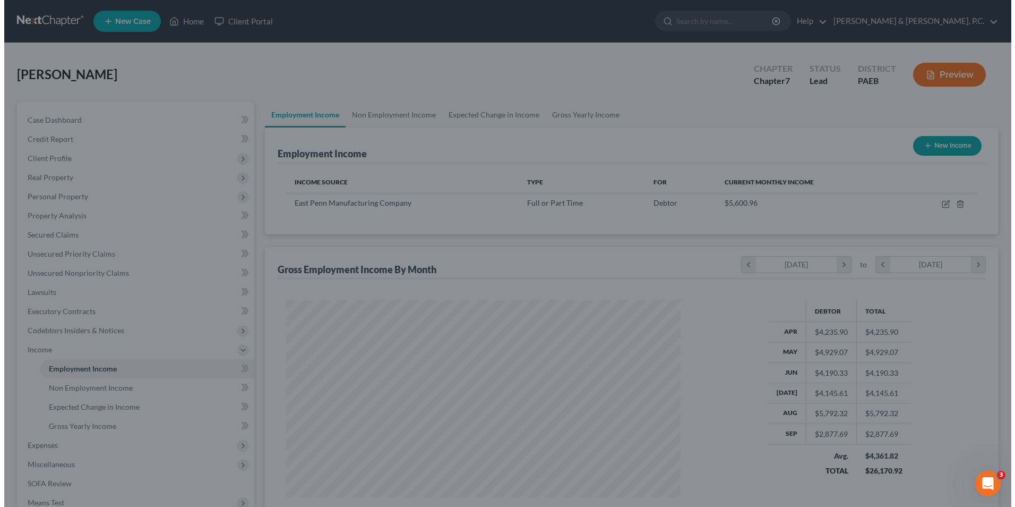
scroll to position [530862, 530644]
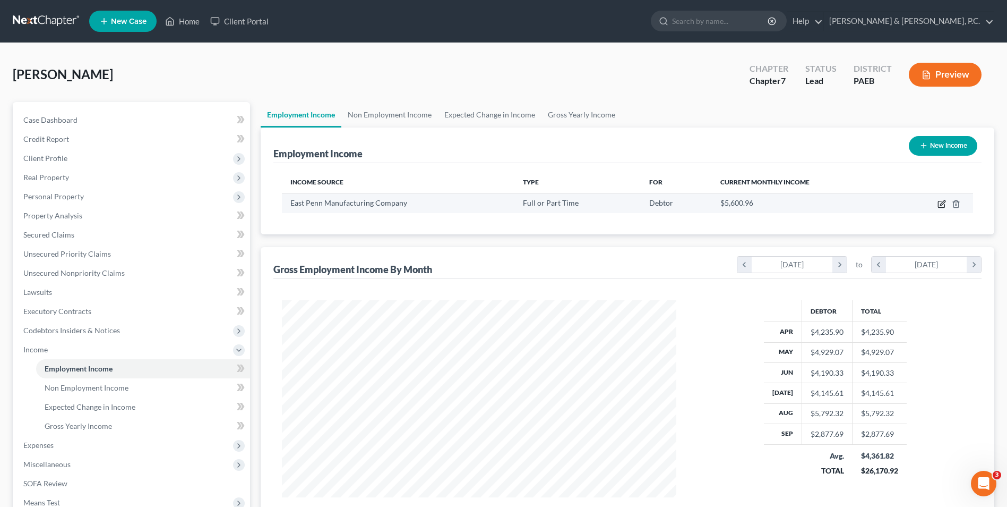
click at [942, 204] on icon "button" at bounding box center [943, 202] width 5 height 5
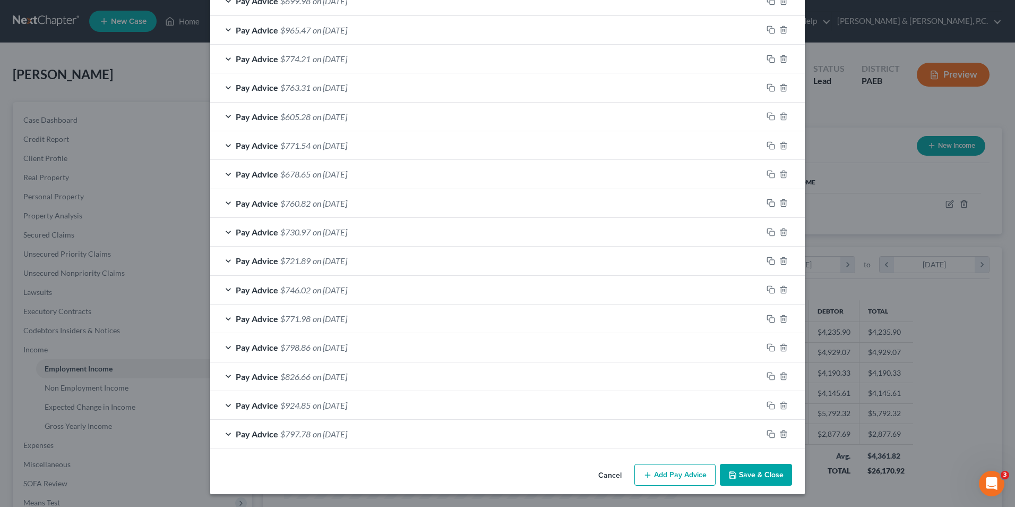
scroll to position [747, 0]
click at [223, 432] on div "Pay Advice $797.78 on [DATE]" at bounding box center [486, 434] width 552 height 28
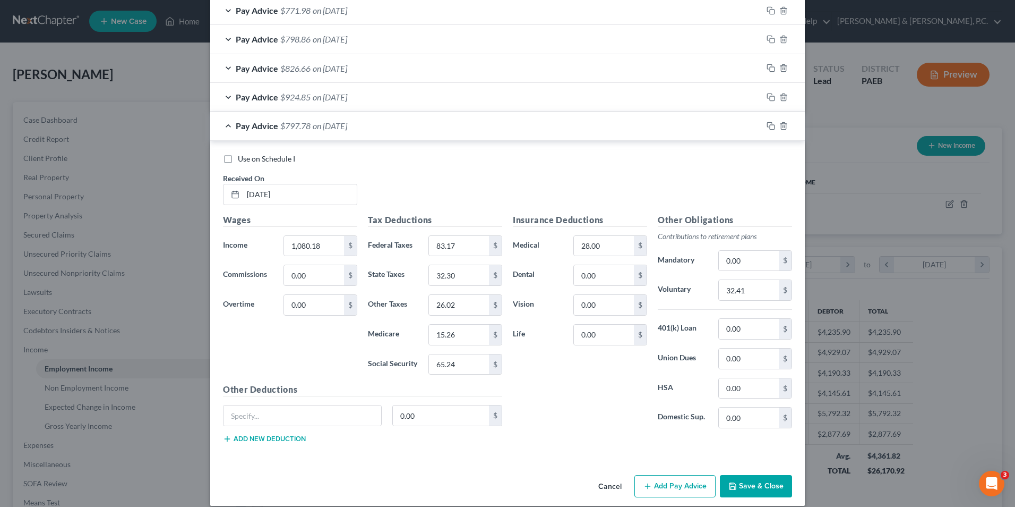
scroll to position [1067, 0]
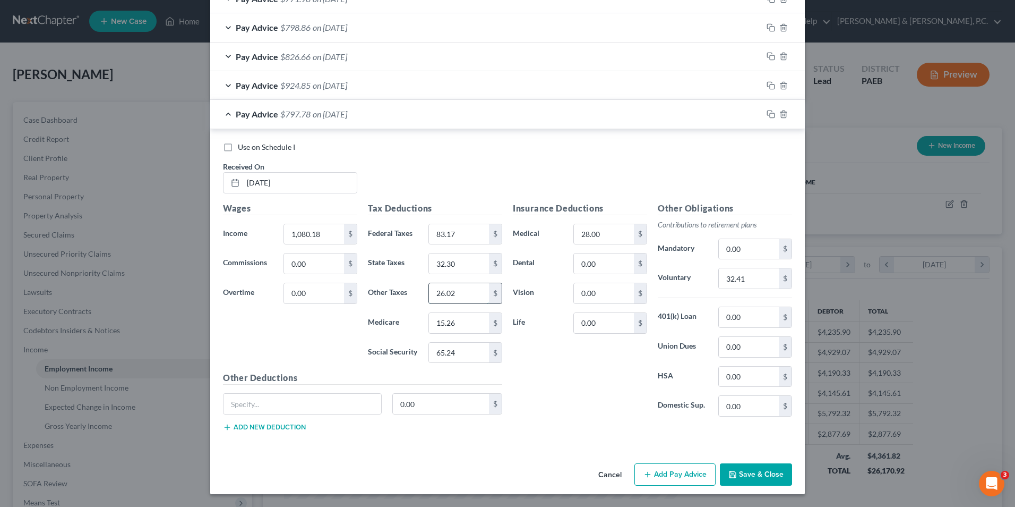
click at [457, 294] on input "26.02" at bounding box center [459, 293] width 60 height 20
click at [770, 117] on icon "button" at bounding box center [771, 114] width 8 height 8
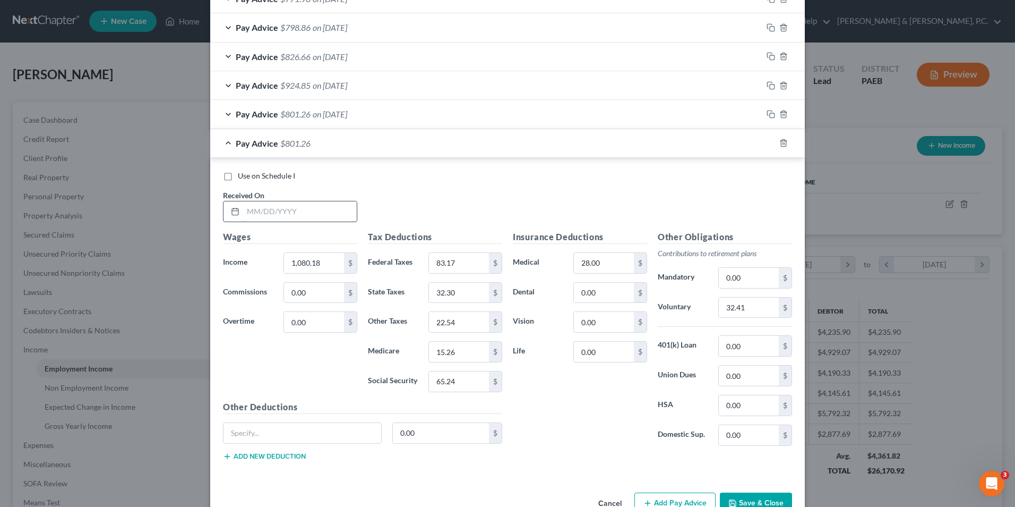
click at [310, 207] on input "text" at bounding box center [300, 211] width 114 height 20
drag, startPoint x: 320, startPoint y: 260, endPoint x: 339, endPoint y: 262, distance: 19.3
click at [321, 260] on input "1,080.18" at bounding box center [314, 263] width 60 height 20
click at [439, 262] on input "83.17" at bounding box center [459, 263] width 60 height 20
click at [745, 304] on input "32.41" at bounding box center [749, 307] width 60 height 20
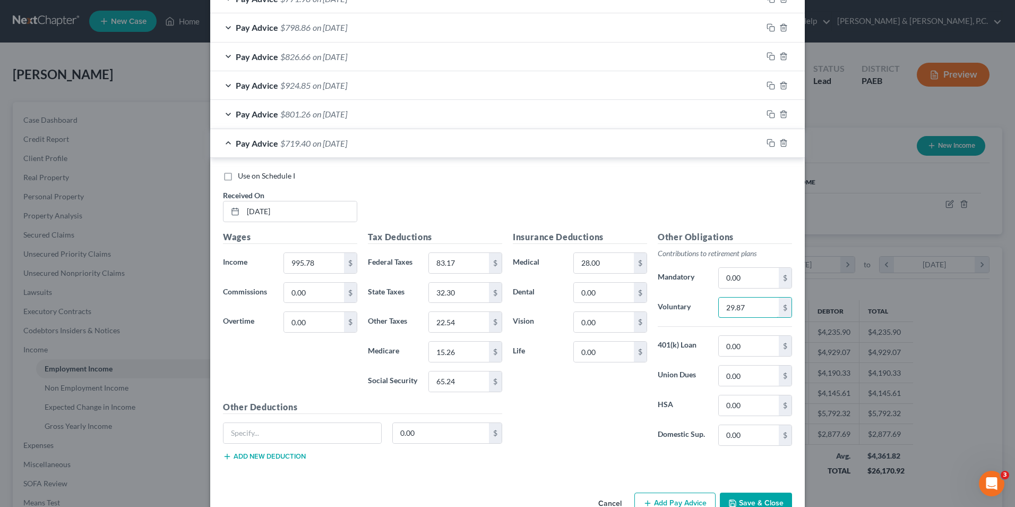
scroll to position [1014, 0]
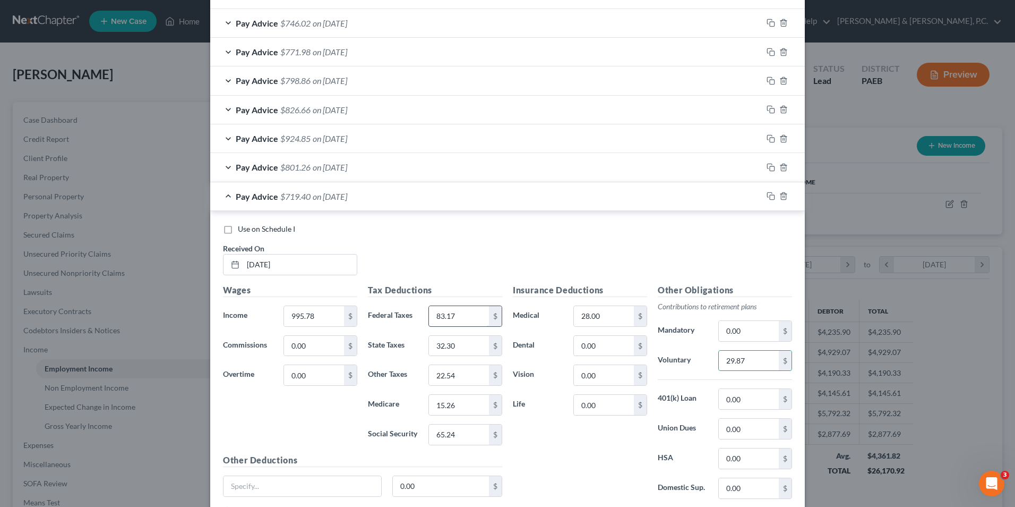
click at [480, 319] on input "83.17" at bounding box center [459, 316] width 60 height 20
click at [459, 433] on input "65.24" at bounding box center [459, 434] width 60 height 20
click at [454, 407] on input "15.26" at bounding box center [459, 405] width 60 height 20
click at [466, 346] on input "32.30" at bounding box center [459, 346] width 60 height 20
click at [481, 368] on input "22.54" at bounding box center [459, 375] width 60 height 20
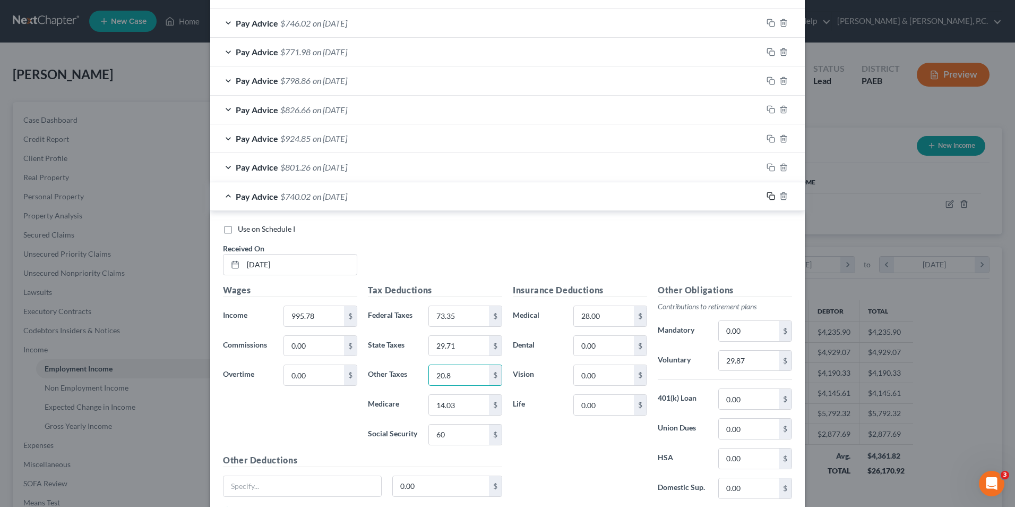
click at [770, 198] on rect "button" at bounding box center [772, 197] width 5 height 5
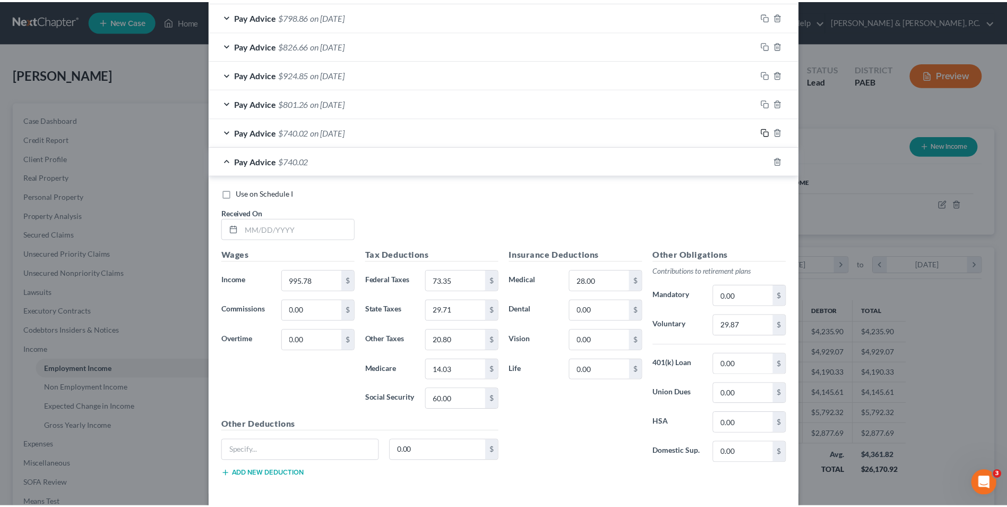
scroll to position [1124, 0]
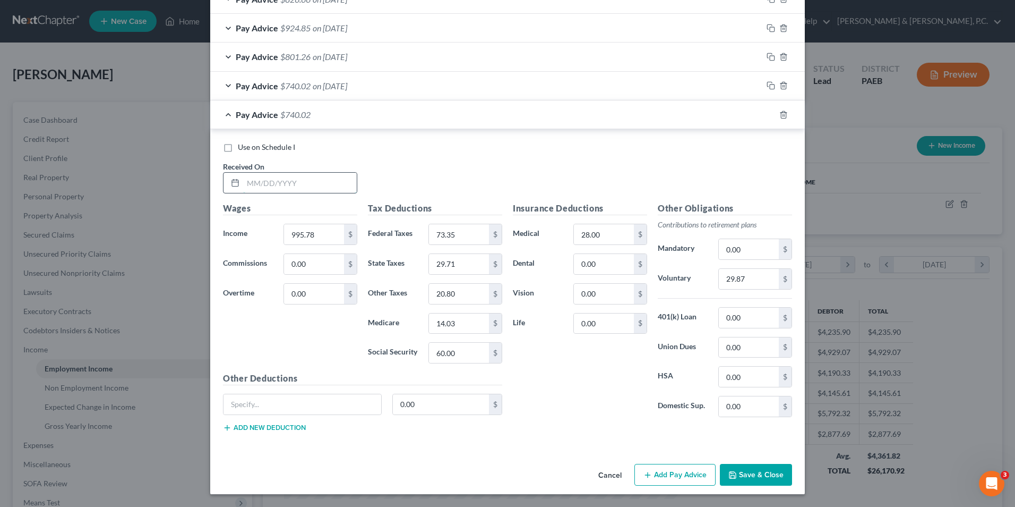
drag, startPoint x: 309, startPoint y: 182, endPoint x: 318, endPoint y: 182, distance: 8.5
click at [310, 182] on input "text" at bounding box center [300, 183] width 114 height 20
click at [333, 233] on input "995.78" at bounding box center [314, 234] width 60 height 20
click at [748, 276] on input "29.87" at bounding box center [749, 279] width 60 height 20
drag, startPoint x: 465, startPoint y: 234, endPoint x: 481, endPoint y: 230, distance: 16.5
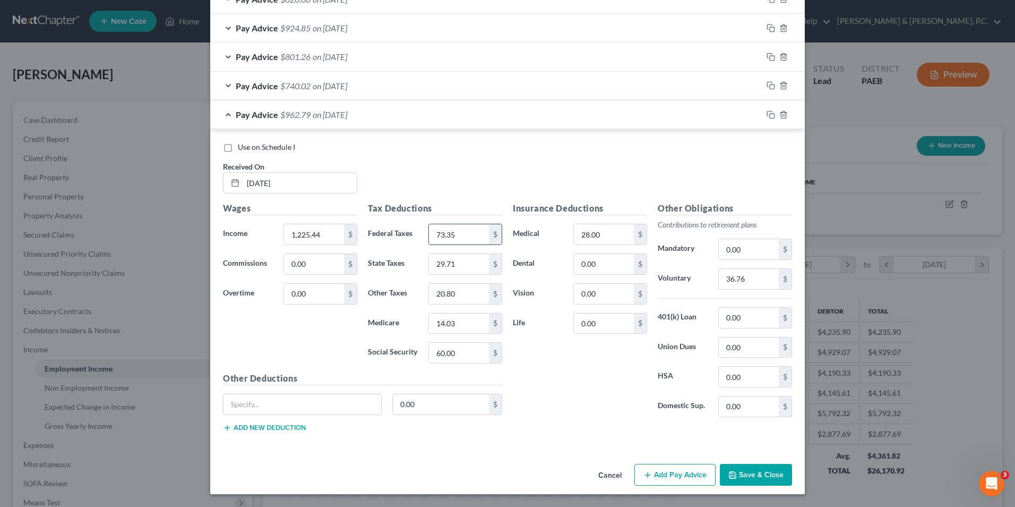
click at [466, 234] on input "73.35" at bounding box center [459, 234] width 60 height 20
click at [464, 353] on input "60.00" at bounding box center [459, 353] width 60 height 20
click at [455, 324] on input "14.03" at bounding box center [459, 323] width 60 height 20
click at [452, 266] on input "29.71" at bounding box center [459, 264] width 60 height 20
click at [463, 287] on input "20.80" at bounding box center [459, 294] width 60 height 20
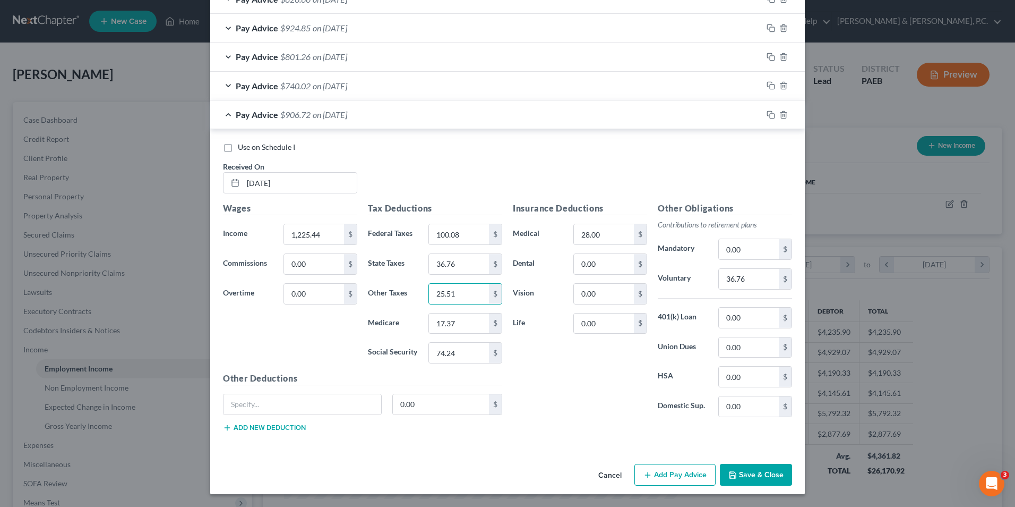
click at [748, 472] on button "Save & Close" at bounding box center [756, 475] width 72 height 22
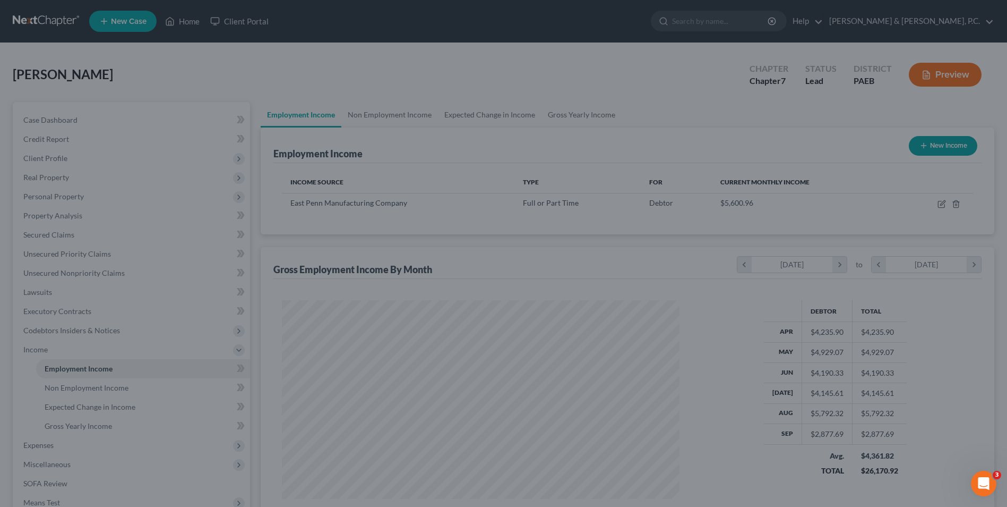
scroll to position [530862, 530644]
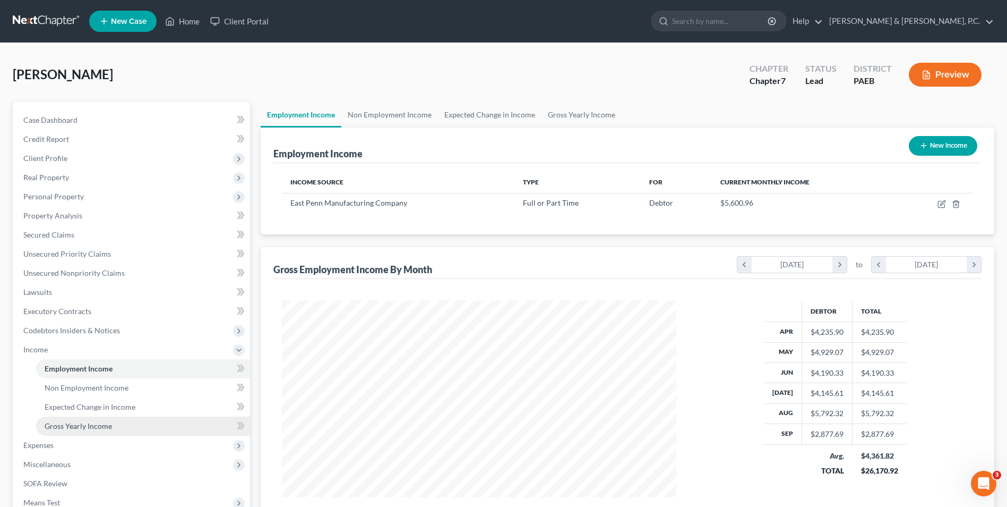
click at [90, 426] on span "Gross Yearly Income" at bounding box center [78, 425] width 67 height 9
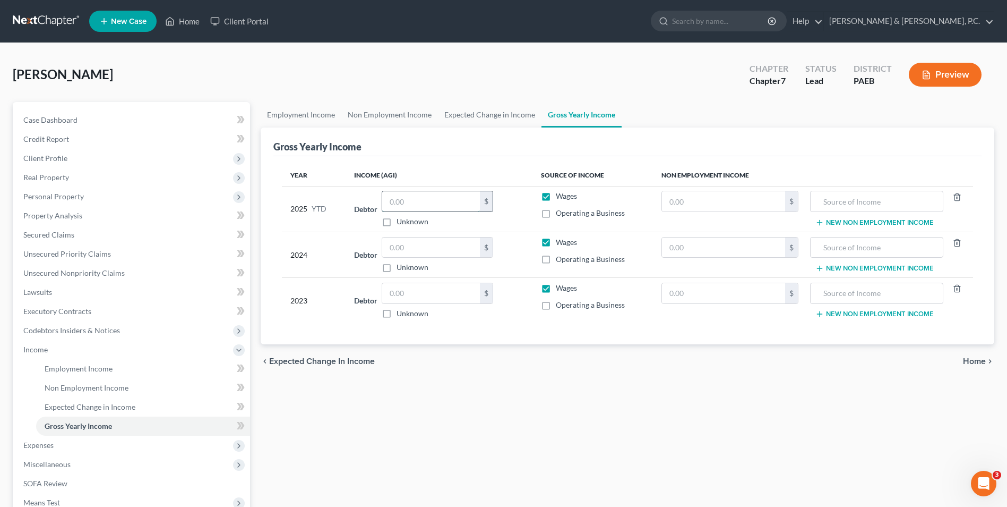
click at [468, 201] on input "text" at bounding box center [431, 201] width 98 height 20
click at [450, 249] on input "text" at bounding box center [431, 247] width 98 height 20
click at [432, 289] on input "text" at bounding box center [431, 293] width 98 height 20
click at [966, 363] on span "Home" at bounding box center [974, 361] width 23 height 8
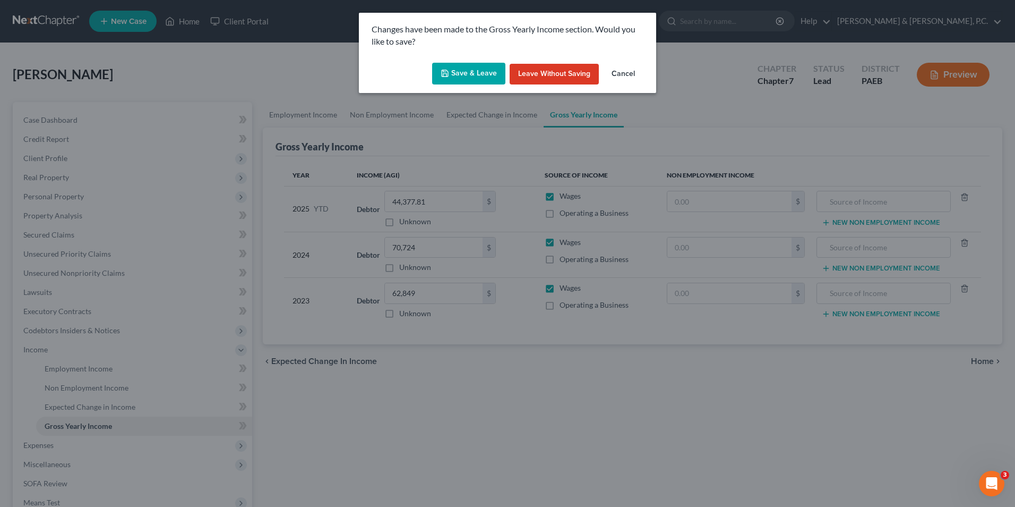
click at [468, 74] on button "Save & Leave" at bounding box center [468, 74] width 73 height 22
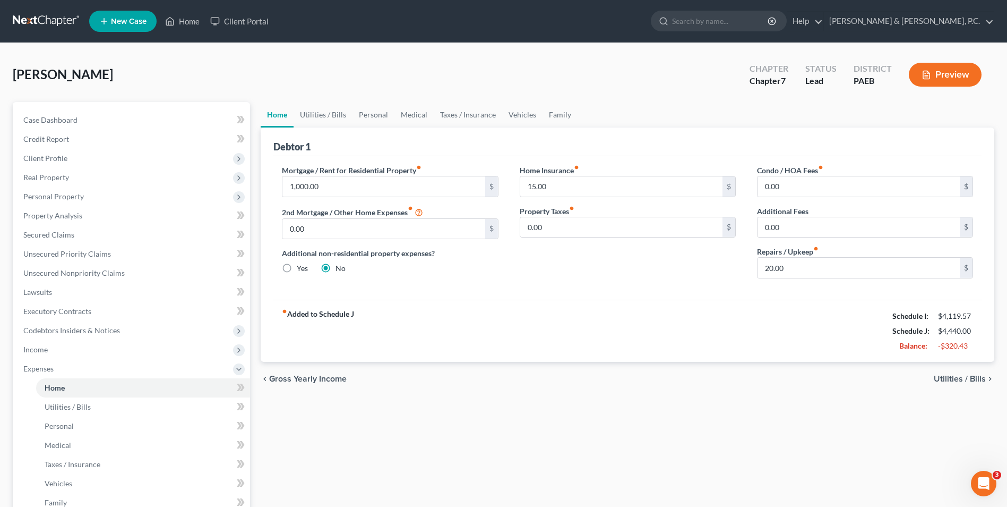
click at [964, 379] on span "Utilities / Bills" at bounding box center [960, 378] width 52 height 8
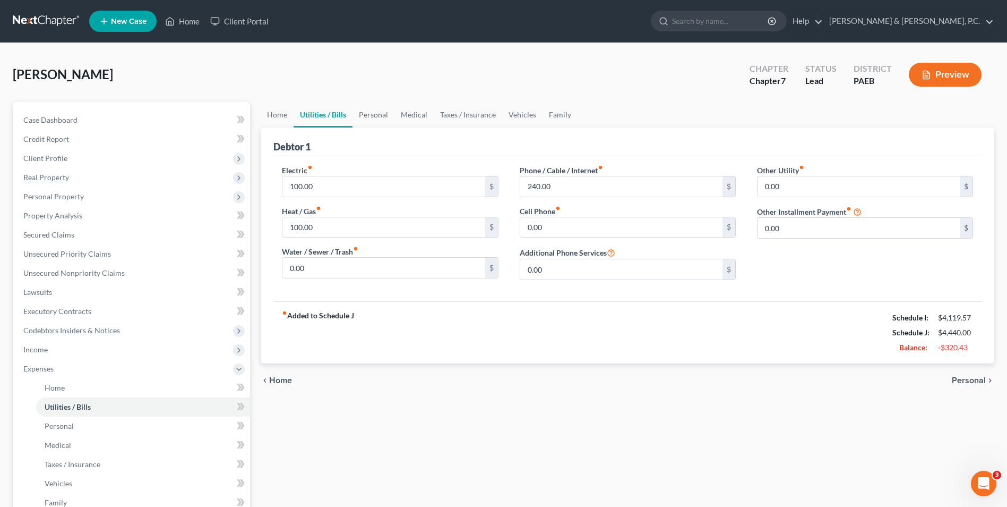
click at [970, 379] on span "Personal" at bounding box center [969, 380] width 34 height 8
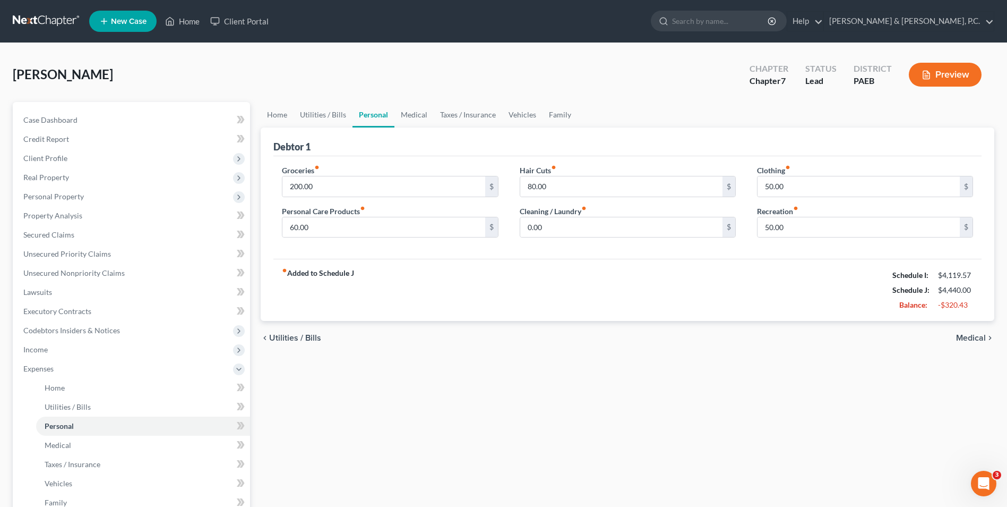
click at [968, 339] on span "Medical" at bounding box center [971, 338] width 30 height 8
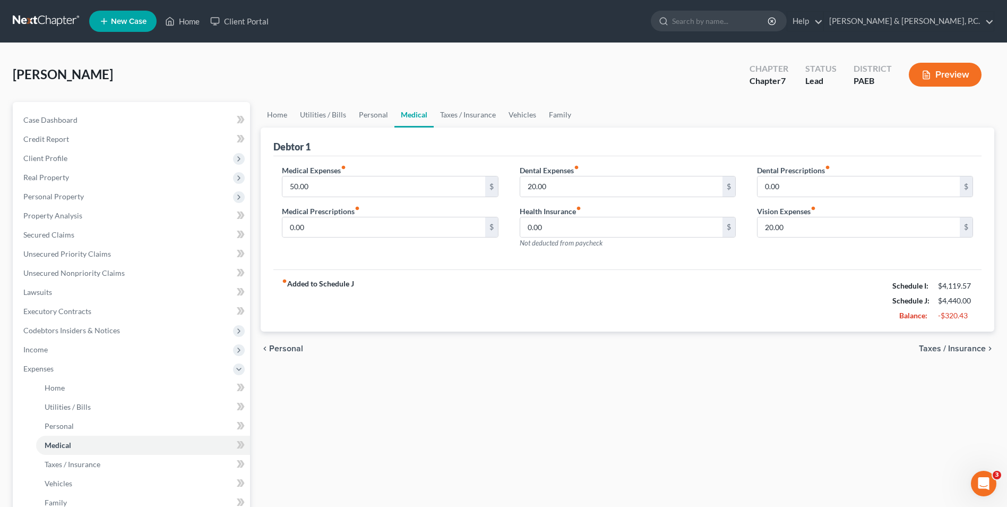
click at [969, 348] on span "Taxes / Insurance" at bounding box center [952, 348] width 67 height 8
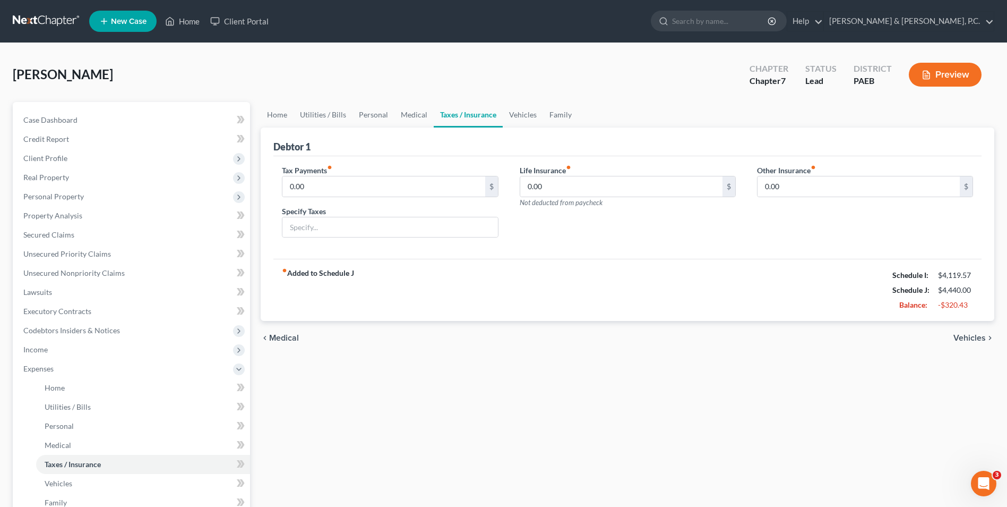
click at [968, 335] on span "Vehicles" at bounding box center [970, 338] width 32 height 8
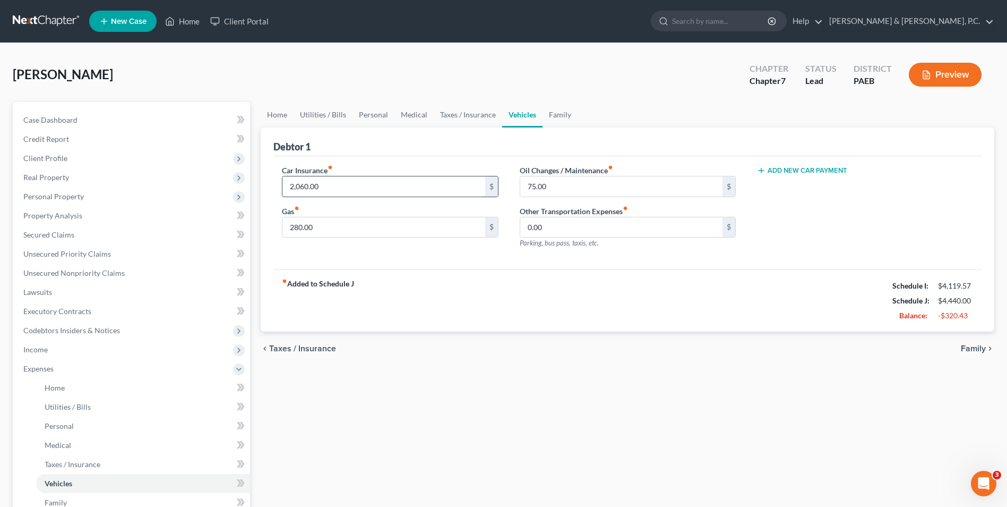
click at [326, 183] on input "2,060.00" at bounding box center [384, 186] width 202 height 20
click at [594, 285] on div "fiber_manual_record Added to Schedule J Schedule I: $4,119.57 Schedule J: $2,58…" at bounding box center [627, 300] width 708 height 62
click at [324, 347] on span "Taxes / Insurance" at bounding box center [302, 348] width 67 height 8
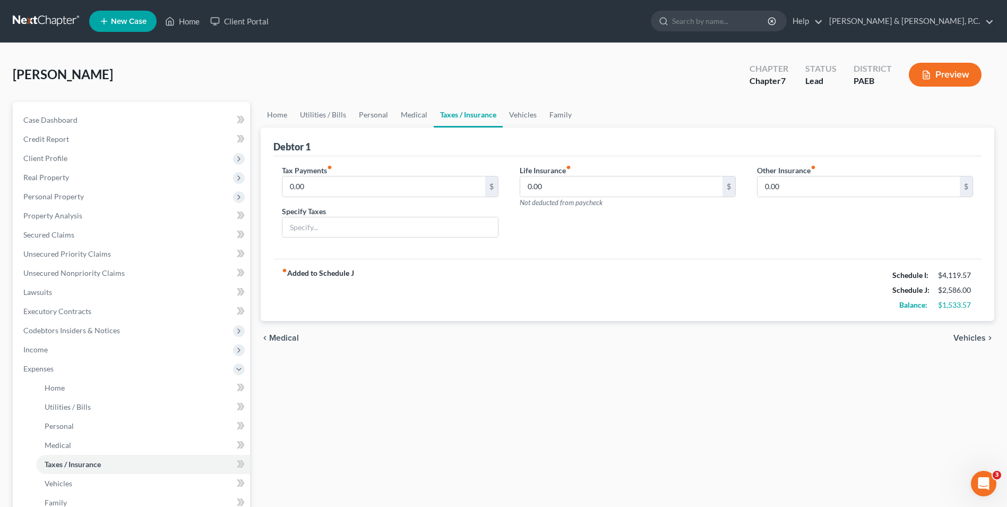
click at [288, 342] on span "Medical" at bounding box center [284, 338] width 30 height 8
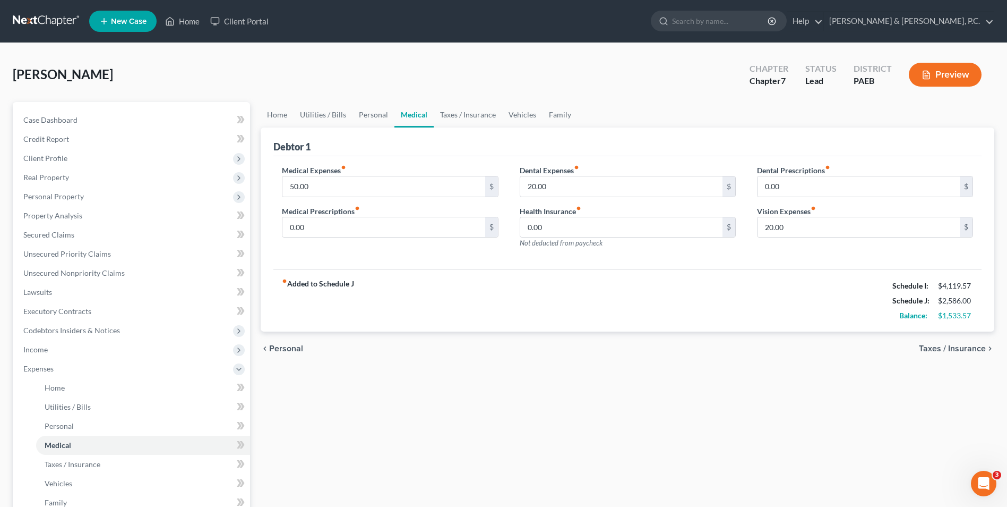
click at [290, 347] on span "Personal" at bounding box center [286, 348] width 34 height 8
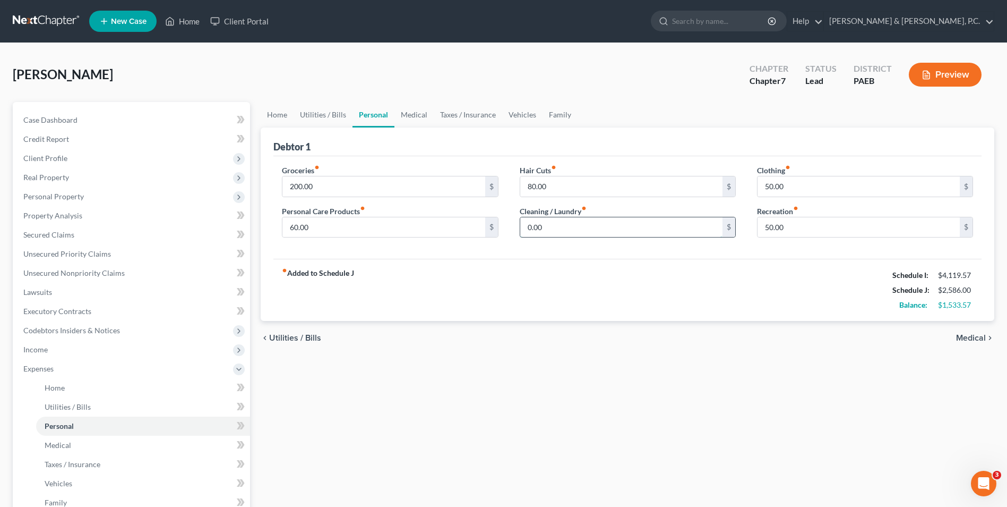
click at [526, 225] on input "0.00" at bounding box center [621, 227] width 202 height 20
click at [295, 336] on span "Utilities / Bills" at bounding box center [295, 338] width 52 height 8
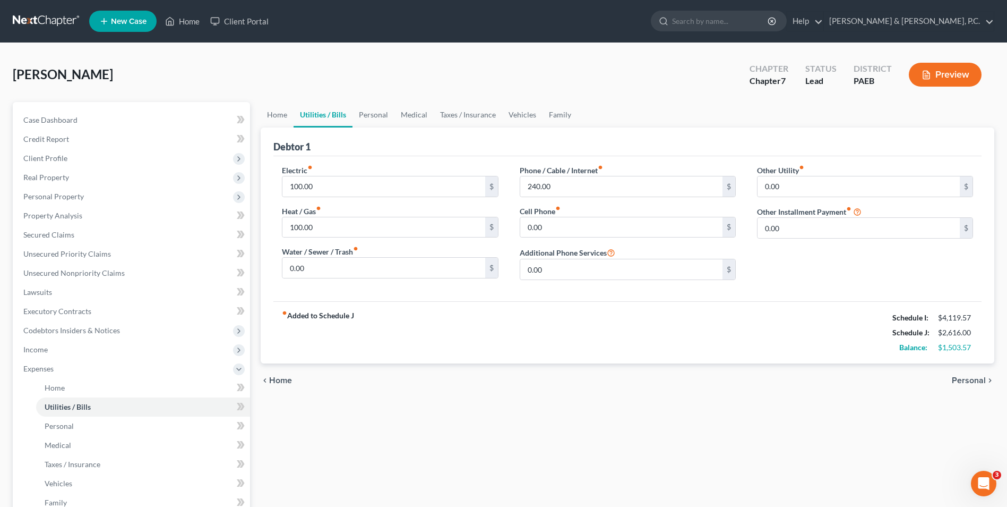
click at [267, 379] on icon "chevron_left" at bounding box center [265, 380] width 8 height 8
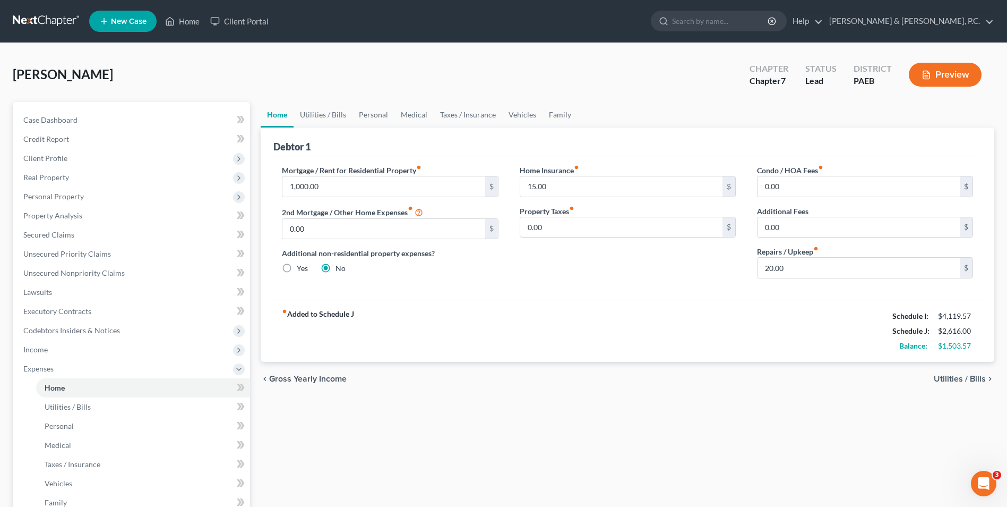
click at [959, 381] on span "Utilities / Bills" at bounding box center [960, 378] width 52 height 8
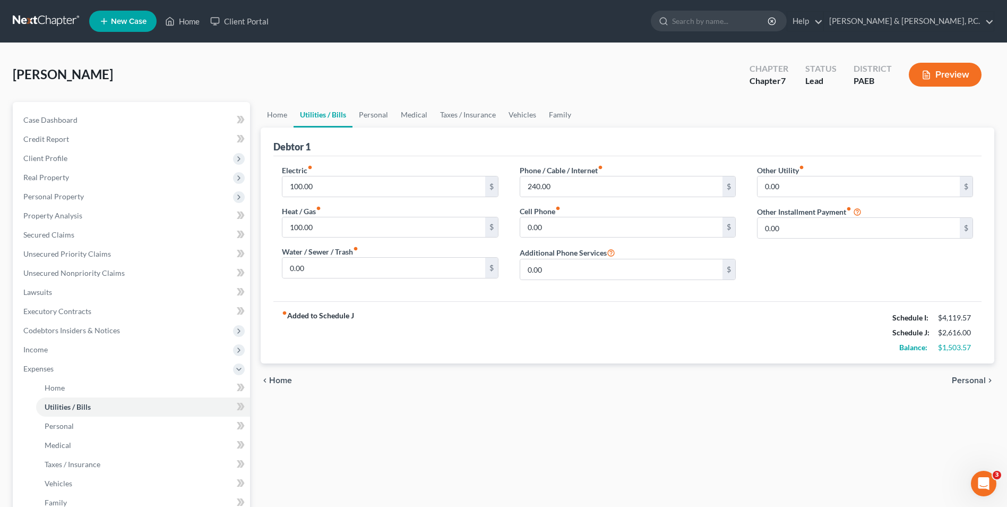
click at [959, 381] on span "Personal" at bounding box center [969, 380] width 34 height 8
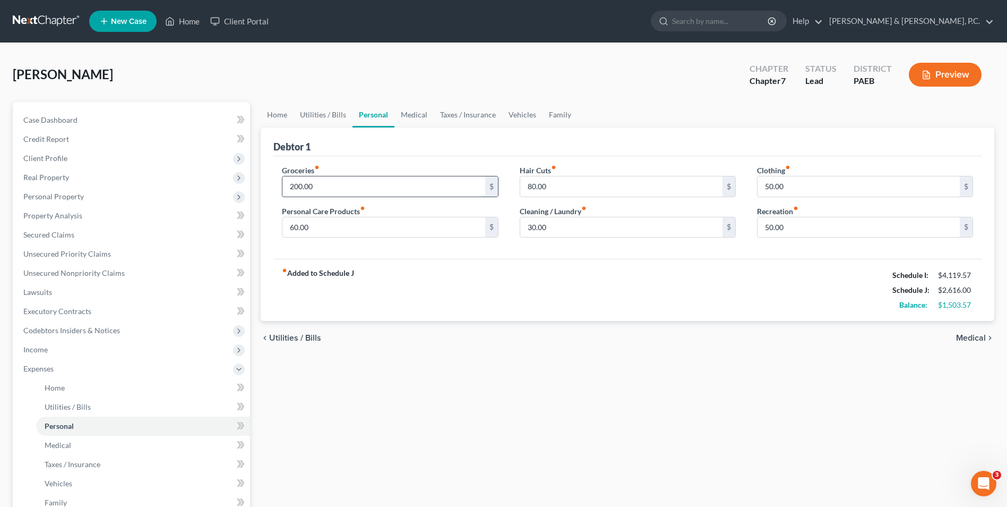
click at [297, 188] on input "200.00" at bounding box center [384, 186] width 202 height 20
click at [969, 334] on span "Medical" at bounding box center [971, 338] width 30 height 8
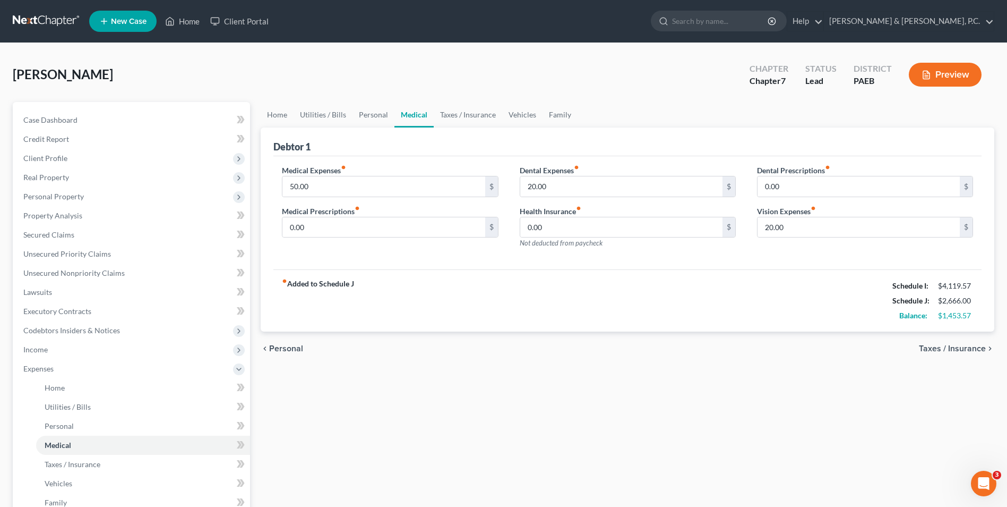
click at [946, 352] on span "Taxes / Insurance" at bounding box center [952, 348] width 67 height 8
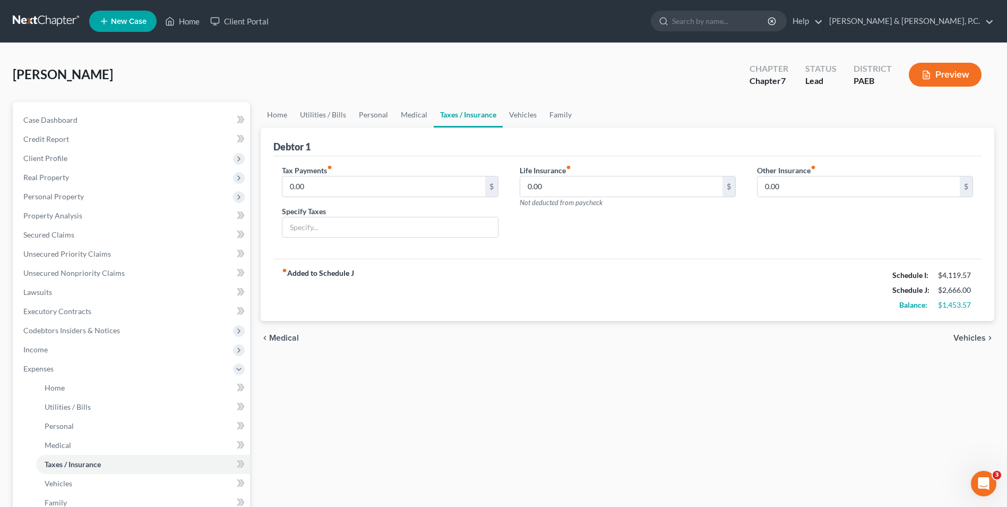
click at [967, 336] on span "Vehicles" at bounding box center [970, 338] width 32 height 8
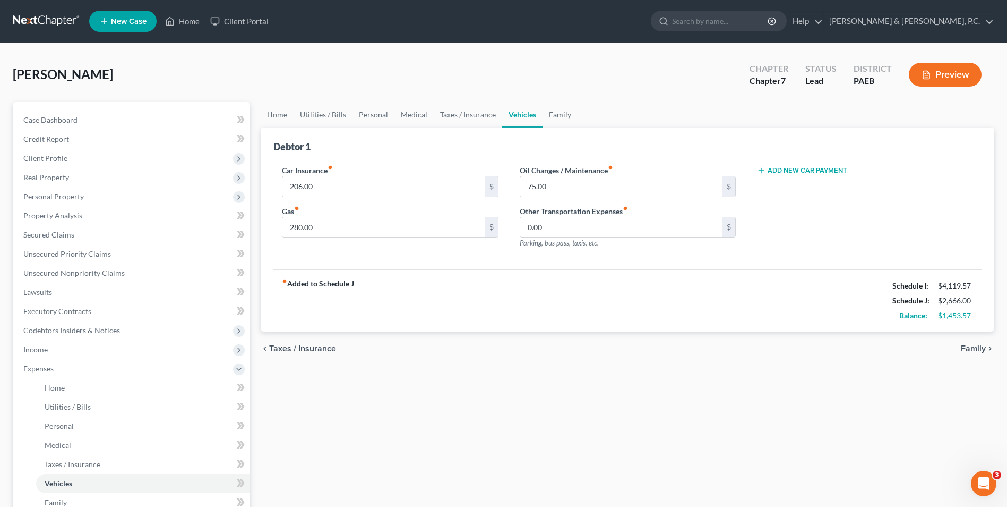
click at [980, 349] on span "Family" at bounding box center [973, 348] width 25 height 8
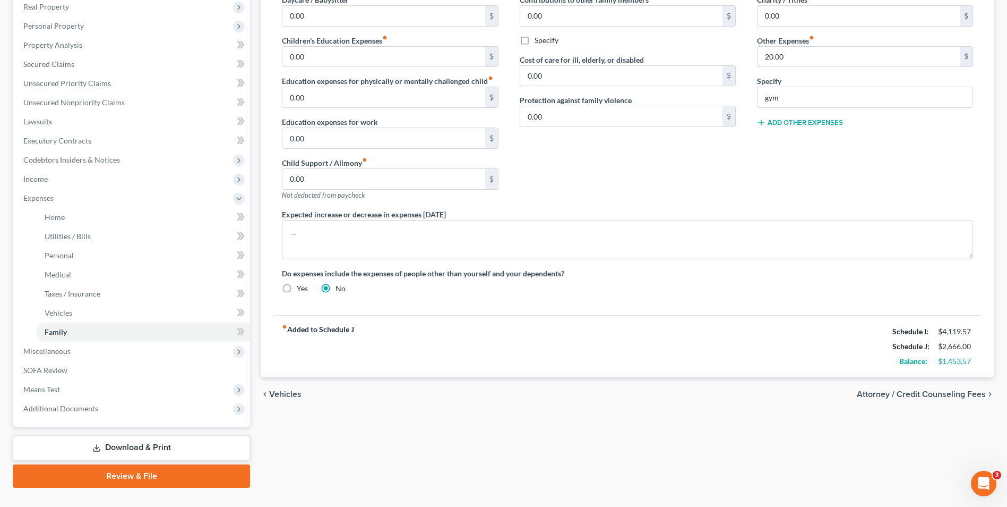
scroll to position [192, 0]
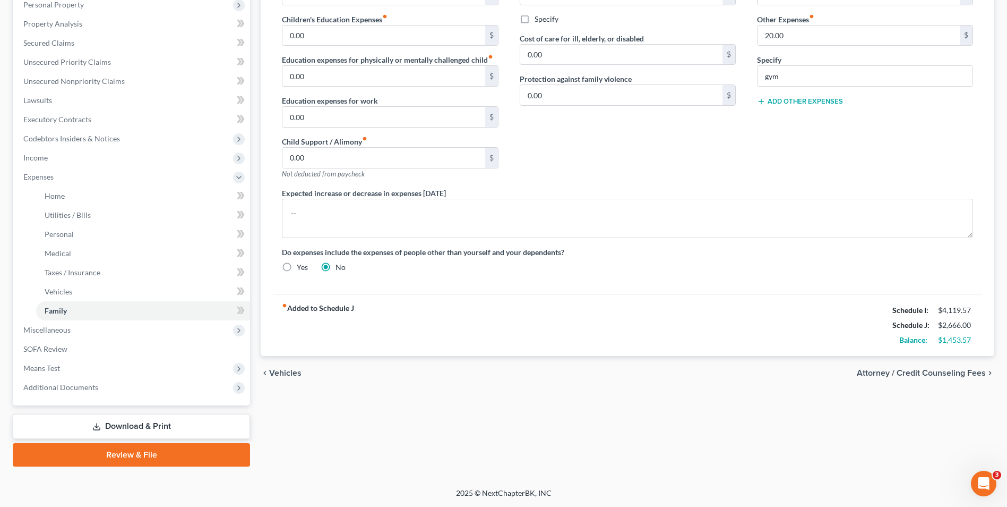
click at [922, 371] on span "Attorney / Credit Counseling Fees" at bounding box center [921, 373] width 129 height 8
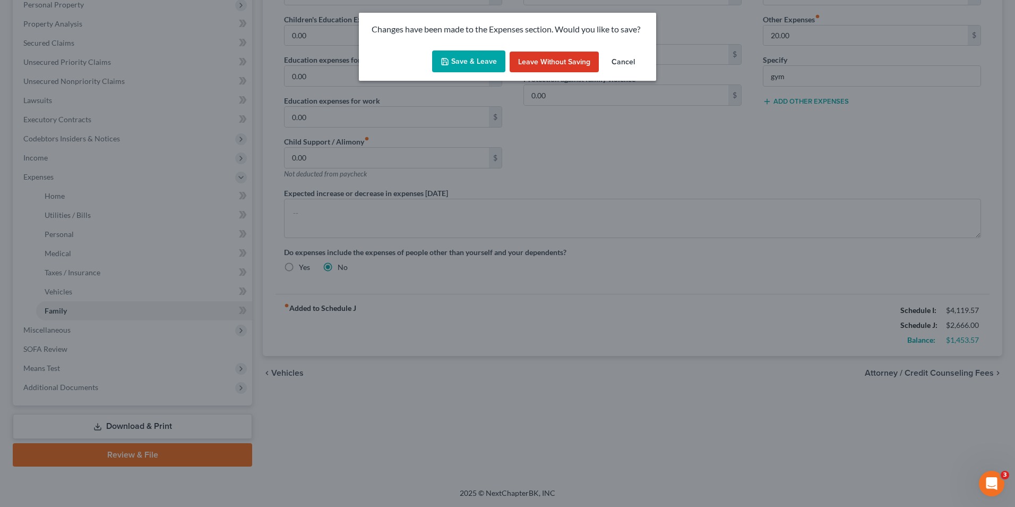
click at [464, 57] on button "Save & Leave" at bounding box center [468, 61] width 73 height 22
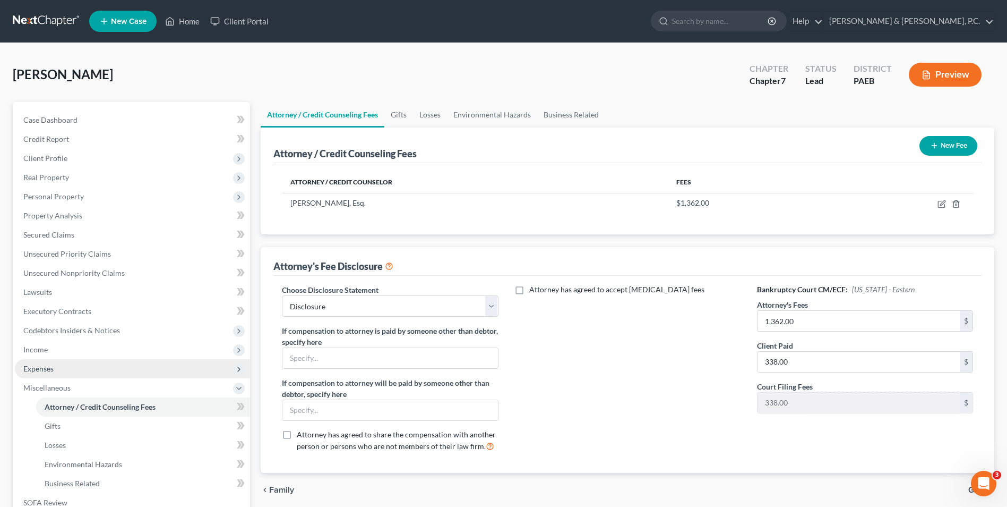
click at [52, 371] on span "Expenses" at bounding box center [38, 368] width 30 height 9
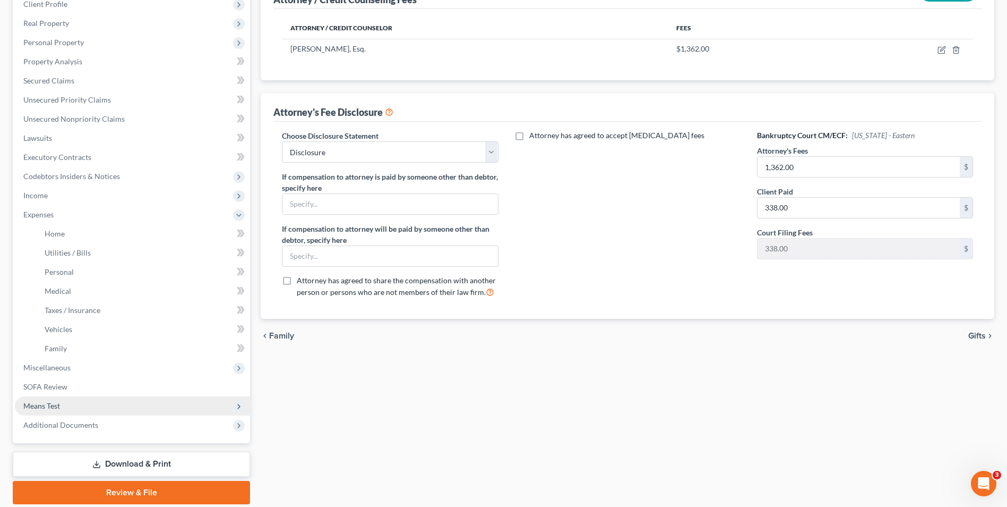
scroll to position [159, 0]
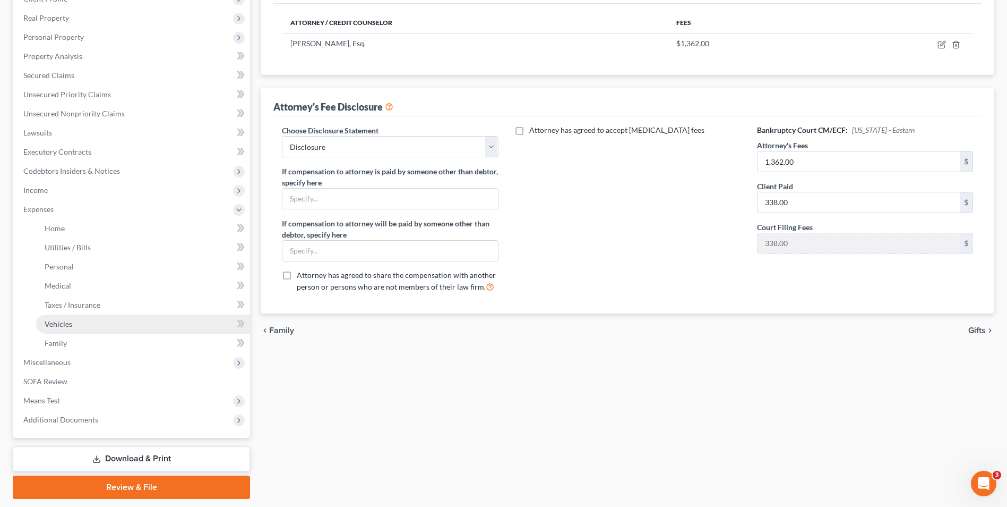
click at [67, 326] on span "Vehicles" at bounding box center [59, 323] width 28 height 9
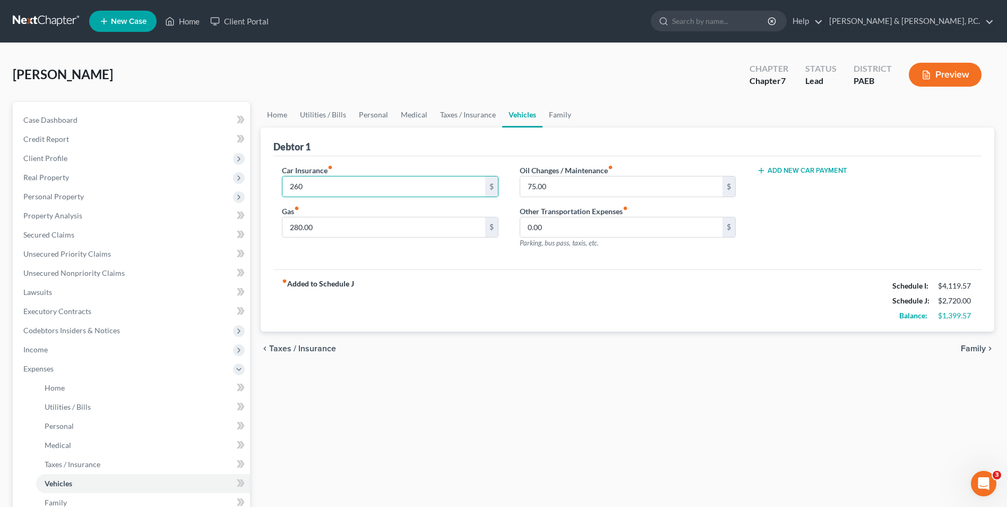
click at [441, 294] on div "fiber_manual_record Added to Schedule J Schedule I: $4,119.57 Schedule J: $2,72…" at bounding box center [627, 300] width 708 height 62
click at [971, 351] on span "Family" at bounding box center [973, 348] width 25 height 8
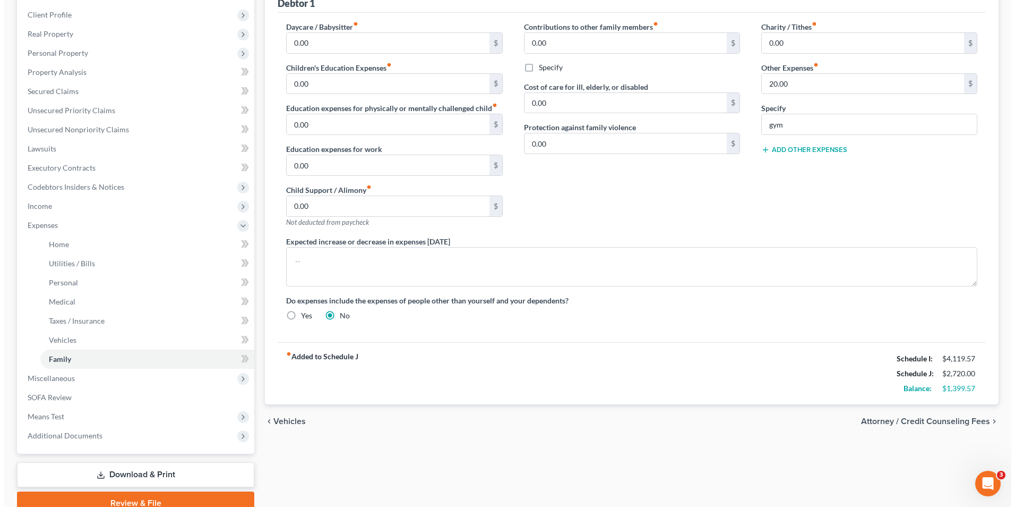
scroll to position [159, 0]
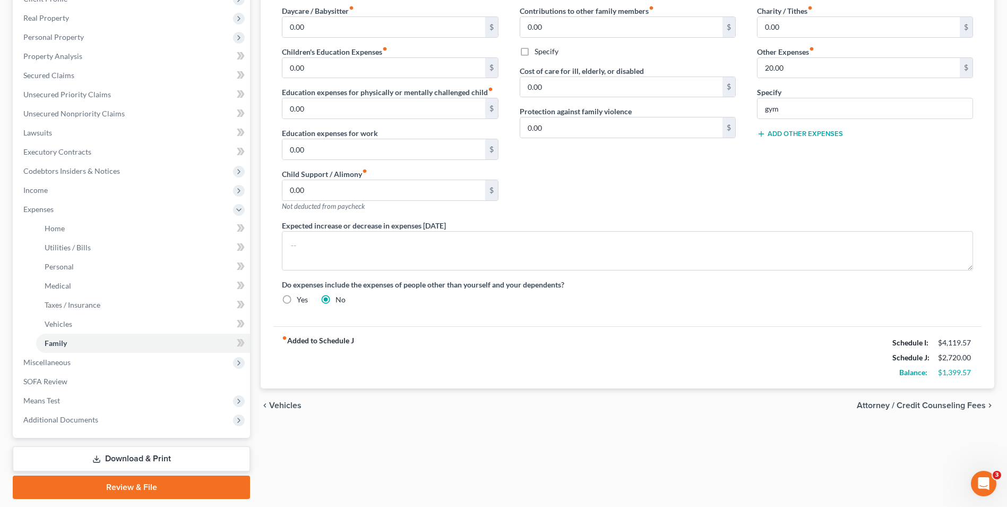
drag, startPoint x: 129, startPoint y: 459, endPoint x: 144, endPoint y: 454, distance: 16.3
click at [129, 459] on link "Download & Print" at bounding box center [131, 458] width 237 height 25
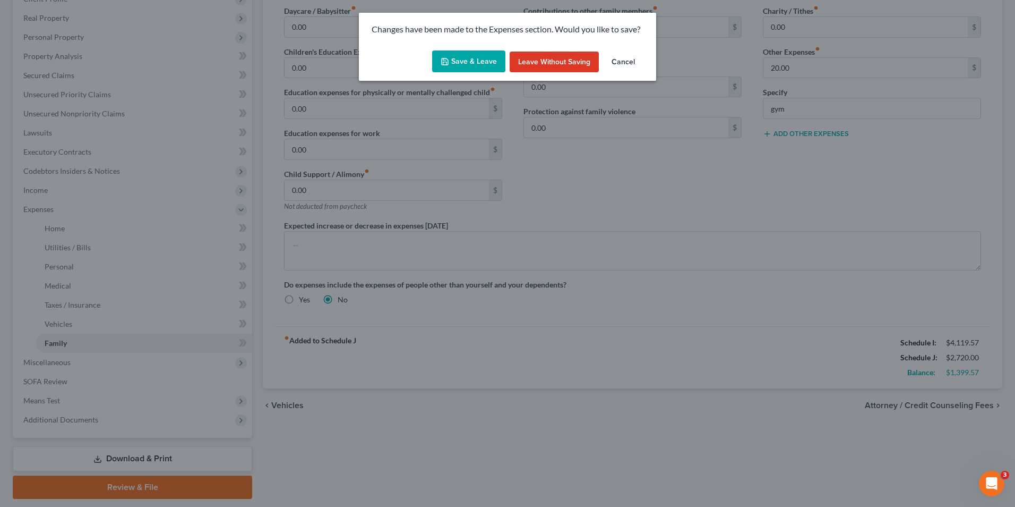
click at [475, 54] on button "Save & Leave" at bounding box center [468, 61] width 73 height 22
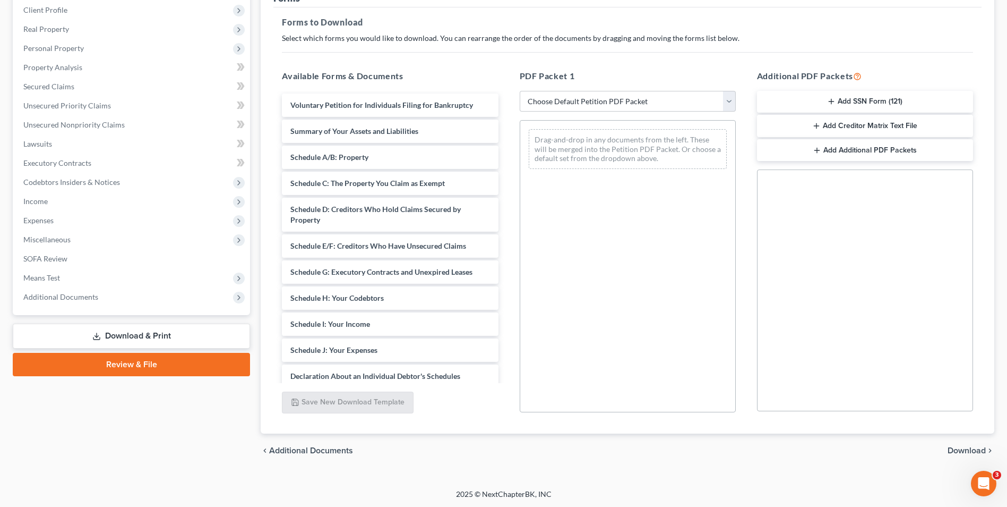
scroll to position [149, 0]
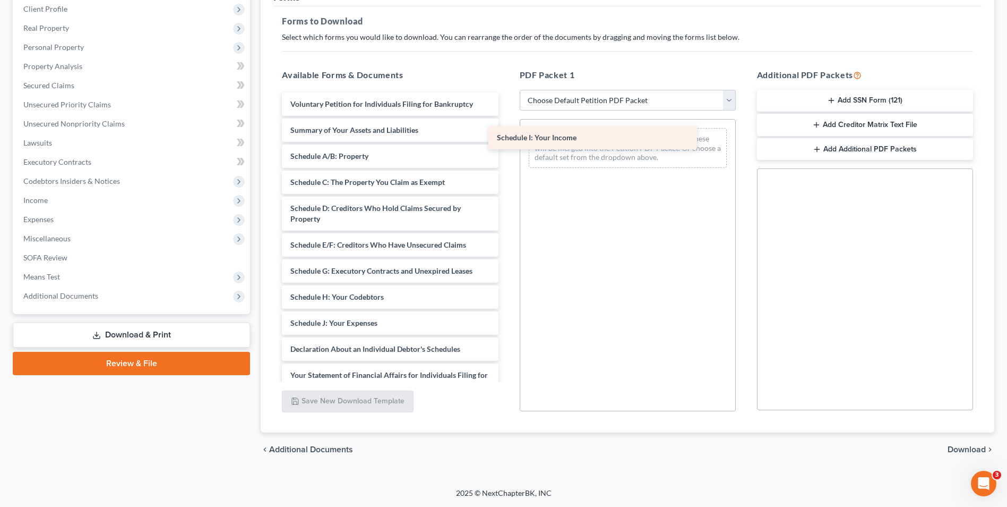
drag, startPoint x: 383, startPoint y: 322, endPoint x: 589, endPoint y: 136, distance: 276.7
click at [507, 136] on div "Schedule I: Your Income Voluntary Petition for Individuals Filing for Bankruptc…" at bounding box center [389, 338] width 233 height 493
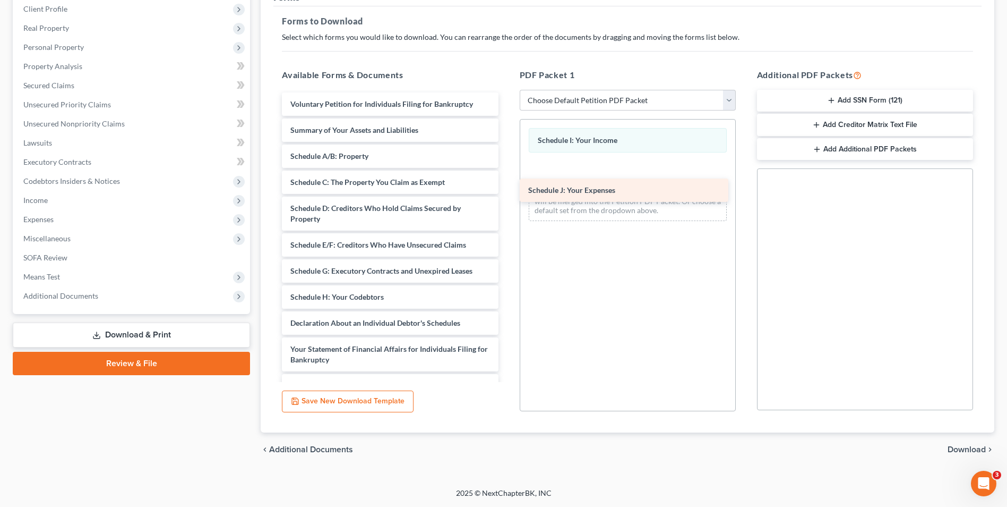
drag, startPoint x: 373, startPoint y: 327, endPoint x: 611, endPoint y: 194, distance: 272.5
click at [507, 194] on div "Schedule J: Your Expenses Voluntary Petition for Individuals Filing for Bankrup…" at bounding box center [389, 325] width 233 height 467
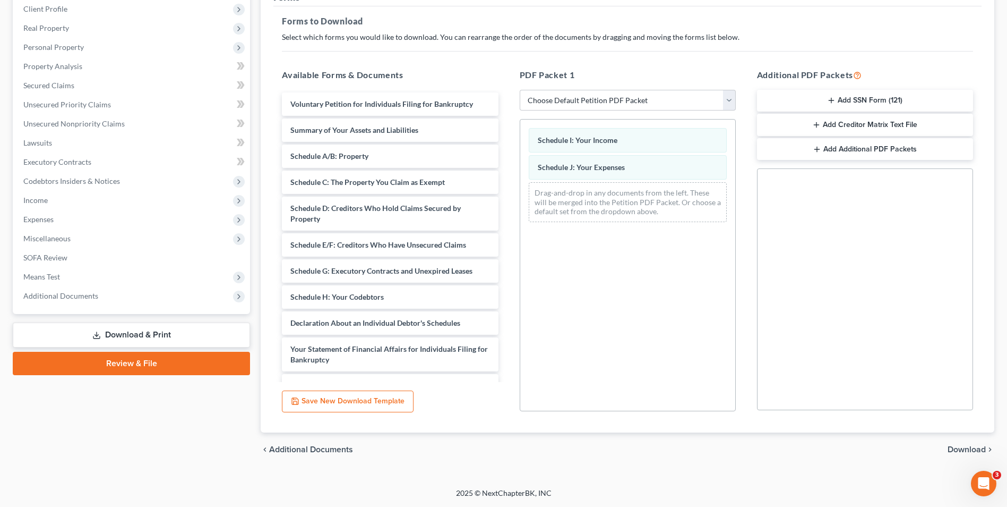
click at [959, 451] on span "Download" at bounding box center [967, 449] width 38 height 8
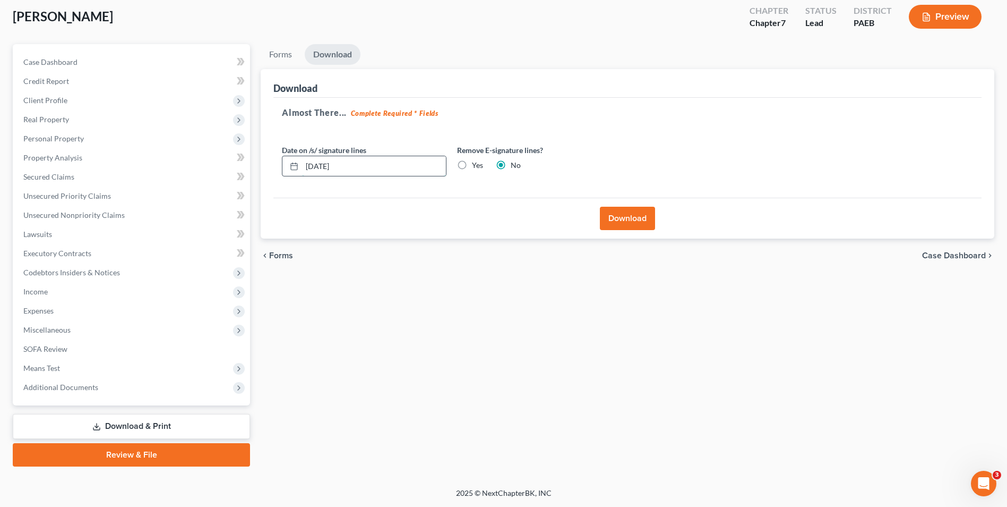
click at [380, 170] on input "[DATE]" at bounding box center [374, 166] width 144 height 20
click at [472, 165] on label "Yes" at bounding box center [477, 165] width 11 height 11
click at [476, 165] on input "Yes" at bounding box center [479, 163] width 7 height 7
click at [612, 218] on button "Download" at bounding box center [627, 218] width 55 height 23
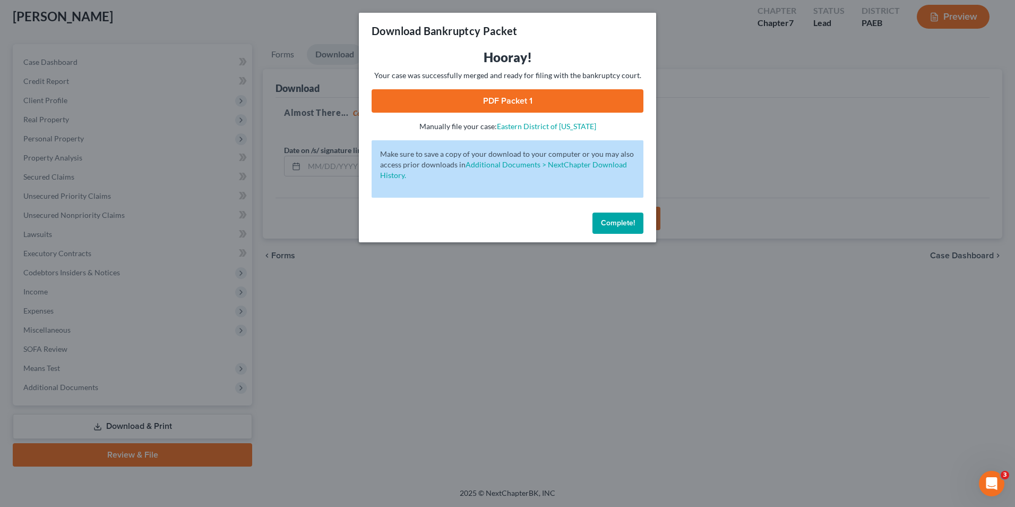
click at [515, 104] on link "PDF Packet 1" at bounding box center [508, 100] width 272 height 23
click at [612, 215] on button "Complete!" at bounding box center [618, 222] width 51 height 21
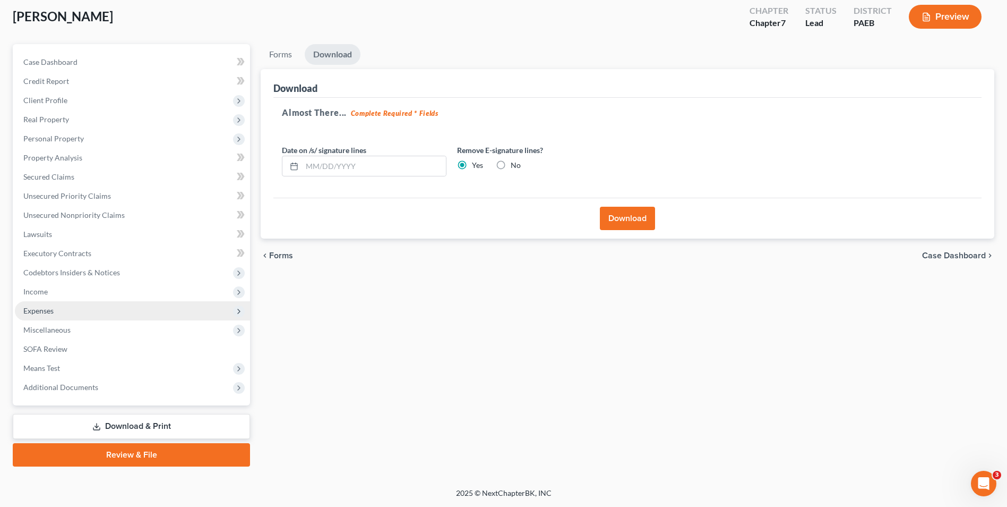
click at [57, 311] on span "Expenses" at bounding box center [132, 310] width 235 height 19
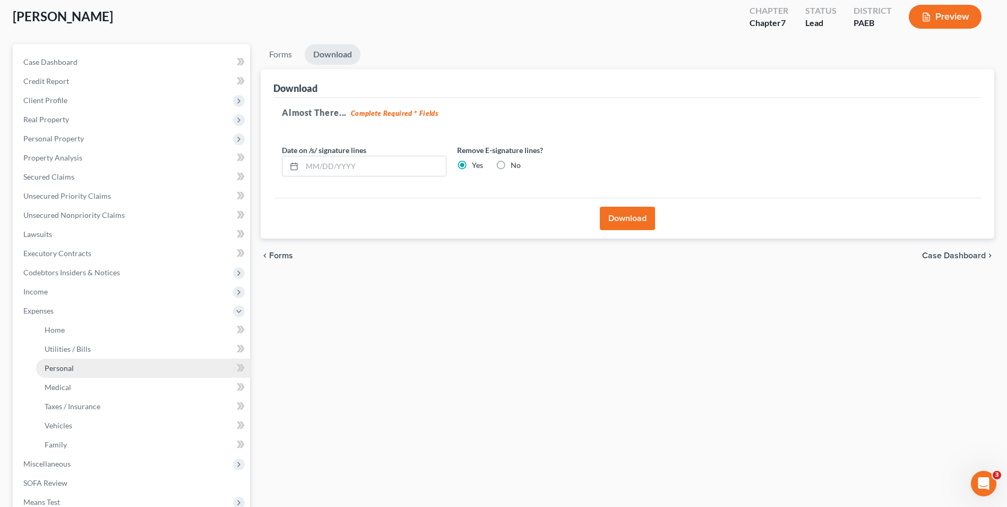
click at [71, 371] on span "Personal" at bounding box center [59, 367] width 29 height 9
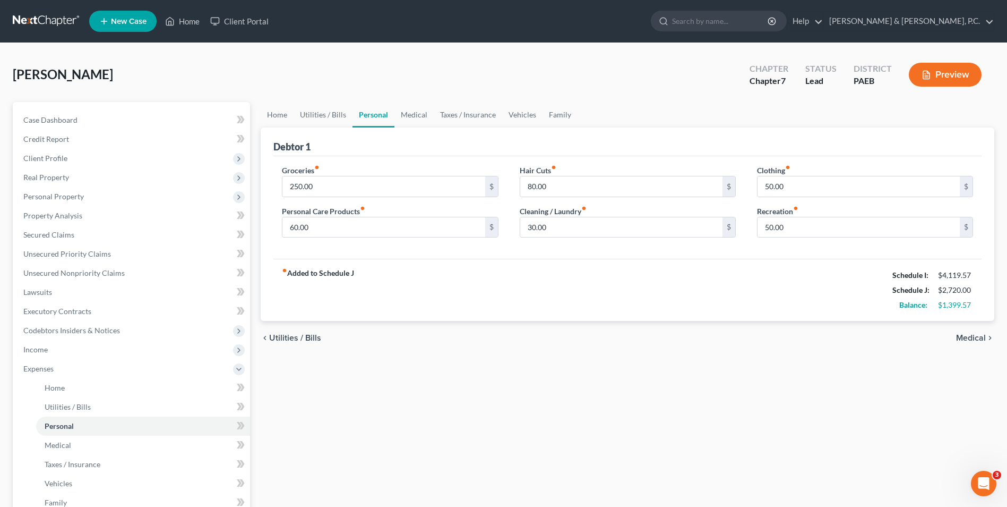
click at [978, 337] on span "Medical" at bounding box center [971, 338] width 30 height 8
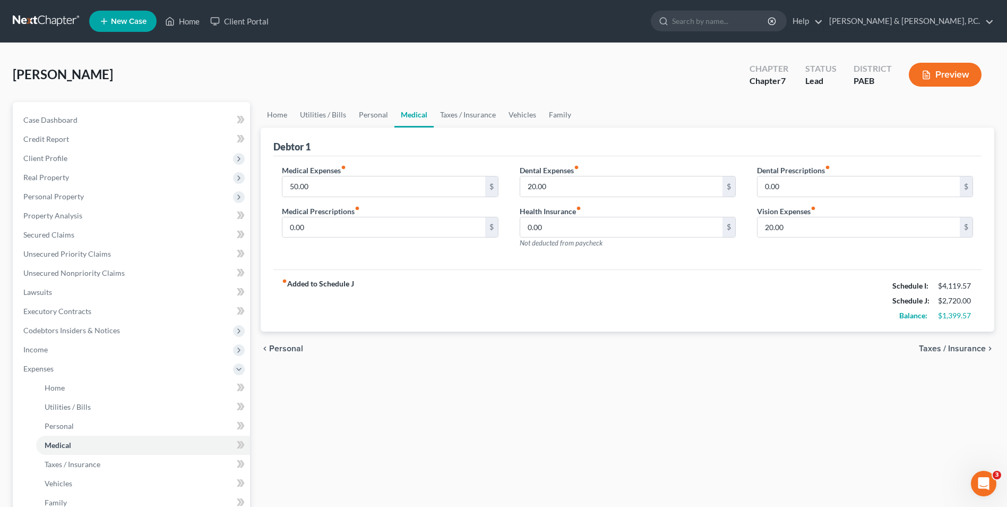
click at [968, 349] on span "Taxes / Insurance" at bounding box center [952, 348] width 67 height 8
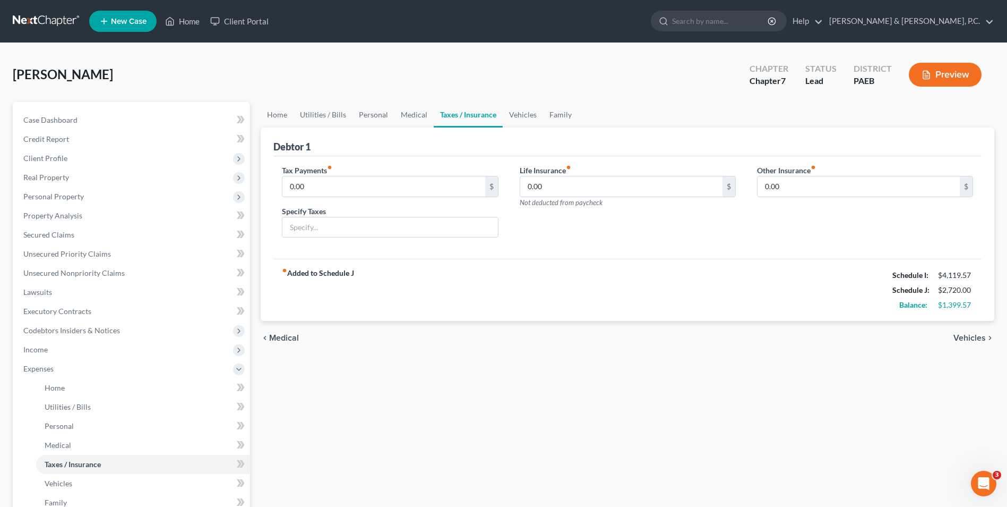
click at [961, 335] on span "Vehicles" at bounding box center [970, 338] width 32 height 8
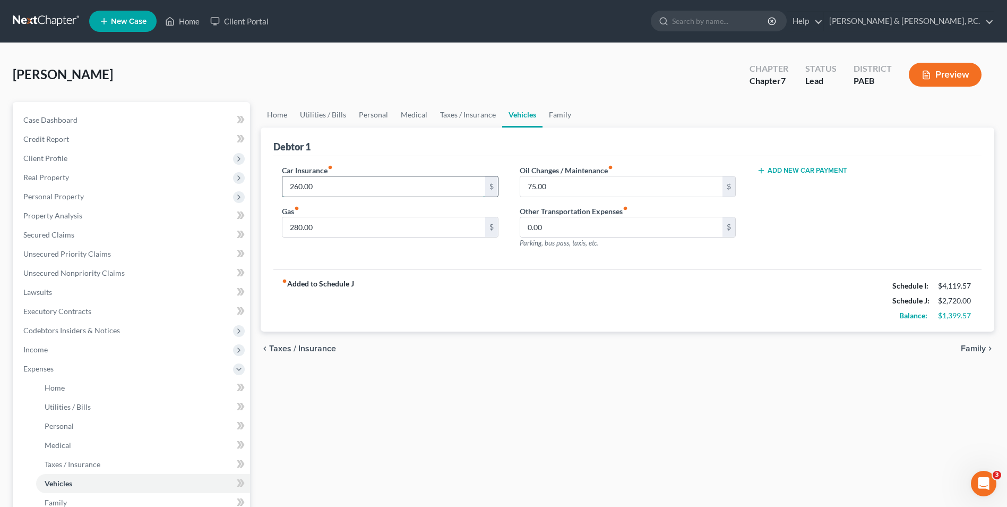
click at [347, 179] on input "260.00" at bounding box center [384, 186] width 202 height 20
click at [549, 345] on div "chevron_left Taxes / Insurance Family chevron_right" at bounding box center [628, 348] width 734 height 34
